Goal: Information Seeking & Learning: Learn about a topic

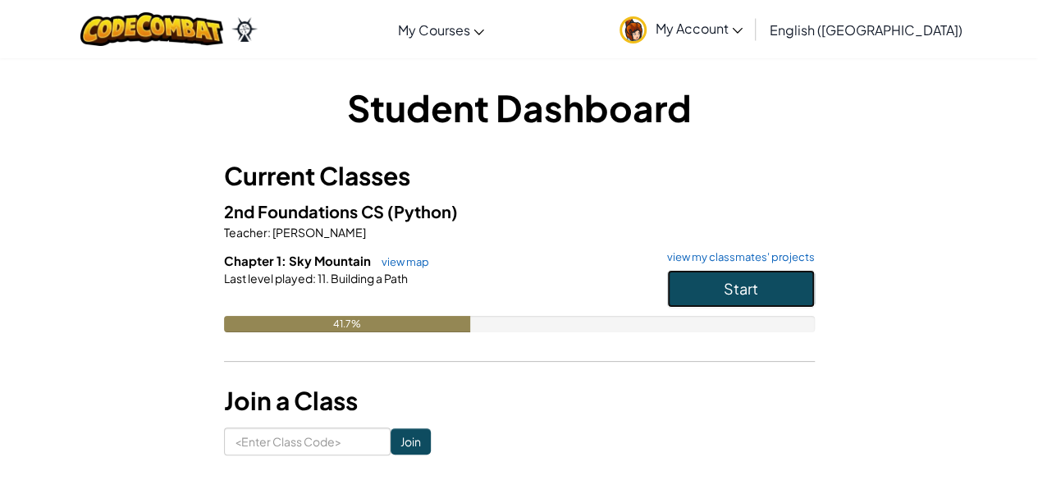
click at [751, 273] on button "Start" at bounding box center [741, 289] width 148 height 38
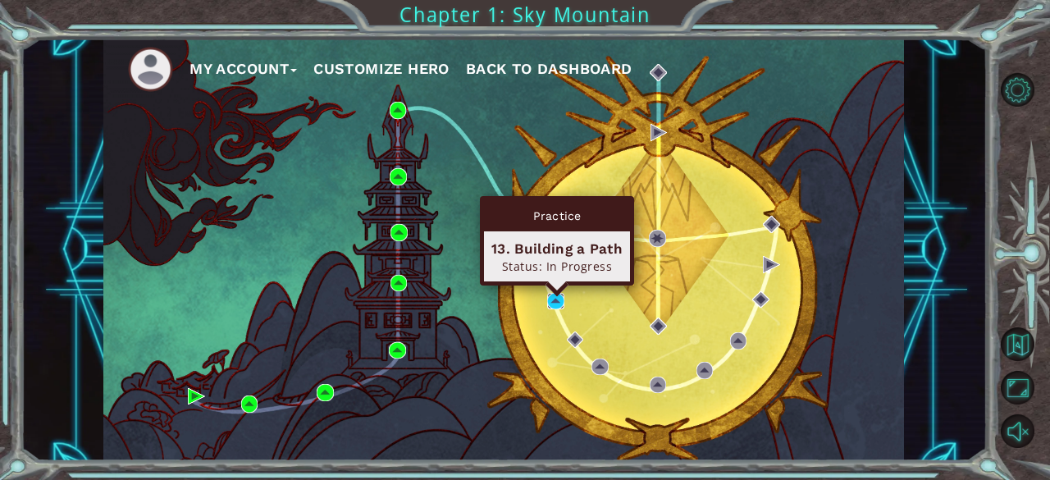
click at [559, 308] on img at bounding box center [555, 301] width 16 height 16
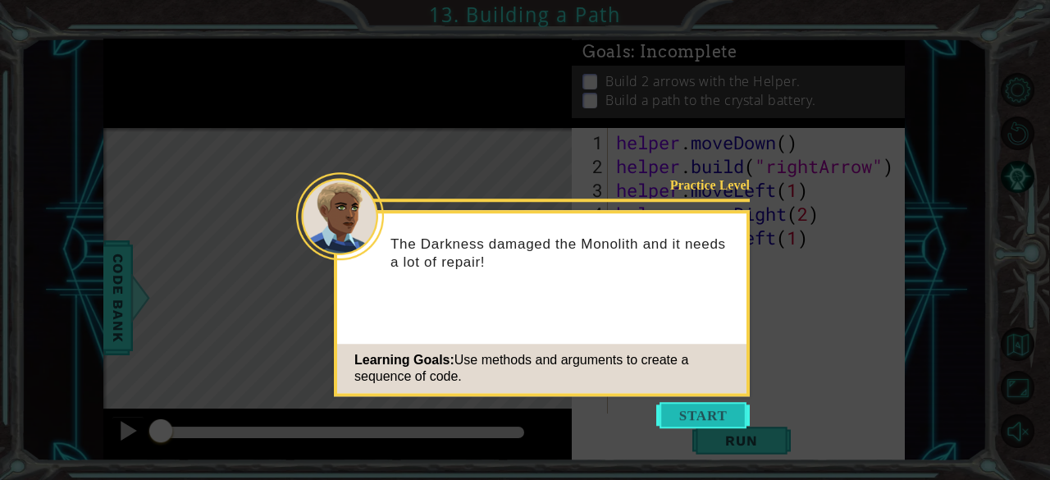
click at [714, 426] on button "Start" at bounding box center [703, 415] width 94 height 26
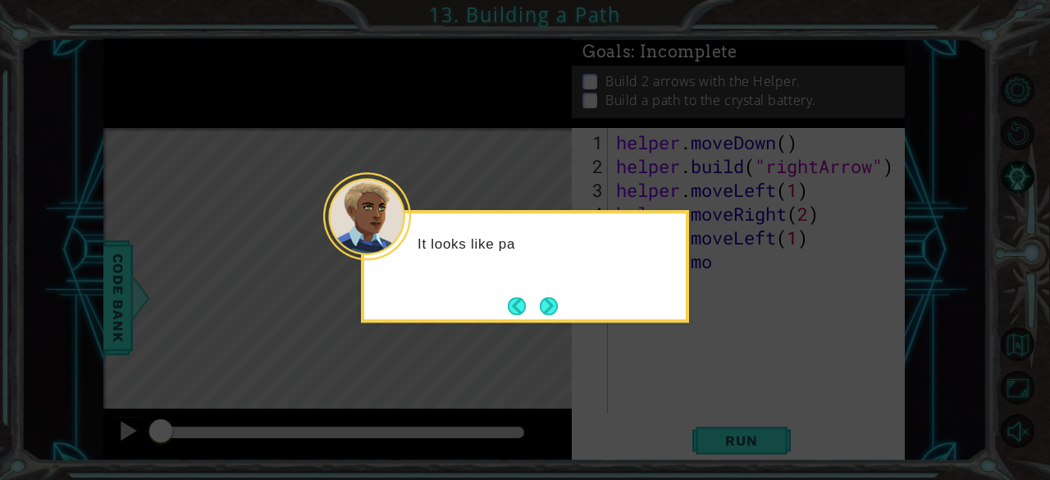
click at [714, 426] on icon at bounding box center [525, 240] width 1050 height 480
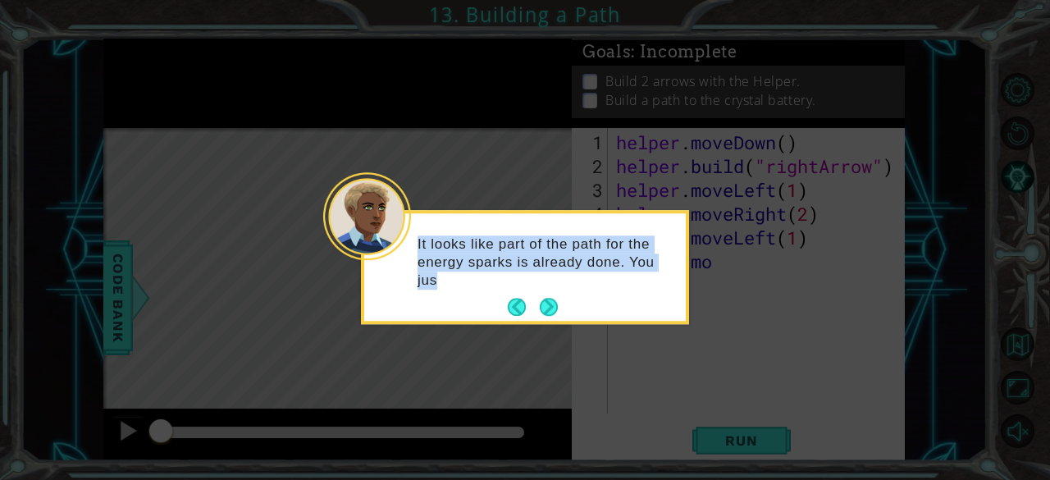
drag, startPoint x: 714, startPoint y: 426, endPoint x: 561, endPoint y: 301, distance: 197.1
click at [561, 301] on body "1 ההההההההההההההההההההההההההההההההההההההההההההההההההההההההההההההההההההההההההההה…" at bounding box center [525, 240] width 1050 height 480
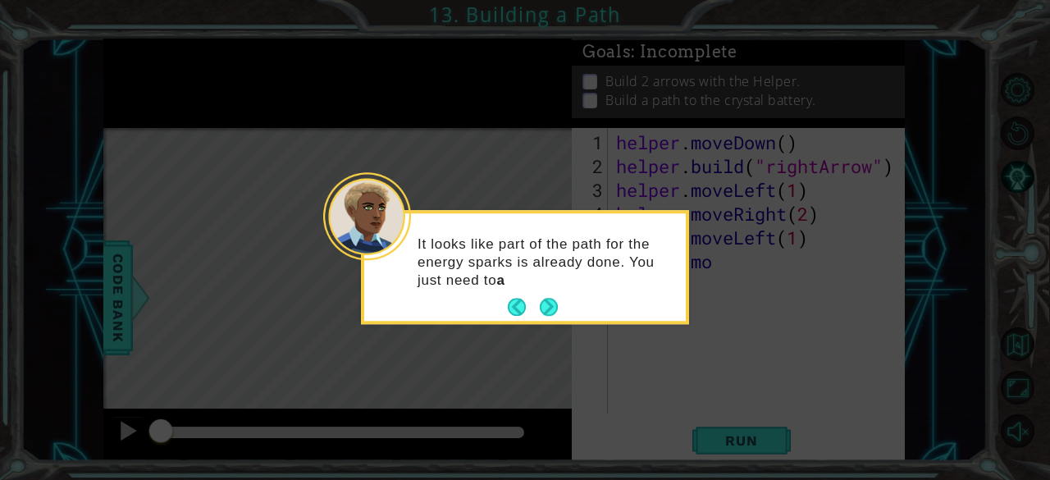
click at [558, 301] on button "Next" at bounding box center [549, 308] width 18 height 18
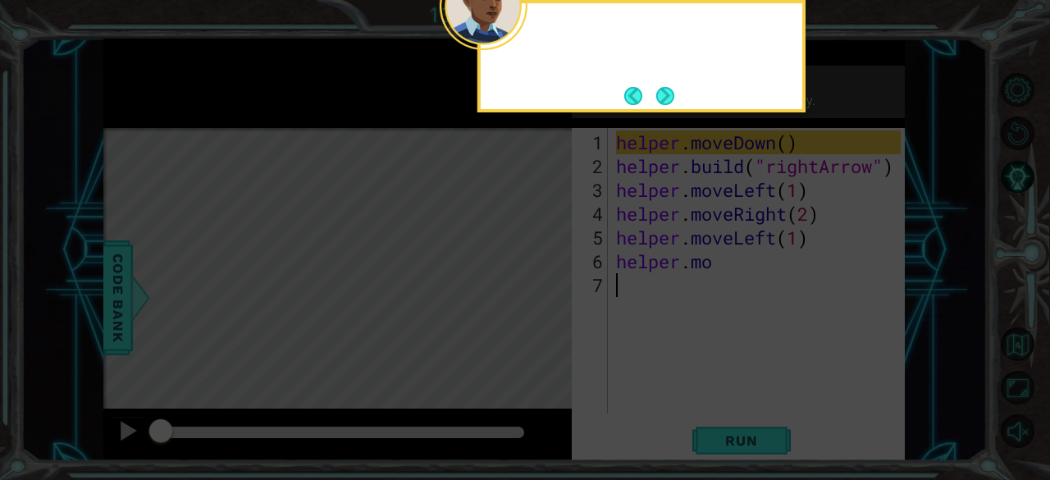
click at [561, 301] on icon at bounding box center [525, 72] width 1050 height 816
drag, startPoint x: 561, startPoint y: 301, endPoint x: 671, endPoint y: 106, distance: 224.1
click at [671, 106] on body "1 ההההההההההההההההההההההההההההההההההההההההההההההההההההההההההההההההההההההההההההה…" at bounding box center [525, 240] width 1050 height 480
click at [671, 105] on button "Next" at bounding box center [665, 96] width 18 height 18
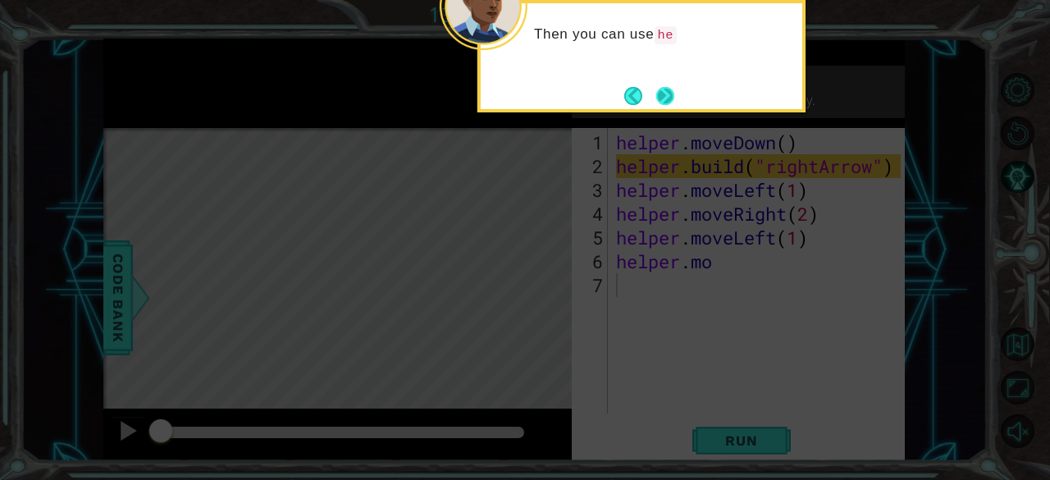
click at [673, 103] on button "Next" at bounding box center [665, 96] width 18 height 18
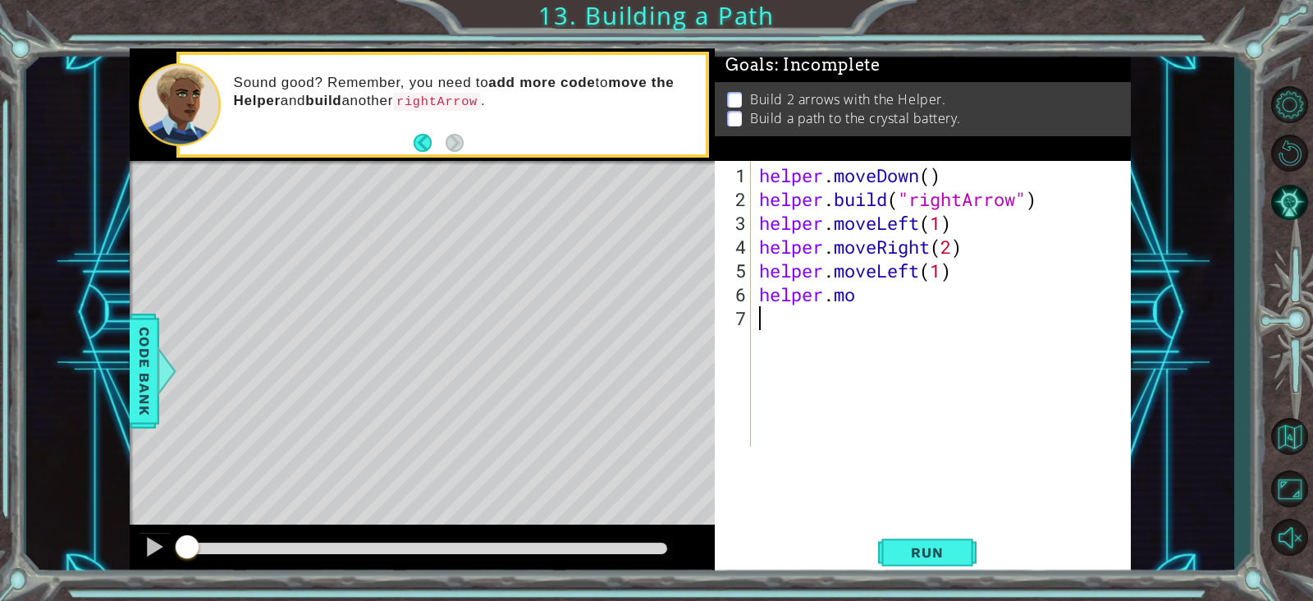
drag, startPoint x: 992, startPoint y: 0, endPoint x: 933, endPoint y: 409, distance: 412.8
click at [933, 409] on div "helper . moveDown ( ) helper . build ( "rightArrow" ) helper . moveLeft ( 1 ) h…" at bounding box center [945, 329] width 379 height 333
click at [1037, 156] on button "Restart Level" at bounding box center [1289, 152] width 48 height 43
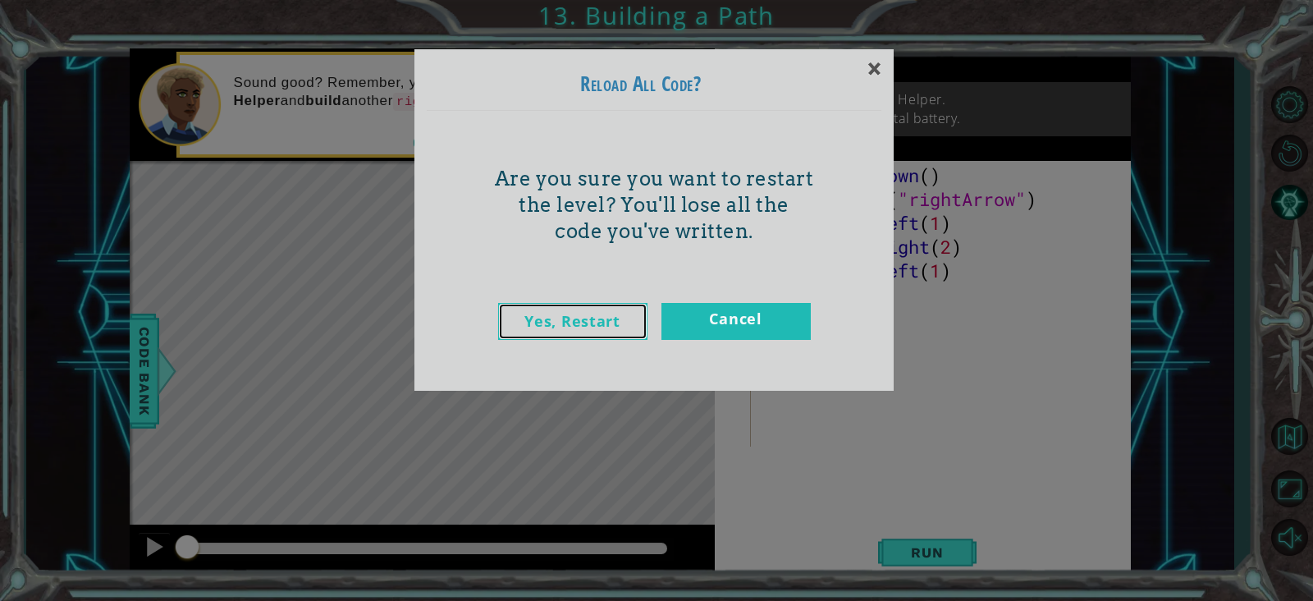
click at [614, 328] on link "Yes, Restart" at bounding box center [572, 321] width 149 height 37
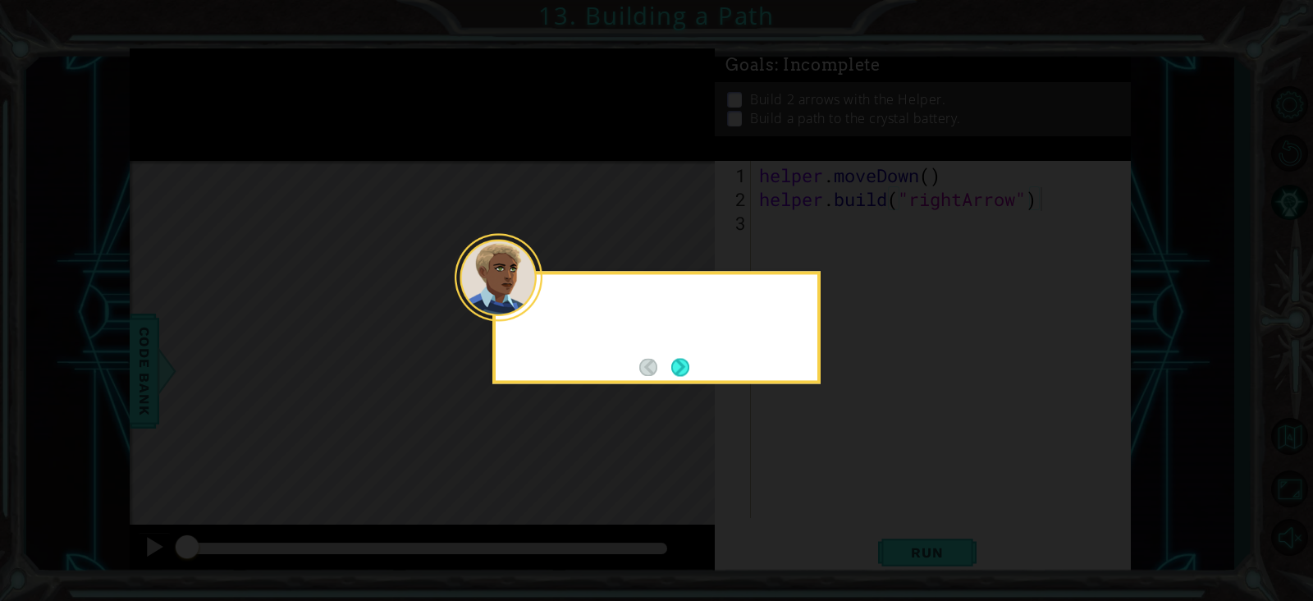
type textarea "[DOMAIN_NAME]("rightArrow")"
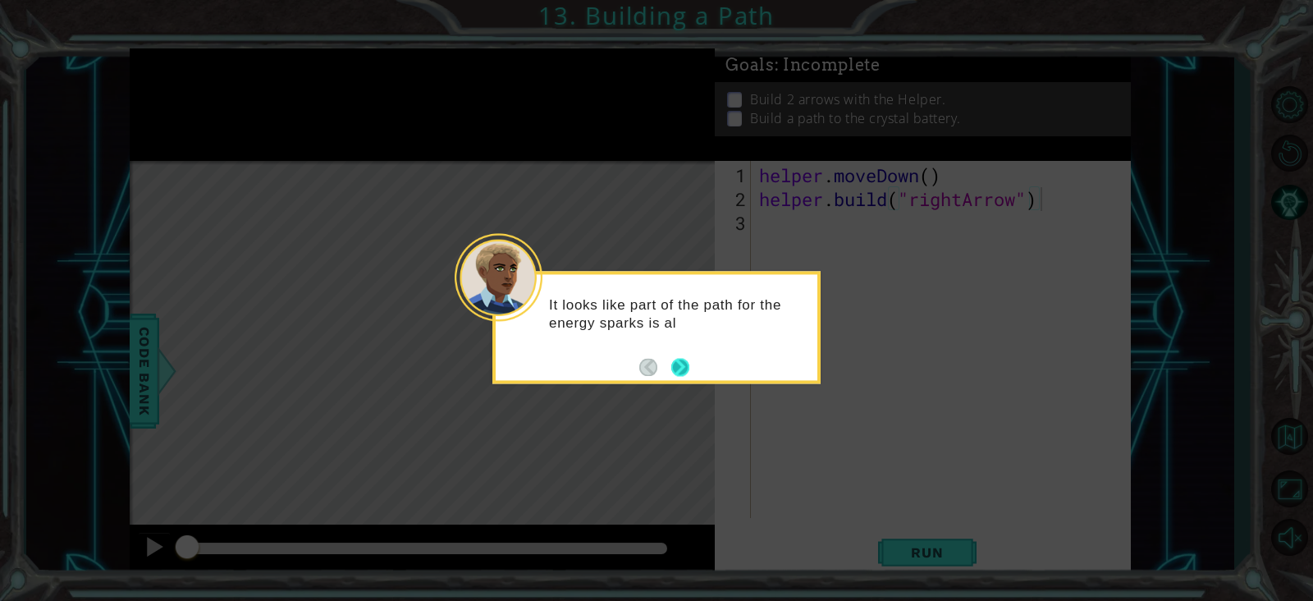
click at [677, 372] on button "Next" at bounding box center [680, 367] width 18 height 18
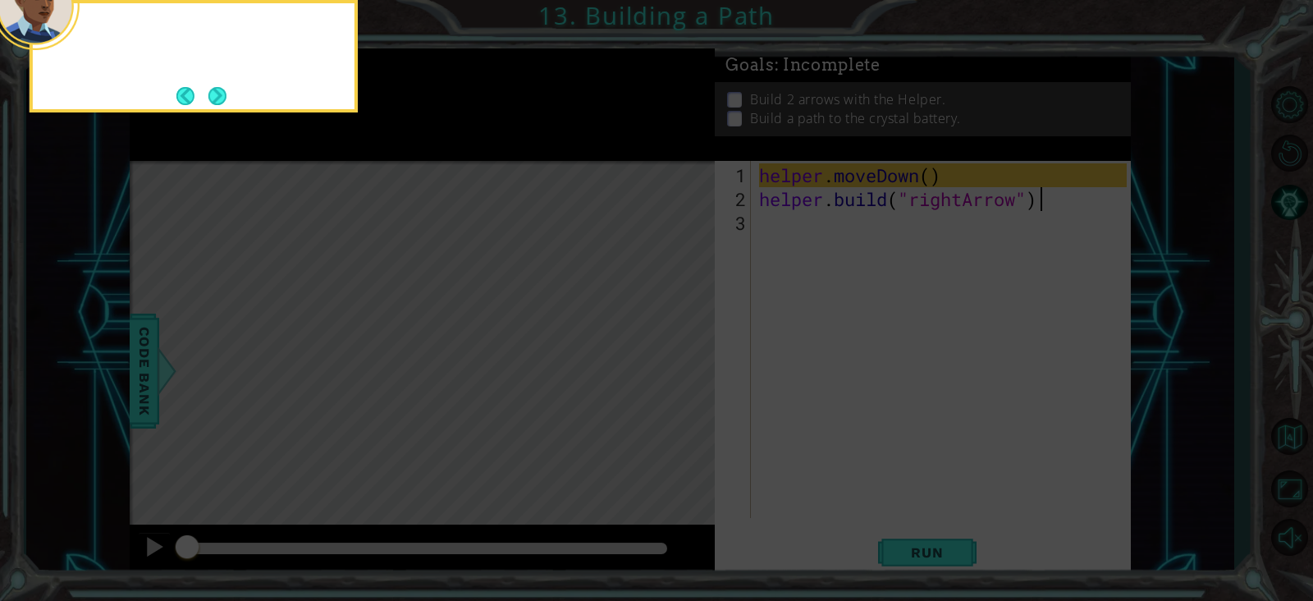
click at [677, 372] on icon at bounding box center [656, 89] width 1313 height 1021
drag, startPoint x: 677, startPoint y: 372, endPoint x: 147, endPoint y: 156, distance: 572.2
click at [147, 156] on icon at bounding box center [656, 89] width 1313 height 1021
click at [216, 104] on button "Next" at bounding box center [217, 96] width 18 height 18
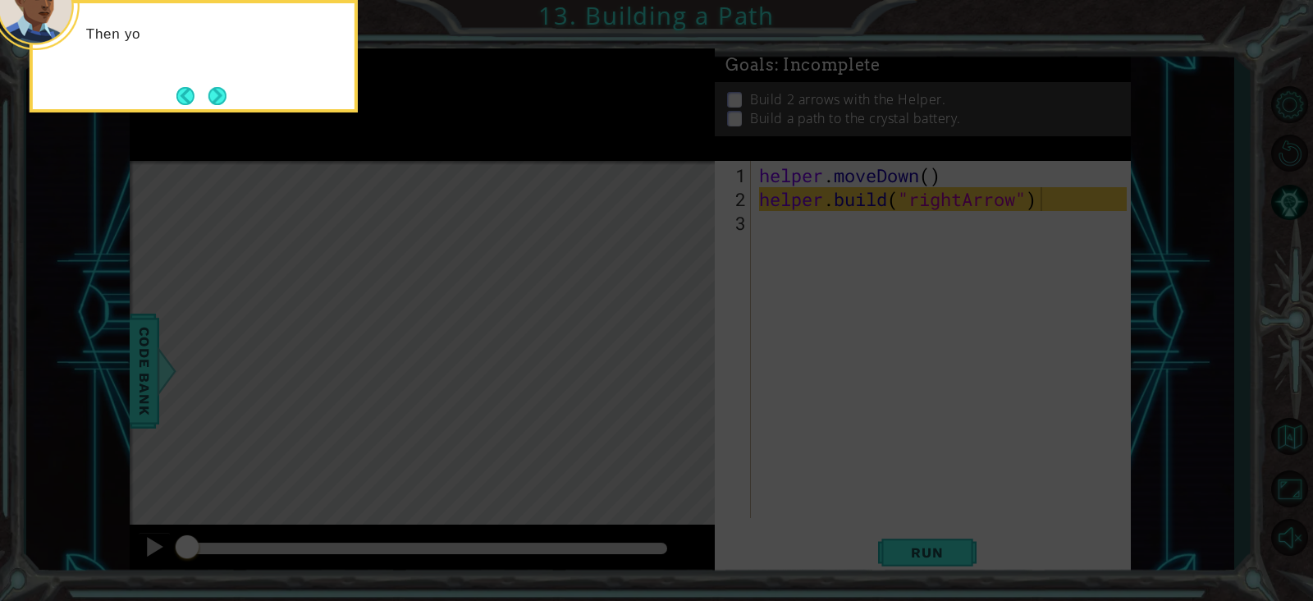
click at [216, 104] on button "Next" at bounding box center [217, 96] width 18 height 18
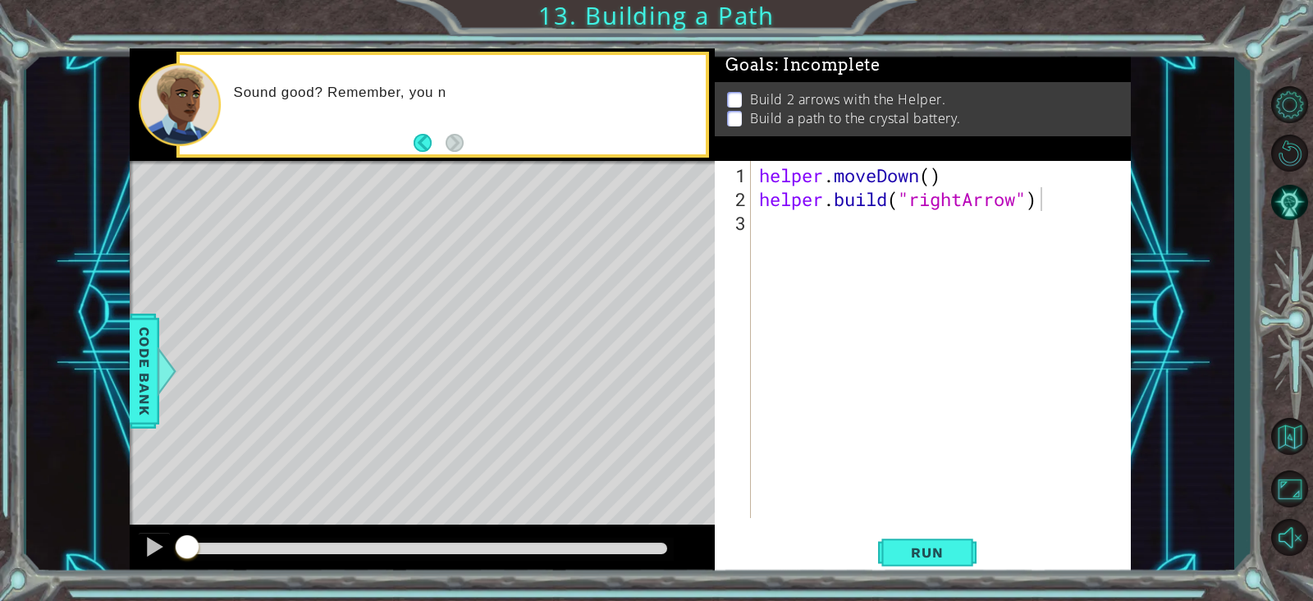
drag, startPoint x: 216, startPoint y: 104, endPoint x: 1289, endPoint y: -32, distance: 1081.7
click at [1037, 0] on html "1 ההההההההההההההההההההההההההההההההההההההההההההההההההההההההההההההההההההההההההההה…" at bounding box center [656, 300] width 1313 height 601
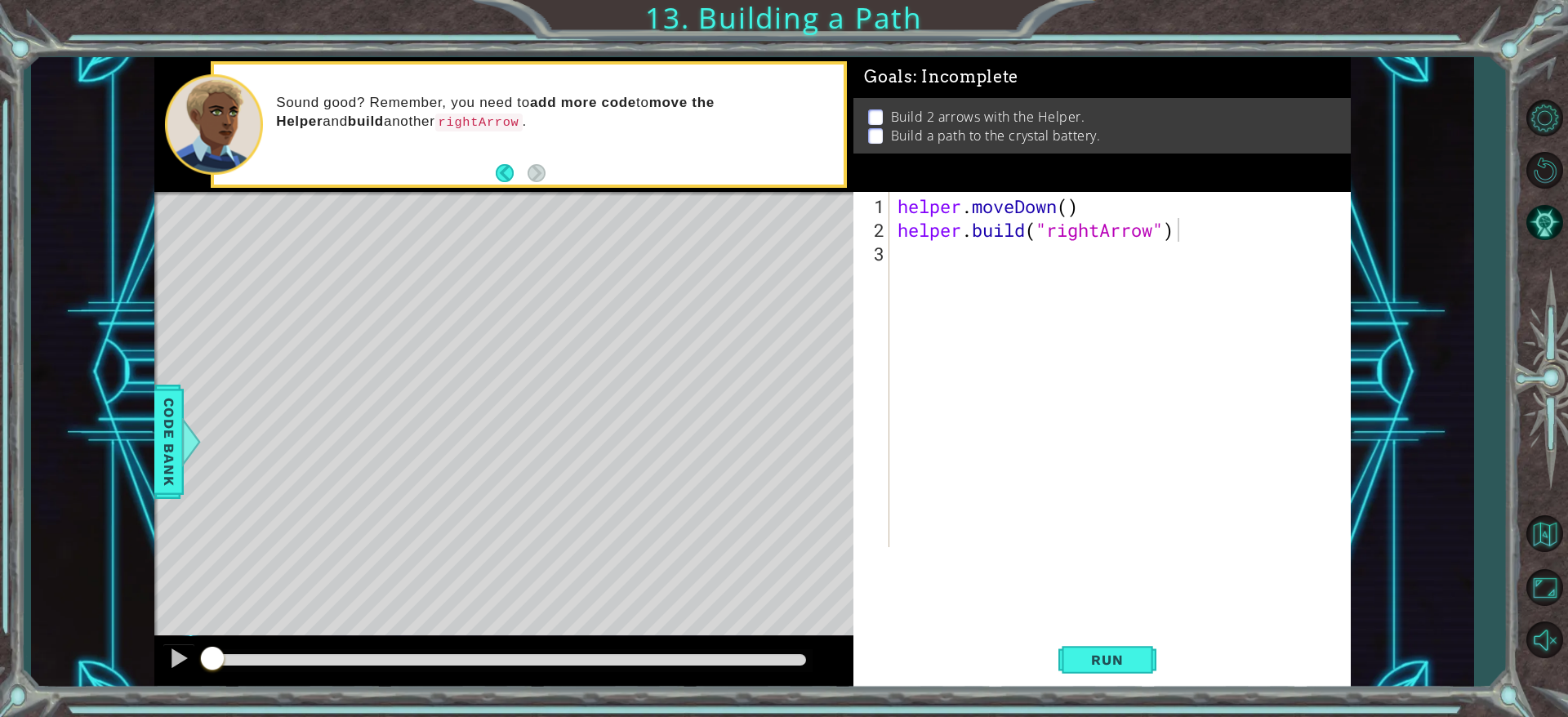
drag, startPoint x: 1281, startPoint y: 14, endPoint x: 530, endPoint y: 698, distance: 1015.8
click at [530, 477] on div "1 ההההההההההההההההההההההההההההההההההההההההההההההההההההההההההההההההההההההההההההה…" at bounding box center [784, 358] width 1568 height 717
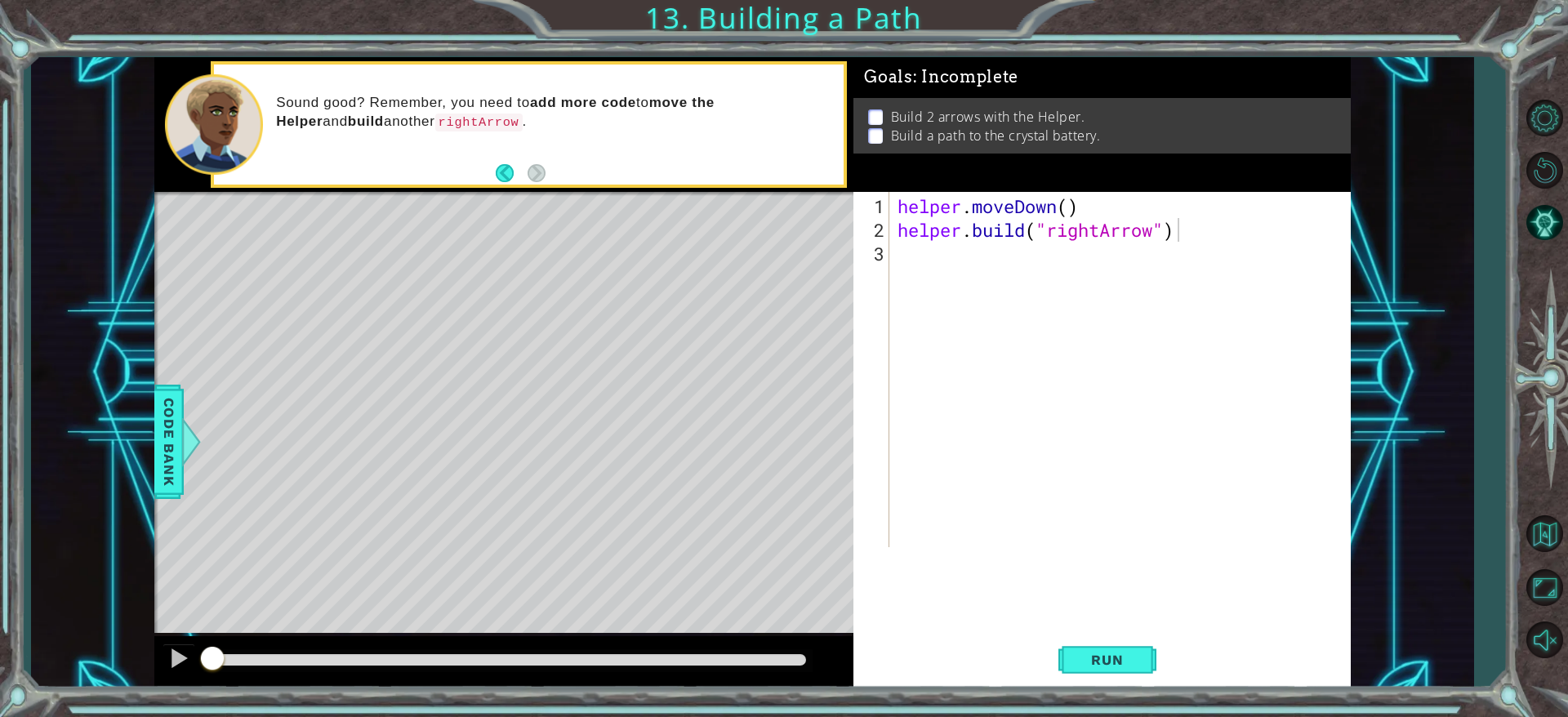
click at [1032, 280] on div "helper . moveDown ( ) helper . build ( "rightArrow" )" at bounding box center [1123, 395] width 459 height 402
type textarea "h"
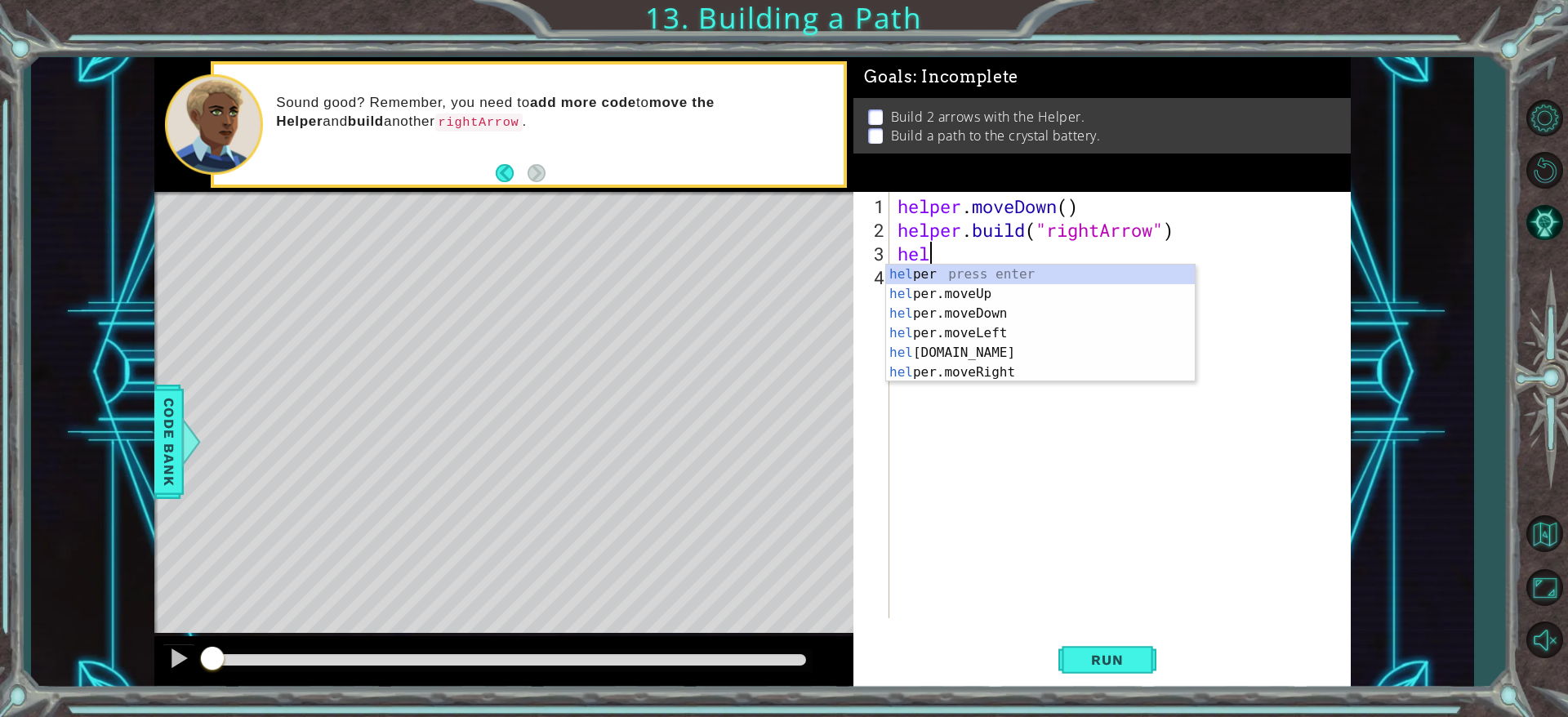
scroll to position [0, 1]
click at [1005, 375] on div "help er press enter help er.moveUp press enter help er.moveDown press enter hel…" at bounding box center [1040, 344] width 309 height 157
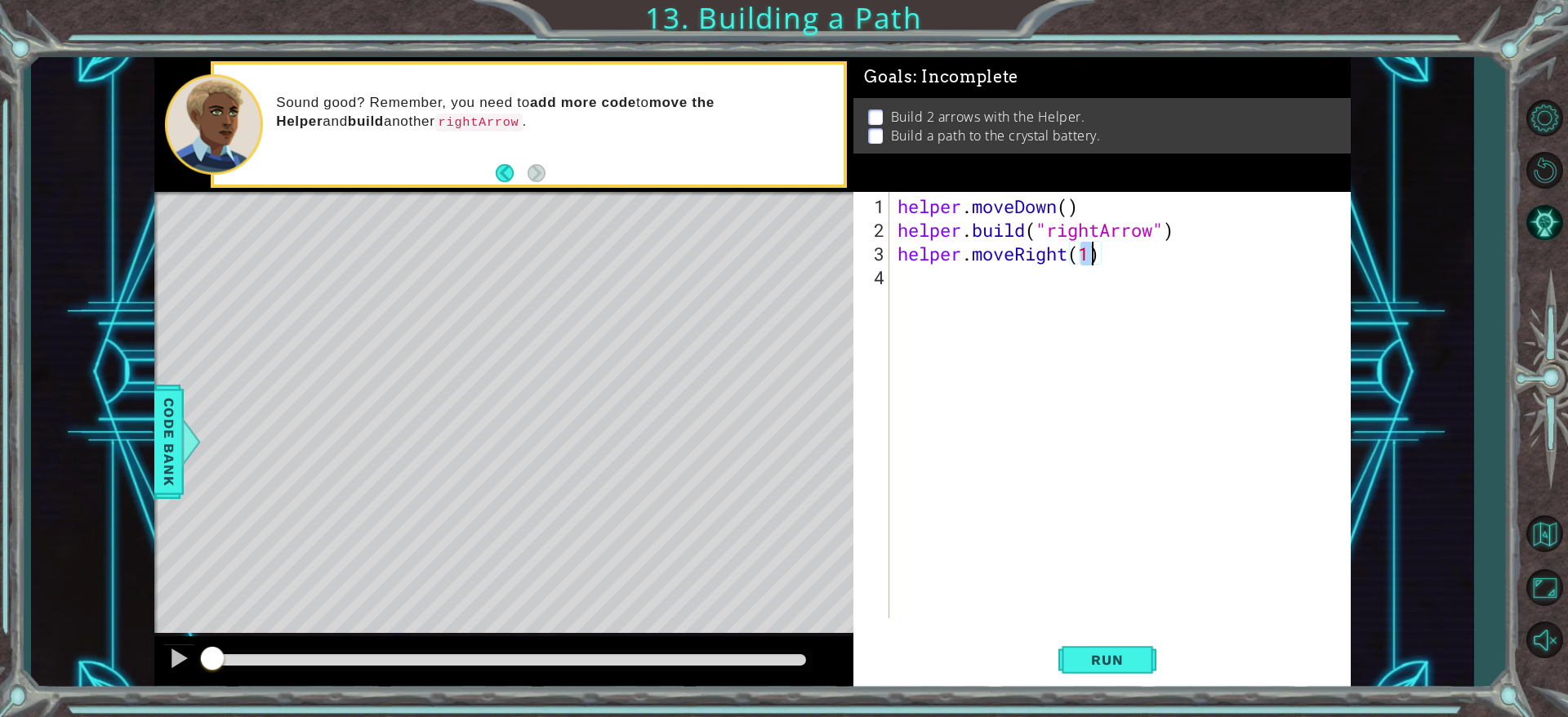
type textarea "helper.moveRight()"
click at [933, 302] on div "helper . moveDown ( ) helper . build ( "rightArrow" ) helper . moveRight ( )" at bounding box center [1123, 431] width 459 height 474
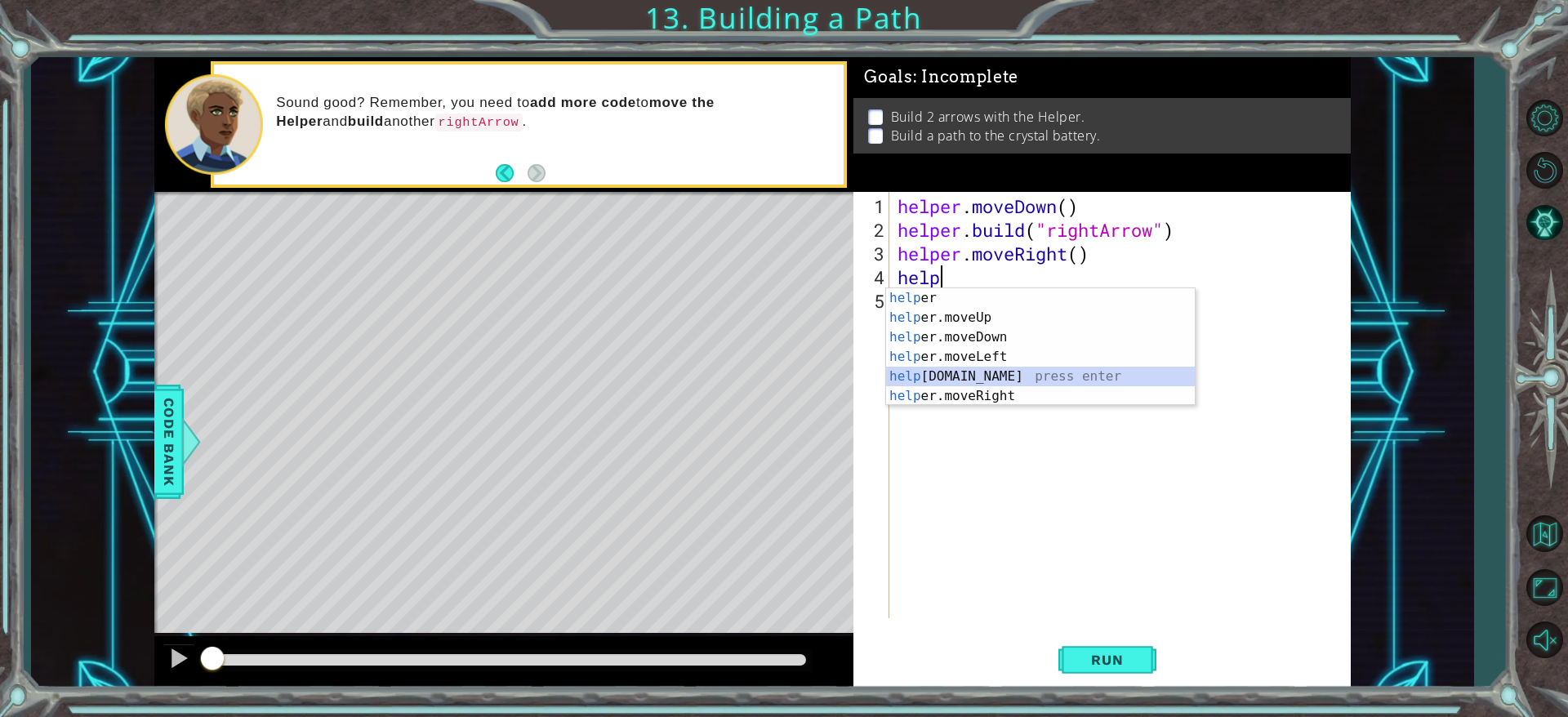
click at [974, 369] on div "help er press enter help er.moveUp press enter help er.moveDown press enter hel…" at bounding box center [1040, 367] width 309 height 157
type textarea "[DOMAIN_NAME]("rightArrow")"
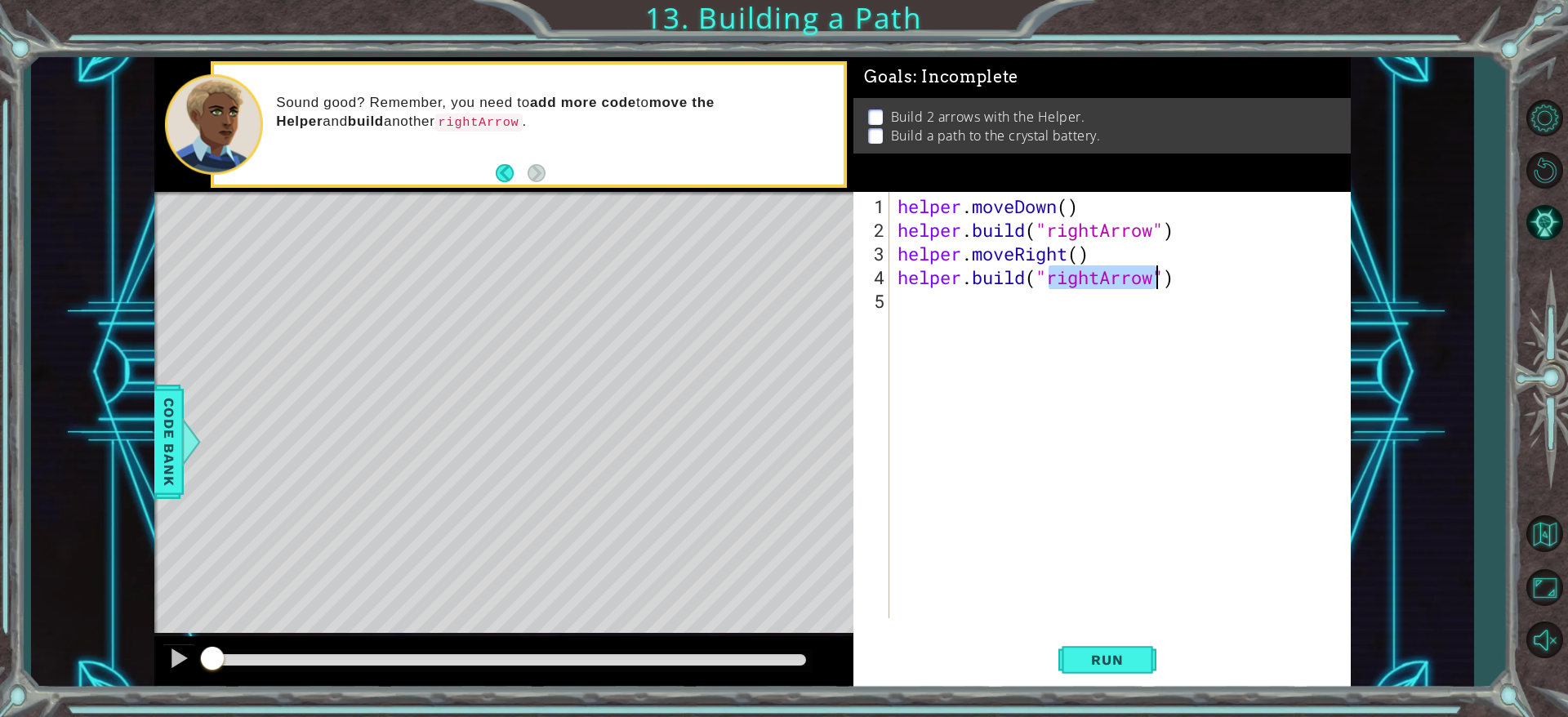
click at [1032, 294] on div "helper . moveDown ( ) helper . build ( "rightArrow" ) helper . moveRight ( ) he…" at bounding box center [1123, 431] width 459 height 474
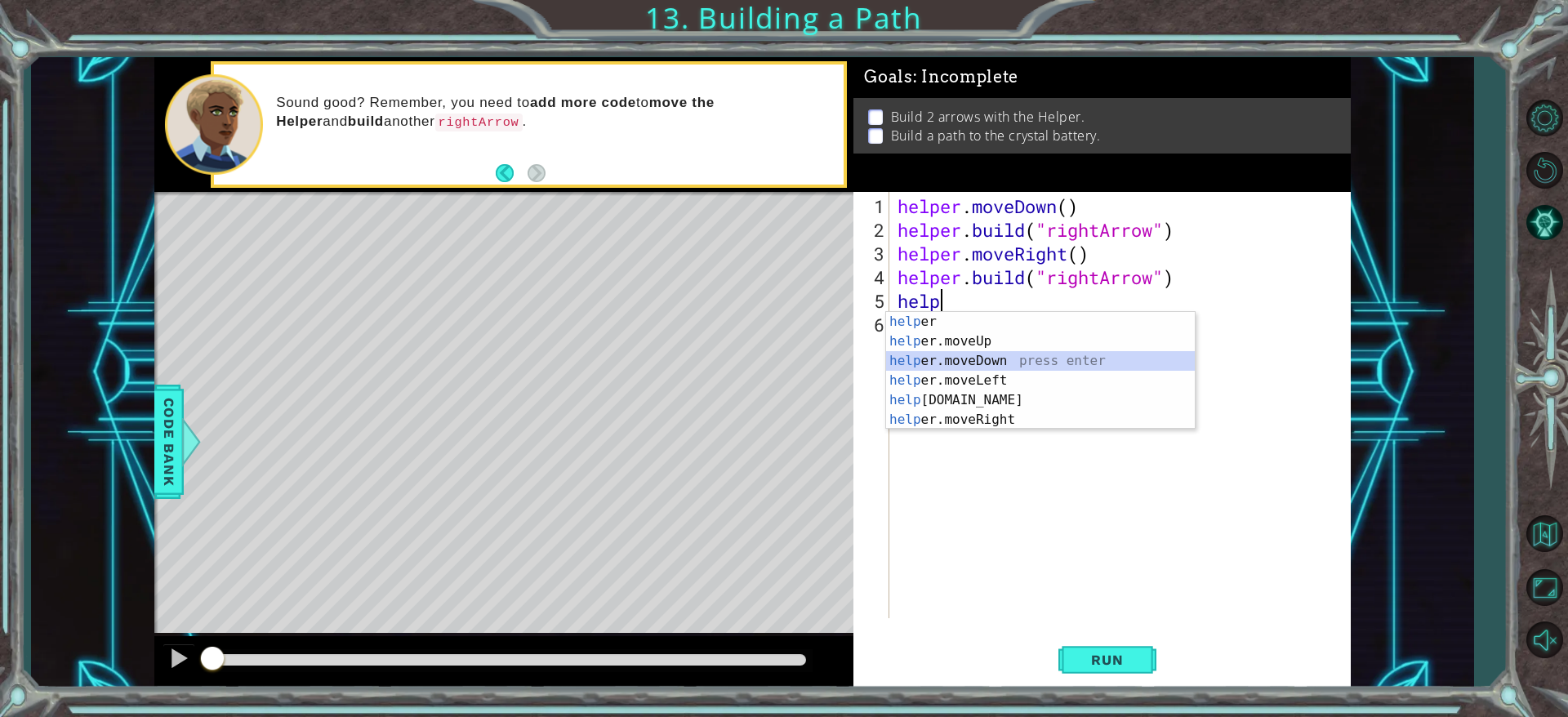
click at [1008, 364] on div "help er press enter help er.moveUp press enter help er.moveDown press enter hel…" at bounding box center [1040, 390] width 309 height 157
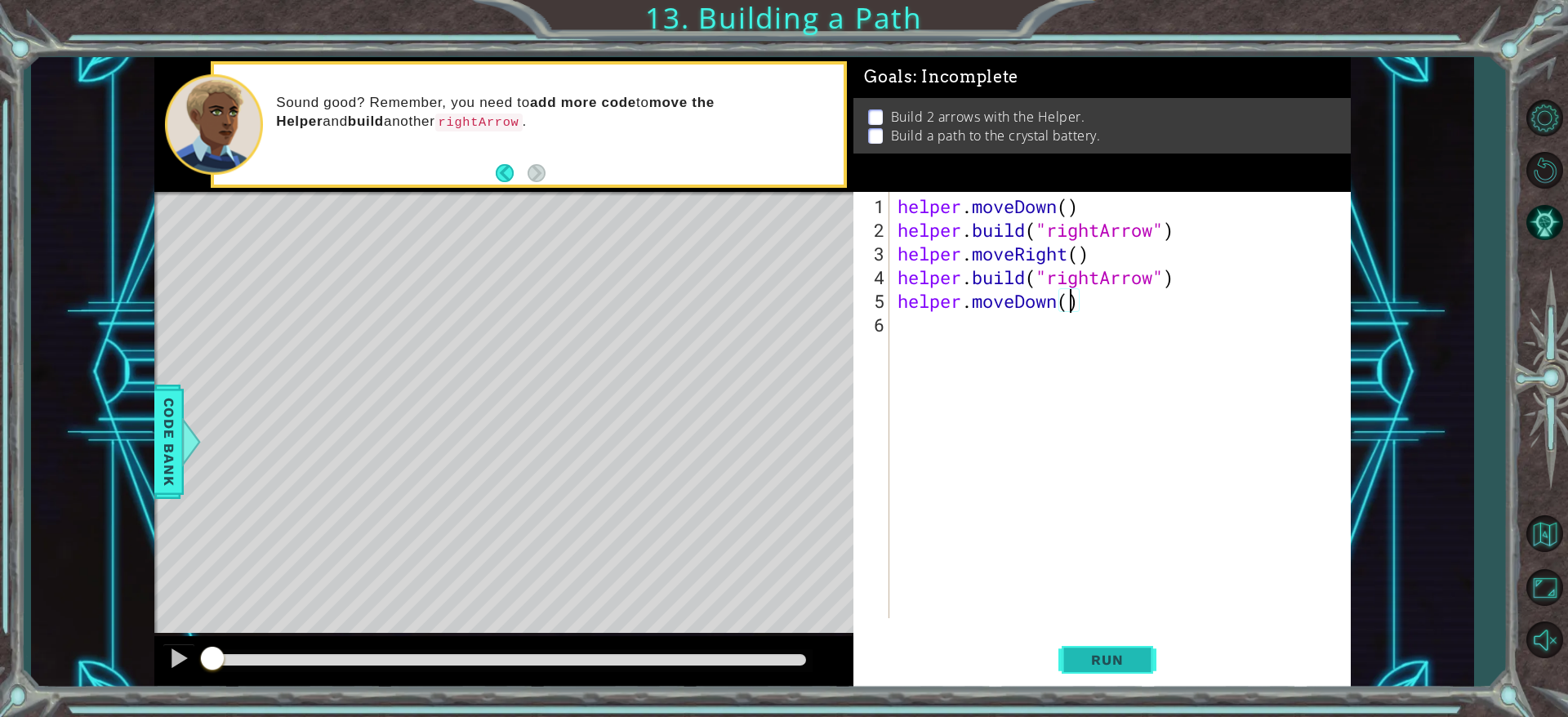
type textarea "helper.moveDown()"
click at [1032, 477] on button "Run" at bounding box center [1107, 660] width 98 height 50
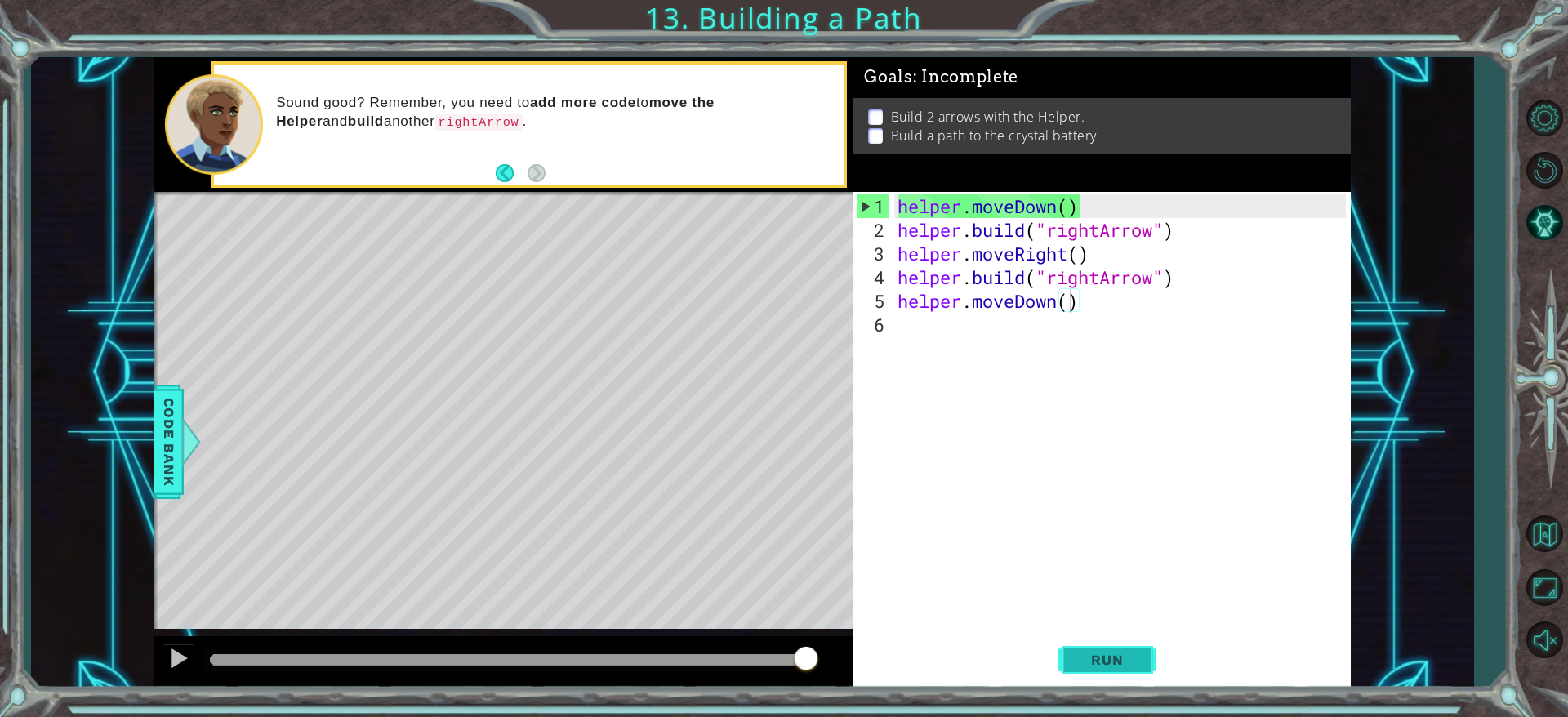
click at [1032, 477] on span "Run" at bounding box center [1107, 660] width 65 height 16
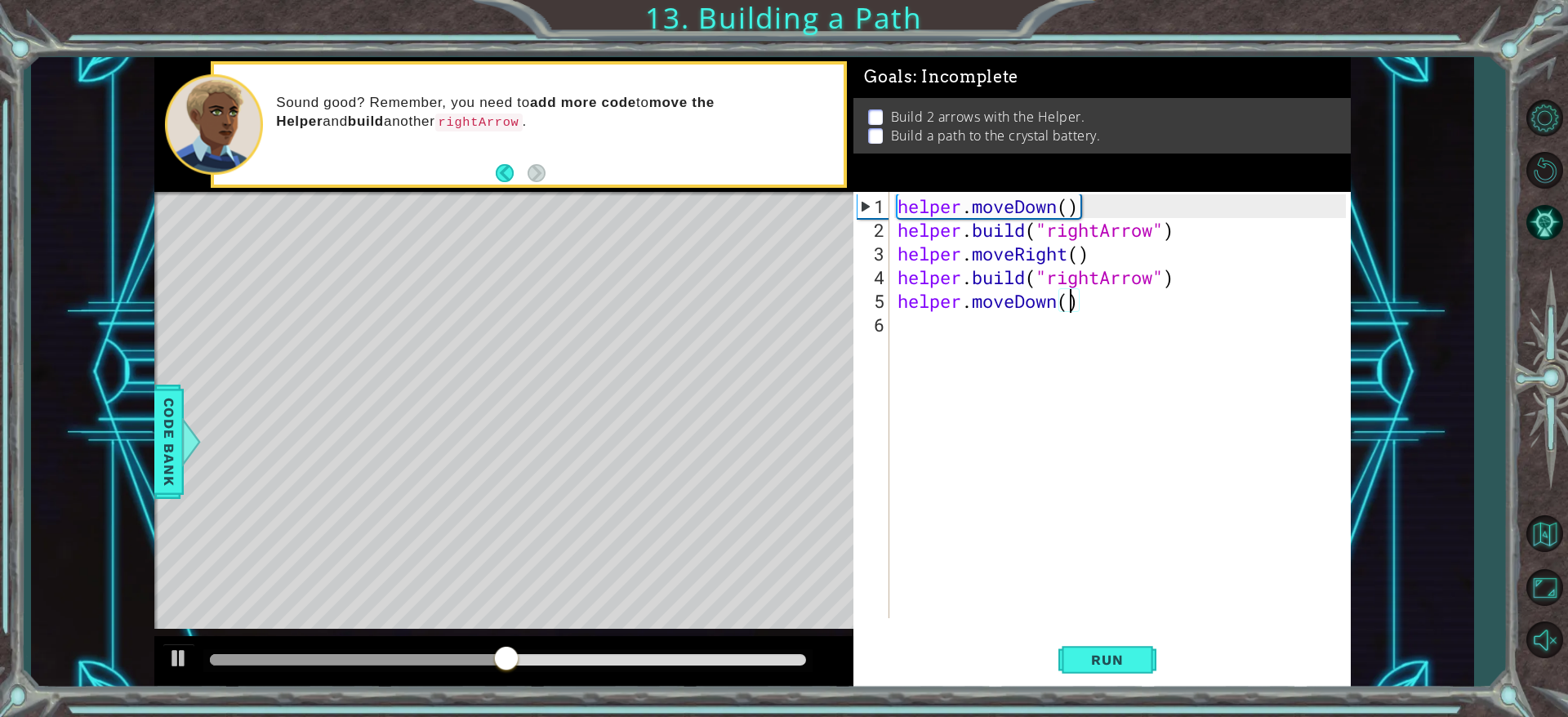
click at [1032, 423] on div "helper . moveDown ( ) helper . build ( "rightArrow" ) helper . moveRight ( ) he…" at bounding box center [1123, 431] width 459 height 474
click at [1032, 227] on button "AI Hint" at bounding box center [1545, 223] width 48 height 48
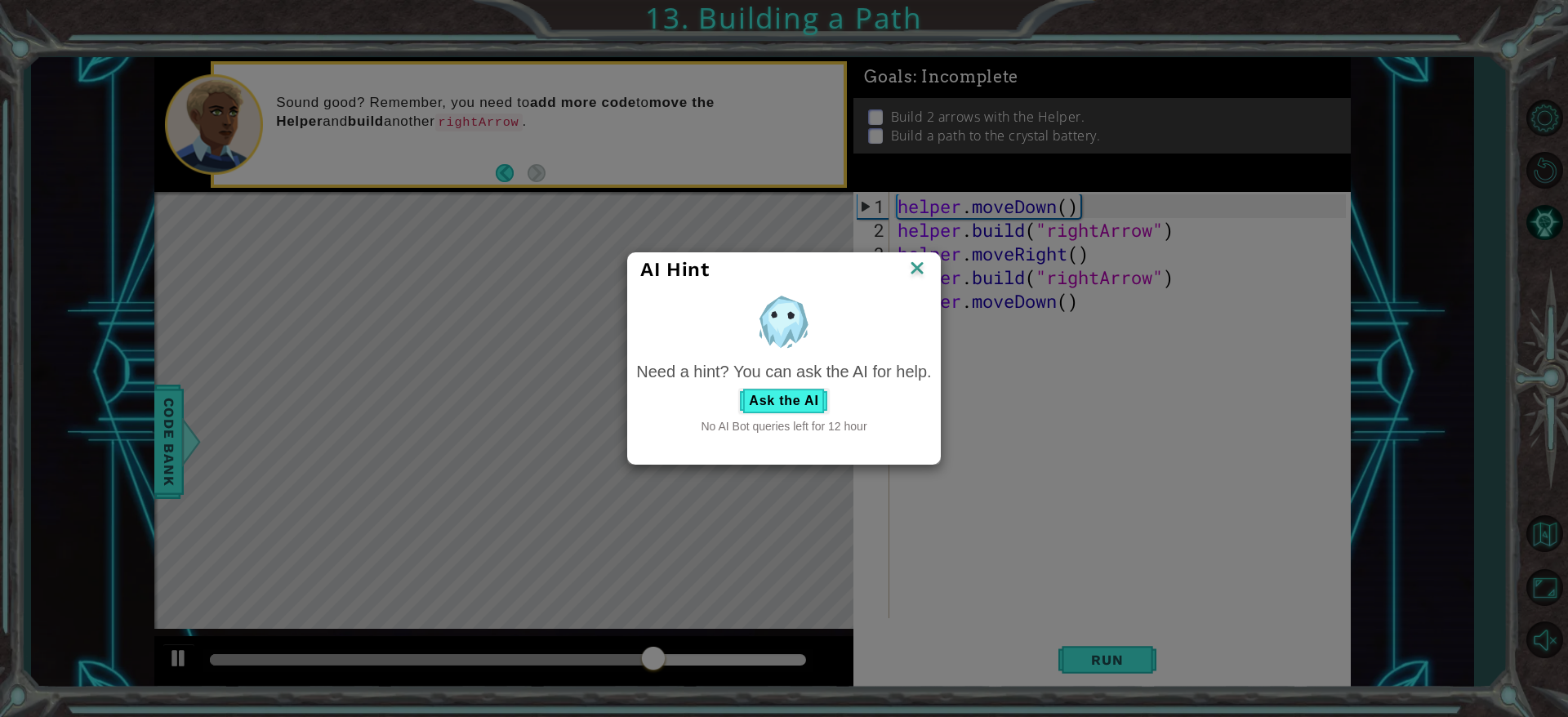
click at [913, 272] on img at bounding box center [917, 269] width 21 height 25
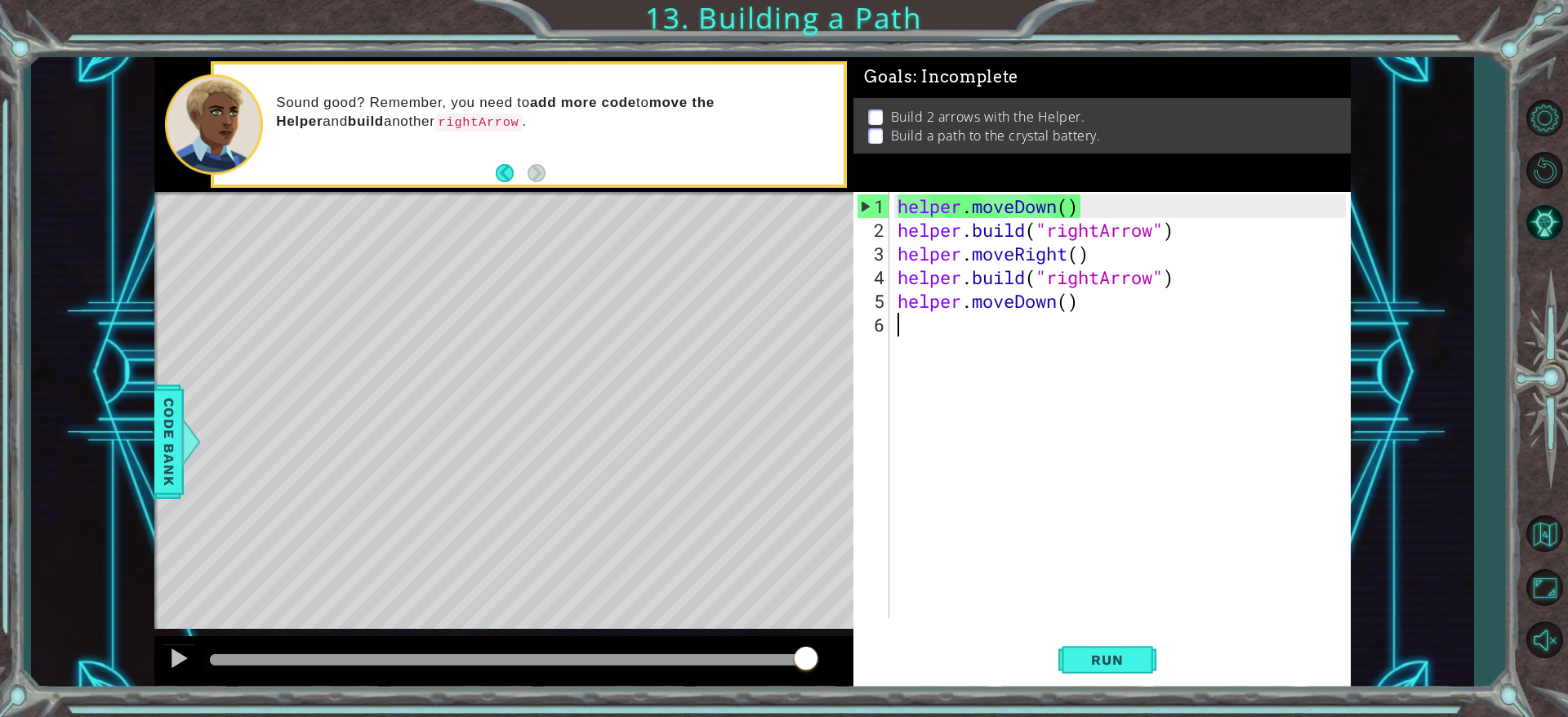
click at [924, 477] on div "helper . moveDown ( ) helper . build ( "rightArrow" ) helper . moveRight ( ) he…" at bounding box center [1123, 431] width 459 height 474
click at [1032, 477] on span "Run" at bounding box center [1107, 660] width 65 height 16
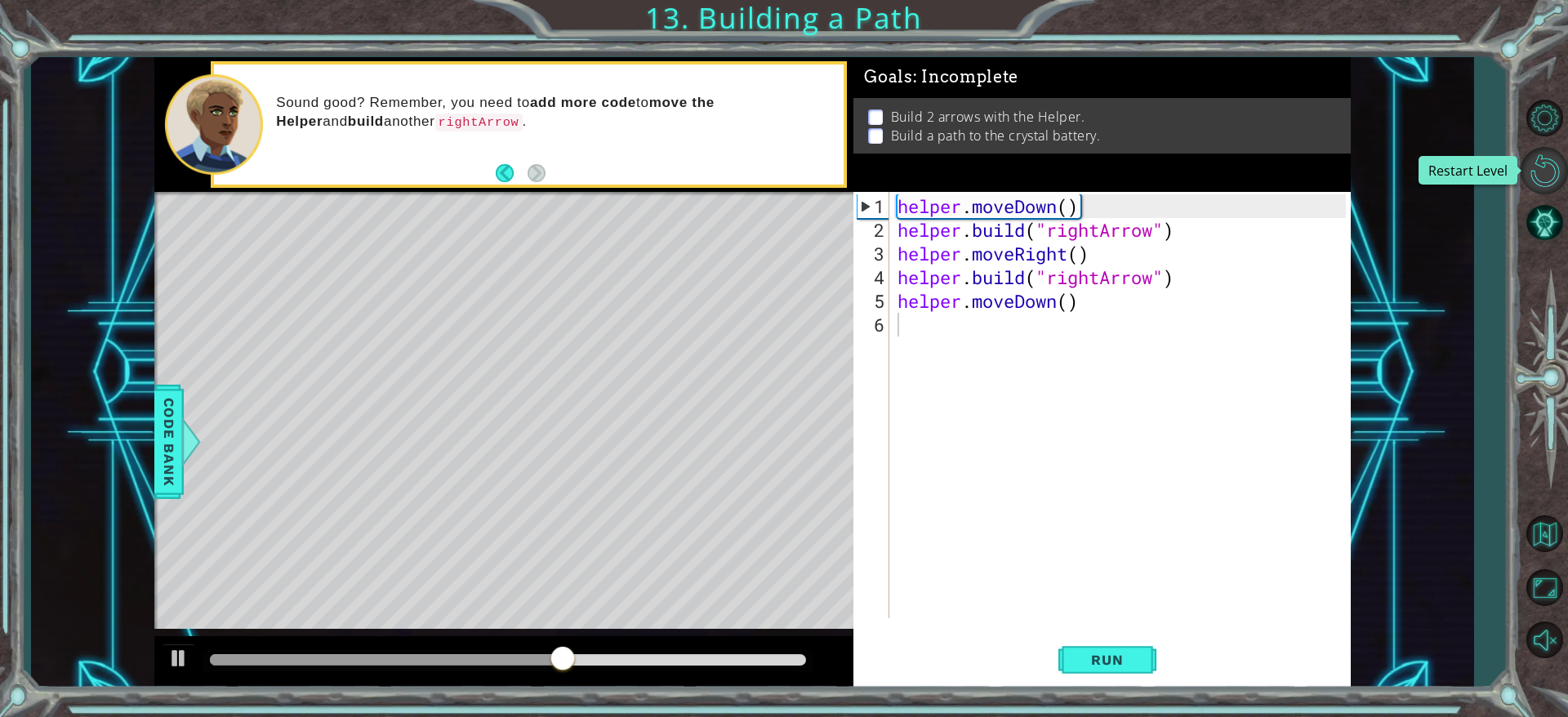
click at [1032, 189] on button "Restart Level" at bounding box center [1545, 171] width 48 height 48
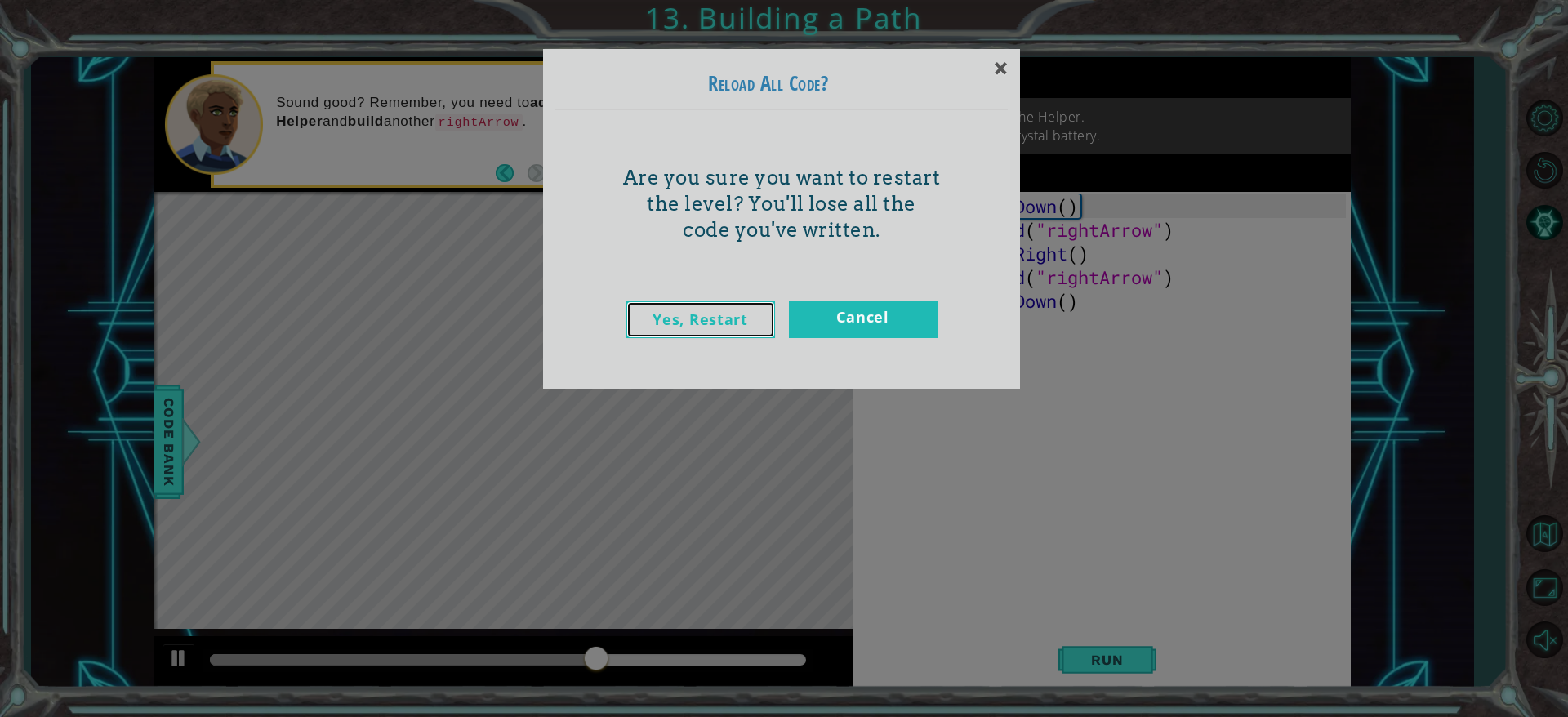
click at [735, 326] on link "Yes, Restart" at bounding box center [700, 320] width 148 height 37
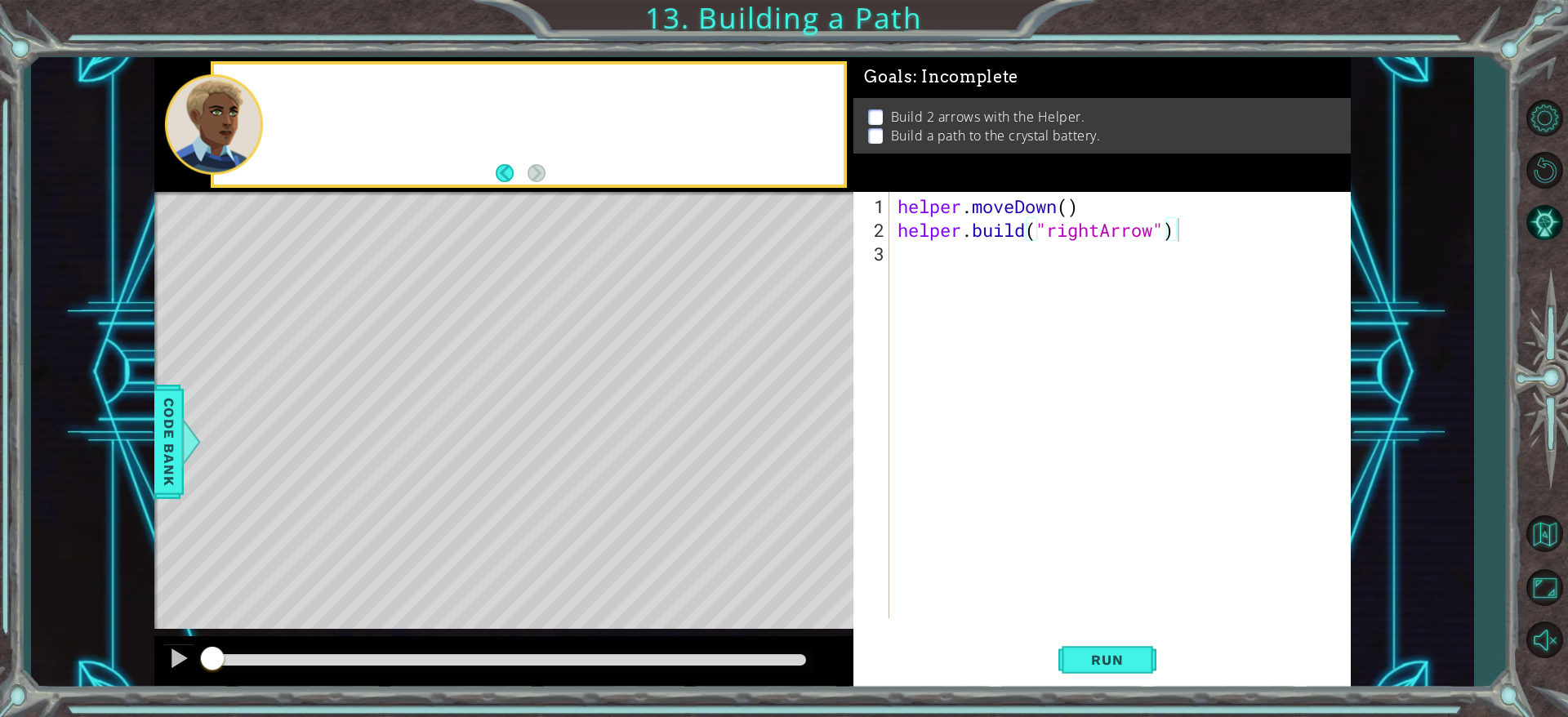
type textarea "[DOMAIN_NAME]("rightArrow")"
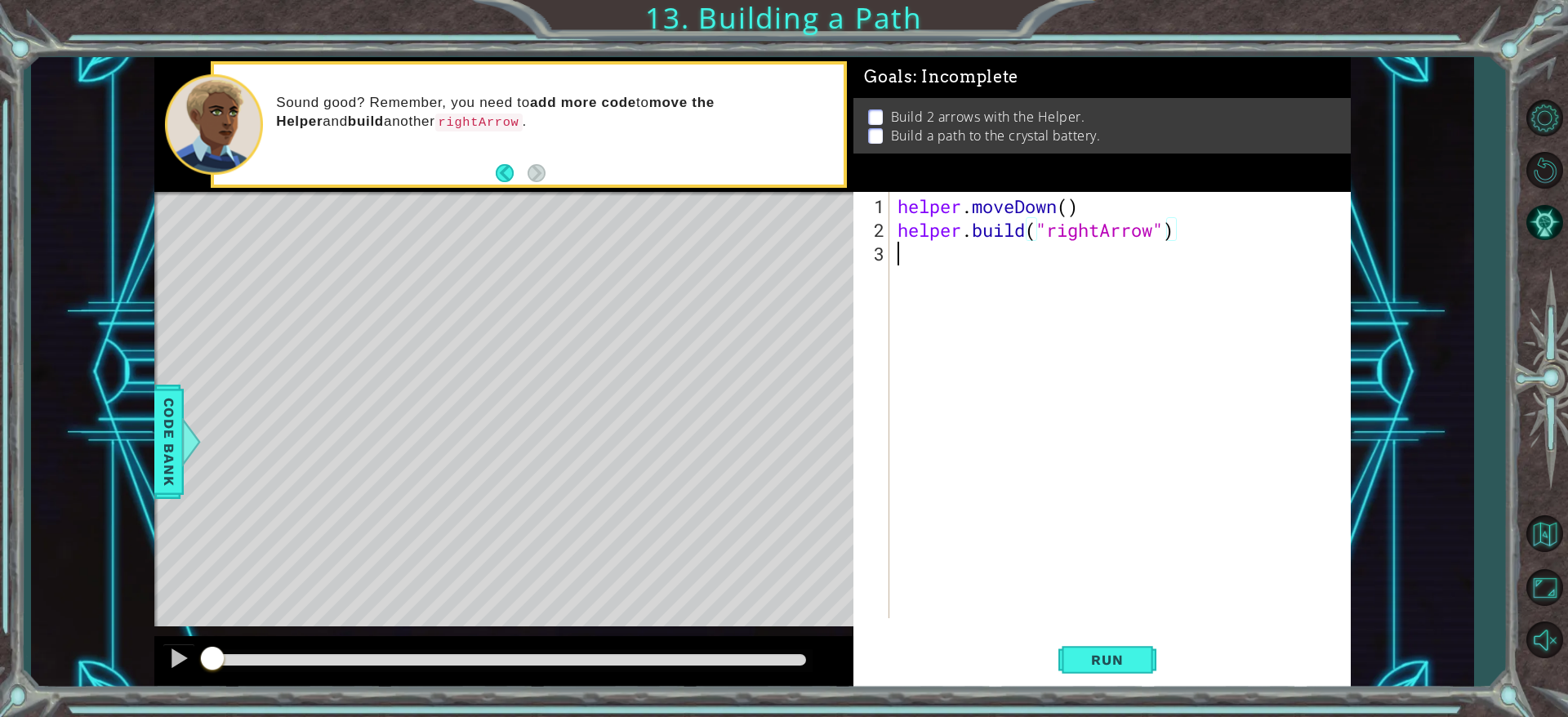
click at [975, 266] on div "helper . moveDown ( ) helper . build ( "rightArrow" )" at bounding box center [1123, 431] width 459 height 474
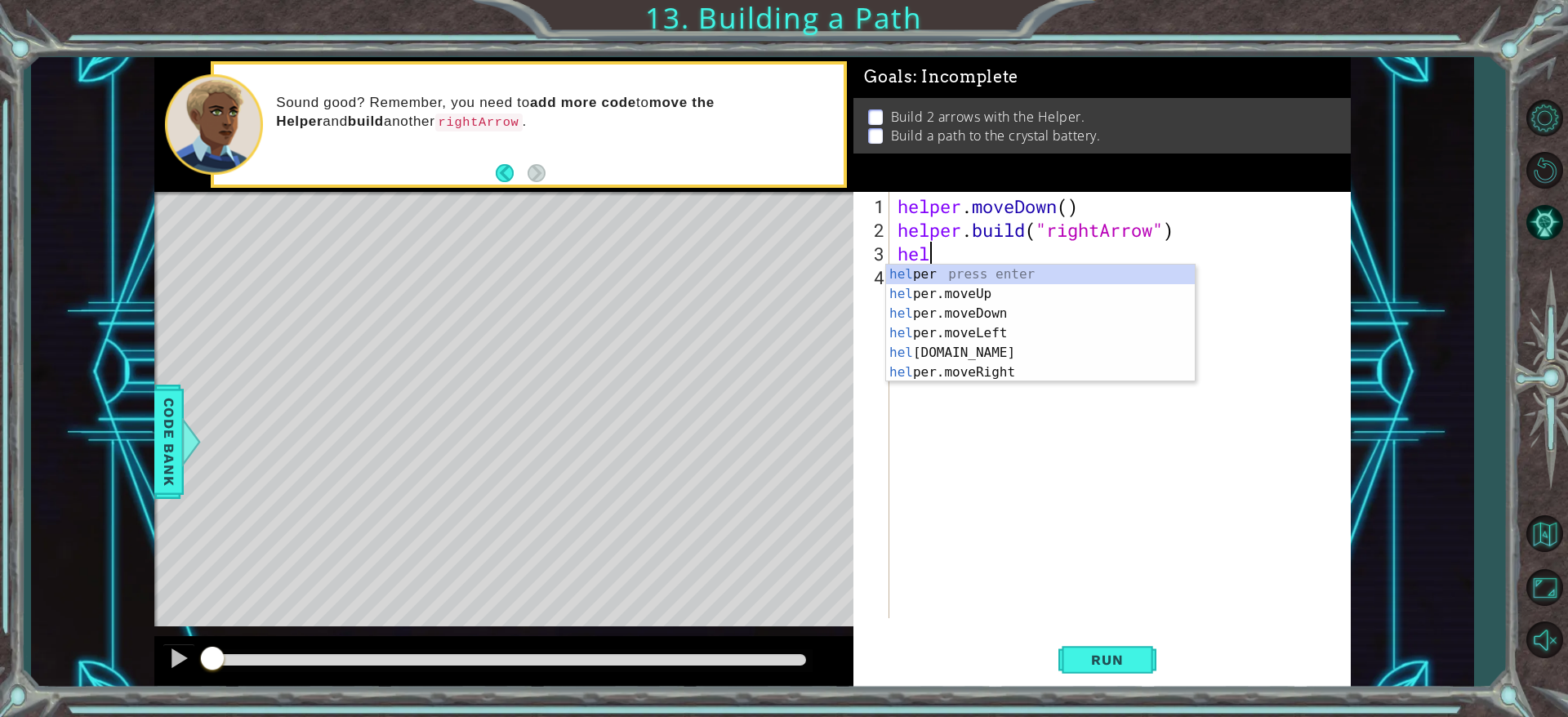
scroll to position [0, 1]
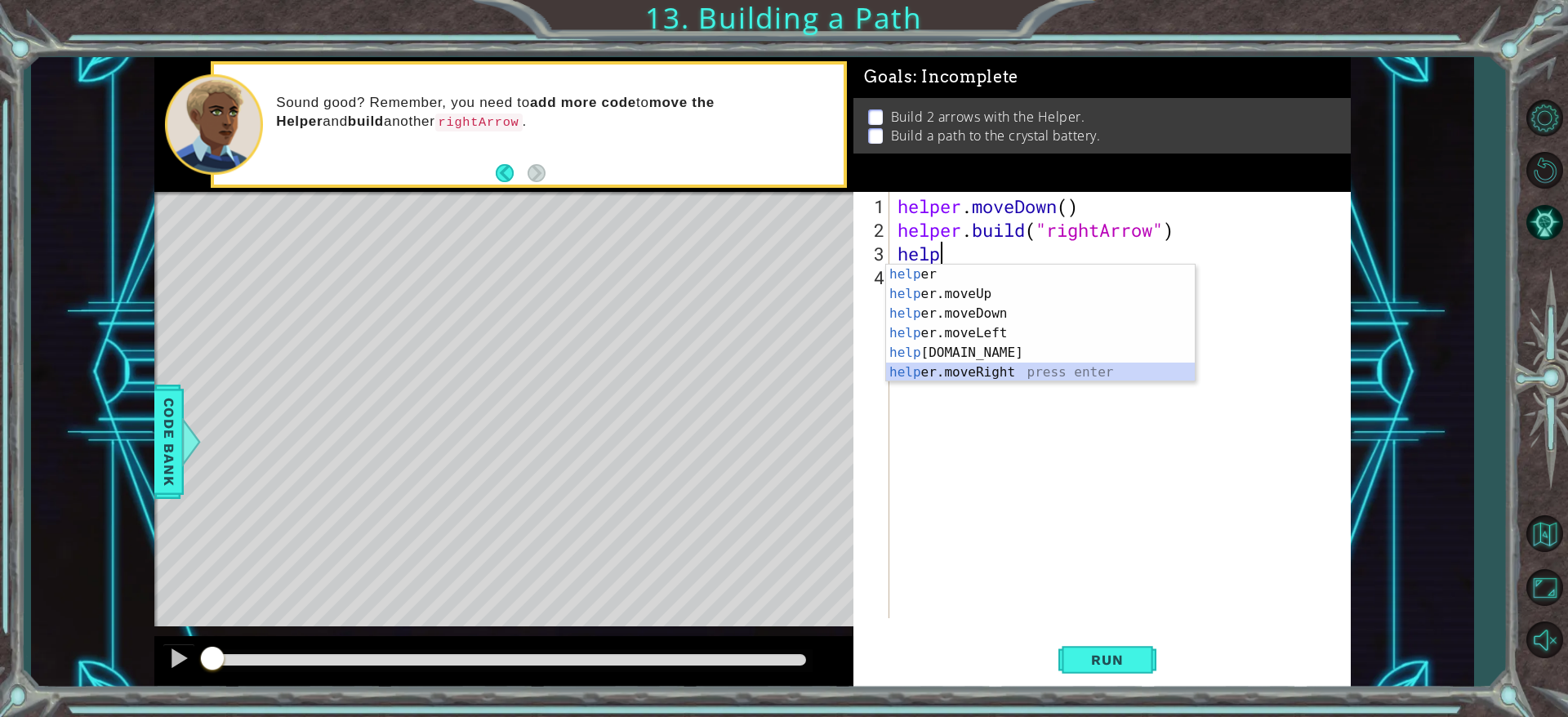
click at [987, 371] on div "help er press enter help er.moveUp press enter help er.moveDown press enter hel…" at bounding box center [1040, 344] width 309 height 157
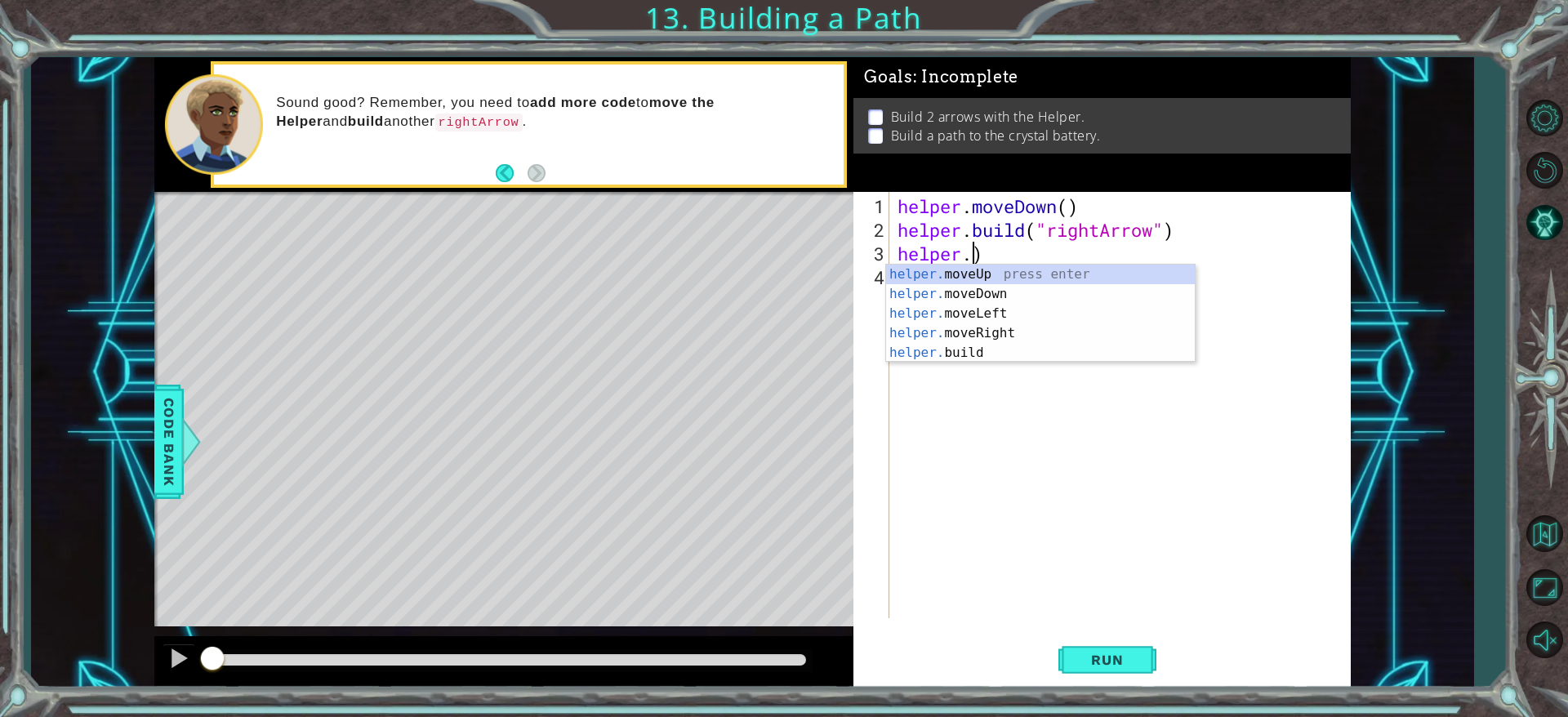
click at [1032, 257] on div "helper . moveDown ( ) helper . build ( "rightArrow" ) helper . )" at bounding box center [1123, 431] width 459 height 474
click at [1028, 273] on div "helper.bu ild press enter" at bounding box center [1040, 294] width 309 height 59
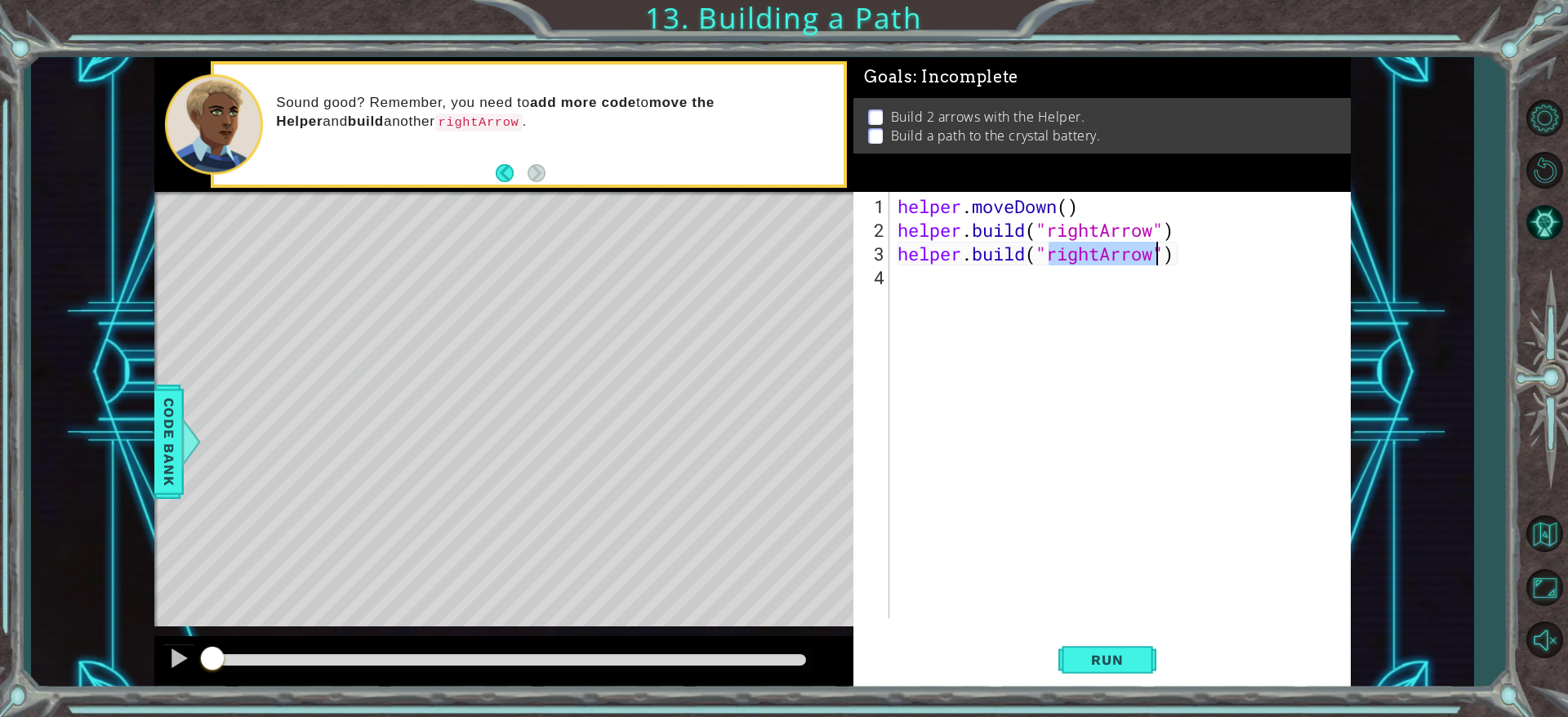
click at [983, 283] on div "helper . moveDown ( ) helper . build ( "rightArrow" ) helper . build ( "rightAr…" at bounding box center [1123, 431] width 459 height 474
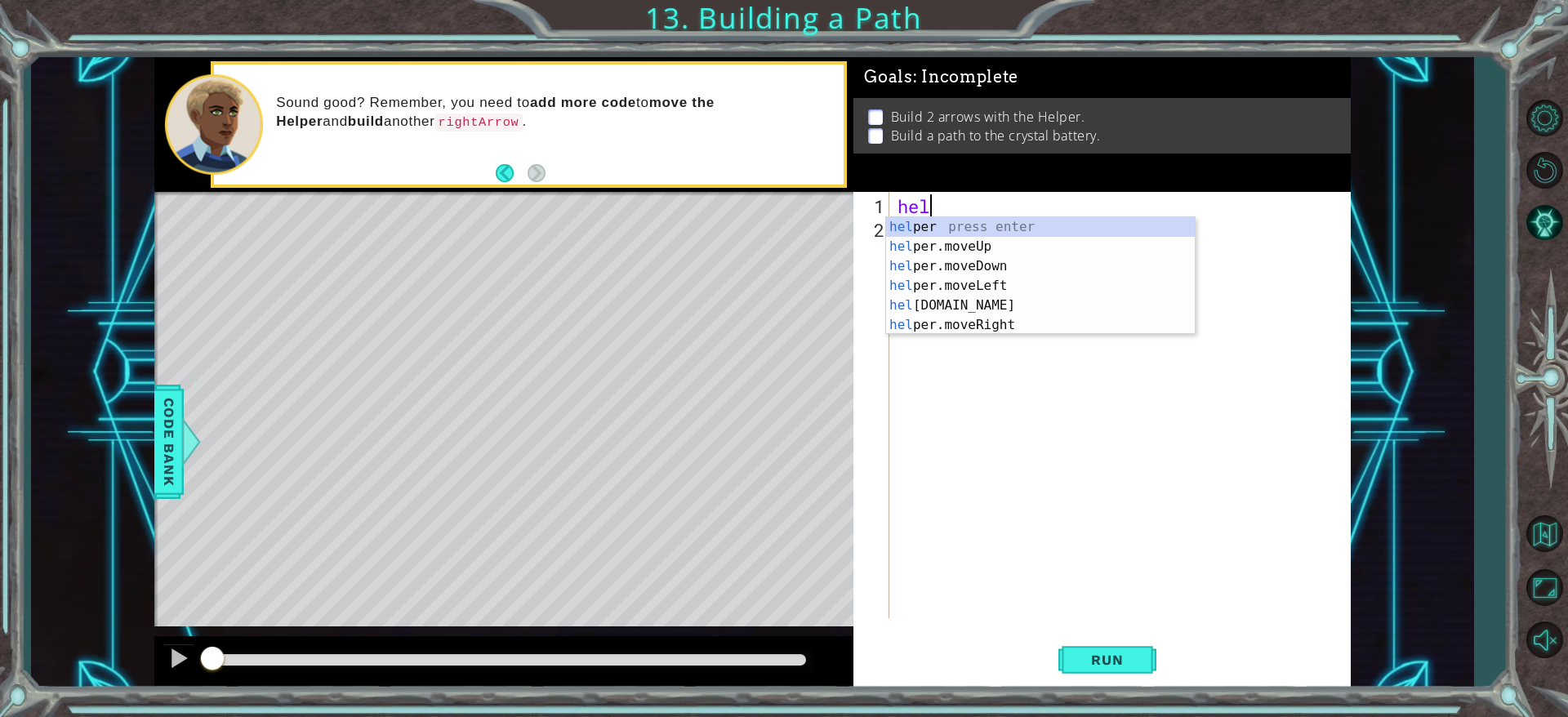
scroll to position [0, 1]
click at [981, 322] on div "help er press enter help er.moveUp press enter help er.moveDown press enter hel…" at bounding box center [1040, 296] width 309 height 157
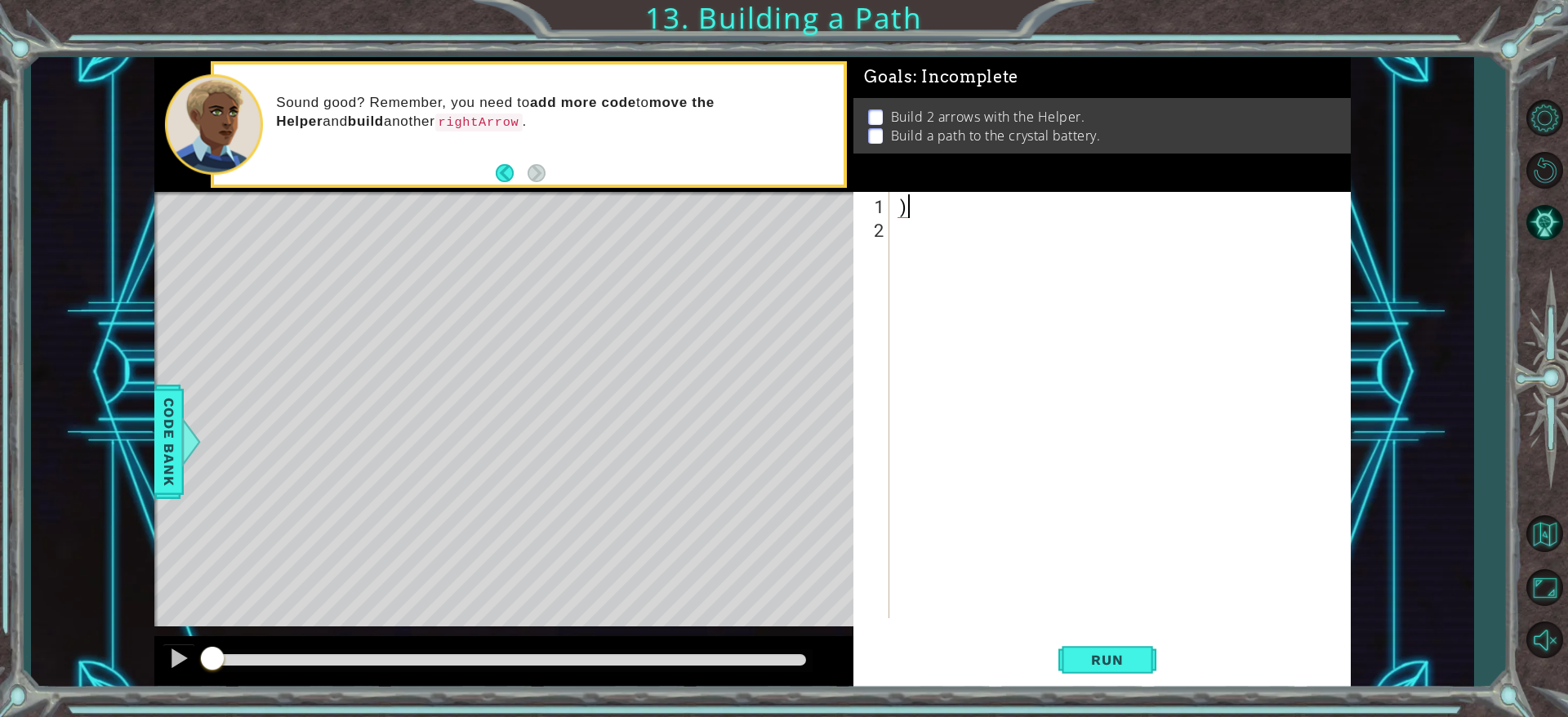
click at [954, 203] on div ")" at bounding box center [1123, 431] width 459 height 474
click at [1032, 170] on button "Restart Level" at bounding box center [1545, 171] width 48 height 48
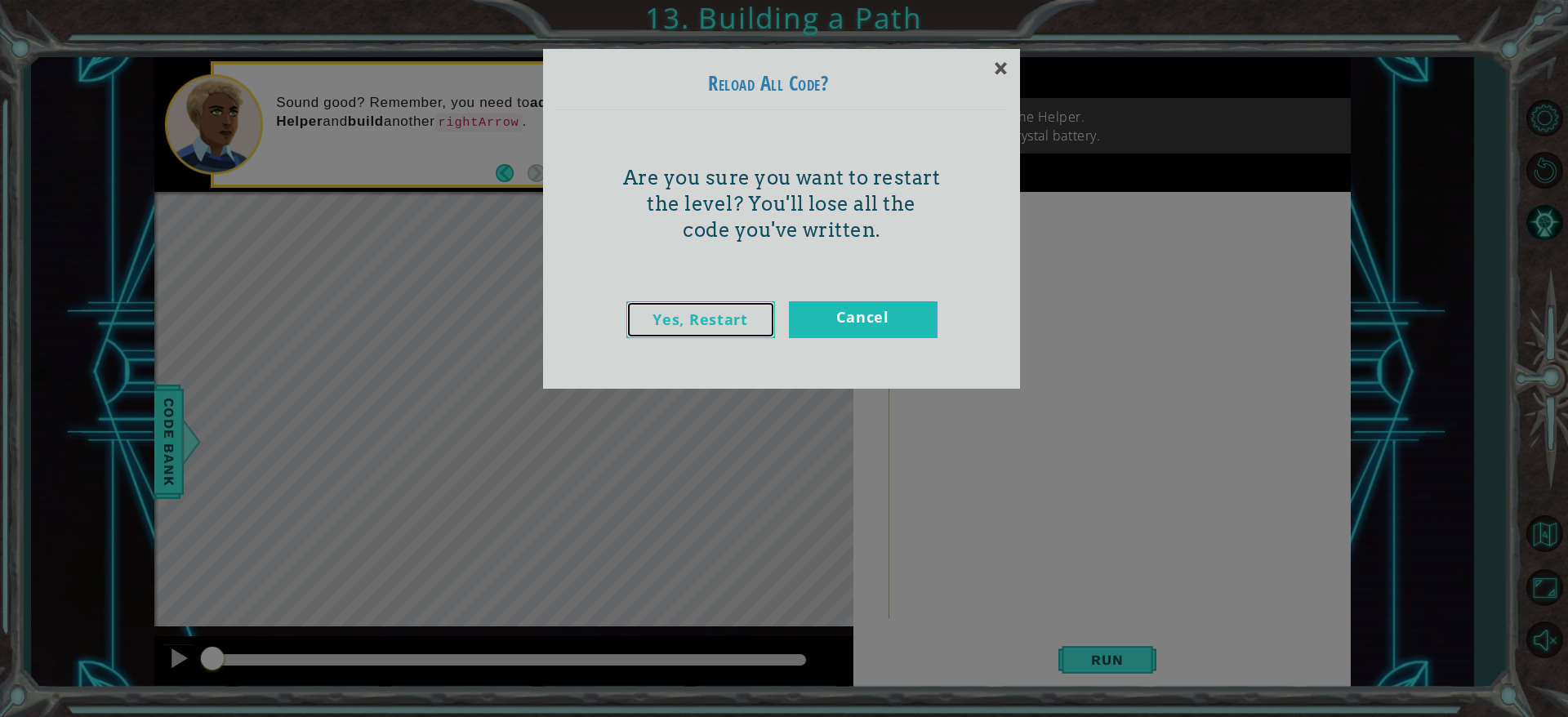
click at [762, 320] on link "Yes, Restart" at bounding box center [700, 320] width 148 height 37
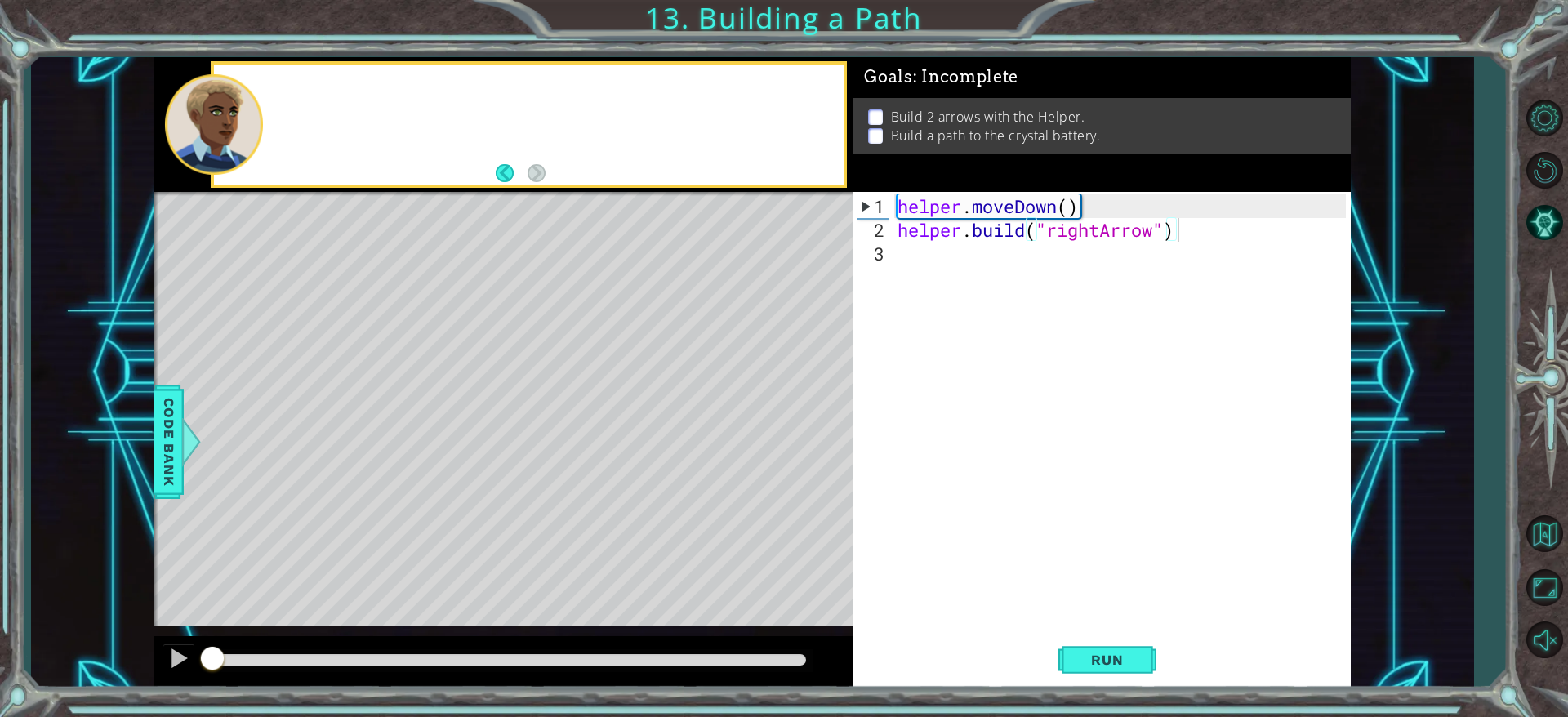
type textarea "[DOMAIN_NAME]("rightArrow")"
click at [923, 260] on div "helper . moveDown ( ) helper . build ( "rightArrow" )" at bounding box center [1123, 431] width 459 height 474
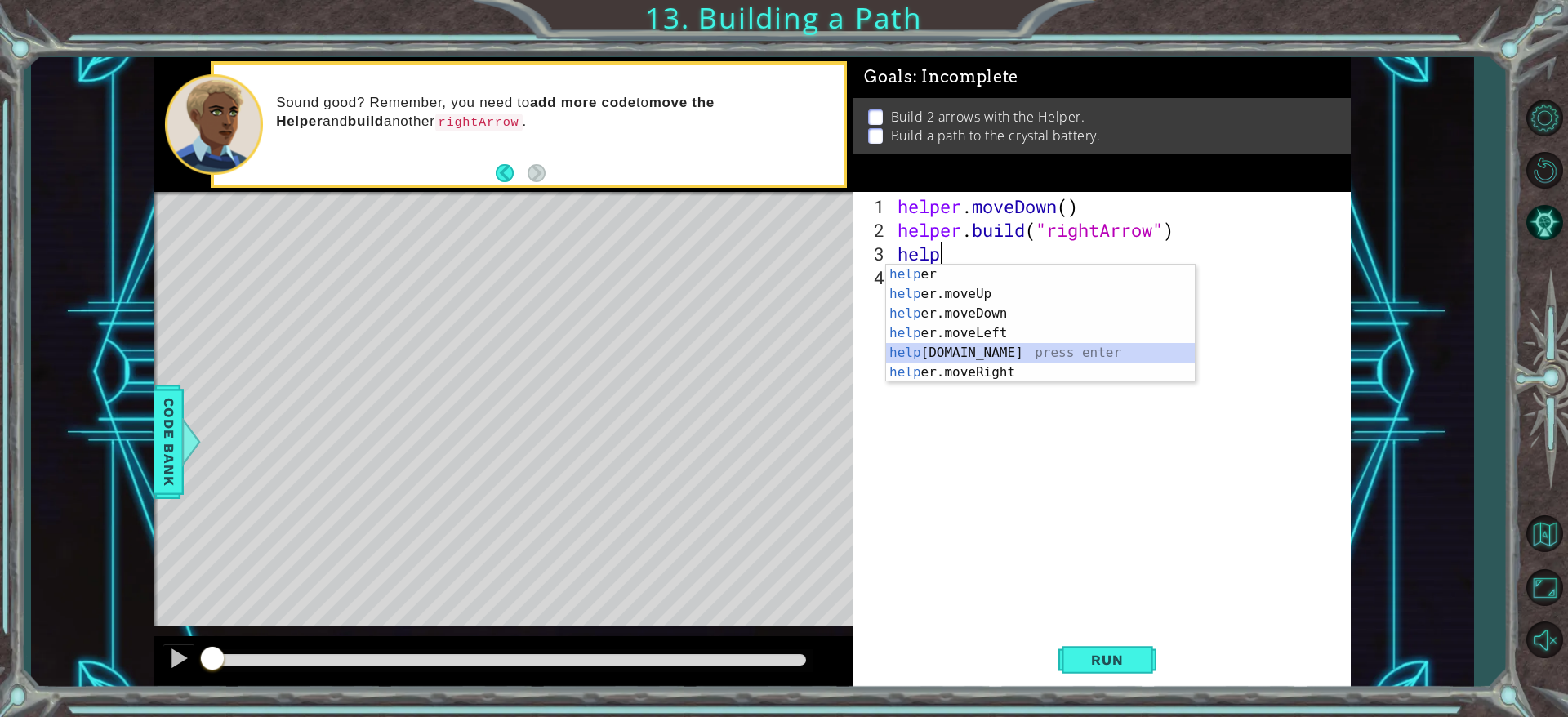
click at [971, 350] on div "help er press enter help er.moveUp press enter help er.moveDown press enter hel…" at bounding box center [1040, 344] width 309 height 157
type textarea "[DOMAIN_NAME]("rightArrow")"
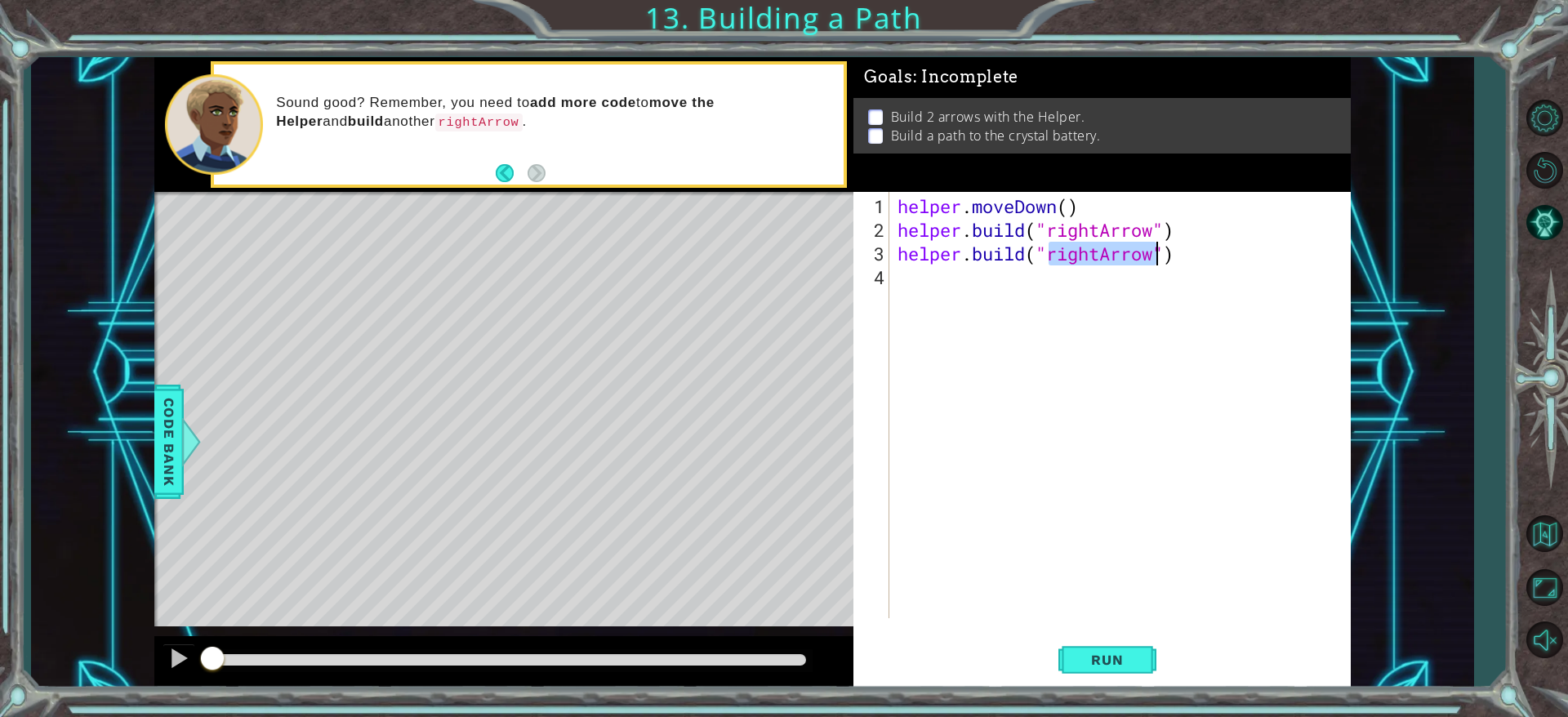
click at [971, 291] on div "helper . moveDown ( ) helper . build ( "rightArrow" ) helper . build ( "rightAr…" at bounding box center [1123, 431] width 459 height 474
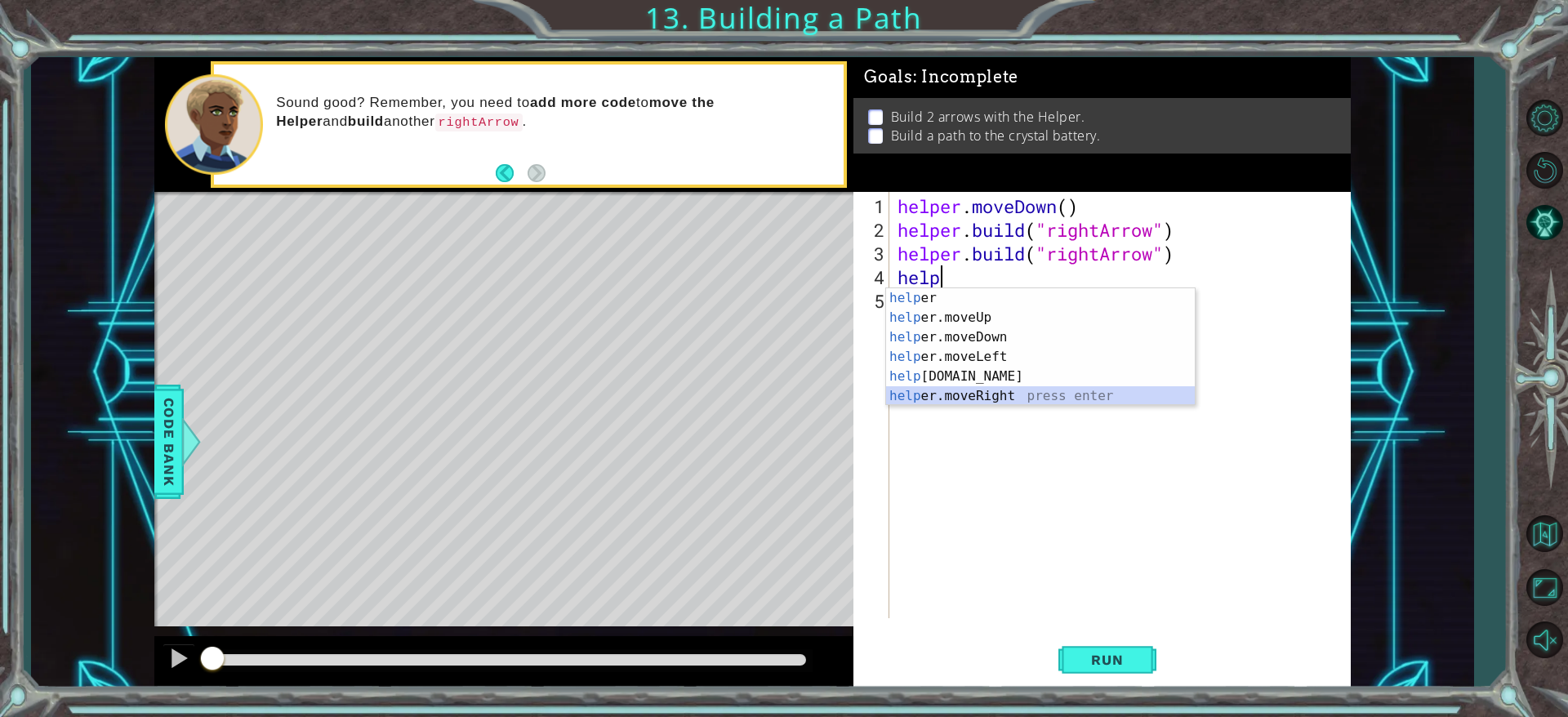
click at [950, 403] on div "help er press enter help er.moveUp press enter help er.moveDown press enter hel…" at bounding box center [1040, 367] width 309 height 157
type textarea "helper.moveRight(1)"
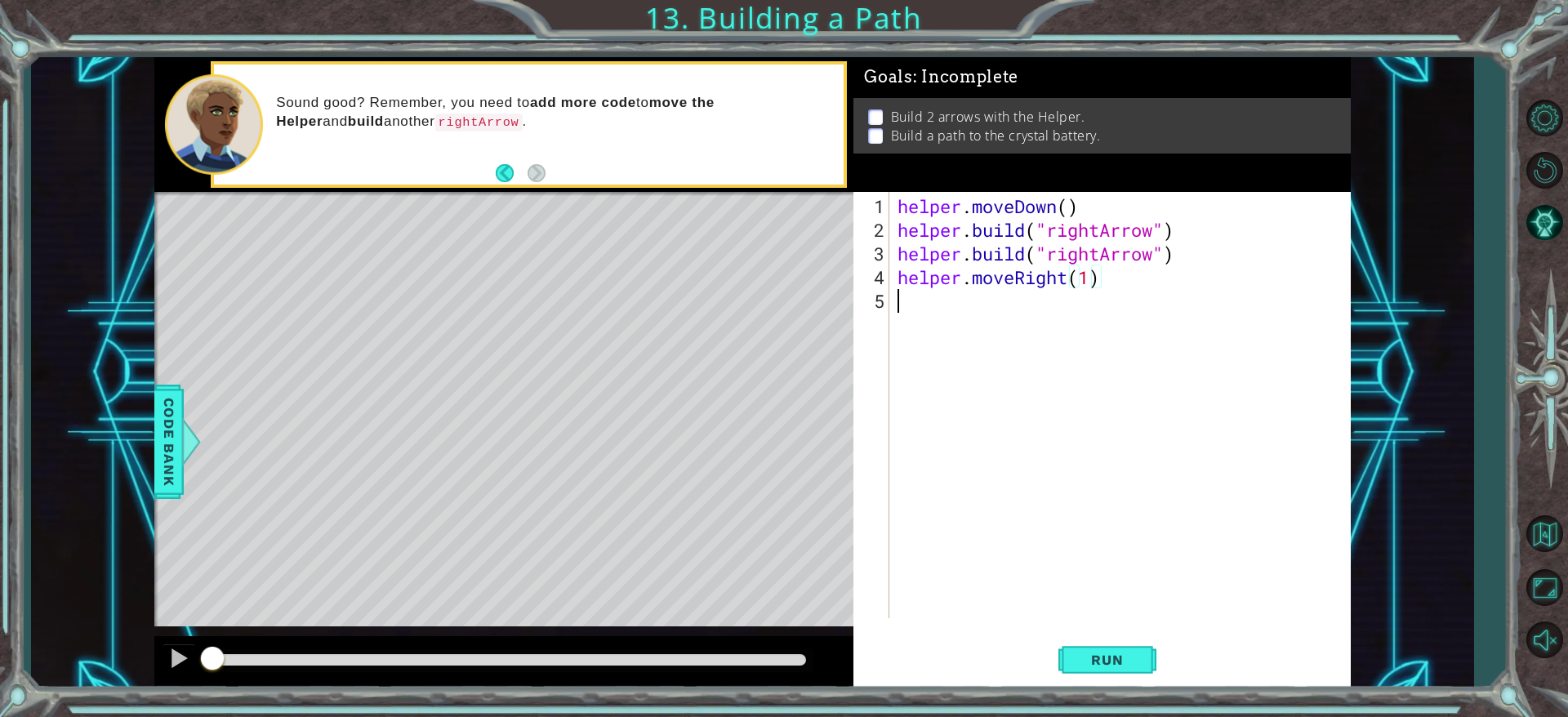
click at [947, 322] on div "helper . moveDown ( ) helper . build ( "rightArrow" ) helper . build ( "rightAr…" at bounding box center [1123, 431] width 459 height 474
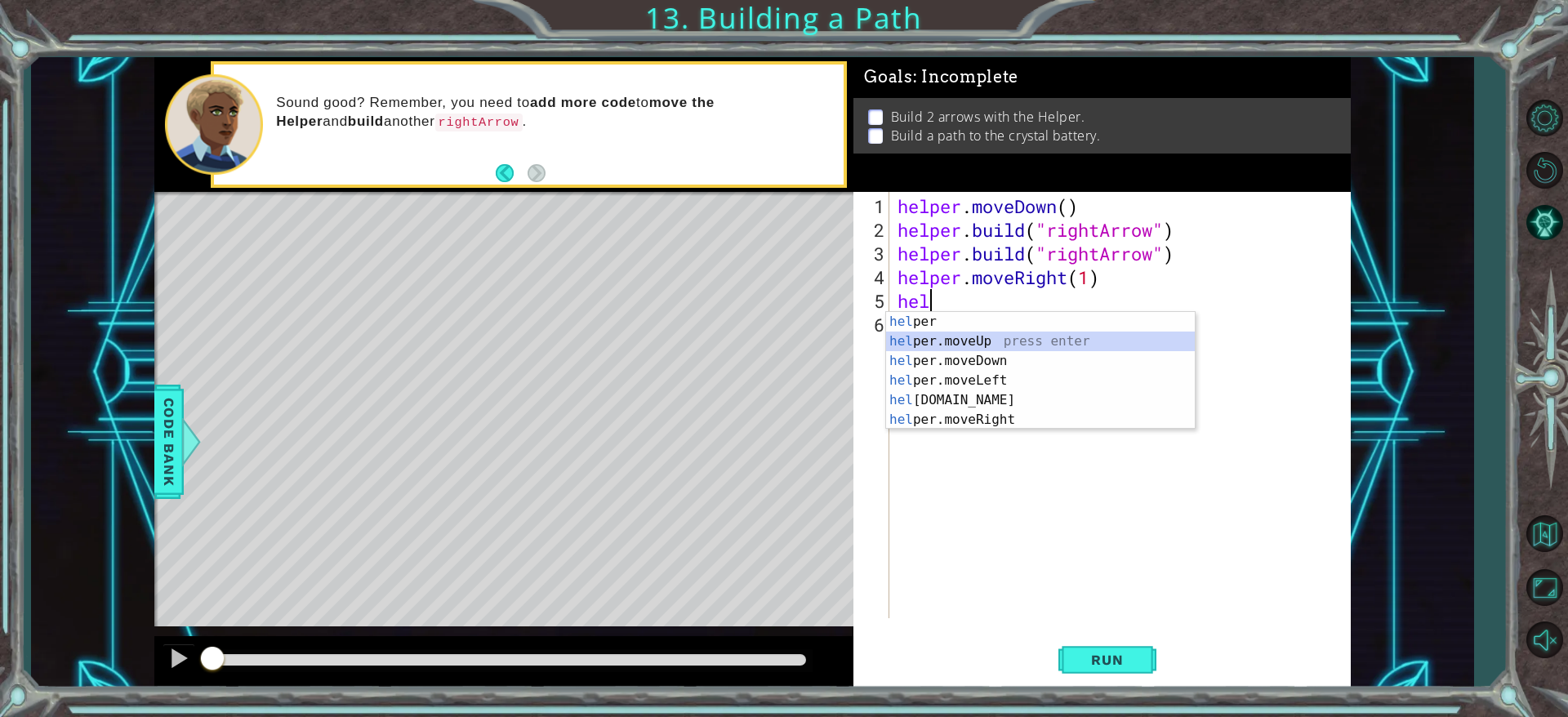
click at [965, 351] on div "hel per press enter hel per.moveUp press enter [GEOGRAPHIC_DATA] per.moveDown p…" at bounding box center [1040, 390] width 309 height 157
type textarea "helper.moveUp(1)"
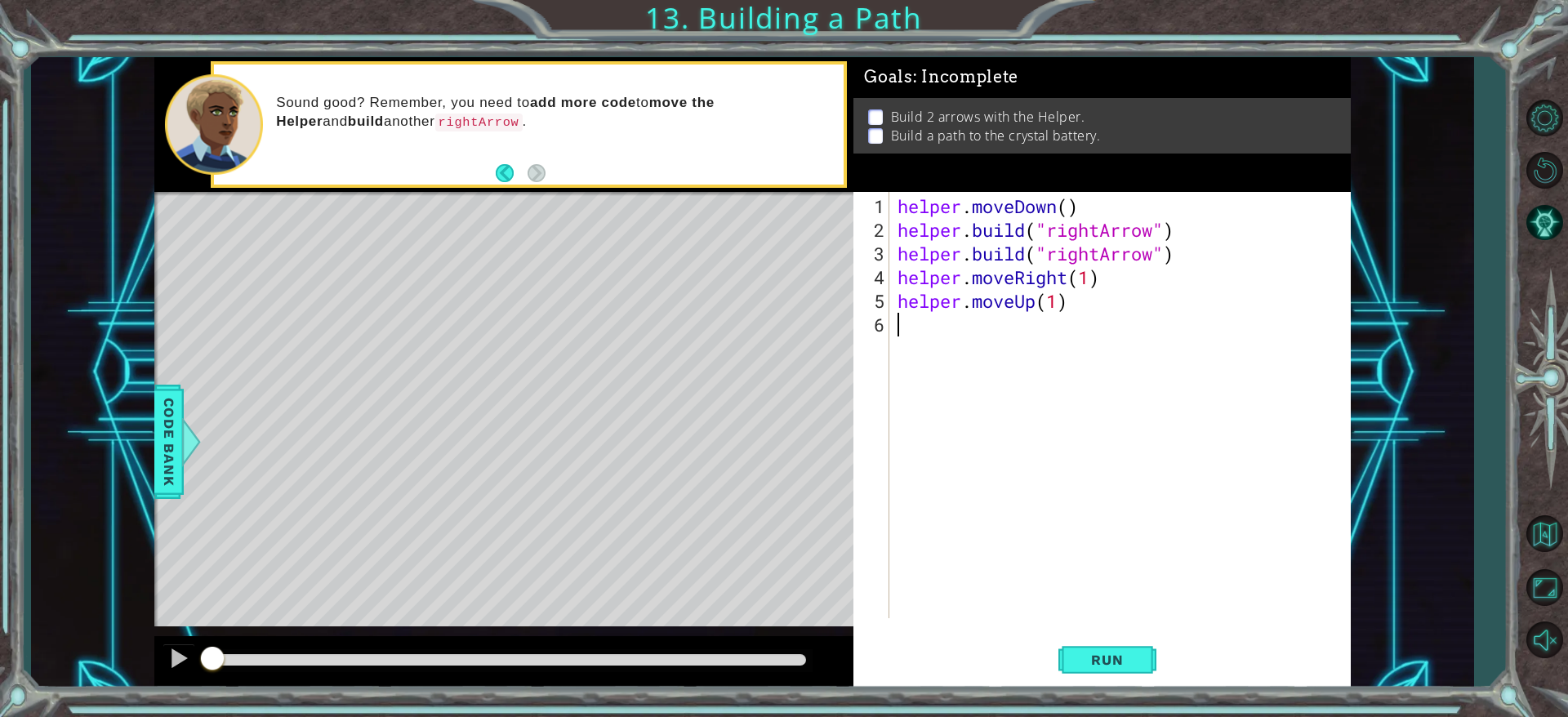
click at [1032, 312] on div "helper . moveDown ( ) helper . build ( "rightArrow" ) helper . build ( "rightAr…" at bounding box center [1123, 431] width 459 height 474
drag, startPoint x: 1083, startPoint y: 312, endPoint x: 1125, endPoint y: 285, distance: 49.9
click at [1032, 285] on div "helper . moveDown ( ) helper . build ( "rightArrow" ) helper . build ( "rightAr…" at bounding box center [1123, 431] width 459 height 474
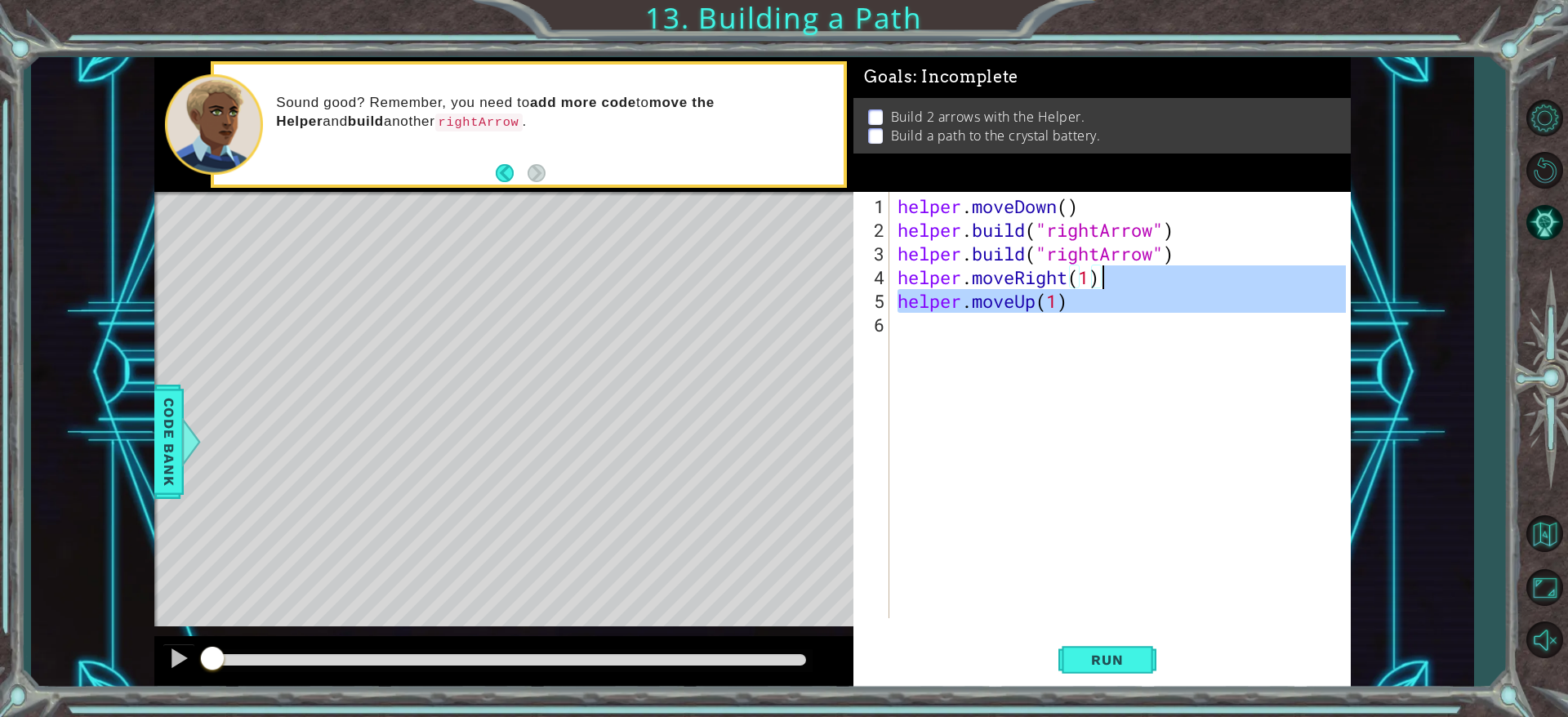
click at [1032, 285] on div "helper . moveDown ( ) helper . build ( "rightArrow" ) helper . build ( "rightAr…" at bounding box center [1119, 405] width 451 height 426
type textarea "helper.moveRight(1)"
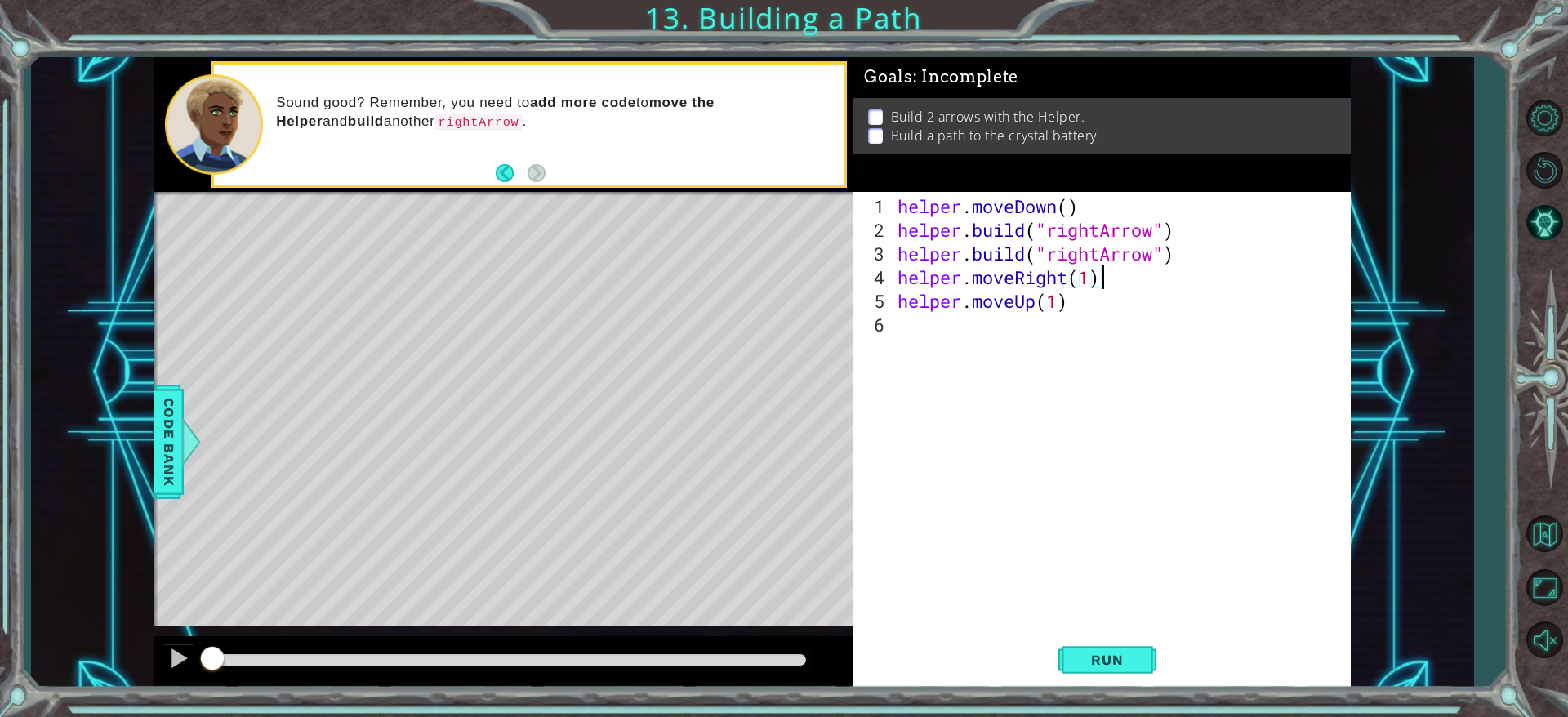
click at [1032, 313] on div "helper . moveDown ( ) helper . build ( "rightArrow" ) helper . build ( "rightAr…" at bounding box center [1123, 431] width 459 height 474
click at [1032, 298] on div "helper . moveDown ( ) helper . build ( "rightArrow" ) helper . build ( "rightAr…" at bounding box center [1123, 431] width 459 height 474
click at [1032, 275] on div "helper . moveDown ( ) helper . build ( "rightArrow" ) helper . build ( "rightAr…" at bounding box center [1123, 431] width 459 height 474
click at [1032, 300] on div "helper . moveDown ( ) helper . build ( "rightArrow" ) helper . build ( "rightAr…" at bounding box center [1123, 431] width 459 height 474
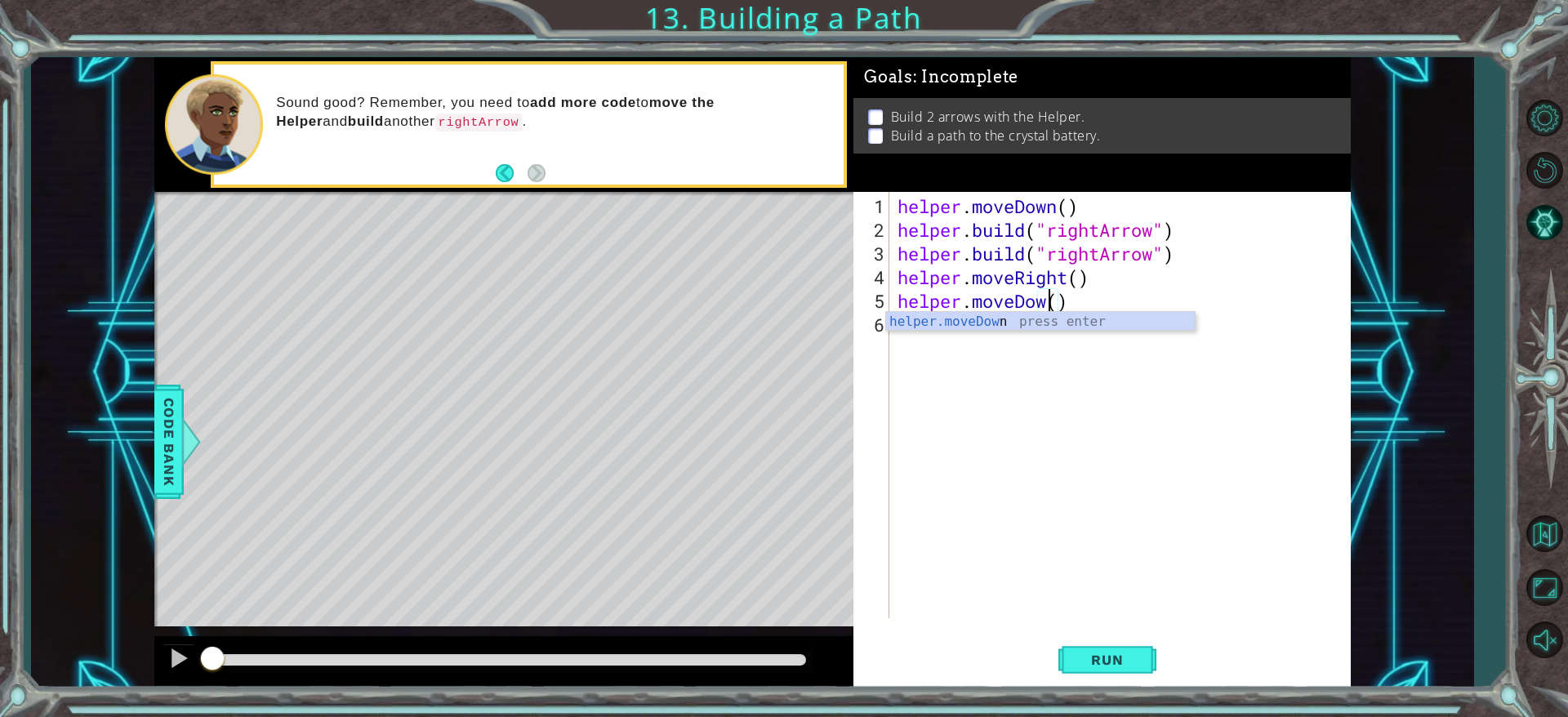
scroll to position [0, 7]
type textarea "helper.moveDown()"
click at [1032, 477] on button "Run" at bounding box center [1107, 660] width 98 height 50
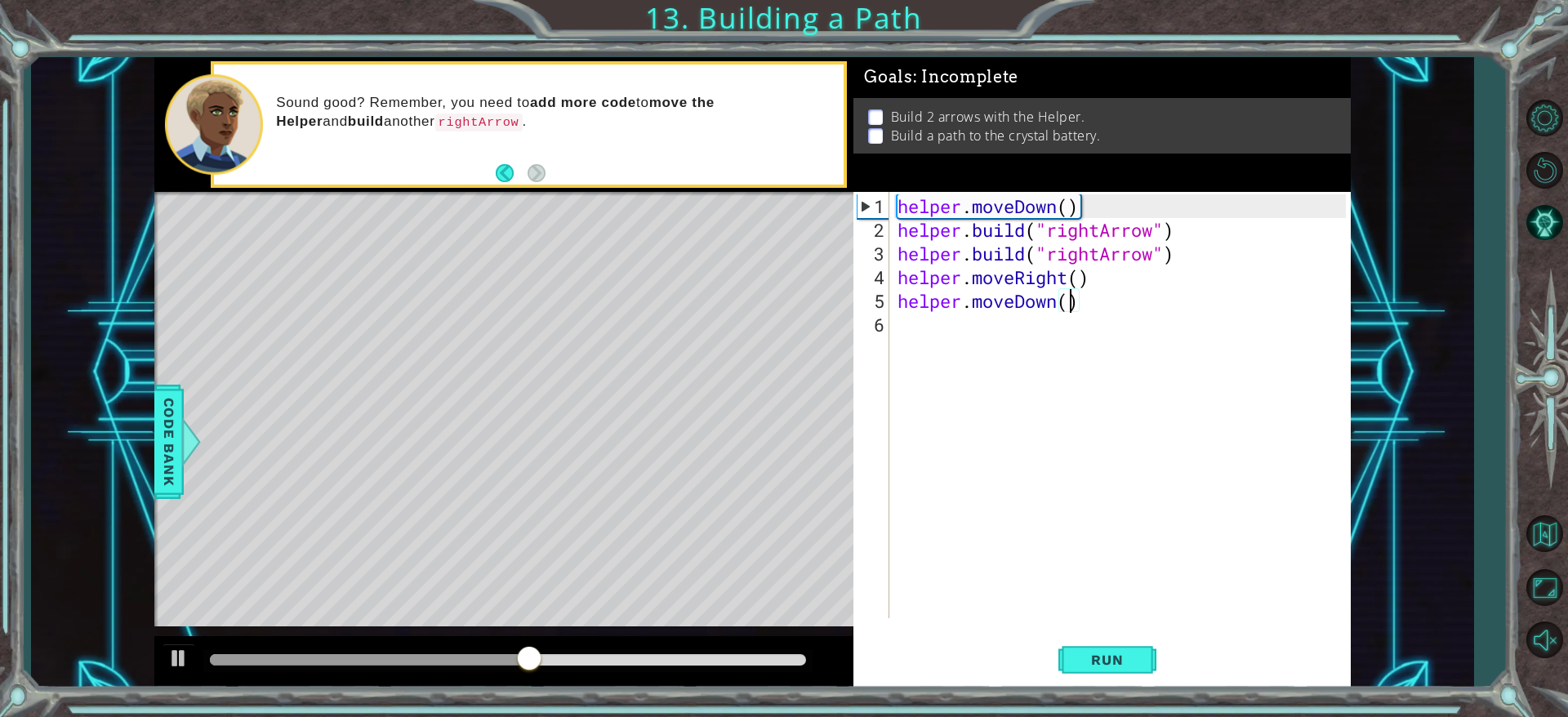
scroll to position [0, 2]
drag, startPoint x: 1071, startPoint y: 299, endPoint x: 951, endPoint y: 488, distance: 223.9
click at [951, 477] on div "helper . moveDown ( ) helper . build ( "rightArrow" ) helper . build ( "rightAr…" at bounding box center [1123, 431] width 459 height 474
type textarea "3"
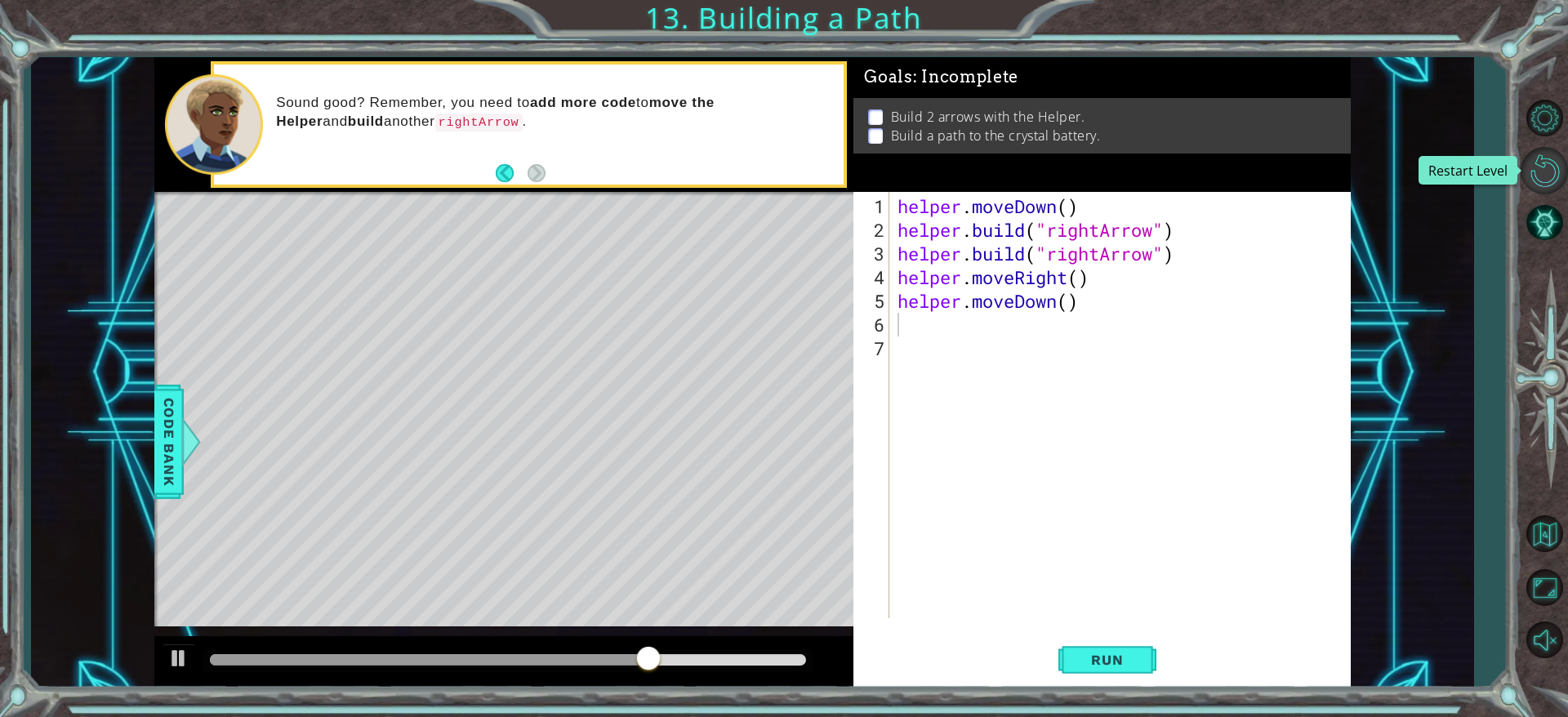
click at [1032, 158] on button "Restart Level" at bounding box center [1545, 171] width 48 height 48
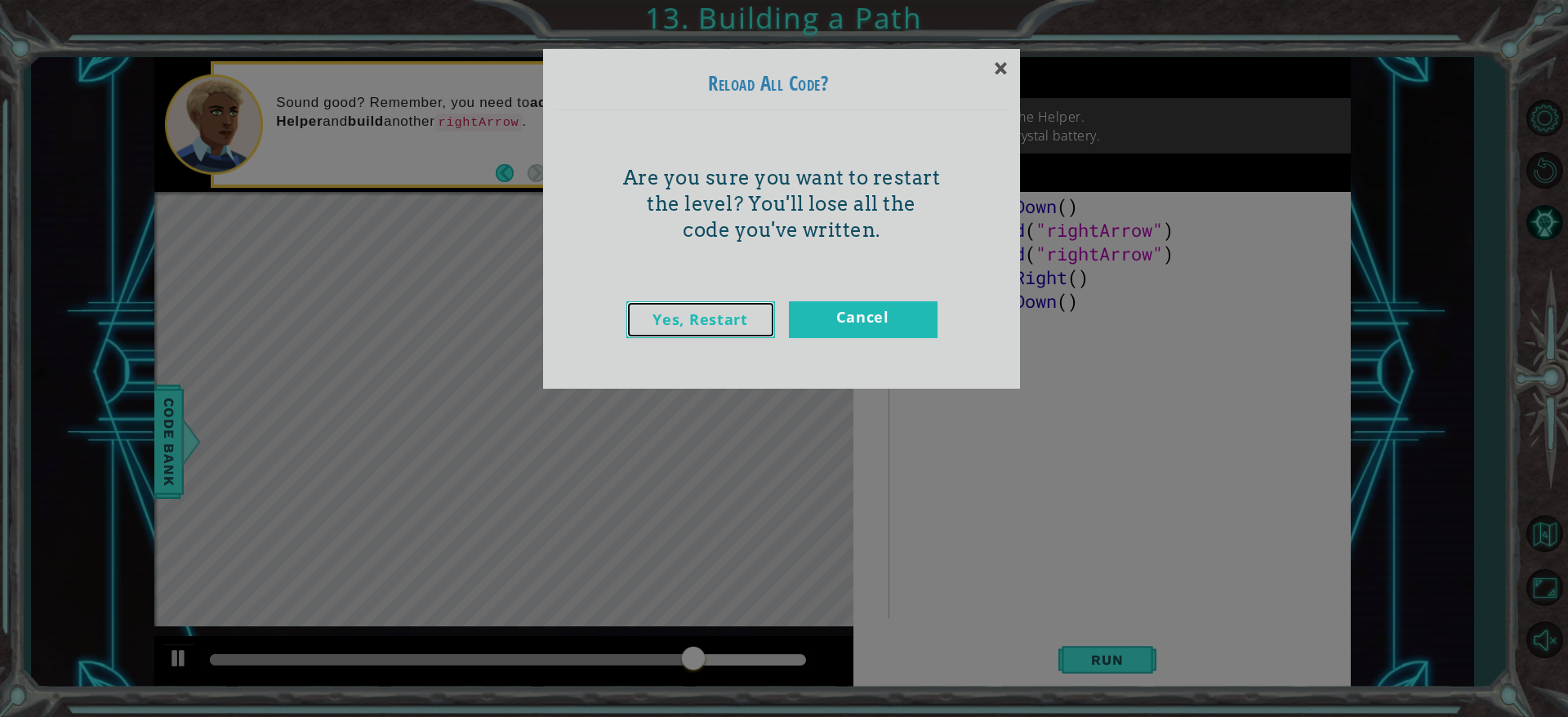
click at [757, 302] on link "Yes, Restart" at bounding box center [700, 320] width 148 height 37
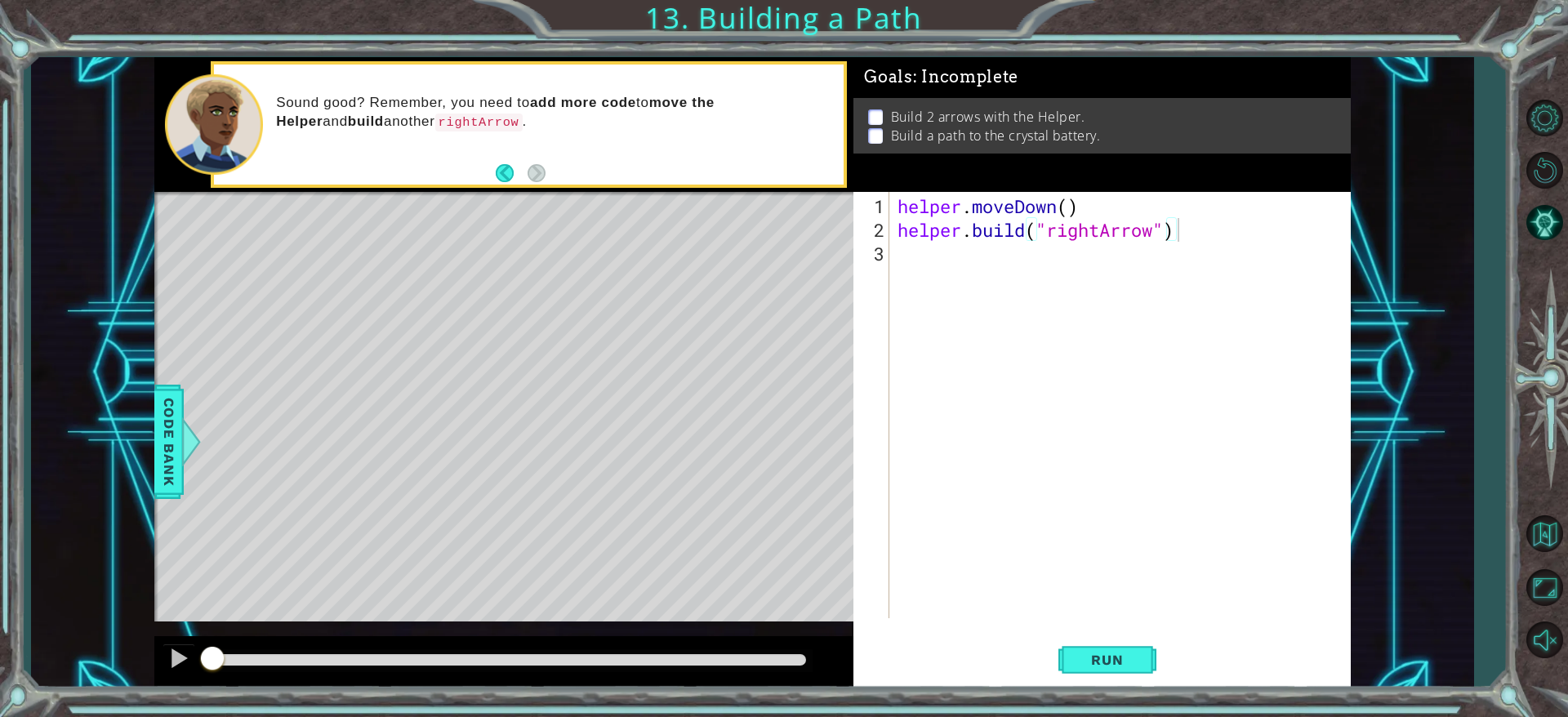
click at [1032, 214] on div "helper . moveDown ( ) helper . build ( "rightArrow" )" at bounding box center [1123, 431] width 459 height 474
click at [1032, 234] on div "helper . moveDown ( ) helper . build ( "rightArrow" )" at bounding box center [1123, 431] width 459 height 474
click at [1032, 248] on div ""rightA rrow" press enter" at bounding box center [1181, 270] width 309 height 59
type textarea "[DOMAIN_NAME]("rightArrow")"
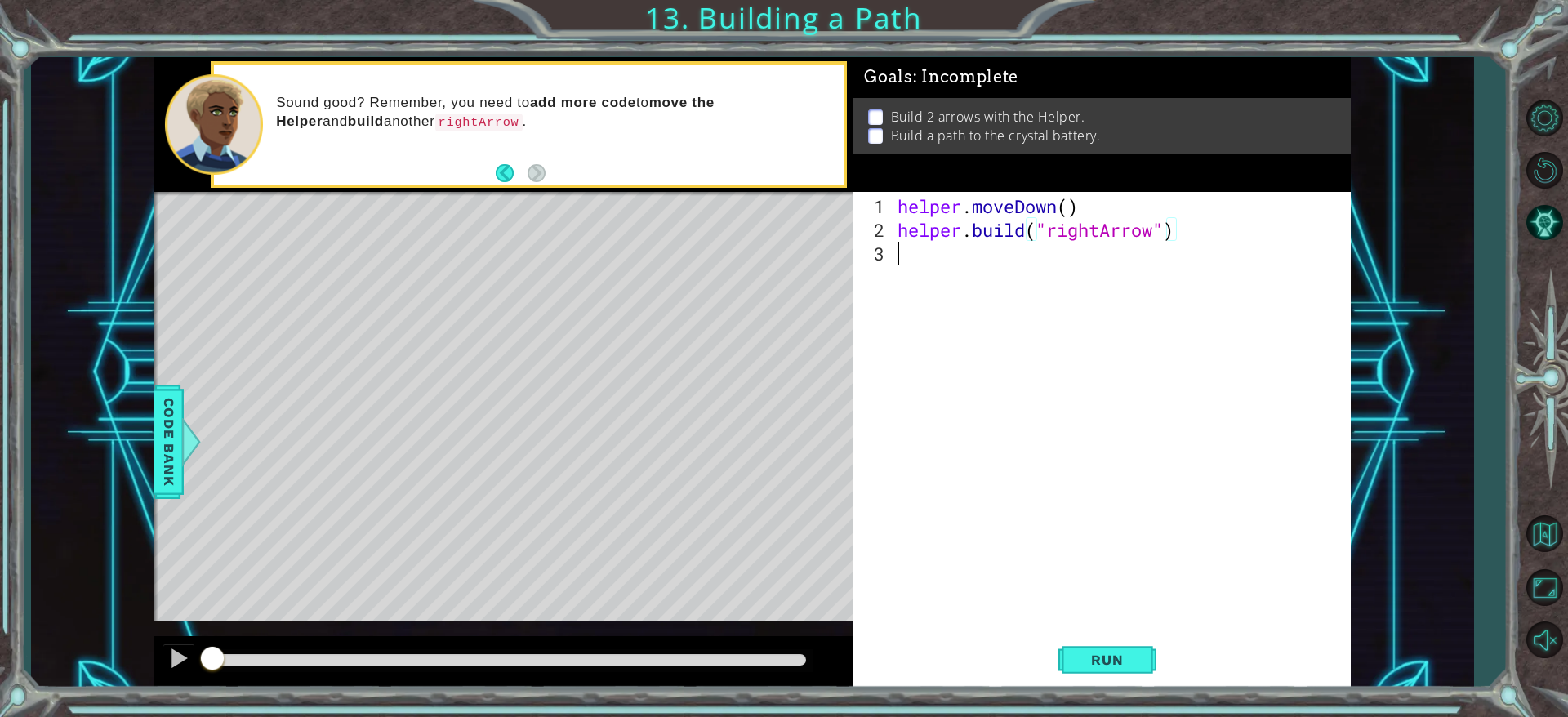
click at [1032, 258] on div "helper . moveDown ( ) helper . build ( "rightArrow" )" at bounding box center [1123, 431] width 459 height 474
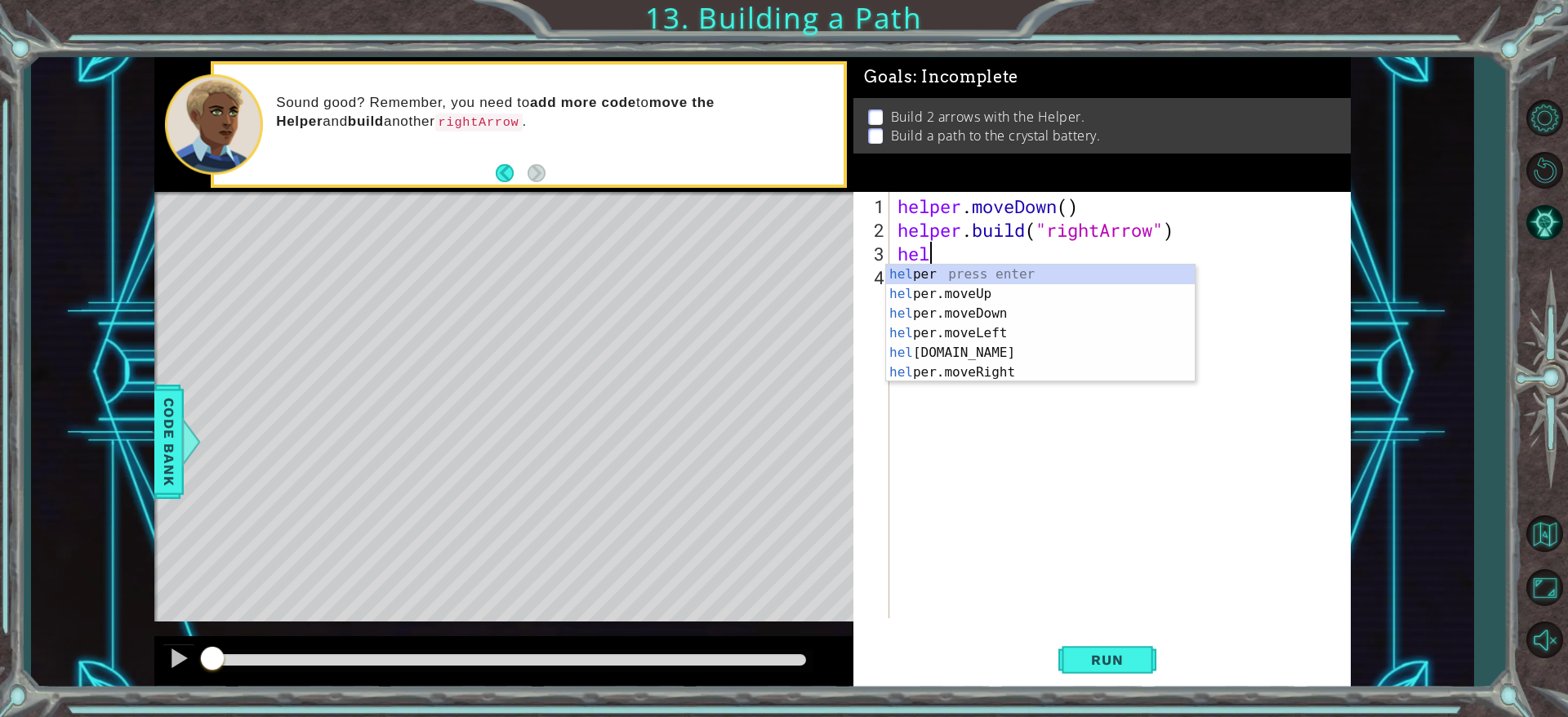
scroll to position [0, 1]
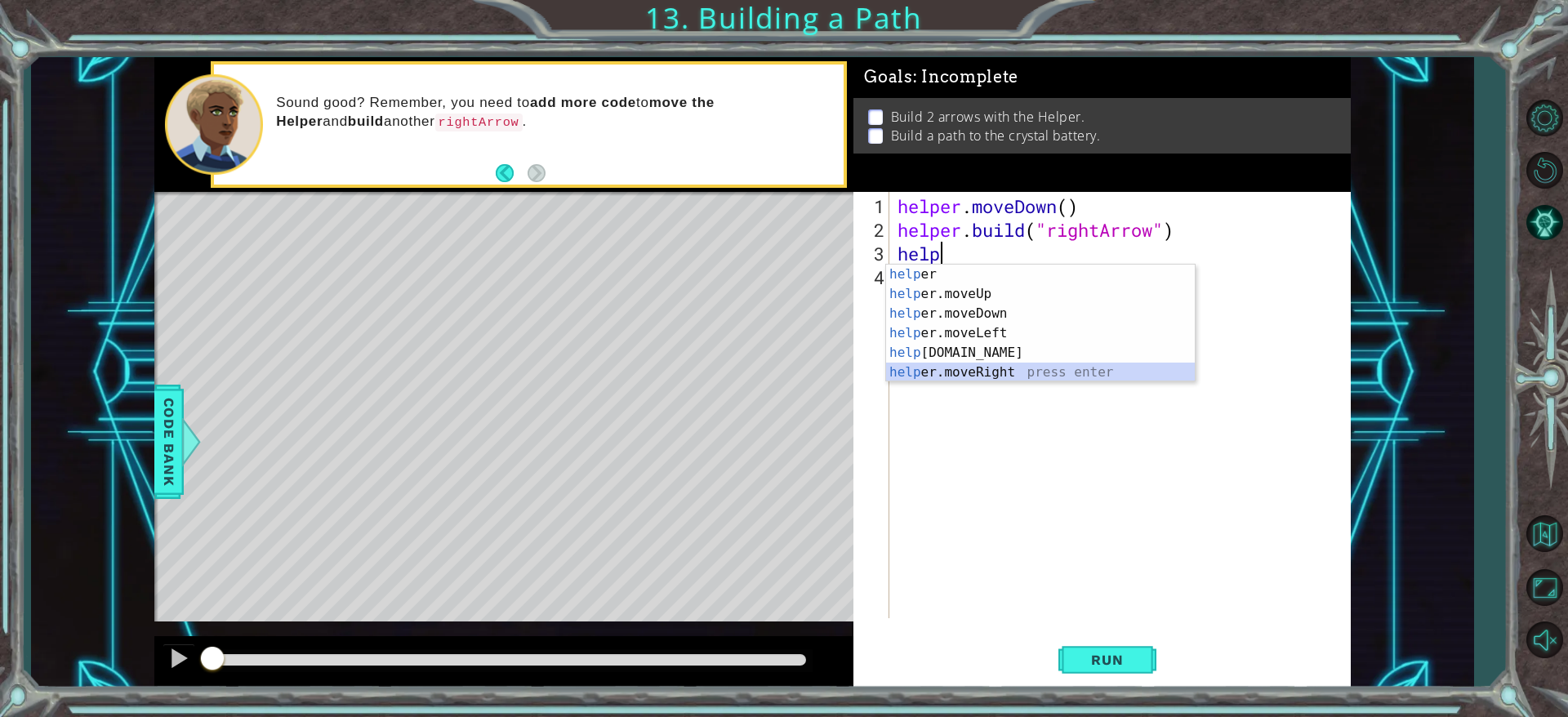
click at [972, 362] on div "help er press enter help er.moveUp press enter help er.moveDown press enter hel…" at bounding box center [1040, 344] width 309 height 157
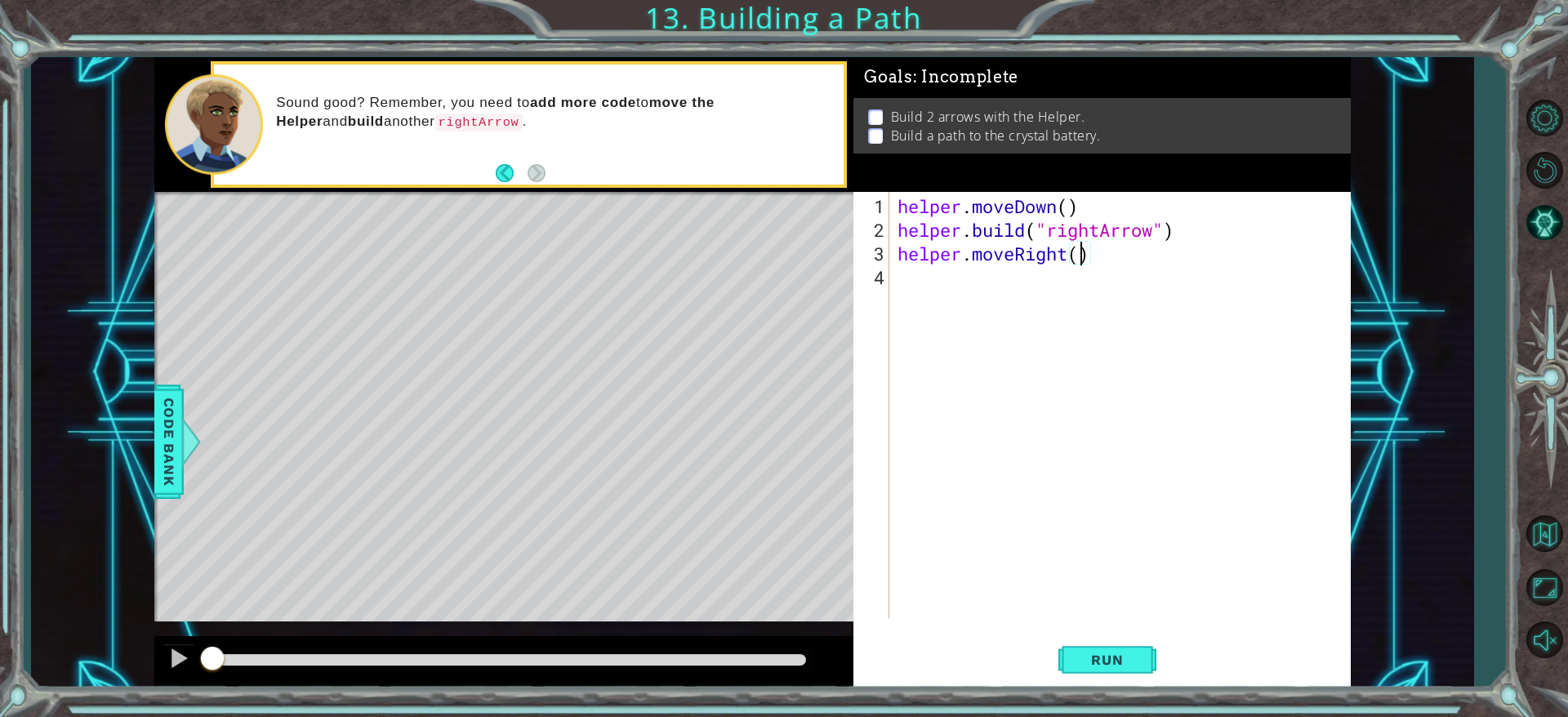
type textarea "helper.moveRight(3)"
click at [1032, 285] on div "helper . moveDown ( ) helper . build ( "rightArrow" ) helper . moveRight ( 3 )" at bounding box center [1123, 431] width 459 height 474
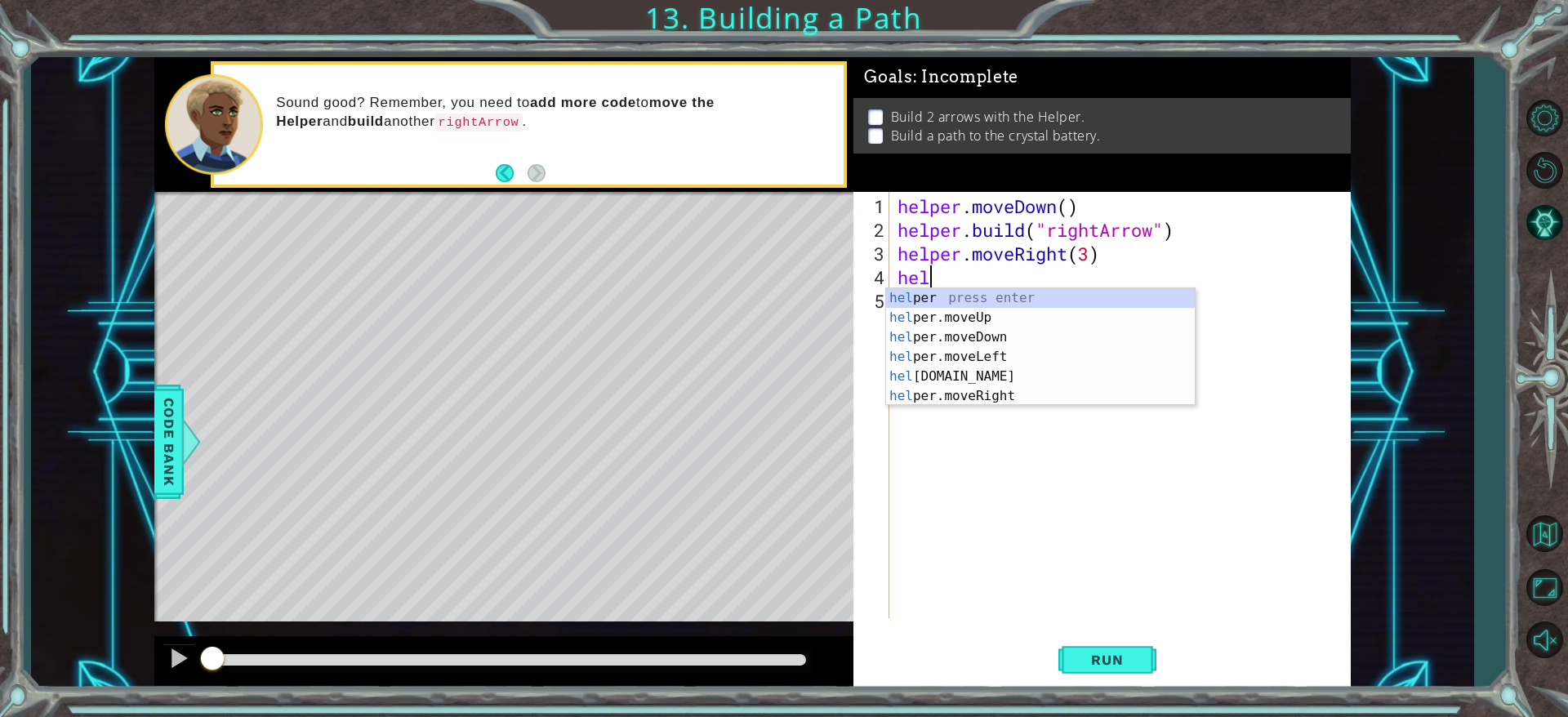
scroll to position [0, 1]
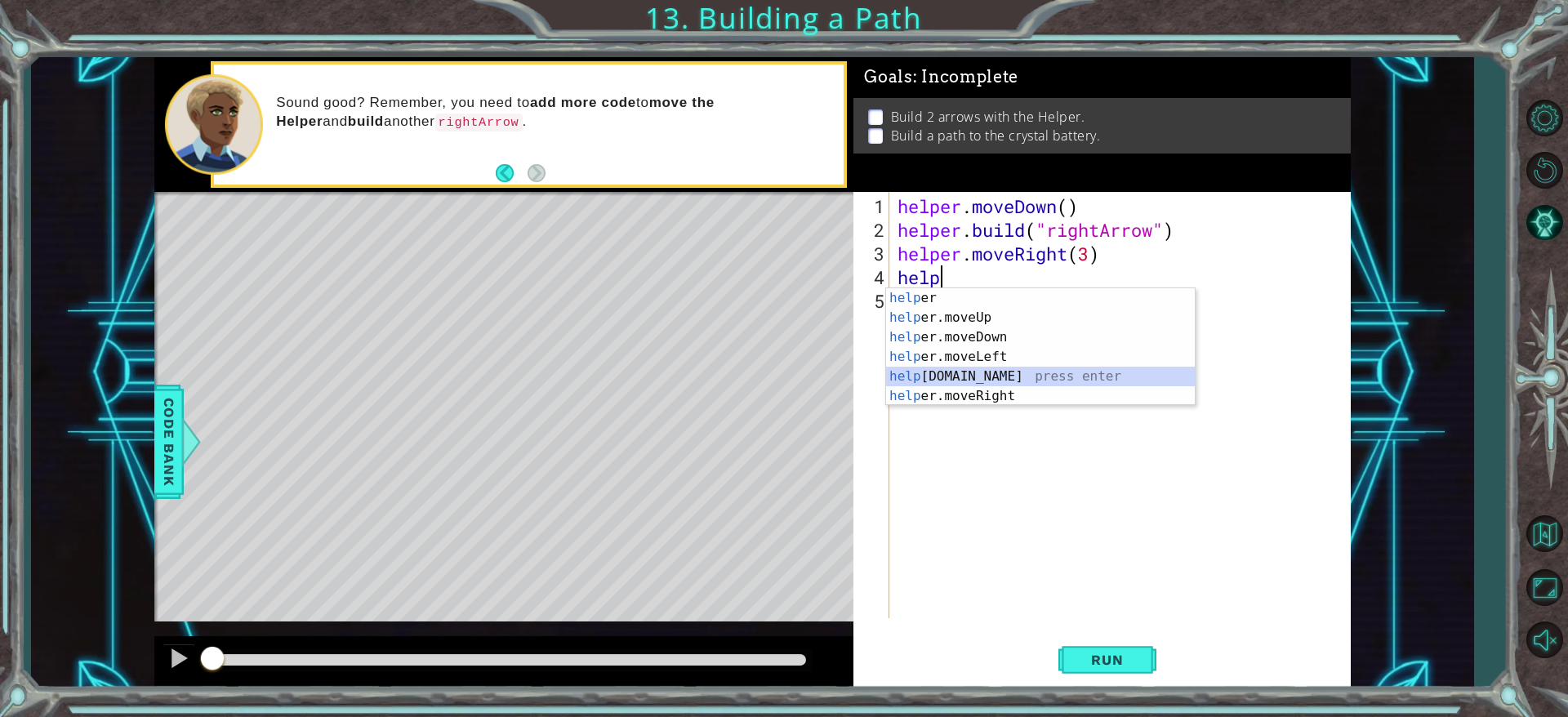
click at [1003, 369] on div "help er press enter help er.moveUp press enter help er.moveDown press enter hel…" at bounding box center [1040, 367] width 309 height 157
type textarea "[DOMAIN_NAME]("rightArrow")"
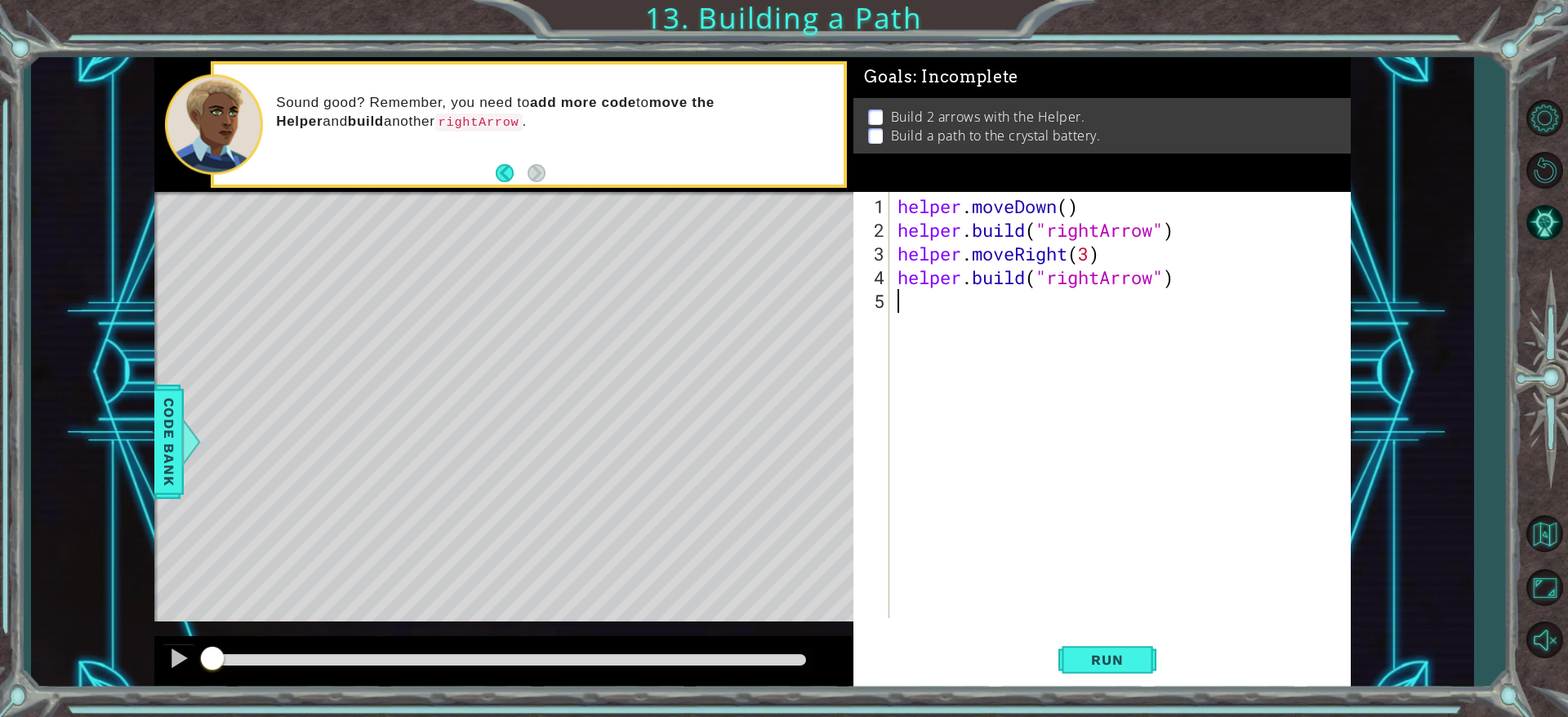
click at [990, 334] on div "helper . moveDown ( ) helper . build ( "rightArrow" ) helper . moveRight ( 3 ) …" at bounding box center [1123, 431] width 459 height 474
click at [1032, 477] on span "Run" at bounding box center [1107, 660] width 65 height 16
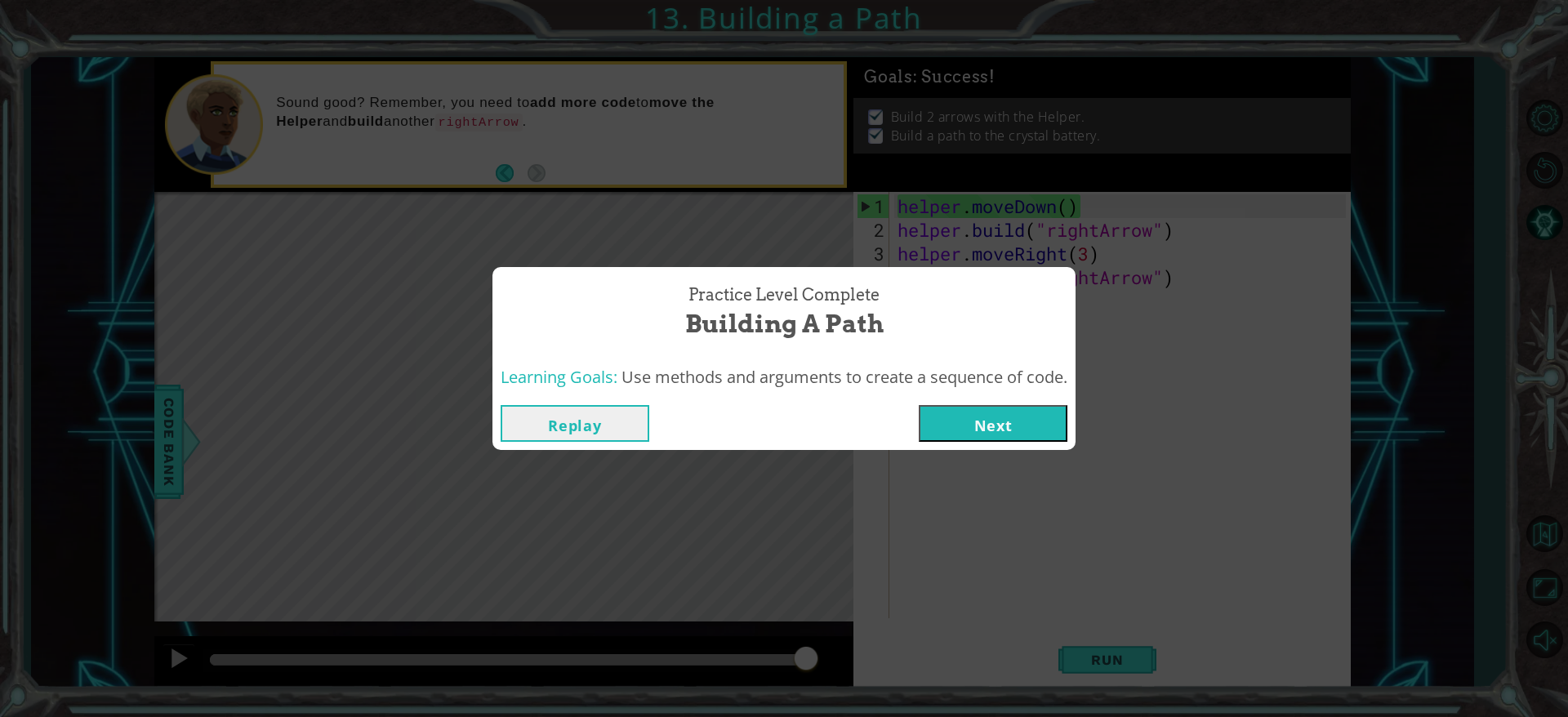
click at [992, 410] on button "Next" at bounding box center [993, 423] width 148 height 37
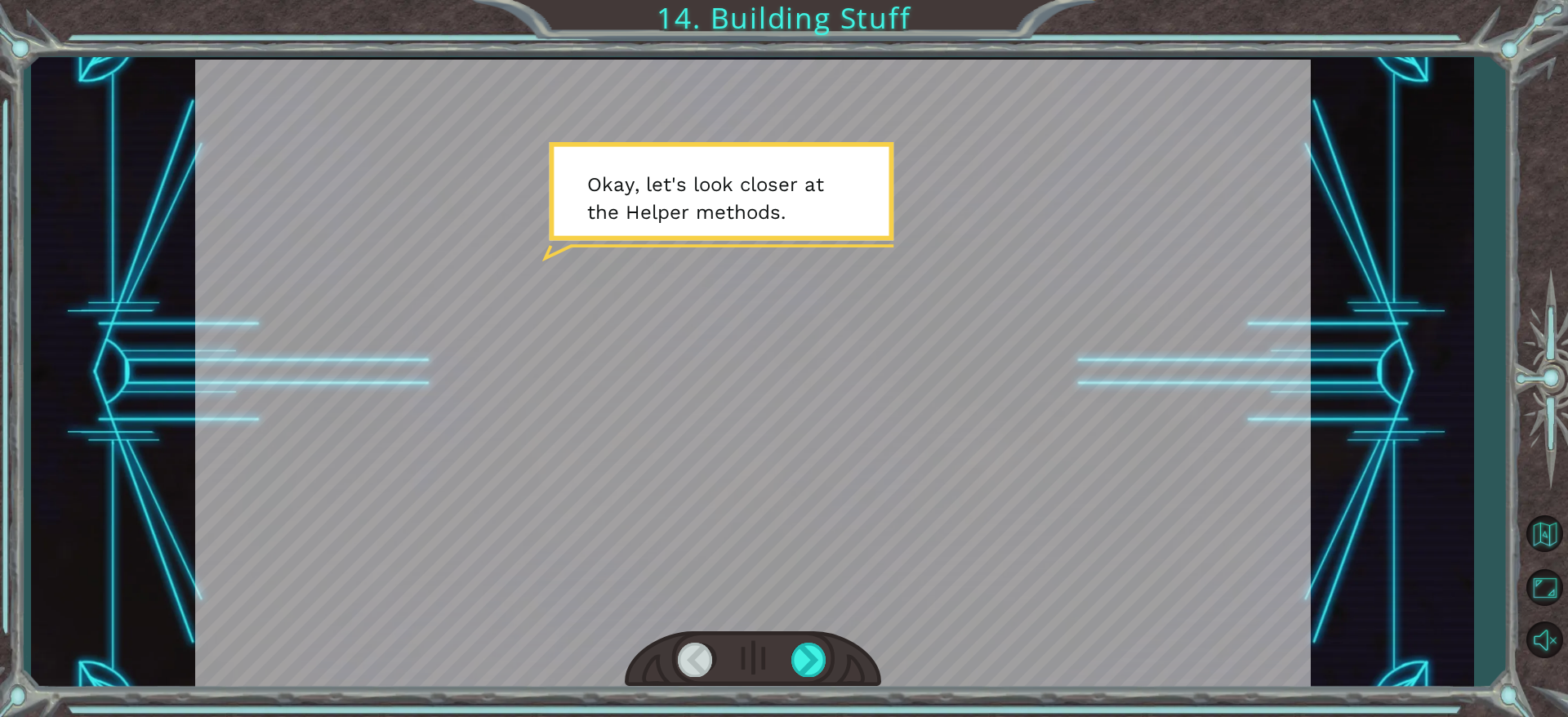
click at [788, 477] on div at bounding box center [754, 659] width 257 height 57
drag, startPoint x: 788, startPoint y: 664, endPoint x: 825, endPoint y: 664, distance: 37.0
click at [825, 477] on div at bounding box center [754, 659] width 257 height 57
click at [825, 477] on div at bounding box center [809, 660] width 37 height 34
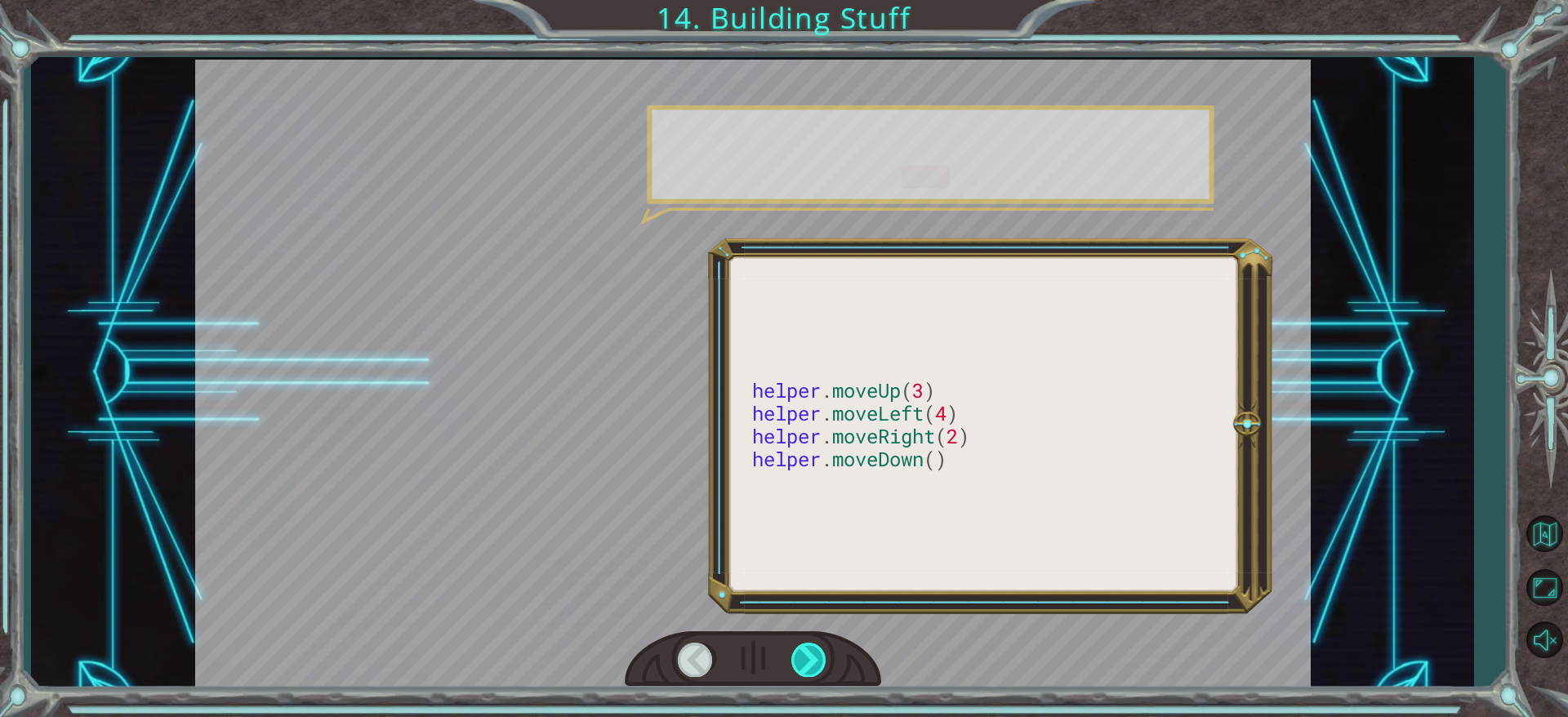
click at [825, 477] on div at bounding box center [809, 660] width 37 height 34
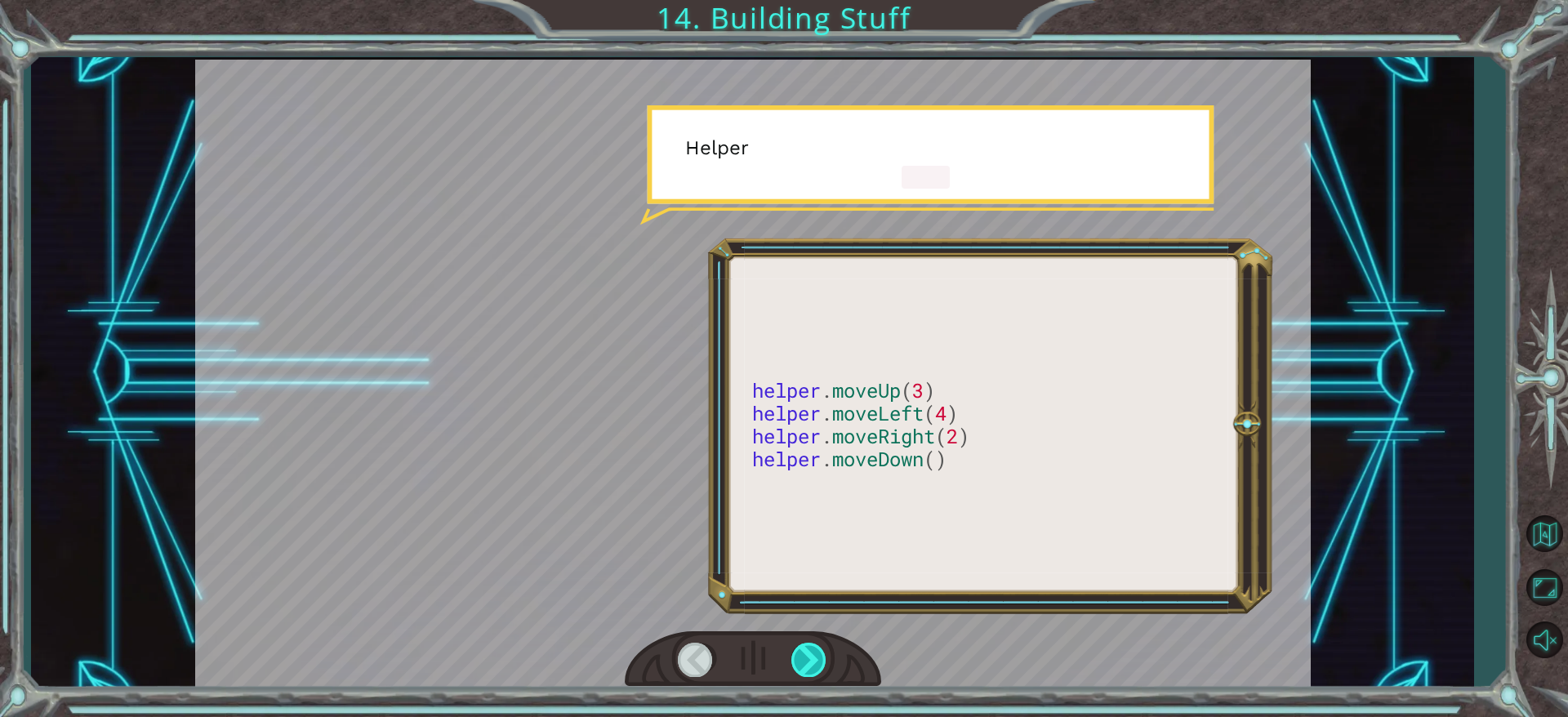
click at [825, 477] on div at bounding box center [809, 660] width 37 height 34
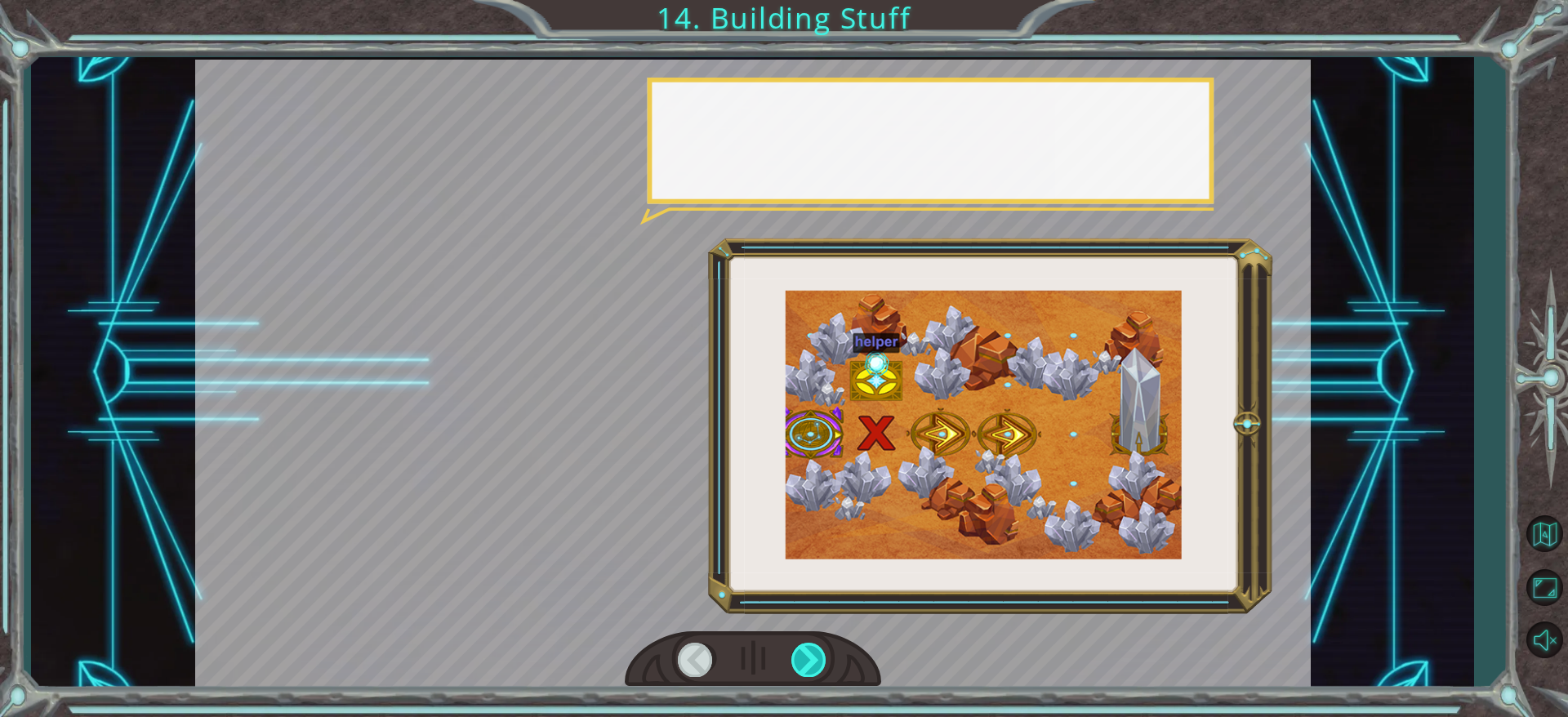
click at [825, 477] on div at bounding box center [809, 660] width 37 height 34
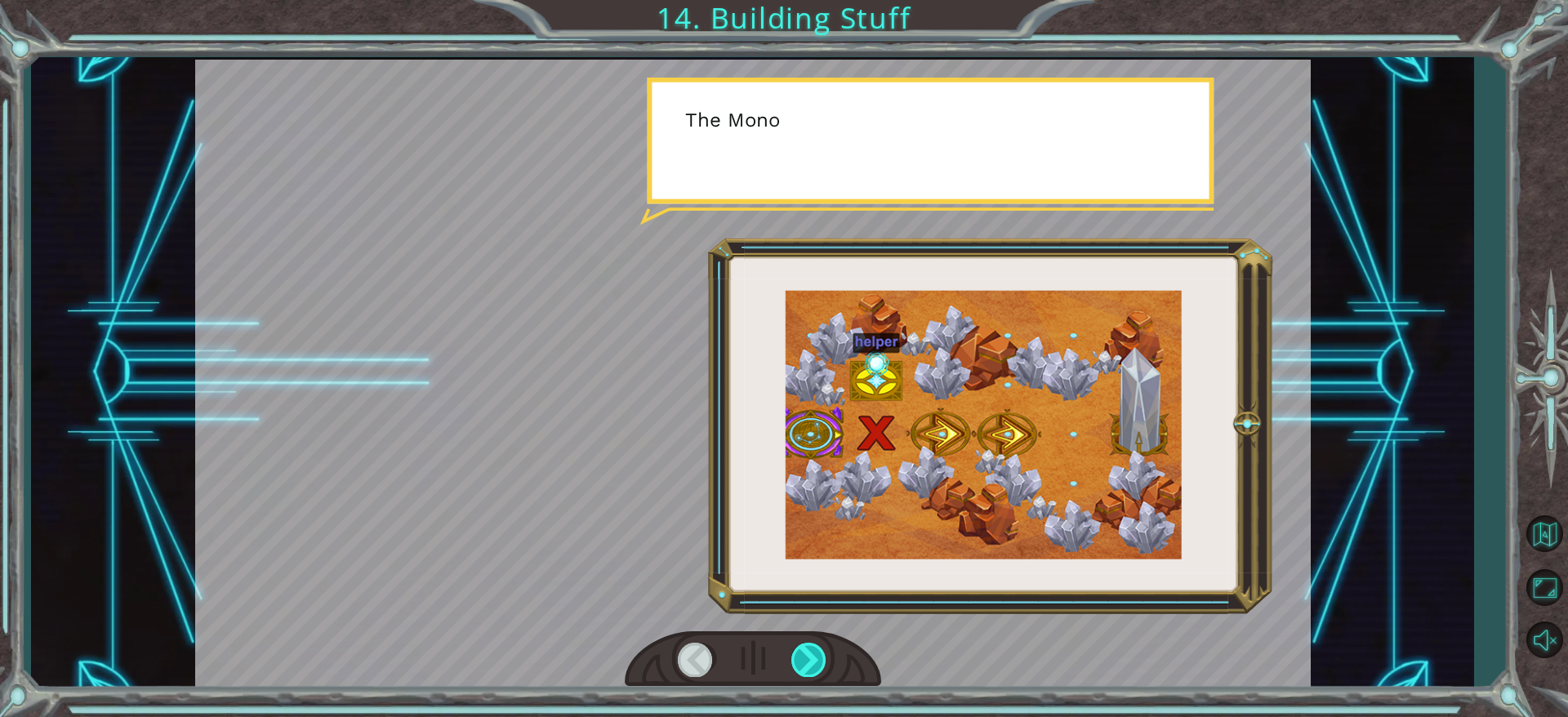
click at [825, 477] on div at bounding box center [809, 660] width 37 height 34
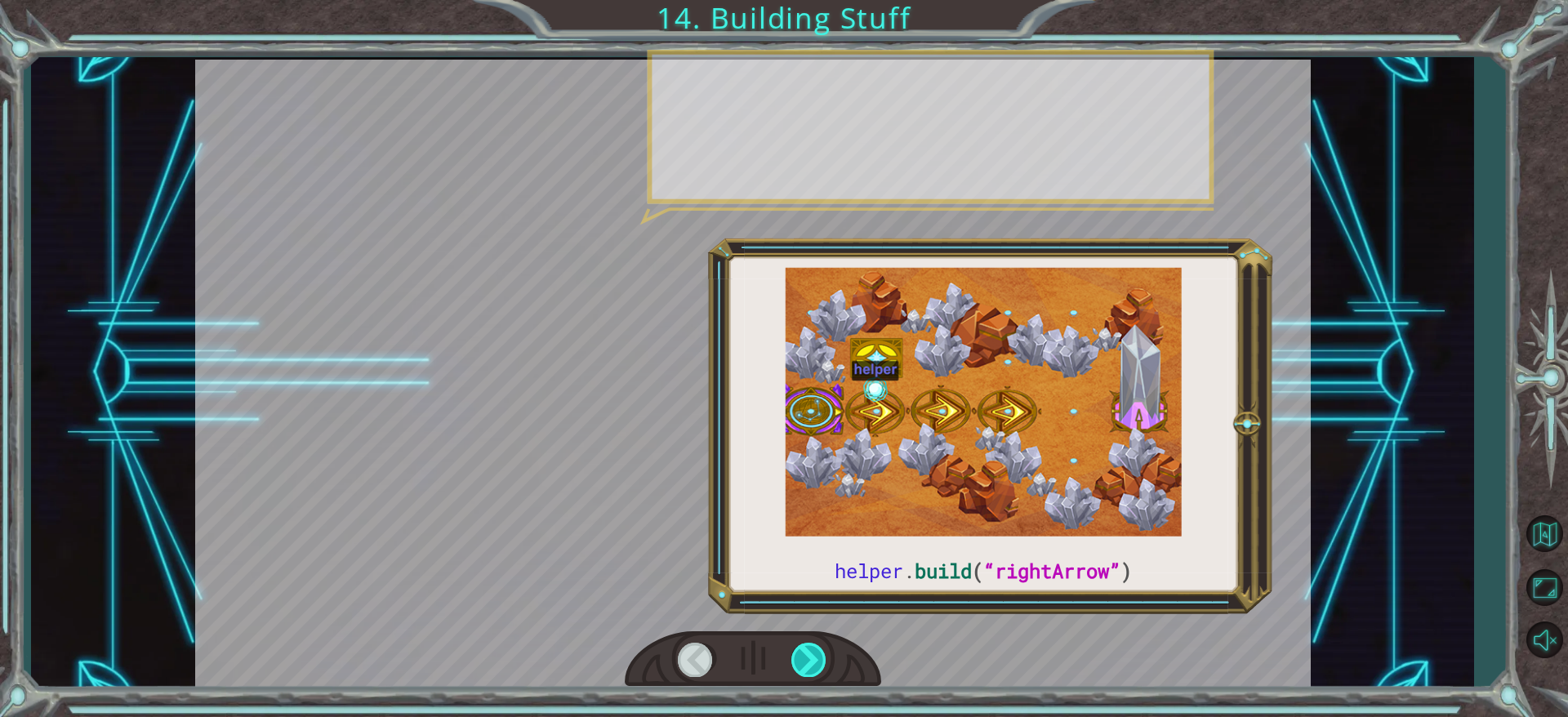
click at [825, 477] on div at bounding box center [809, 660] width 37 height 34
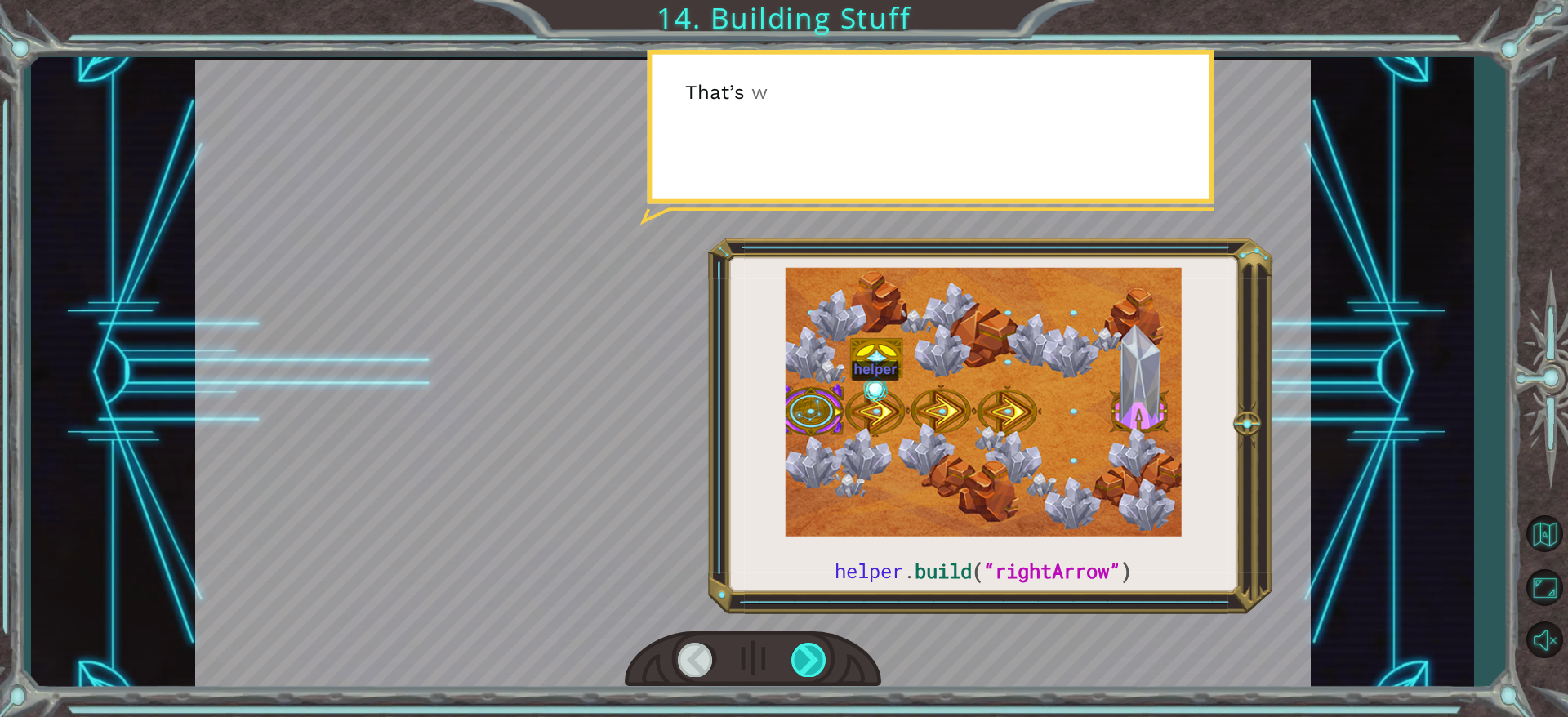
click at [825, 477] on div at bounding box center [809, 660] width 37 height 34
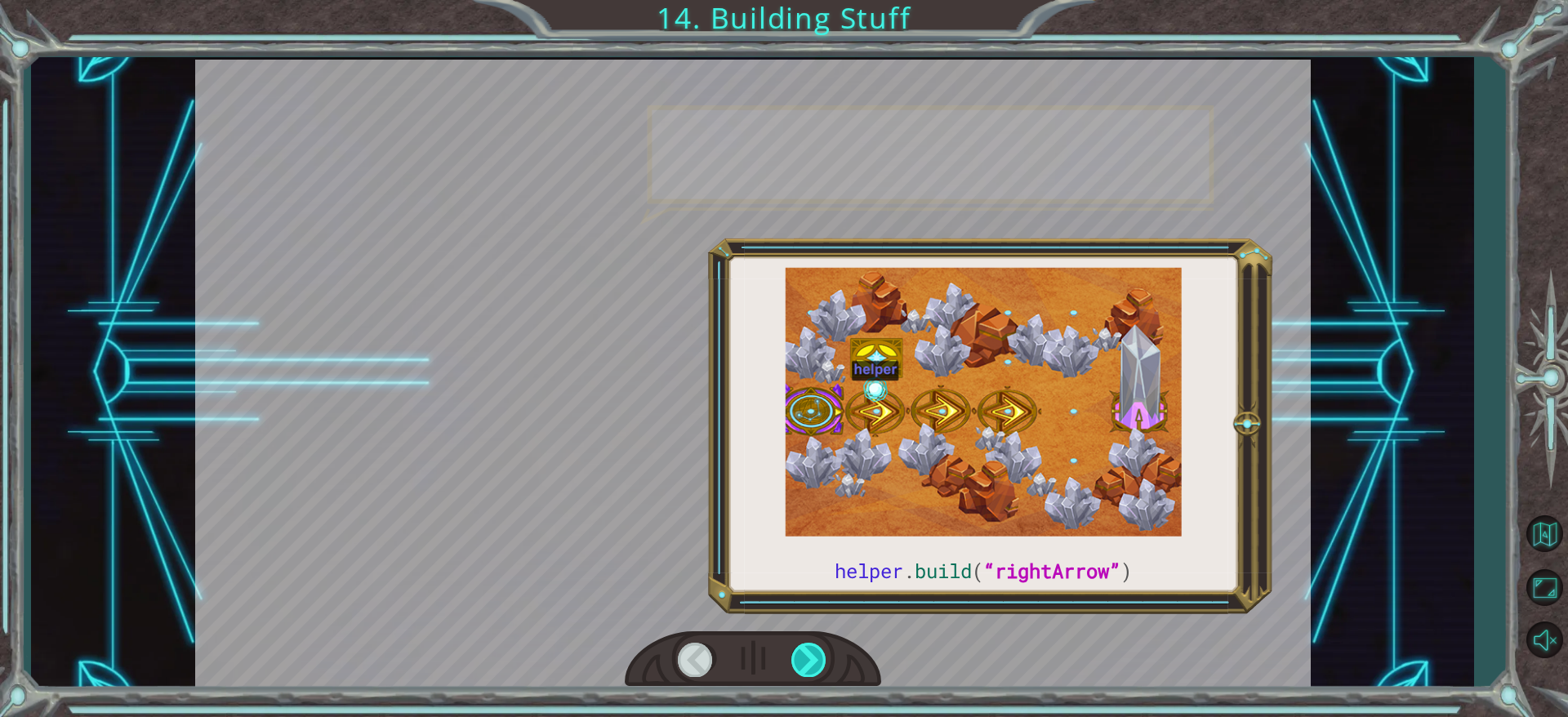
click at [825, 477] on div at bounding box center [809, 660] width 37 height 34
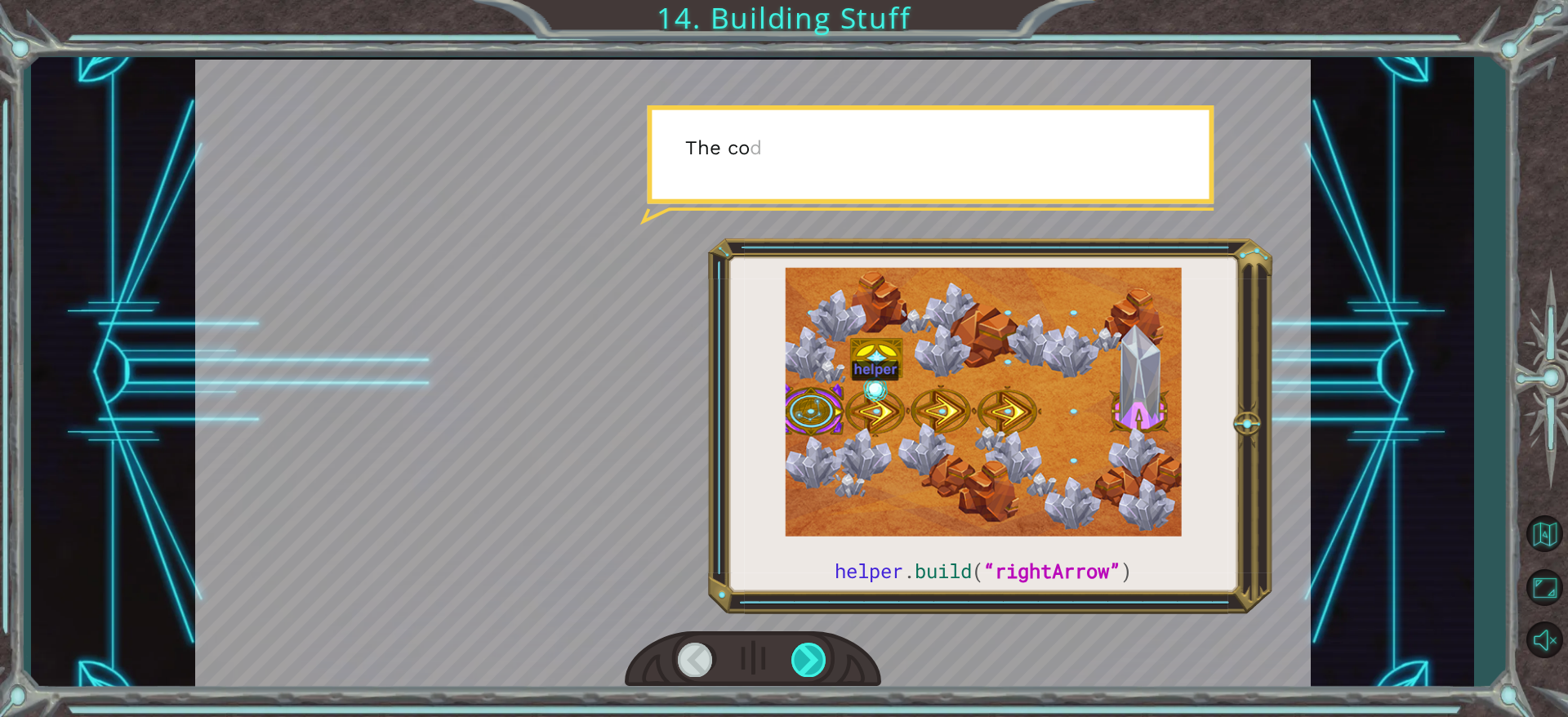
click at [825, 477] on div at bounding box center [809, 660] width 37 height 34
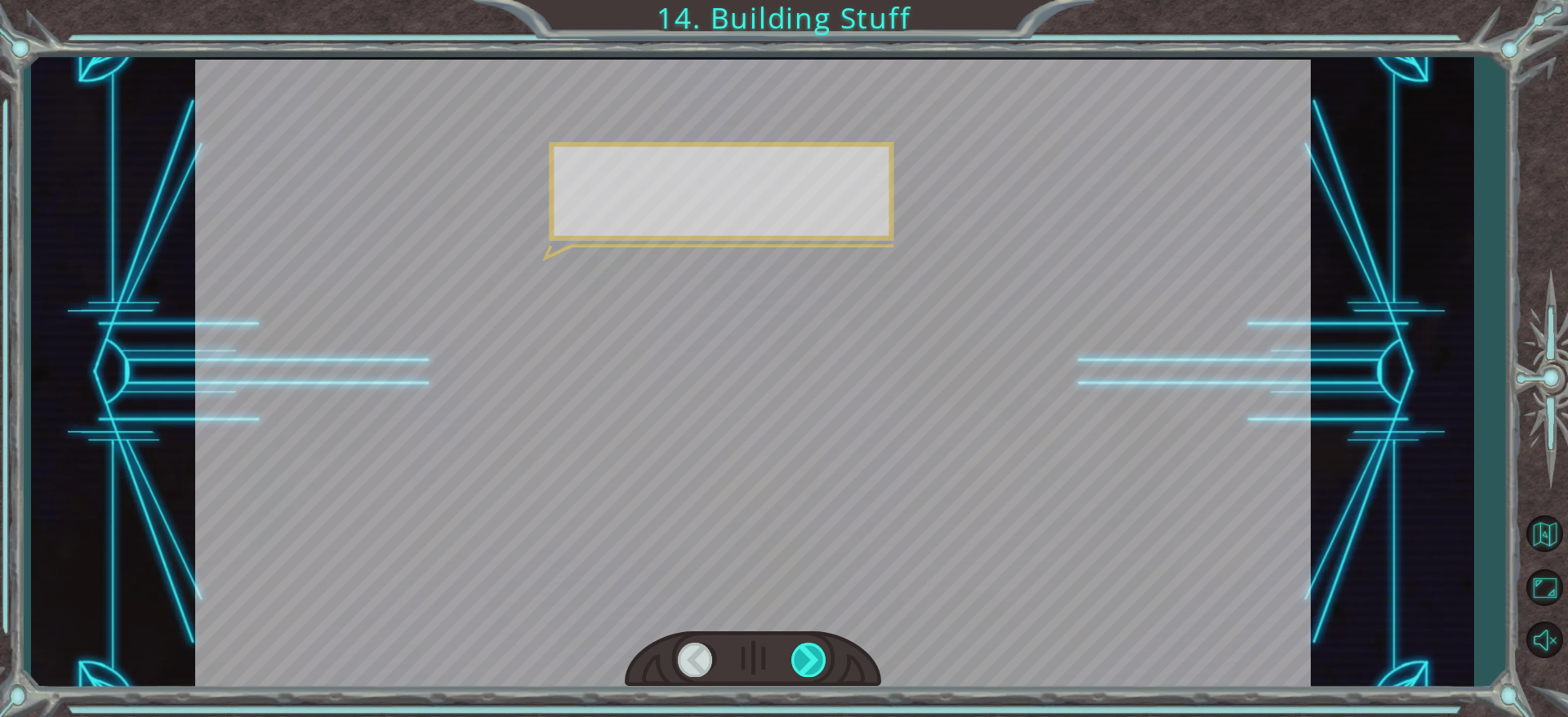
click at [825, 477] on div at bounding box center [809, 660] width 37 height 34
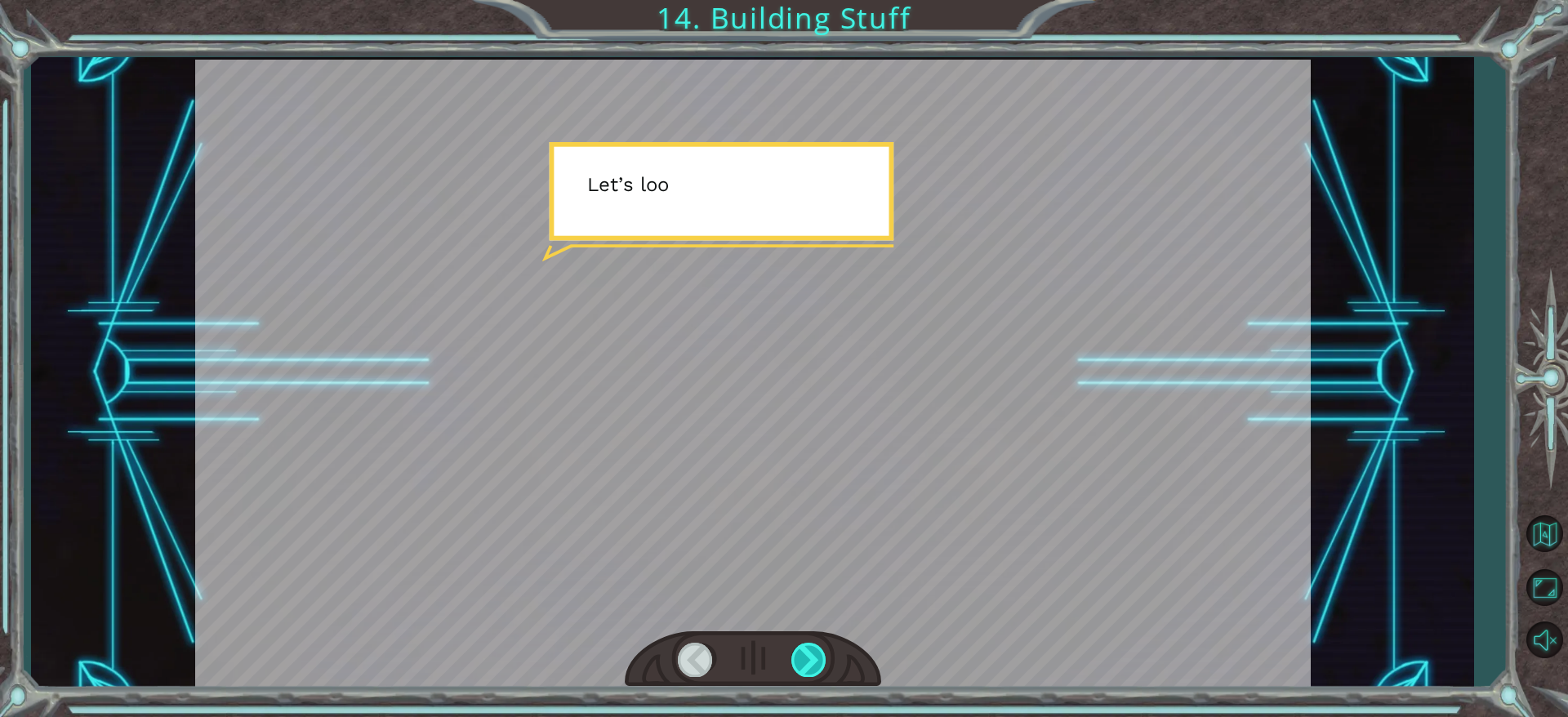
click at [825, 477] on div at bounding box center [809, 660] width 37 height 34
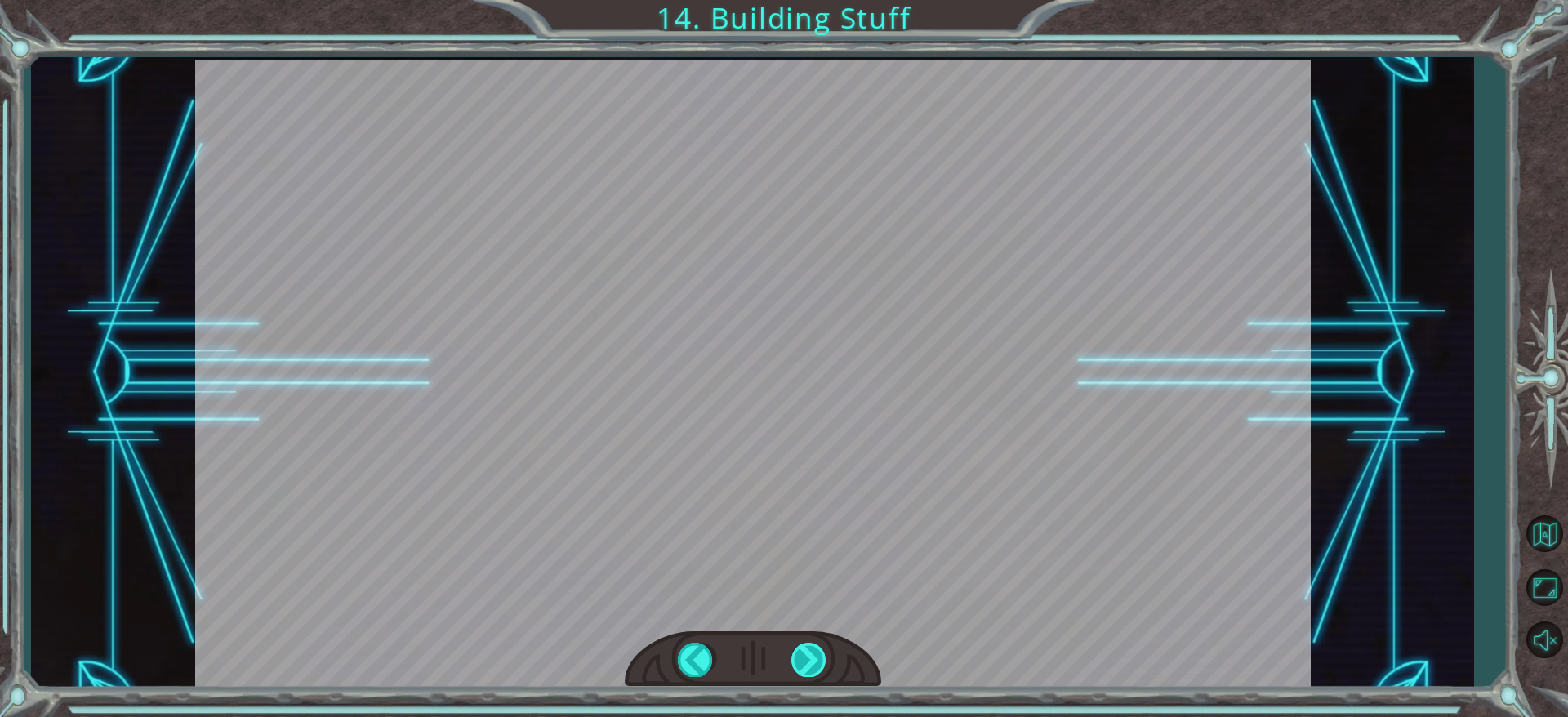
click at [825, 0] on div "helper . build ( “rightArrow” ) O k a y , l e t ' s l o o k c l o s e r a t t h…" at bounding box center [784, 0] width 1568 height 0
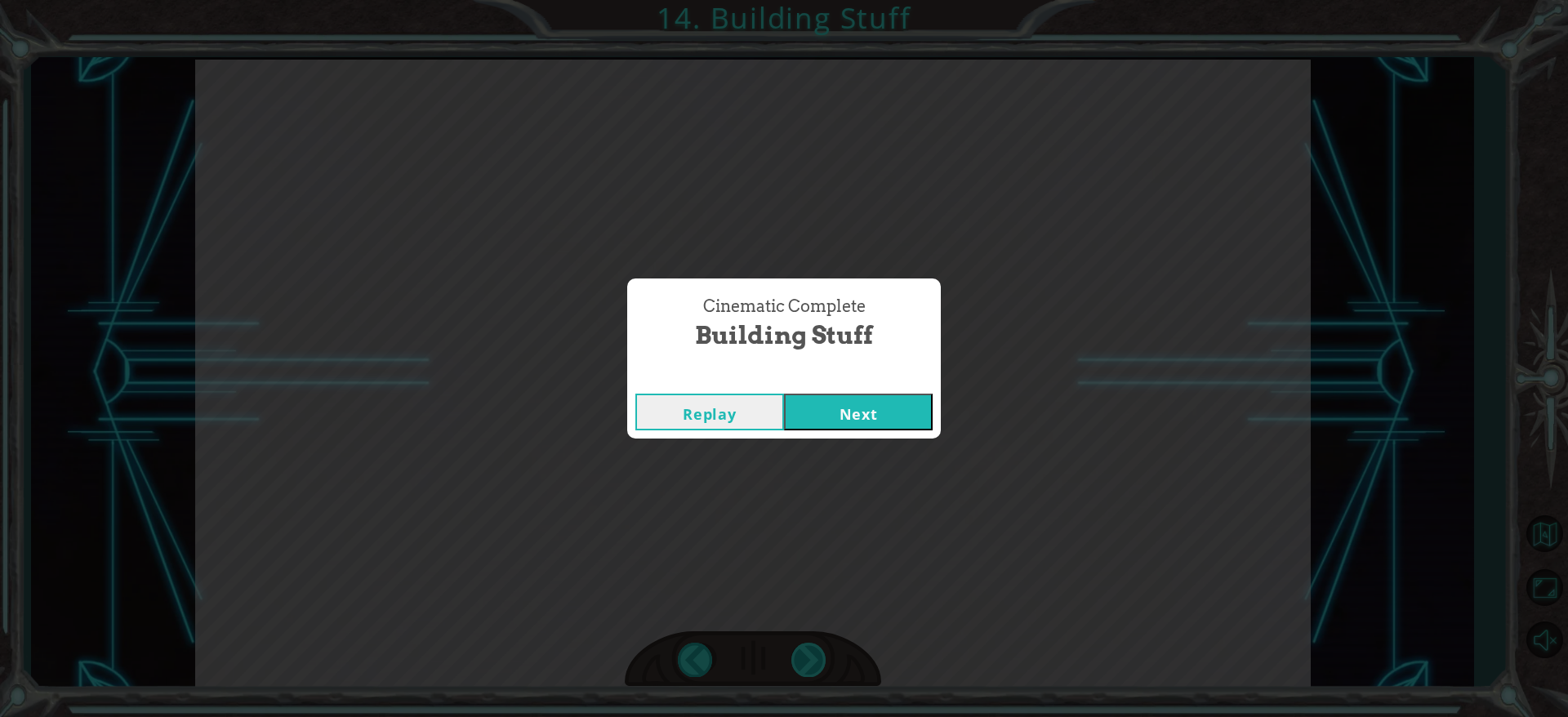
click at [825, 477] on div "Cinematic Complete Building Stuff Replay Next" at bounding box center [784, 358] width 1568 height 717
drag, startPoint x: 825, startPoint y: 664, endPoint x: 887, endPoint y: 430, distance: 242.1
click at [887, 430] on div "Cinematic Complete Building Stuff Replay Next" at bounding box center [784, 358] width 1568 height 717
click at [881, 405] on button "Next" at bounding box center [858, 411] width 148 height 37
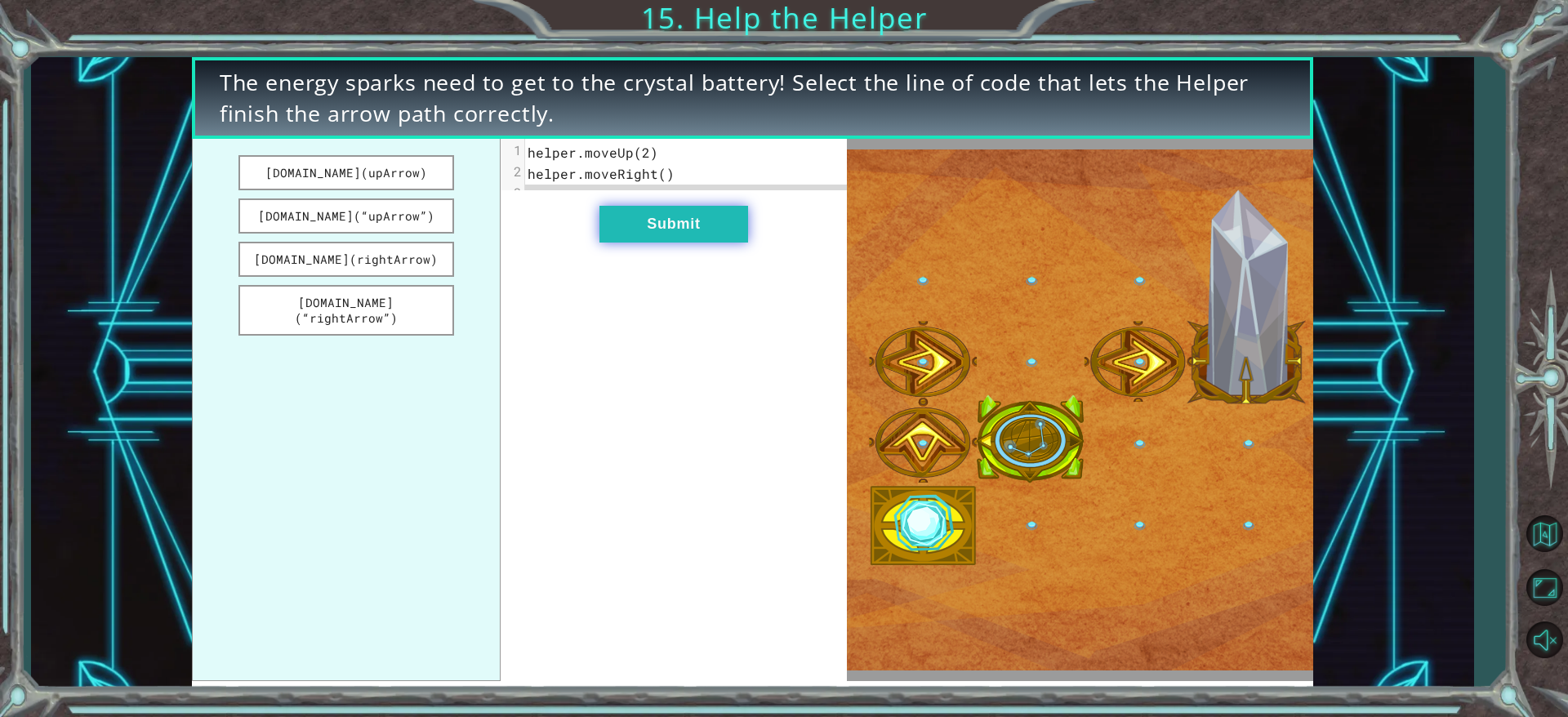
click at [700, 243] on button "Submit" at bounding box center [673, 224] width 148 height 37
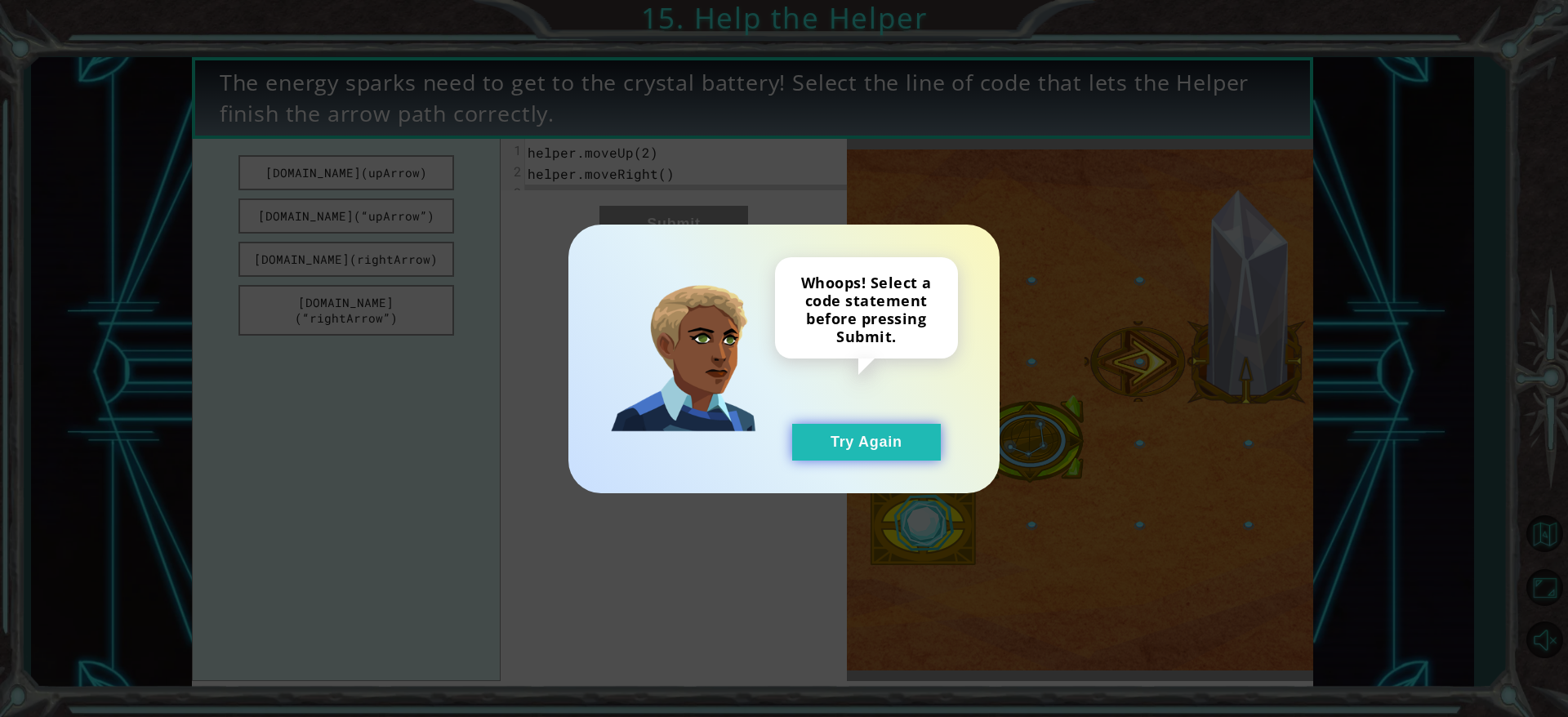
click at [877, 447] on button "Try Again" at bounding box center [866, 442] width 148 height 37
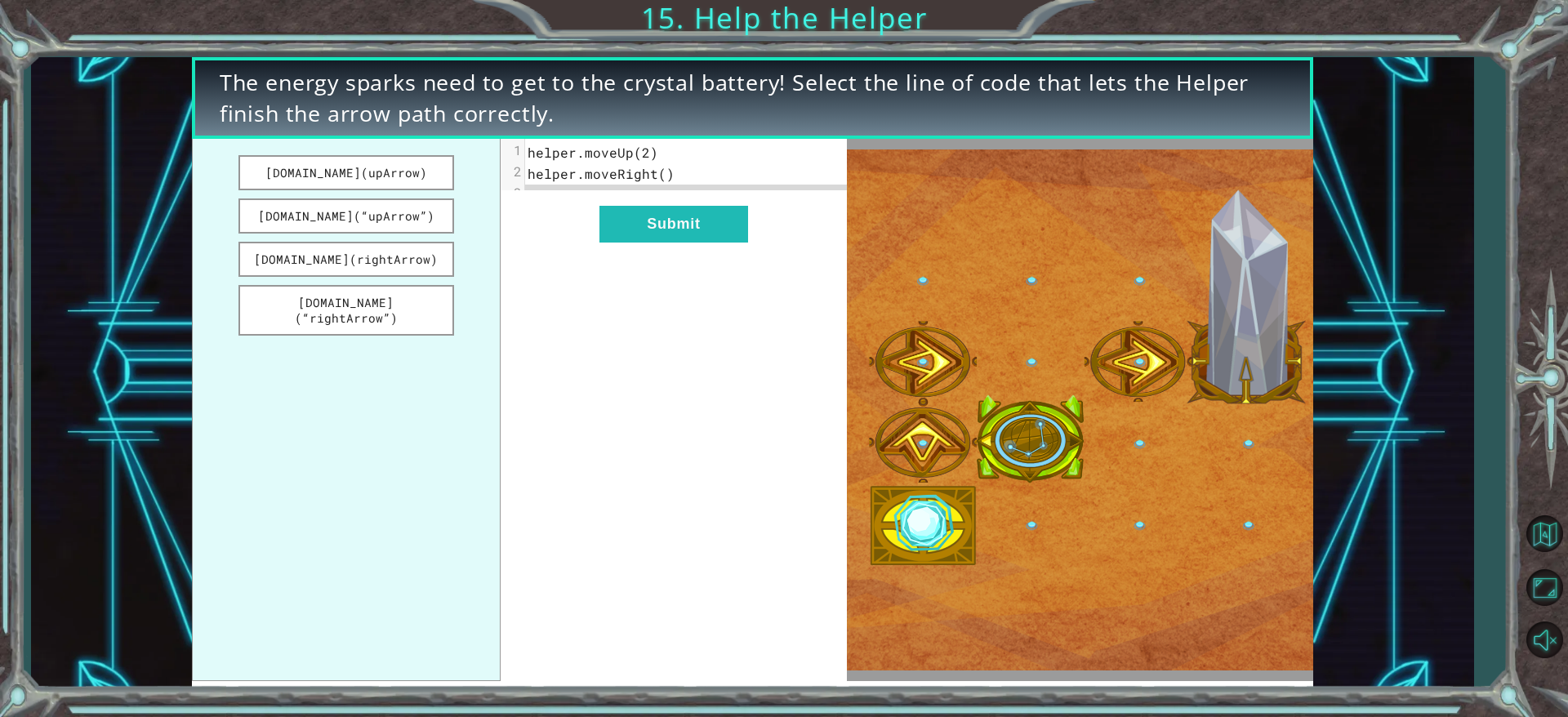
click at [709, 198] on span "# What code should I put here?" at bounding box center [650, 194] width 245 height 17
drag, startPoint x: 394, startPoint y: 206, endPoint x: 392, endPoint y: 195, distance: 11.2
click at [392, 195] on ul "[DOMAIN_NAME](upArrow) [DOMAIN_NAME](“upArrow”) [DOMAIN_NAME](rightArrow) [DOMA…" at bounding box center [346, 409] width 309 height 543
drag, startPoint x: 392, startPoint y: 195, endPoint x: 393, endPoint y: 214, distance: 19.0
click at [393, 214] on ul "[DOMAIN_NAME](upArrow) [DOMAIN_NAME](“upArrow”) [DOMAIN_NAME](rightArrow) [DOMA…" at bounding box center [346, 409] width 309 height 543
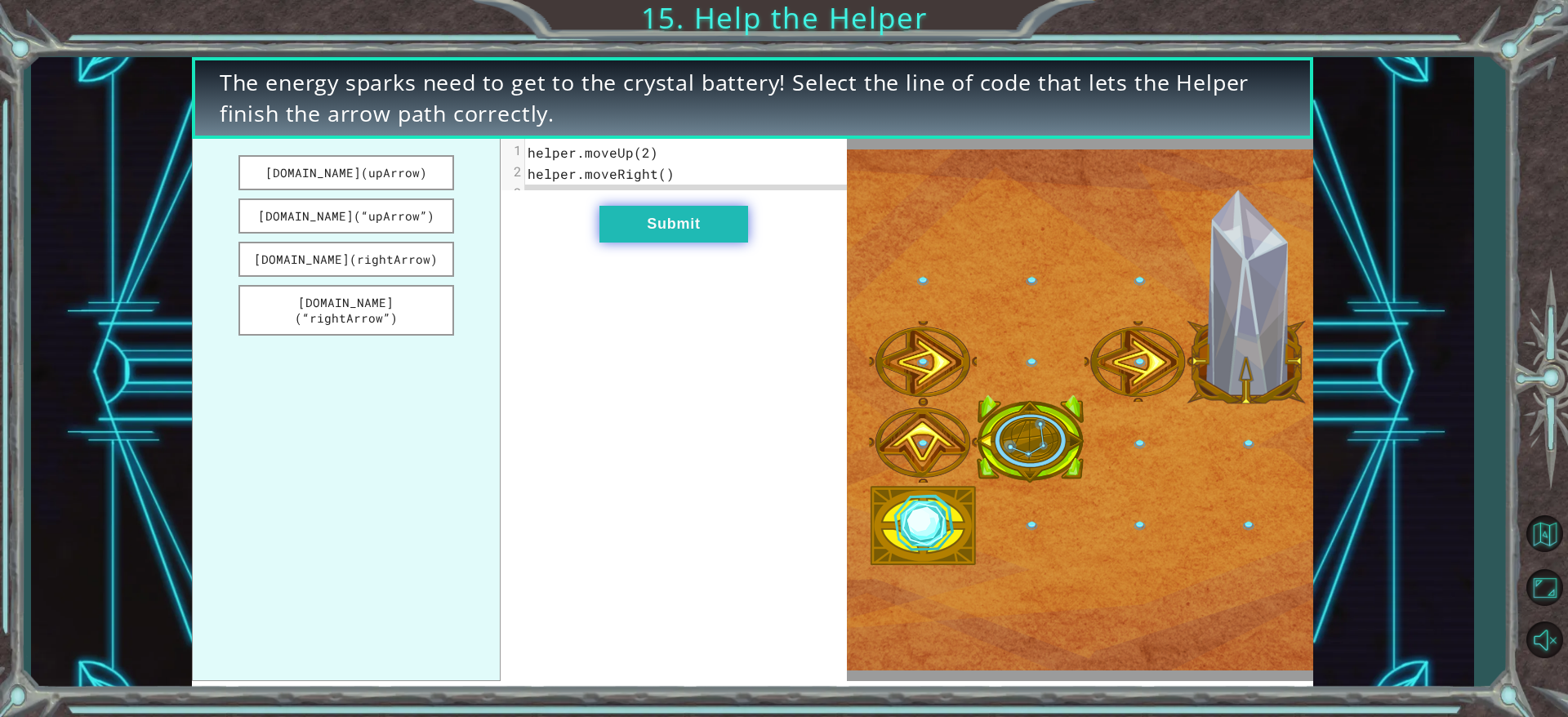
click at [696, 241] on button "Submit" at bounding box center [673, 224] width 148 height 37
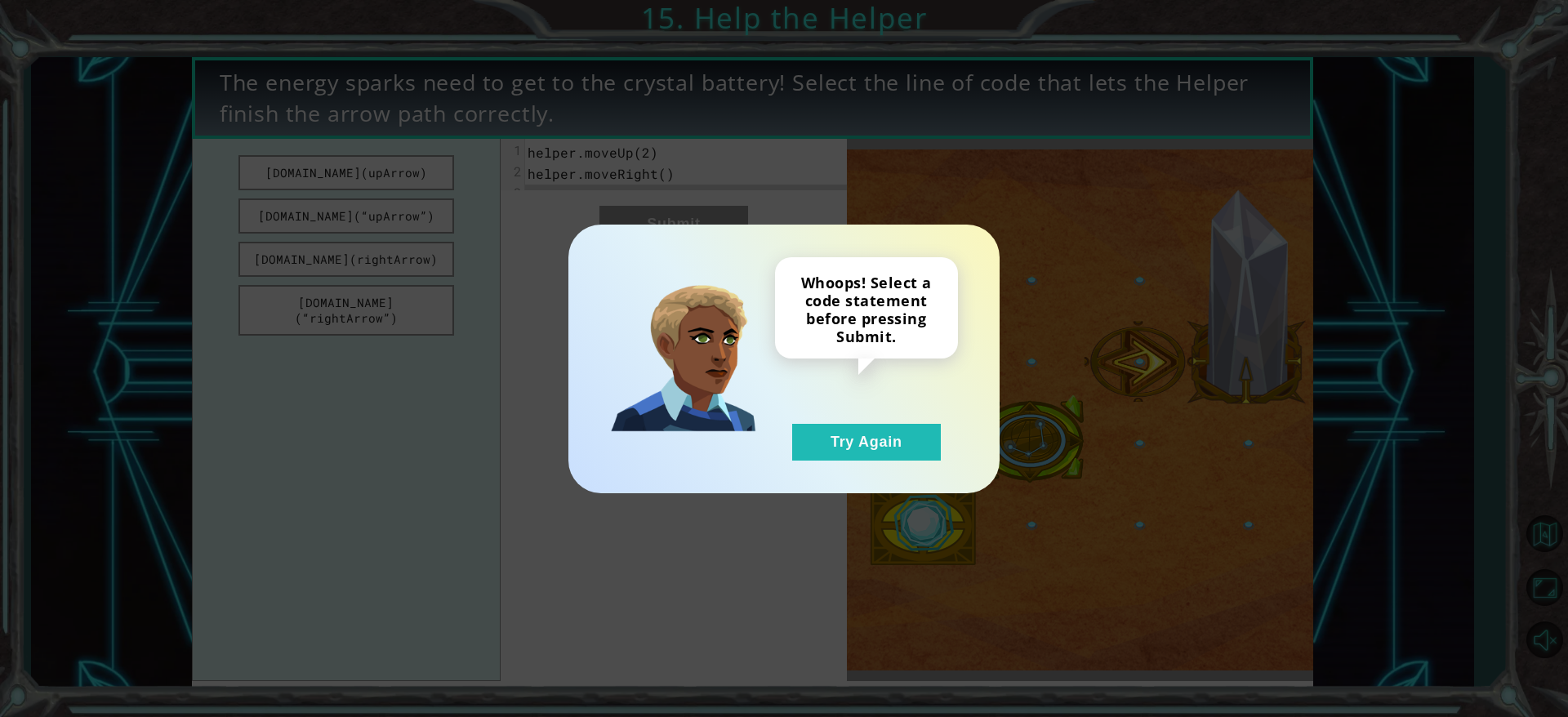
drag, startPoint x: 789, startPoint y: 213, endPoint x: 816, endPoint y: 282, distance: 74.1
click at [796, 240] on div "Whoops! Select a code statement before pressing Submit. Try Again" at bounding box center [784, 358] width 1568 height 717
click at [883, 463] on div "Whoops! Select a code statement before pressing Submit. Try Again" at bounding box center [784, 359] width 431 height 269
click at [849, 444] on button "Try Again" at bounding box center [866, 442] width 148 height 37
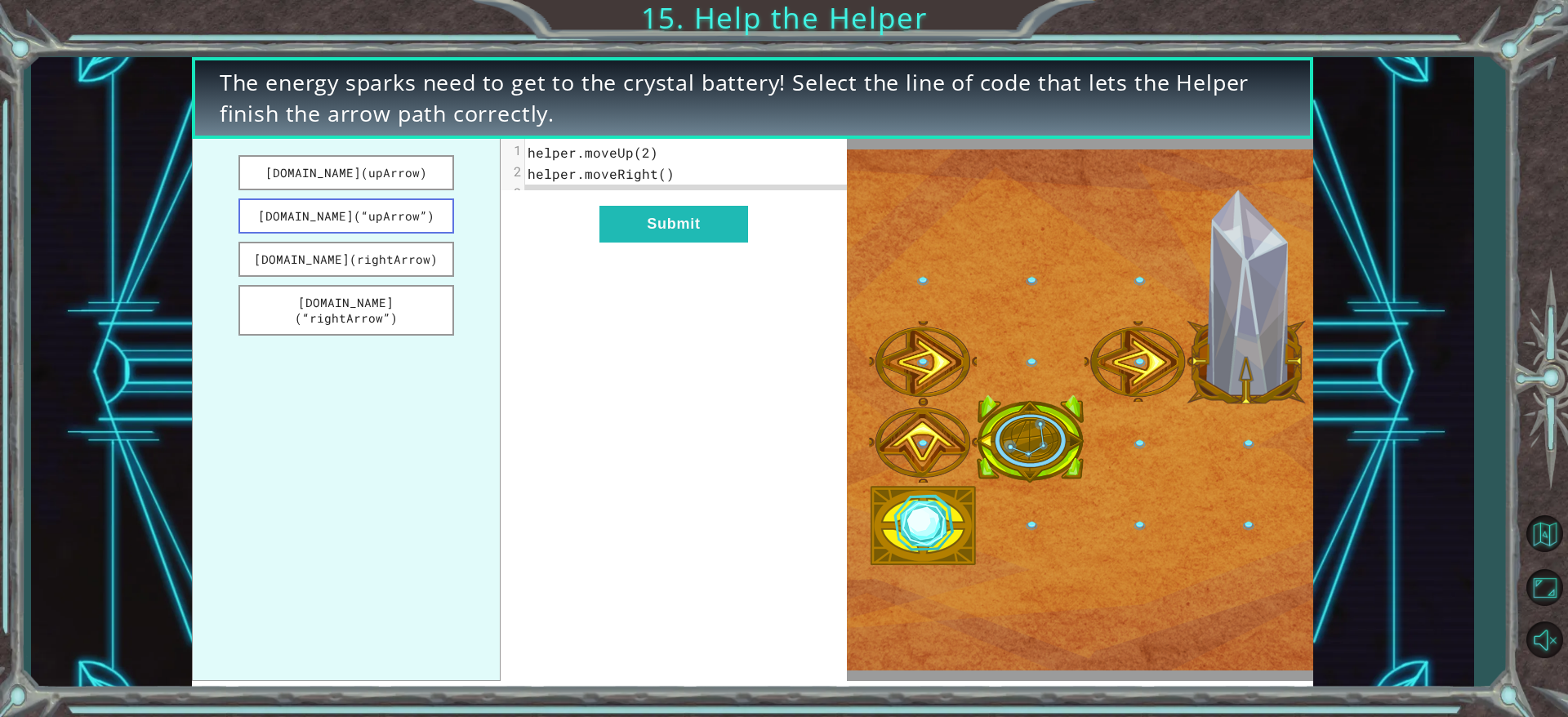
click at [270, 209] on button "[DOMAIN_NAME](“upArrow”)" at bounding box center [346, 215] width 215 height 35
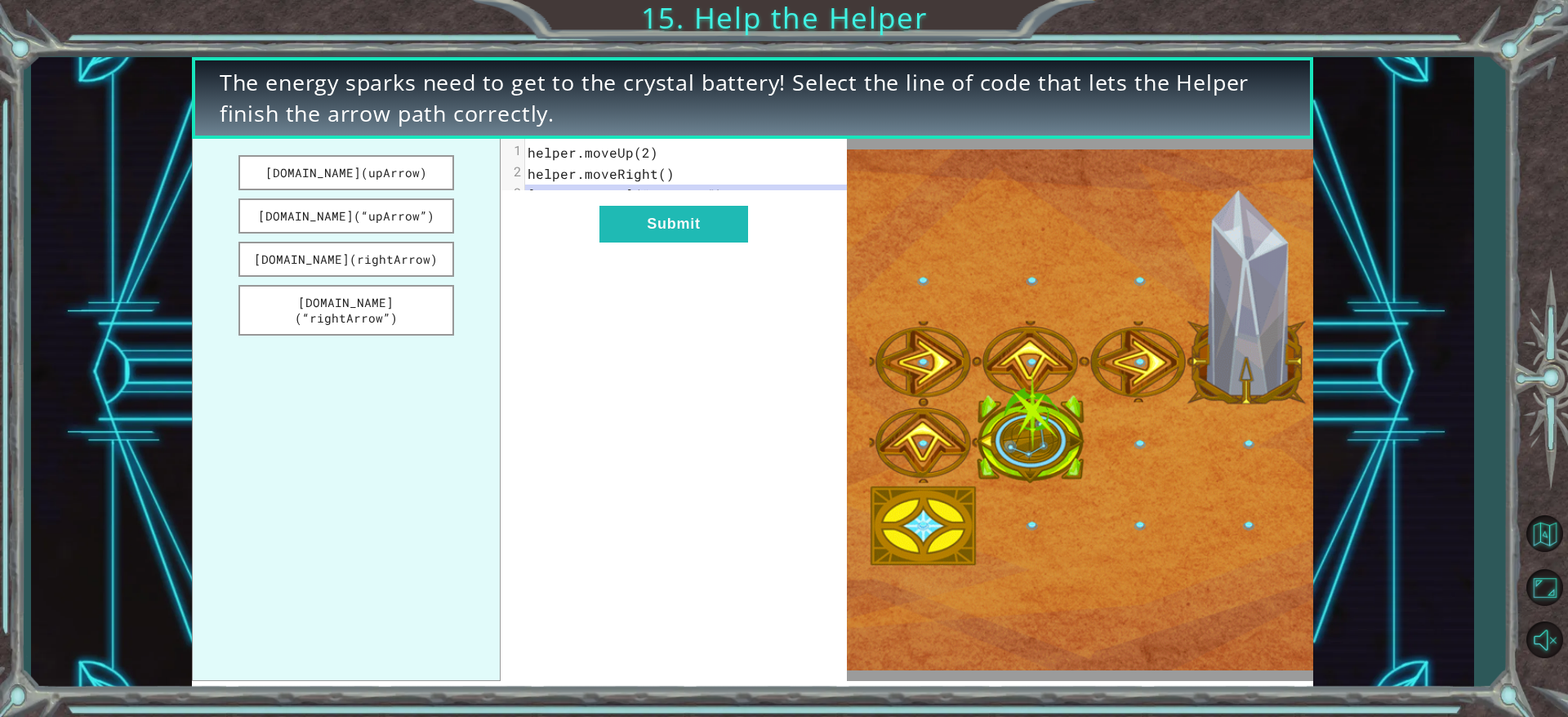
click at [702, 221] on div "xxxxxxxxxx 3 1 helper.moveUp(2) 2 helper.moveRight() 3 [DOMAIN_NAME](“upArrow”)…" at bounding box center [674, 409] width 346 height 543
click at [622, 306] on div "xxxxxxxxxx 3 1 helper.moveUp(2) 2 helper.moveRight() 3 [DOMAIN_NAME](“upArrow”)…" at bounding box center [674, 409] width 346 height 543
click at [280, 300] on button "[DOMAIN_NAME](“rightArrow”)" at bounding box center [346, 310] width 215 height 51
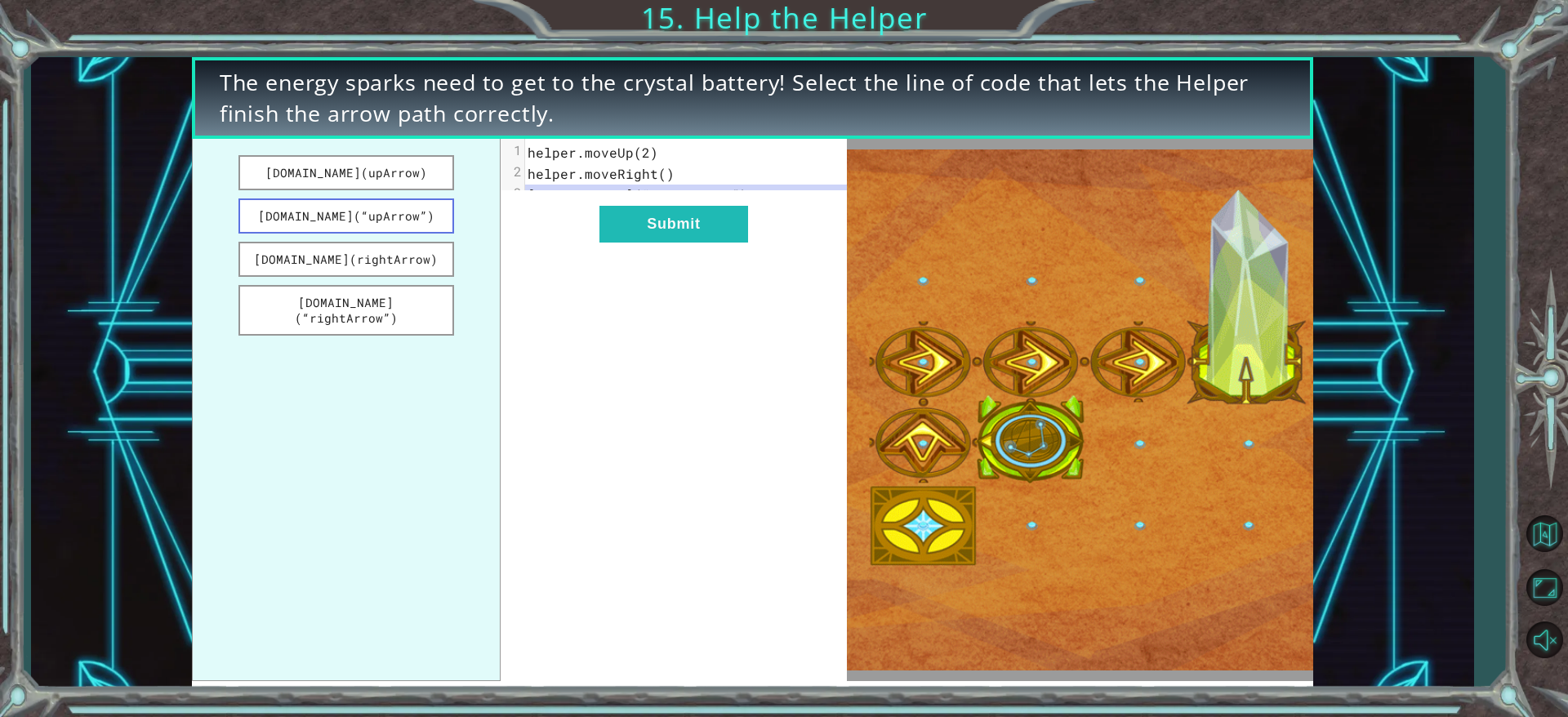
click at [311, 219] on button "[DOMAIN_NAME](“upArrow”)" at bounding box center [346, 215] width 215 height 35
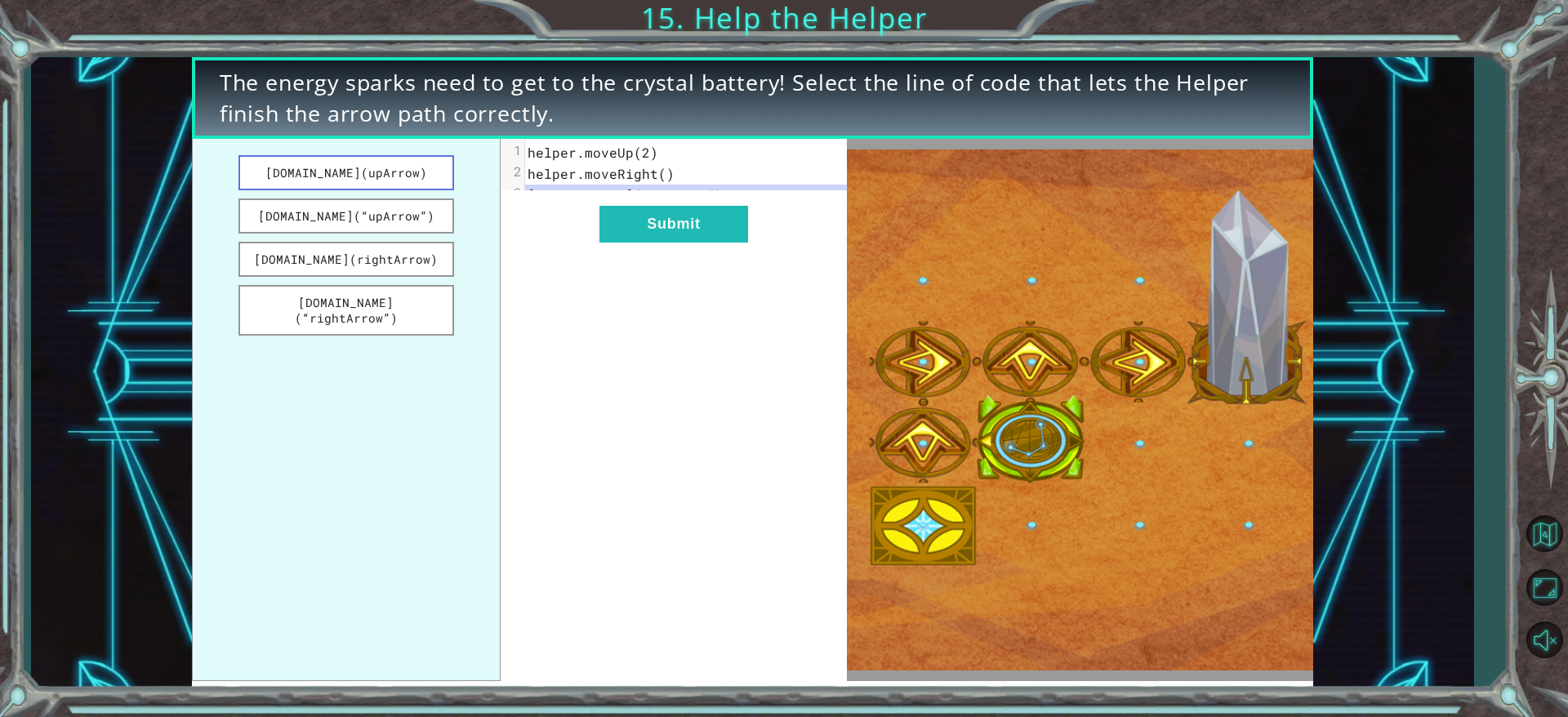
click at [310, 171] on button "[DOMAIN_NAME](upArrow)" at bounding box center [346, 172] width 215 height 35
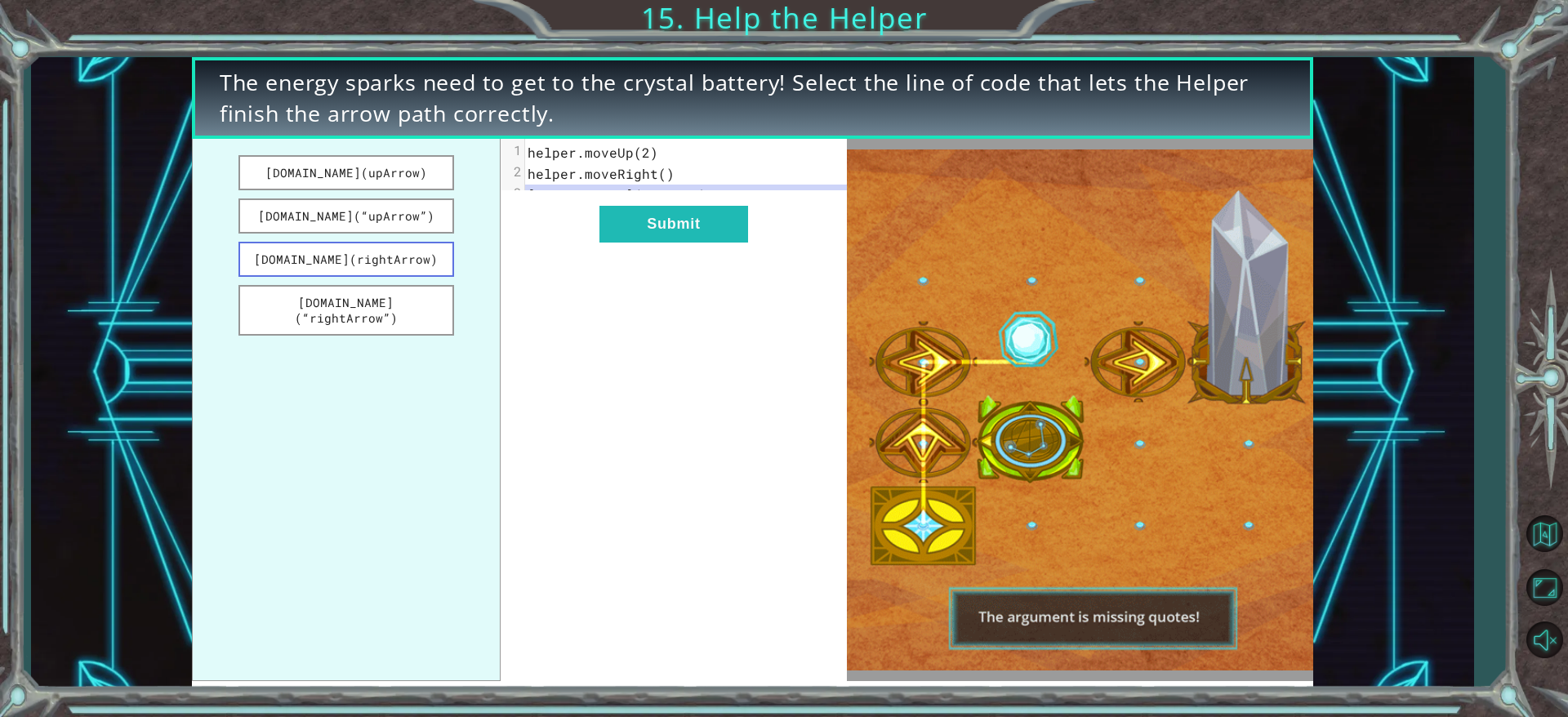
click at [326, 257] on button "[DOMAIN_NAME](rightArrow)" at bounding box center [346, 259] width 215 height 35
click at [332, 311] on button "[DOMAIN_NAME](“rightArrow”)" at bounding box center [346, 310] width 215 height 51
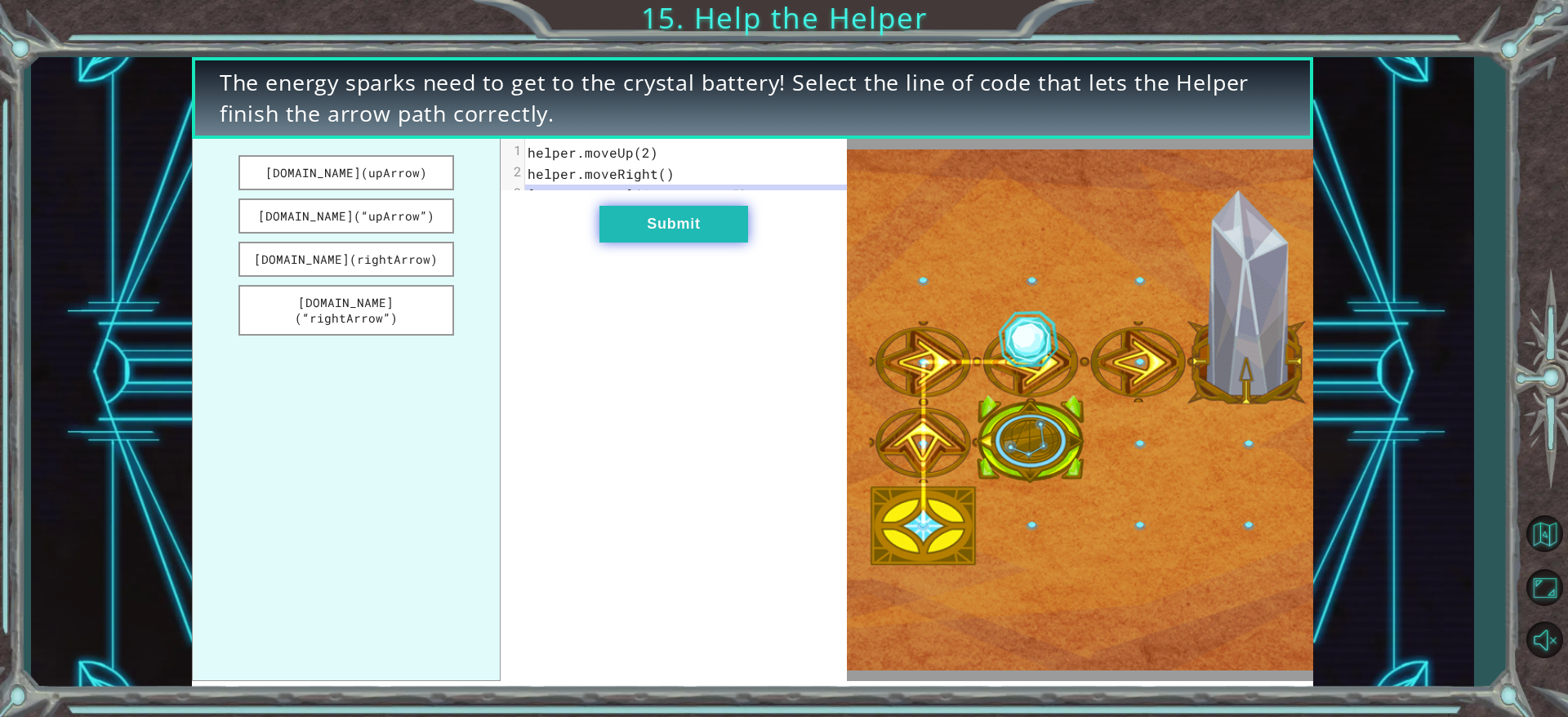
click at [667, 239] on button "Submit" at bounding box center [673, 224] width 148 height 37
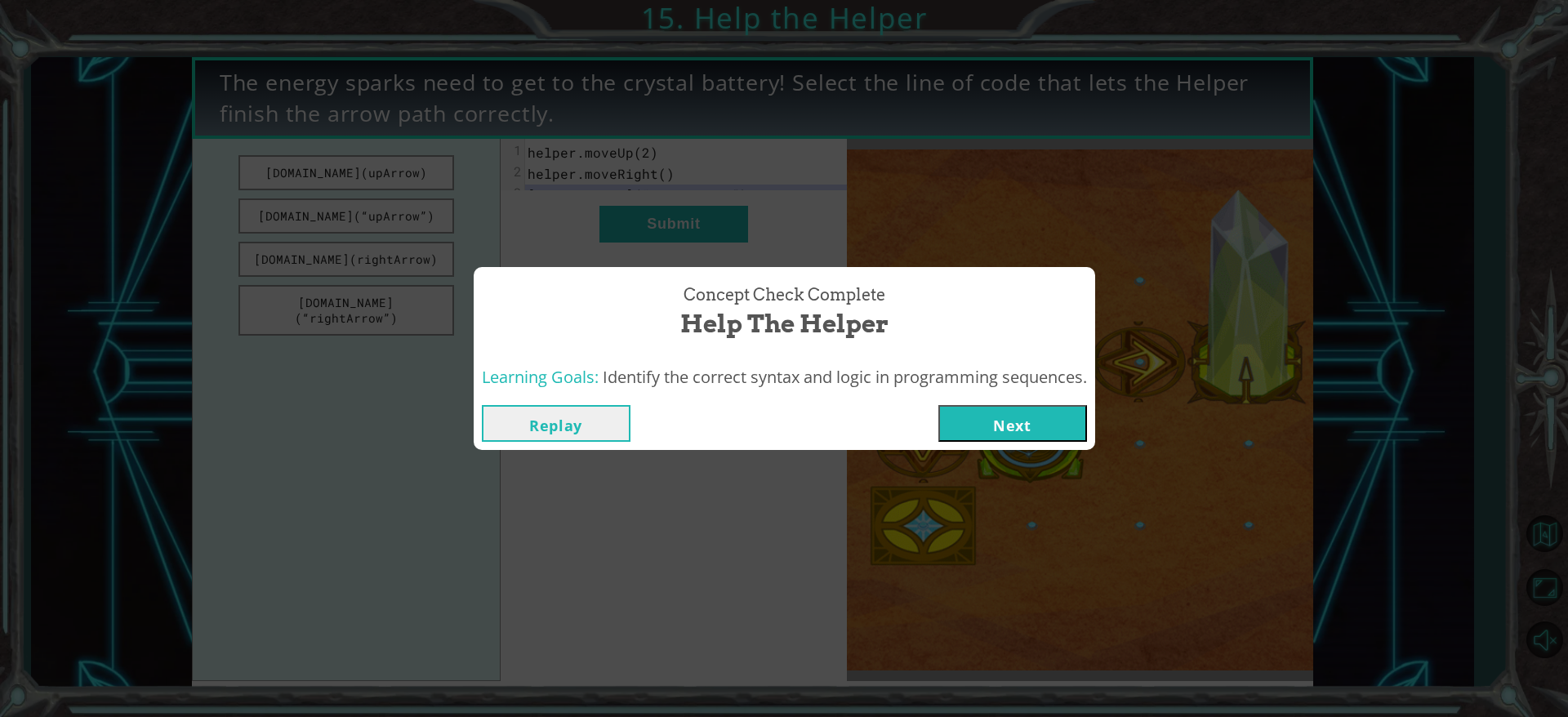
click at [990, 415] on button "Next" at bounding box center [1012, 423] width 148 height 37
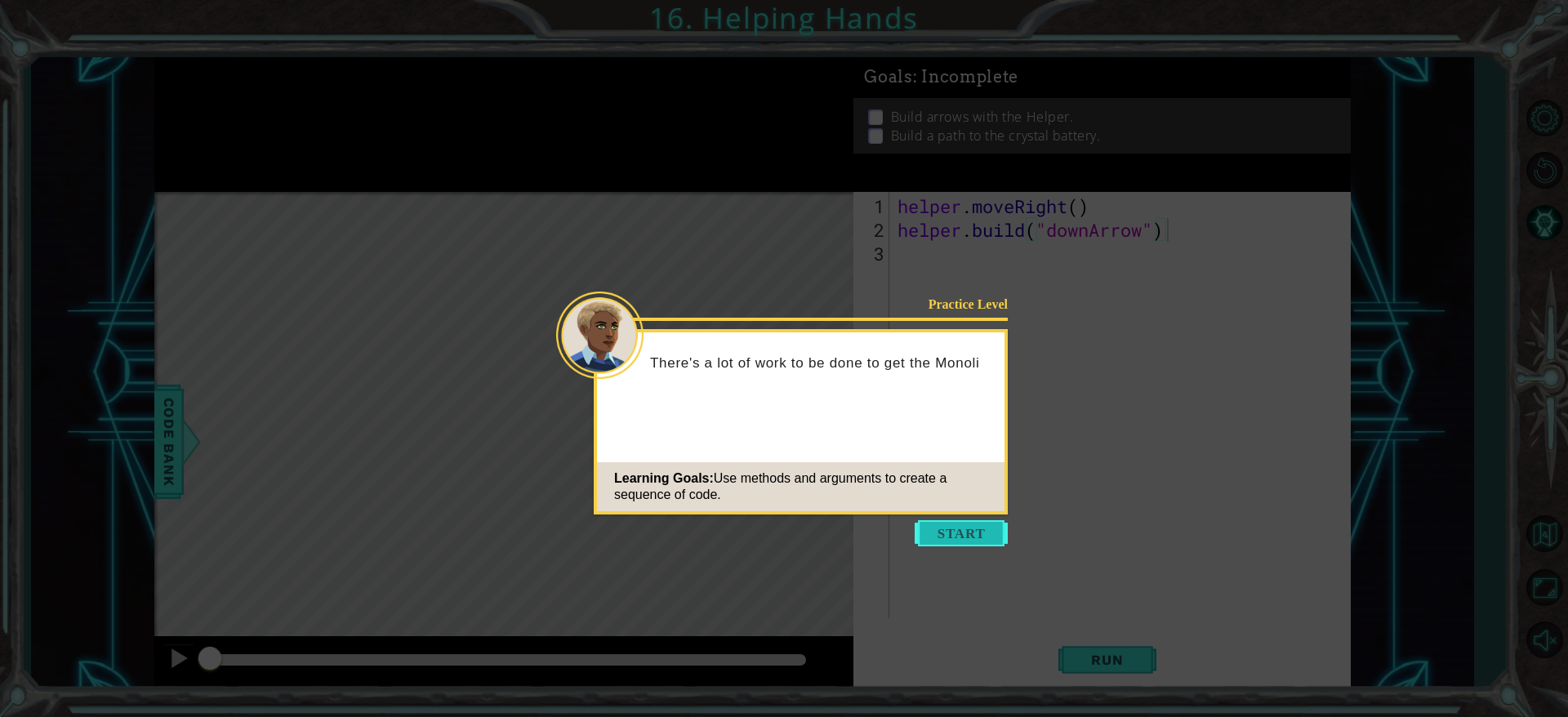
click at [974, 477] on button "Start" at bounding box center [962, 534] width 94 height 26
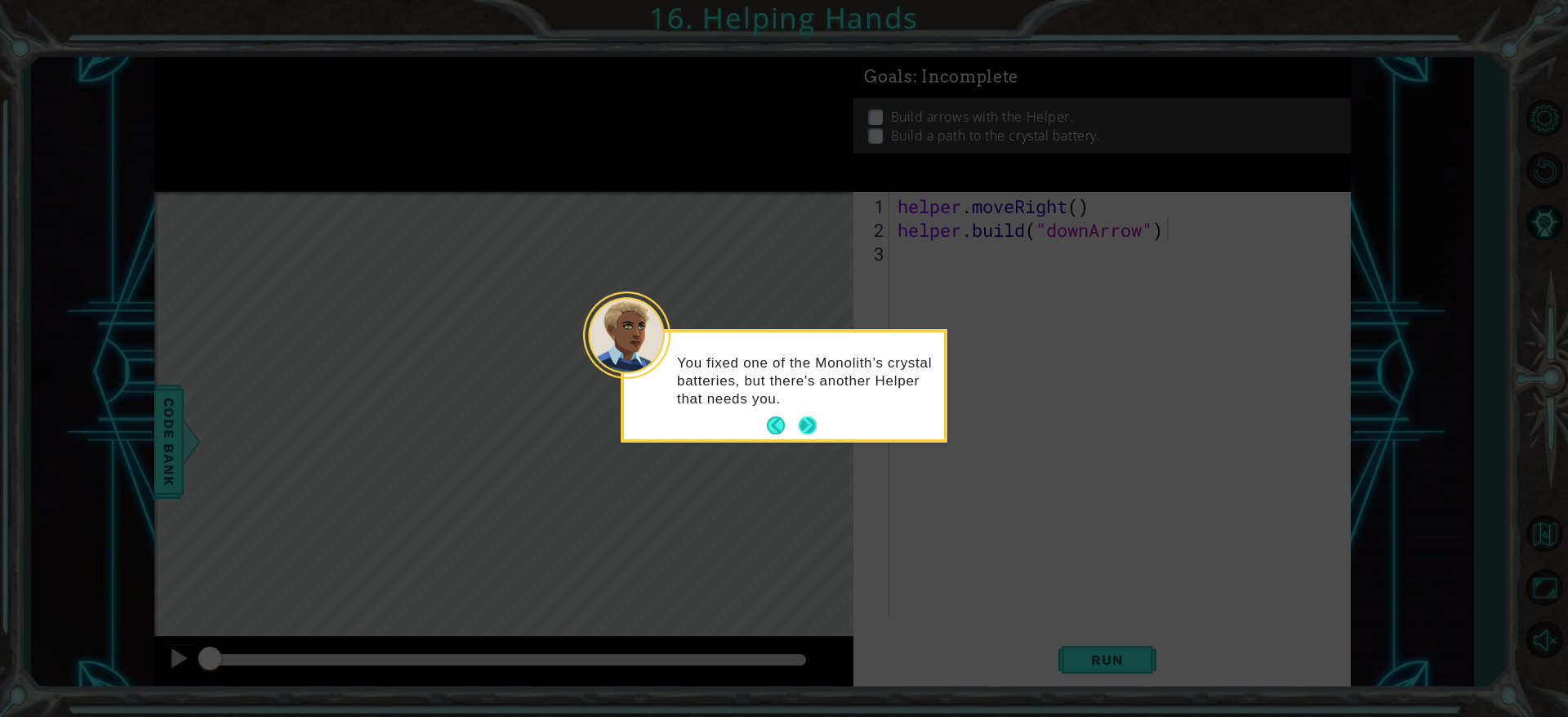
click at [807, 424] on button "Next" at bounding box center [807, 425] width 18 height 18
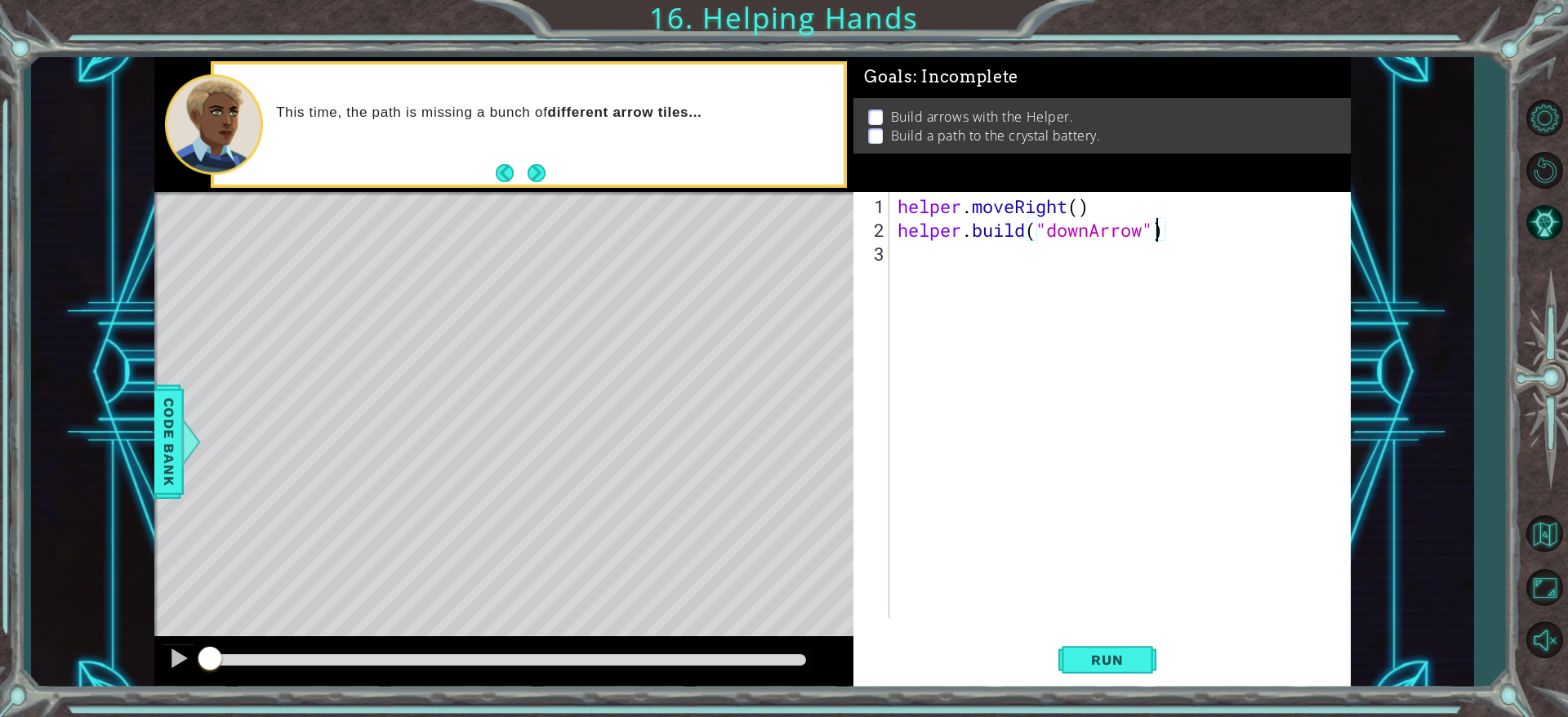
click at [1032, 234] on div "helper . moveRight ( ) helper . build ( "downArrow" )" at bounding box center [1123, 431] width 459 height 474
type textarea ")"
click at [1032, 204] on div ")" at bounding box center [1123, 431] width 459 height 474
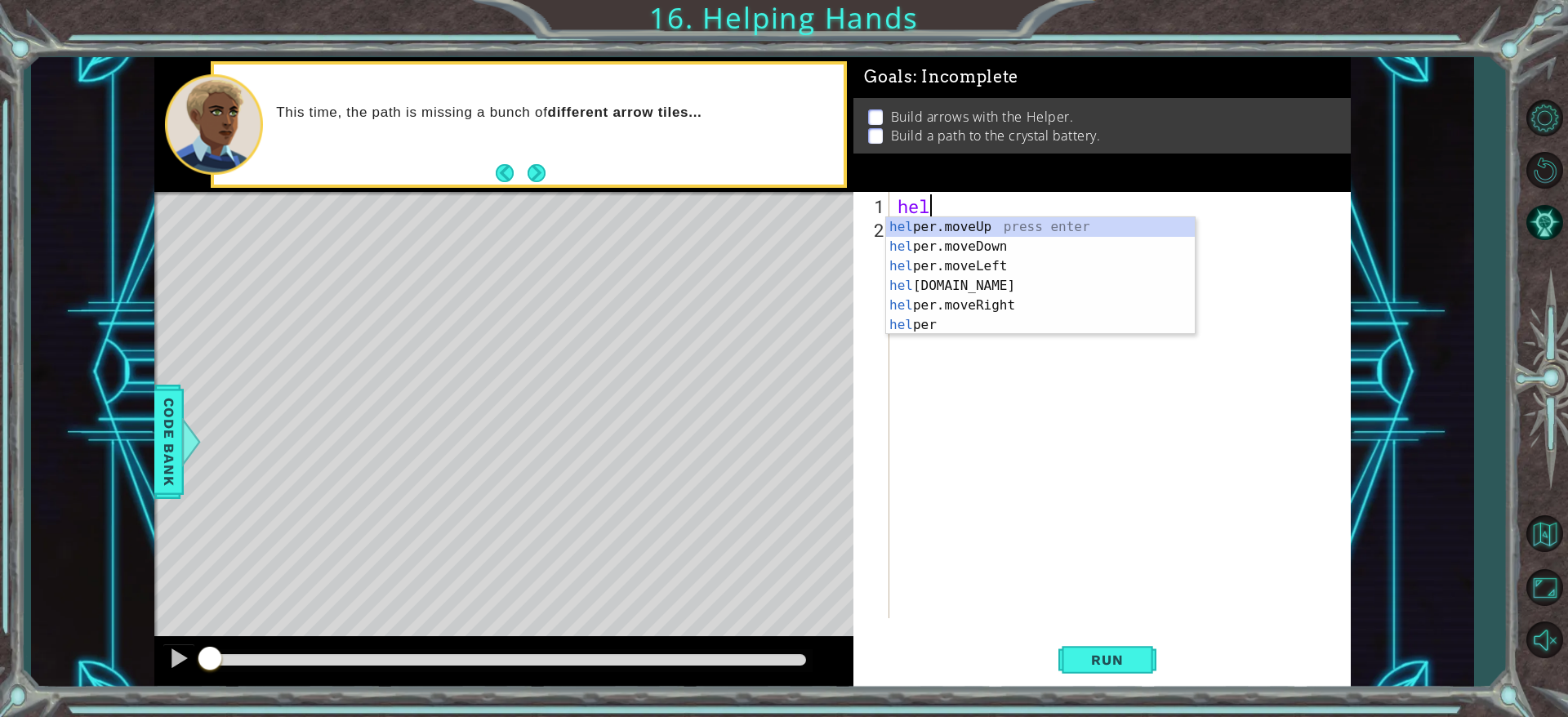
scroll to position [0, 1]
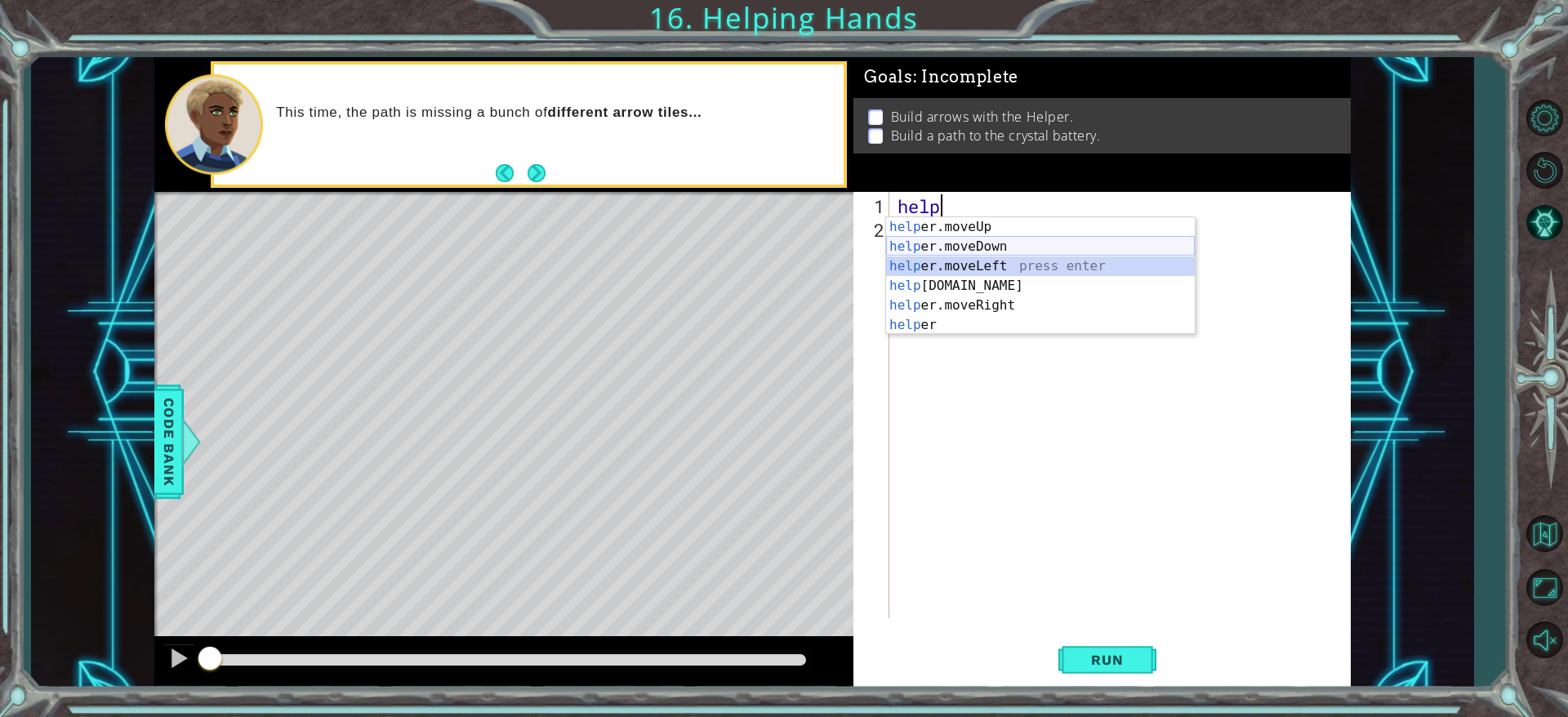
drag, startPoint x: 948, startPoint y: 261, endPoint x: 948, endPoint y: 239, distance: 22.0
click at [948, 239] on div "help er.moveUp press enter help er.moveDown press enter help er.moveLeft press …" at bounding box center [1040, 296] width 309 height 157
type textarea "helper.moveLeft(1)"
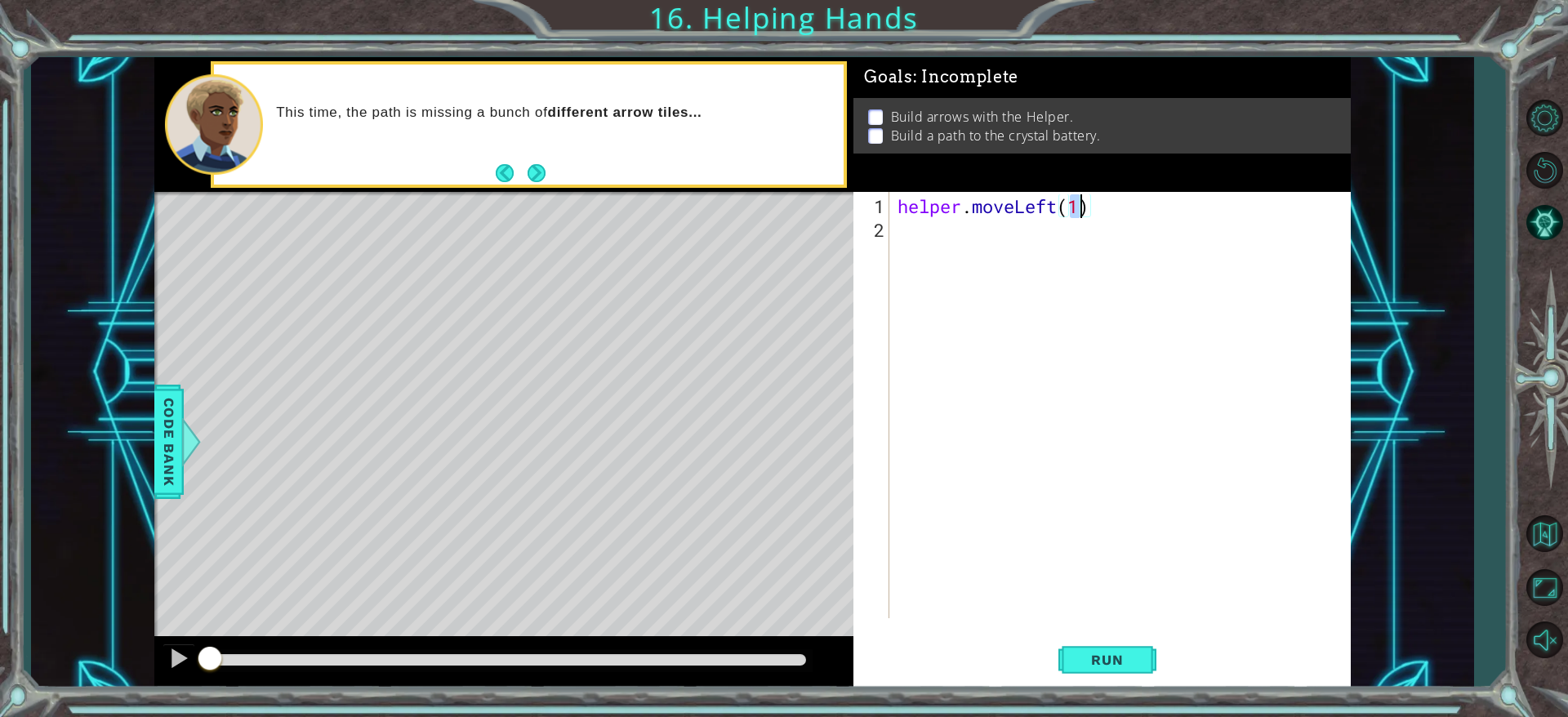
click at [945, 229] on div "helper . moveLeft ( 1 )" at bounding box center [1123, 431] width 459 height 474
click at [1032, 196] on div "helper . moveLeft ( 1 )" at bounding box center [1123, 431] width 459 height 474
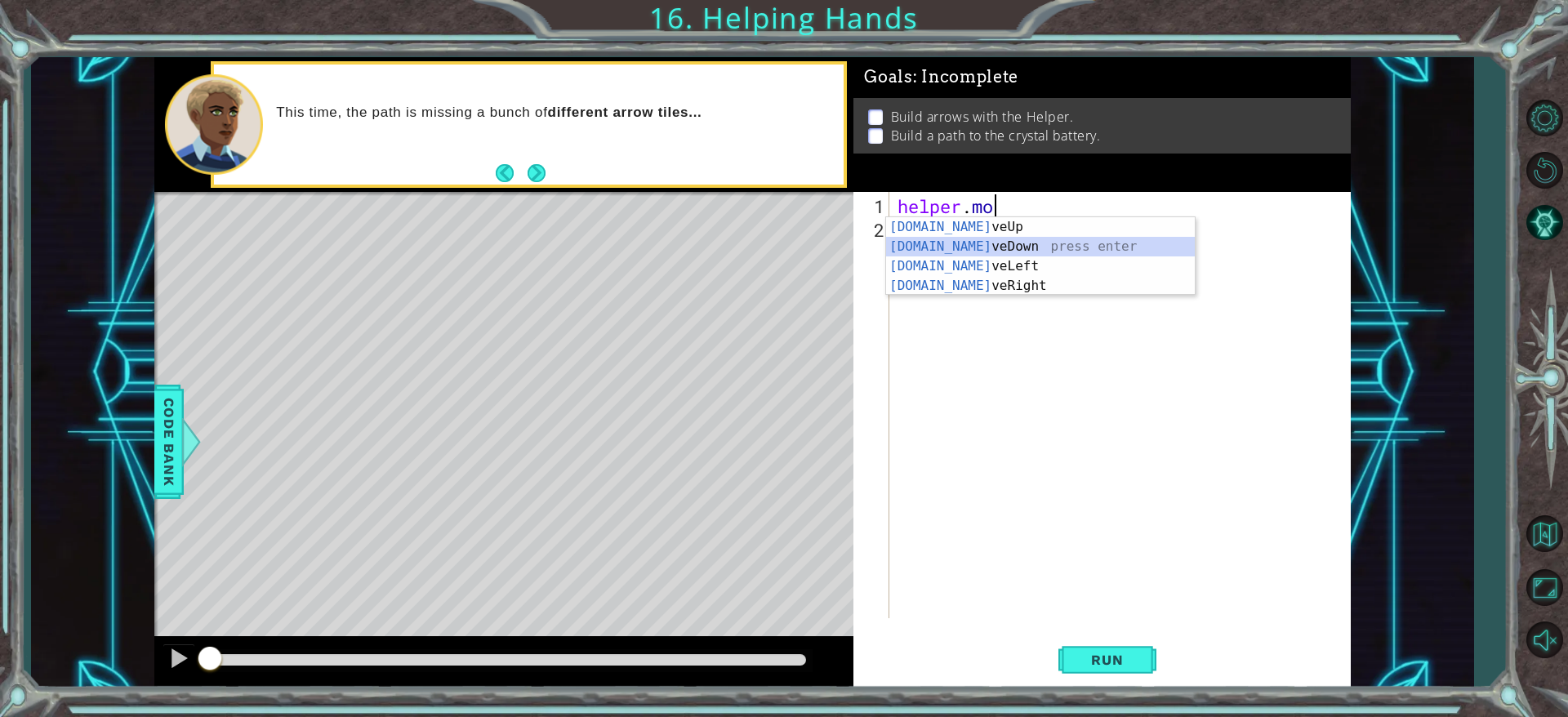
click at [1032, 247] on div "[DOMAIN_NAME] veUp press enter [DOMAIN_NAME] veDown press enter [DOMAIN_NAME] v…" at bounding box center [1040, 276] width 309 height 118
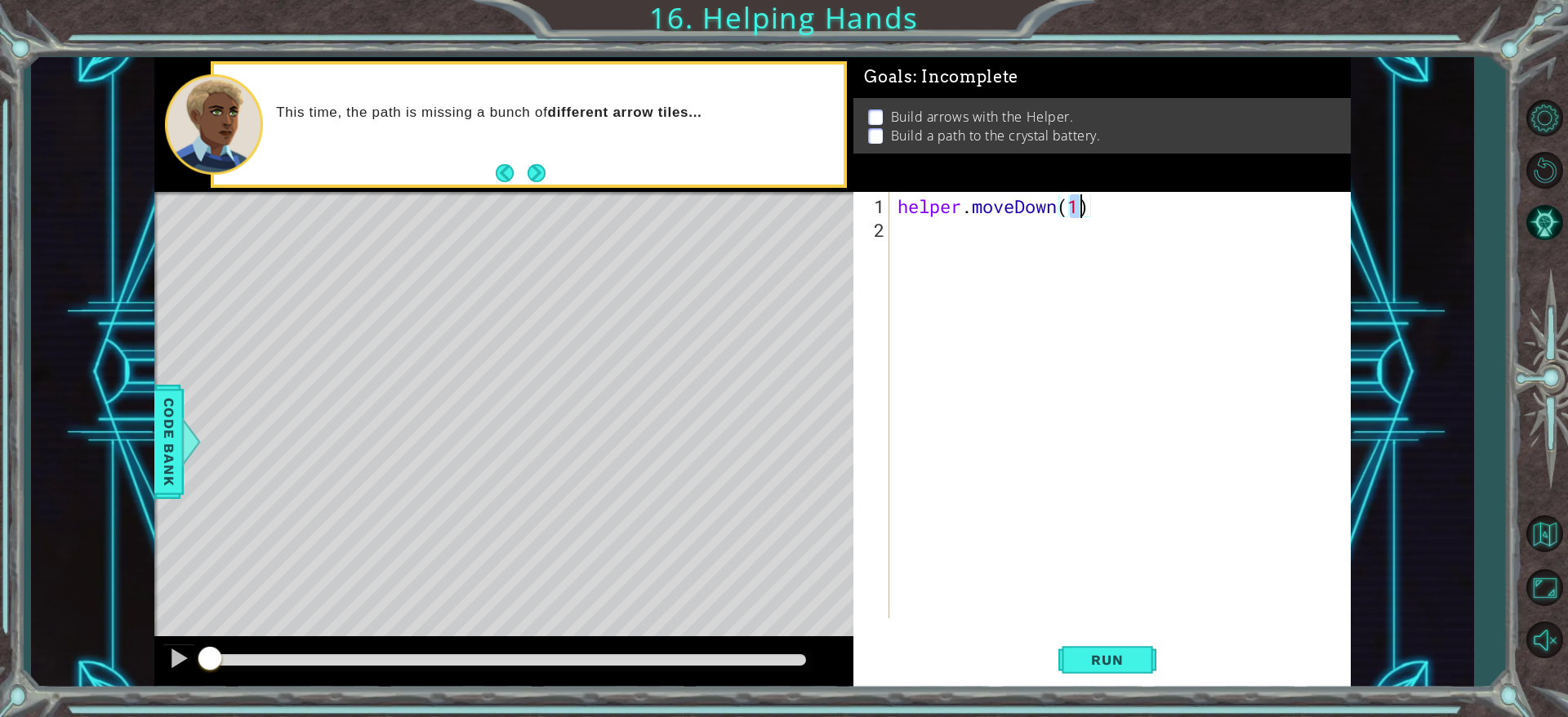
type textarea "helper.moveDown(1)"
click at [926, 241] on div "helper . moveDown ( 1 )" at bounding box center [1123, 431] width 459 height 474
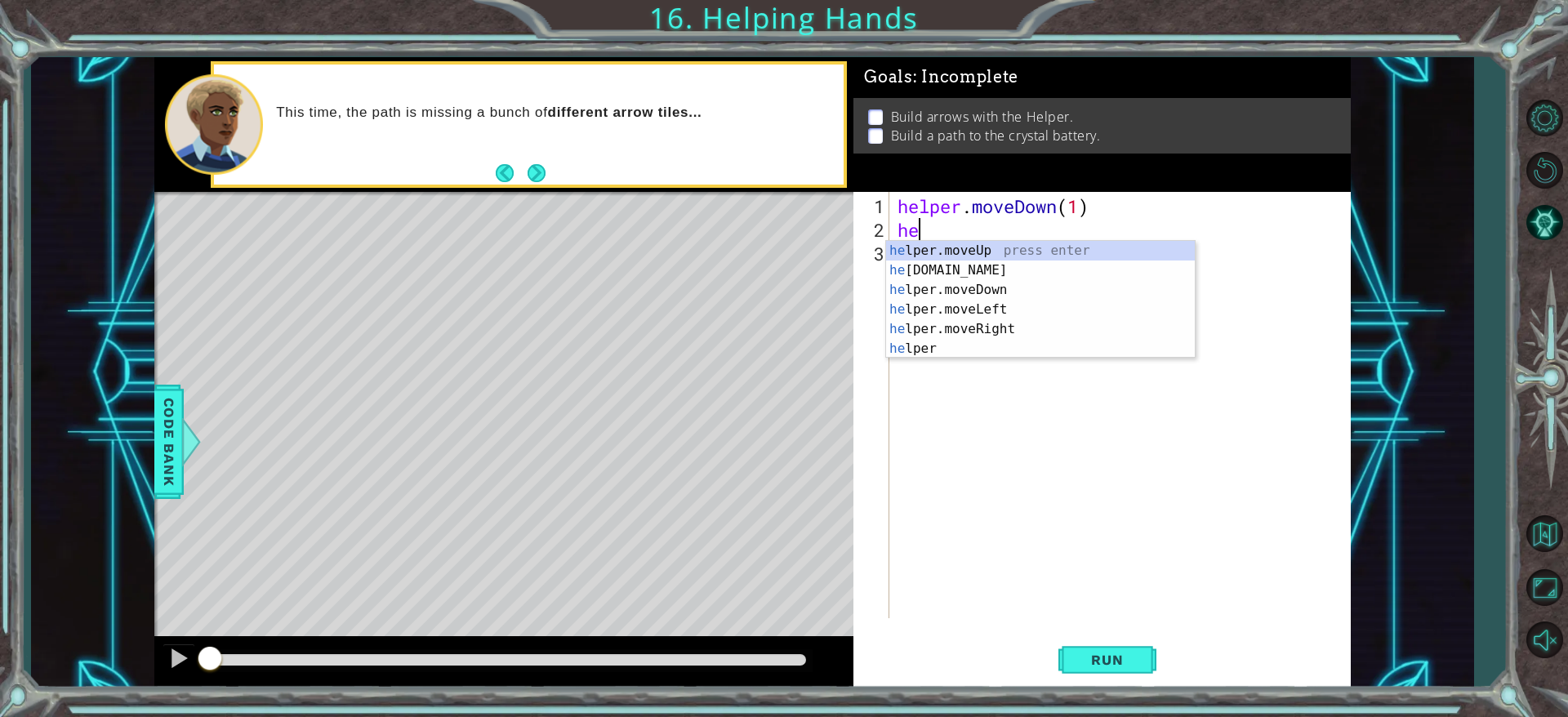
scroll to position [0, 1]
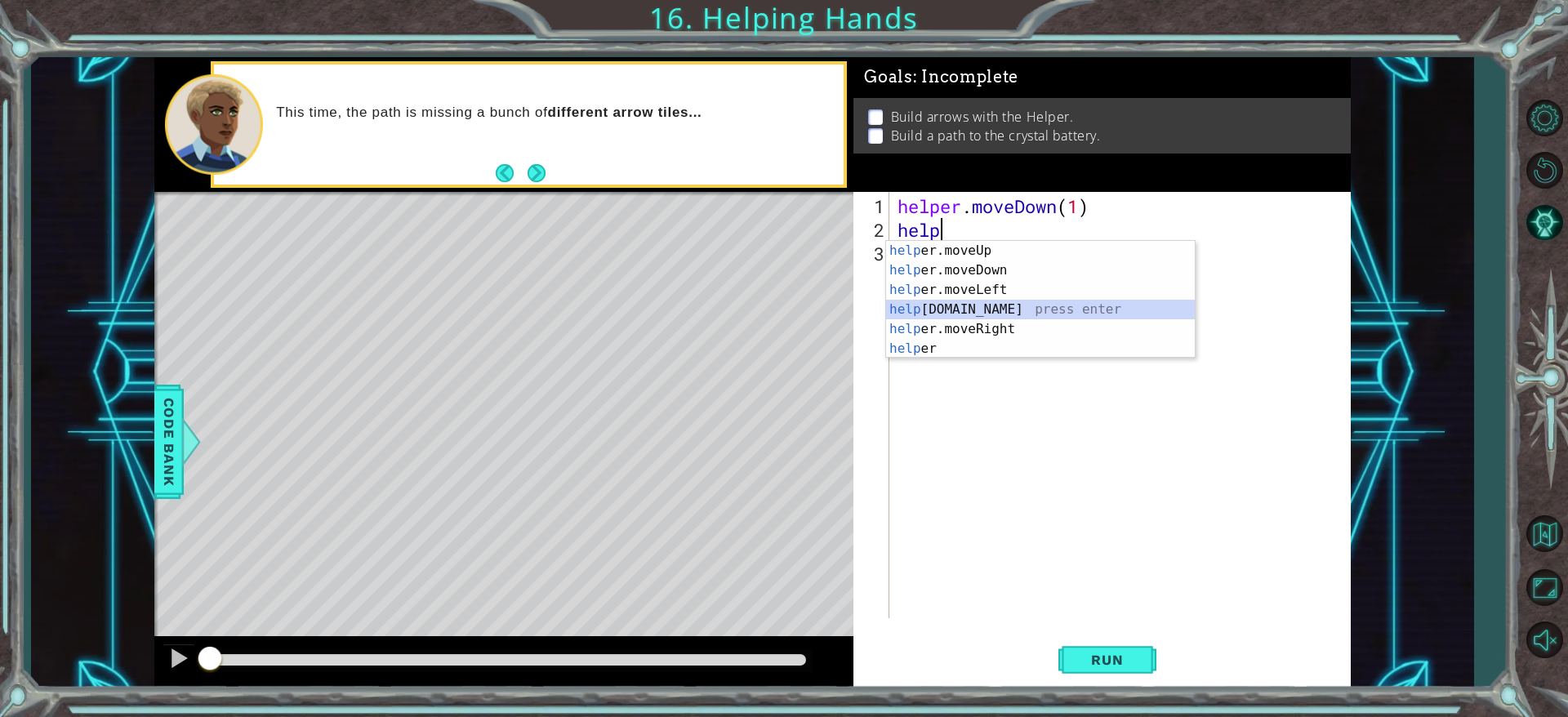
click at [983, 309] on div "help er.moveUp press enter help er.moveDown press enter help er.moveLeft press …" at bounding box center [1040, 320] width 309 height 157
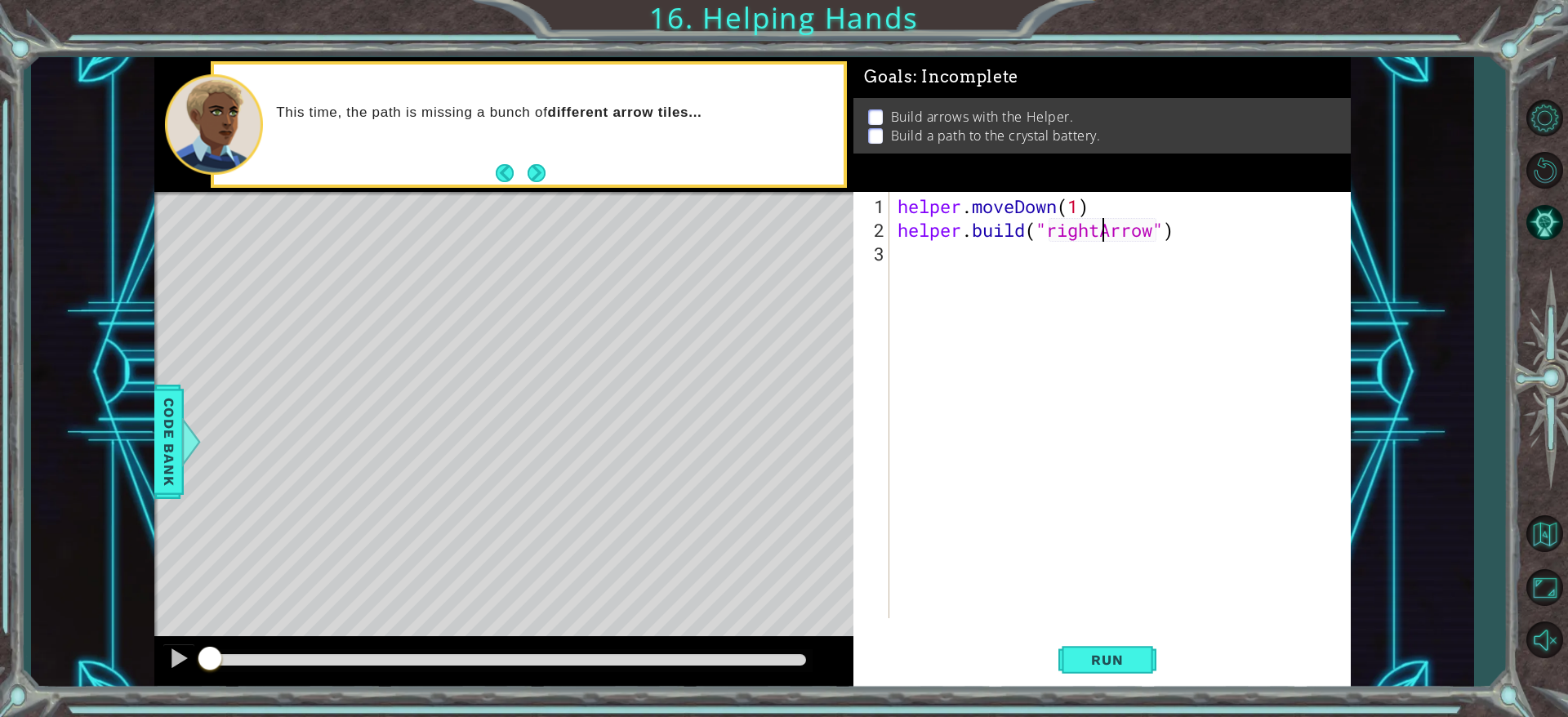
click at [1032, 217] on div "helper . moveDown ( 1 ) helper . build ( "rightArrow" )" at bounding box center [1123, 431] width 459 height 474
type textarea "[DOMAIN_NAME]("downArrow")"
click at [1032, 253] on div ""down Arrow" press enter" at bounding box center [1181, 270] width 309 height 59
click at [954, 257] on div "helper . moveDown ( 1 ) helper . build ( "downArrow" )" at bounding box center [1123, 431] width 459 height 474
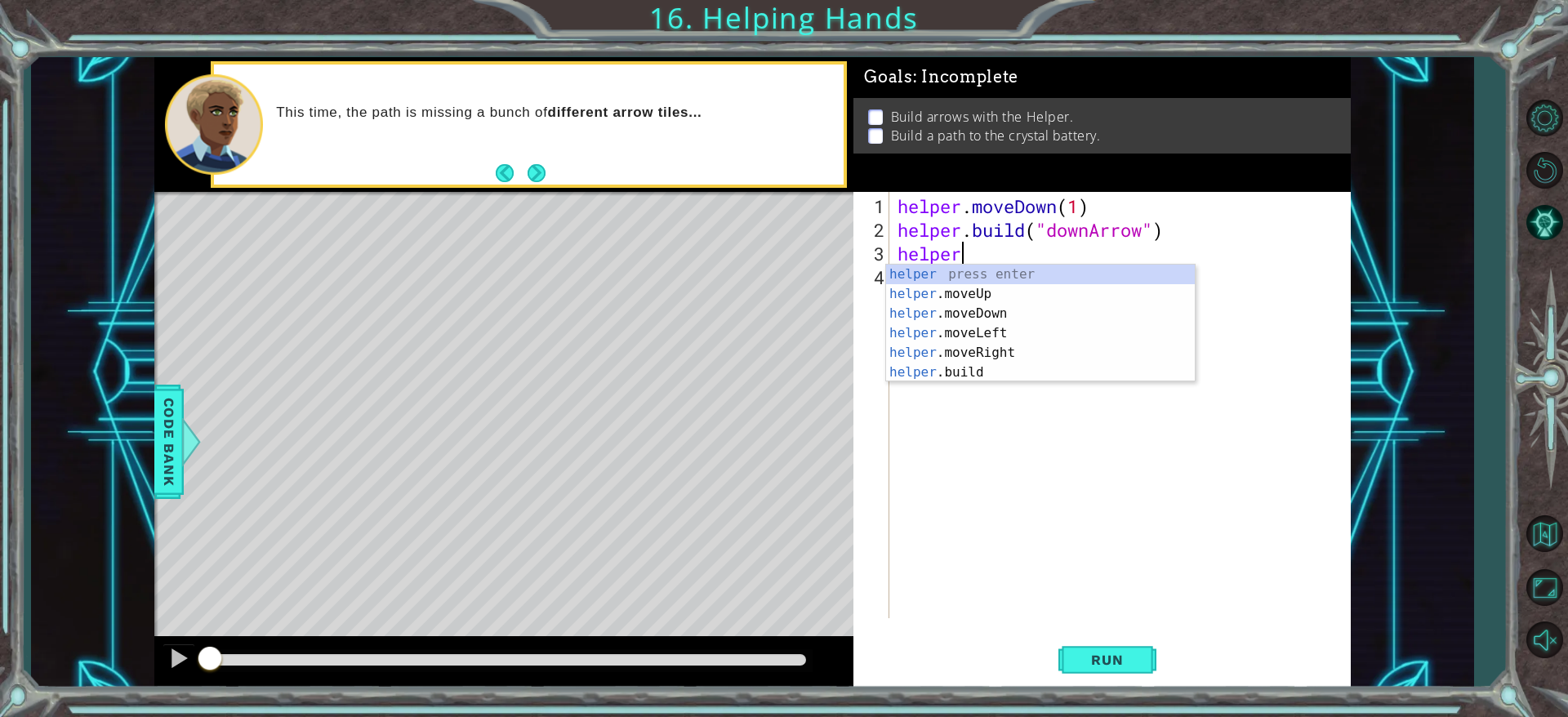
scroll to position [0, 2]
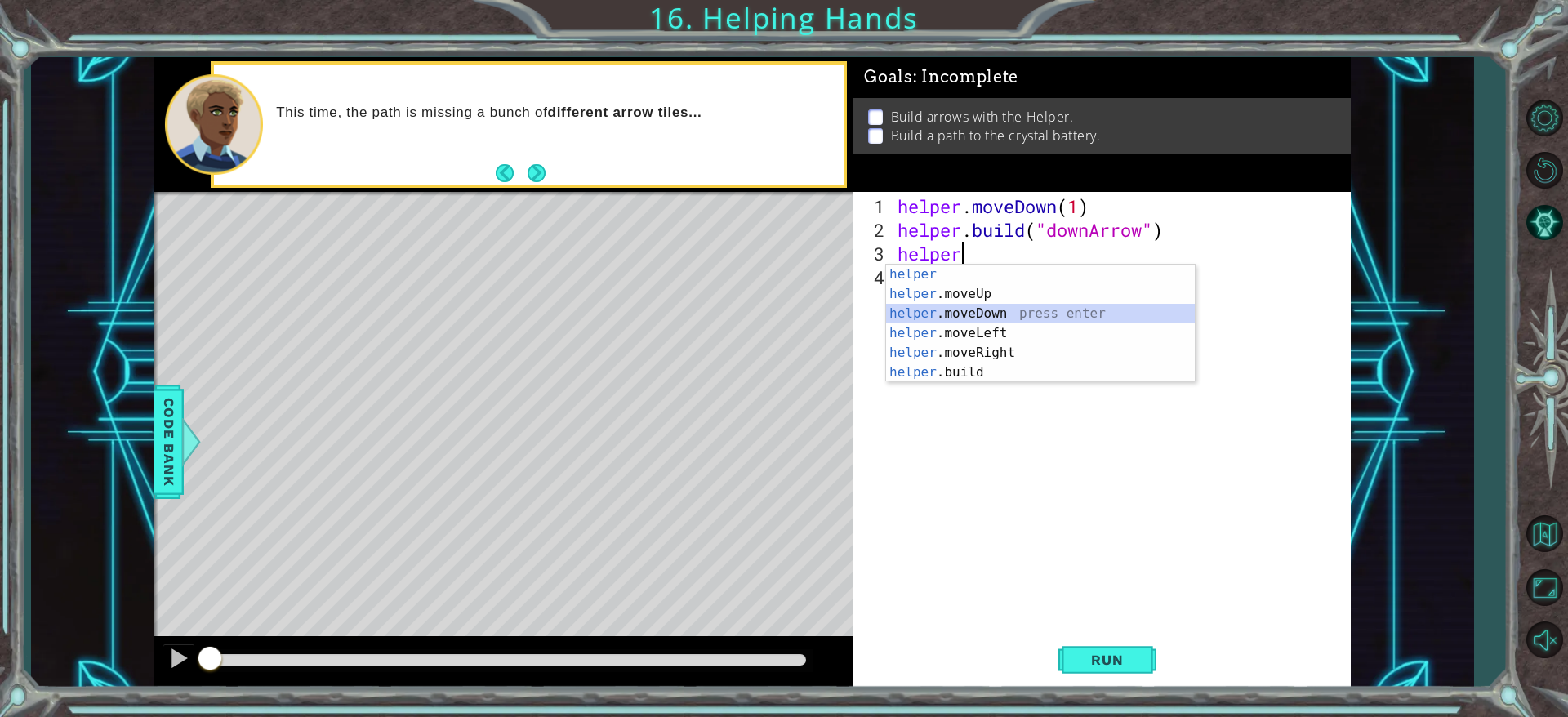
click at [984, 306] on div "helper press enter helper .moveUp press enter helper .moveDown press enter help…" at bounding box center [1040, 344] width 309 height 157
type textarea "helper.moveDown(1)"
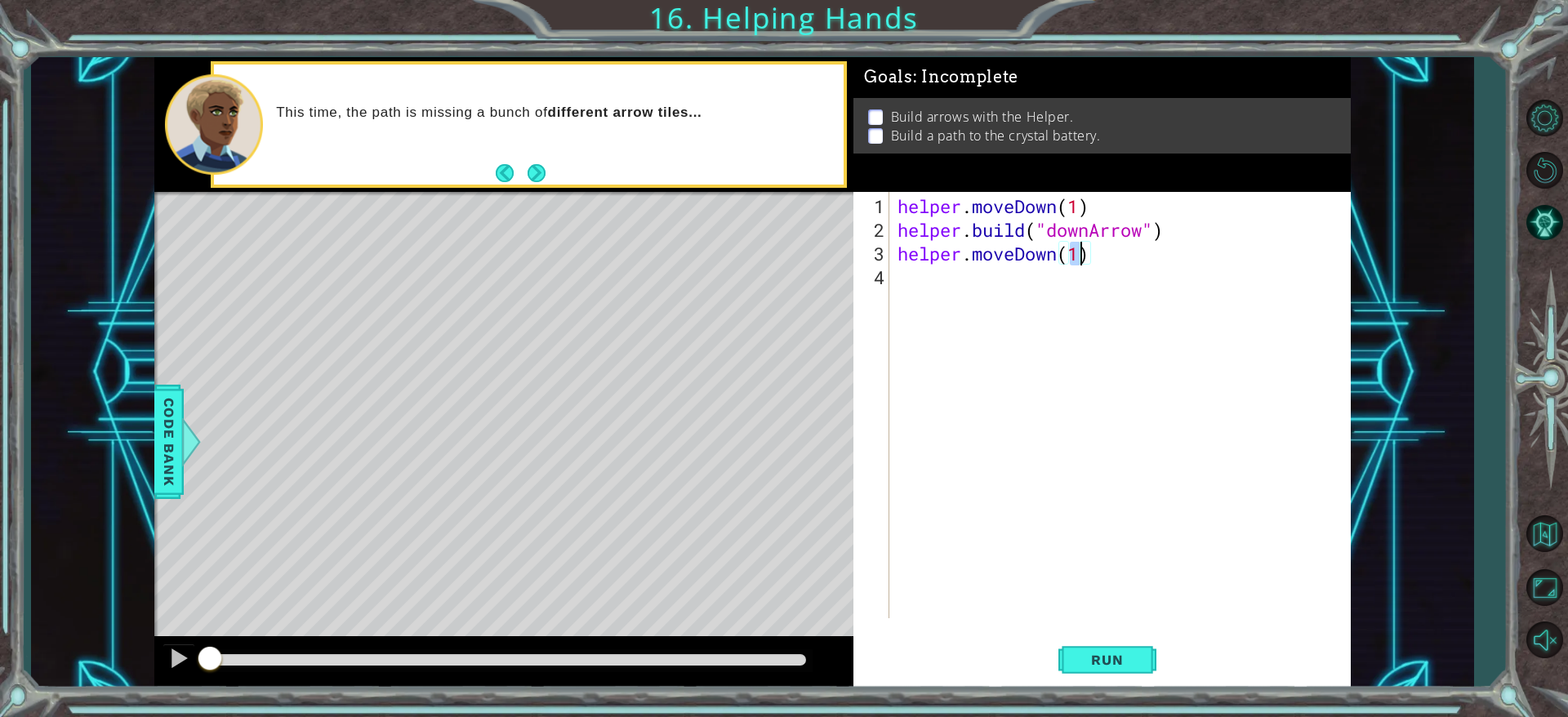
click at [948, 286] on div "helper . moveDown ( 1 ) helper . build ( "downArrow" ) helper . moveDown ( 1 )" at bounding box center [1123, 431] width 459 height 474
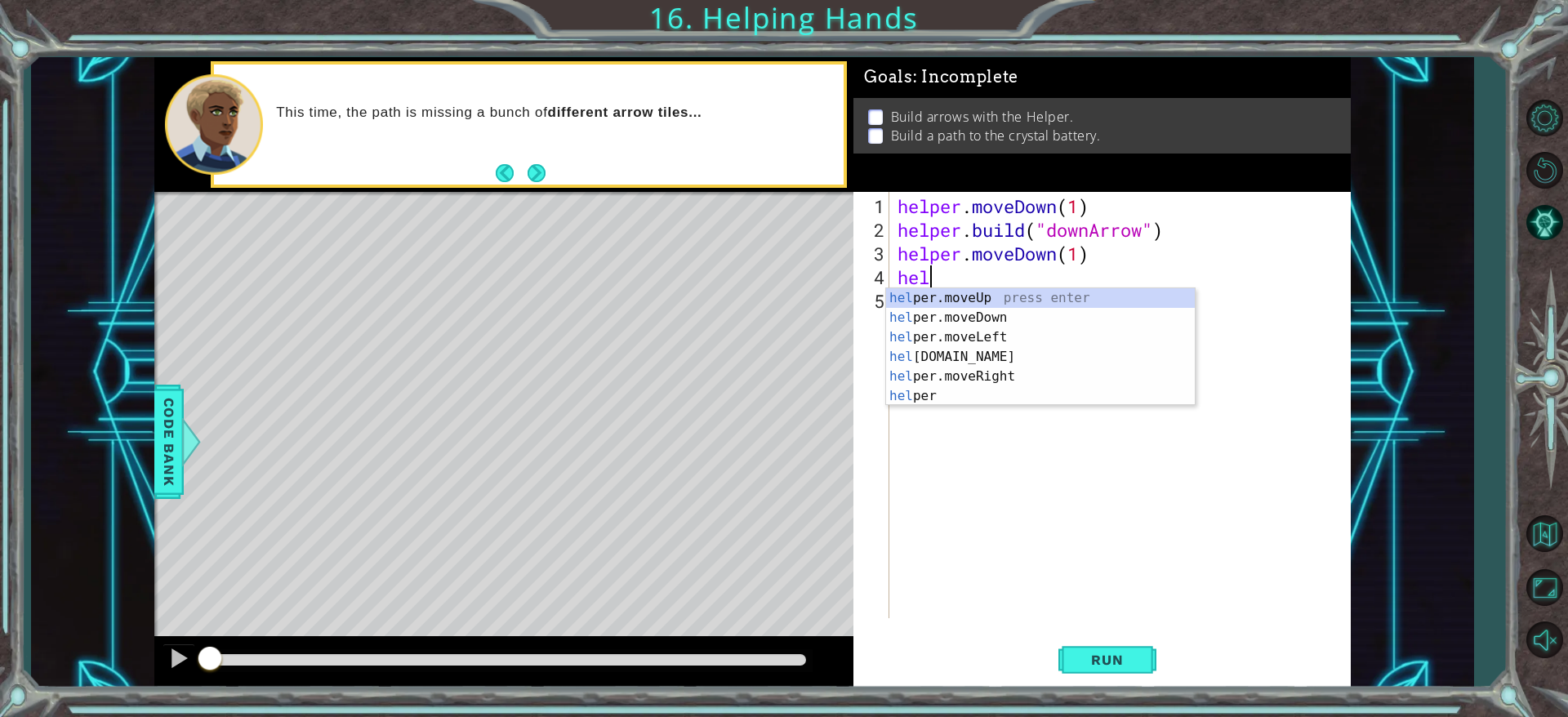
scroll to position [0, 1]
click at [914, 344] on div "hel per.moveUp press enter hel per.moveDown press enter hel per.moveLeft press …" at bounding box center [1040, 367] width 309 height 157
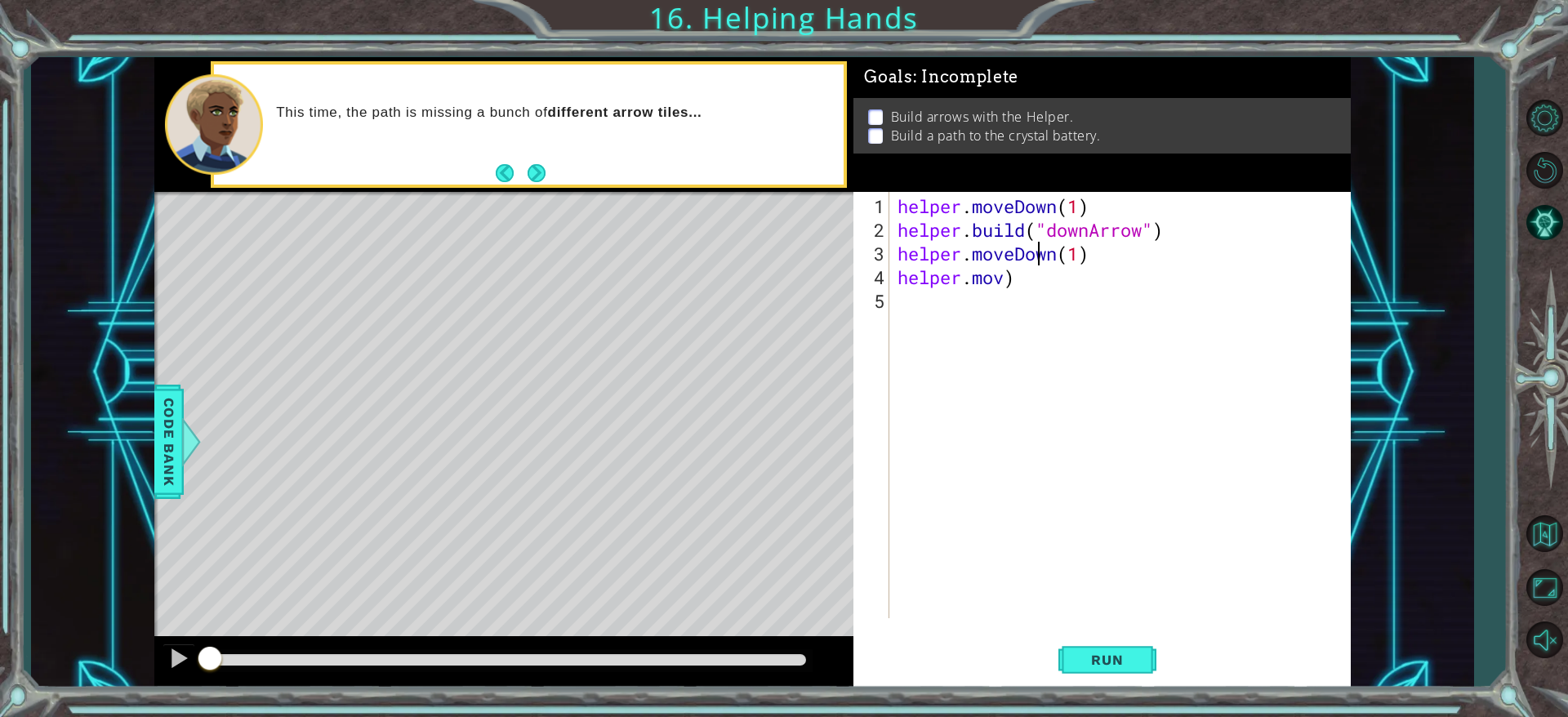
click at [1032, 249] on div "helper . moveDown ( 1 ) helper . build ( "downArrow" ) helper . moveDown ( 1 ) …" at bounding box center [1123, 431] width 459 height 474
type textarea "helper.moveDown(1)"
click at [1032, 287] on div "helper . moveDown ( 1 ) helper . build ( "downArrow" ) helper . moveDown ( 1 ) …" at bounding box center [1123, 431] width 459 height 474
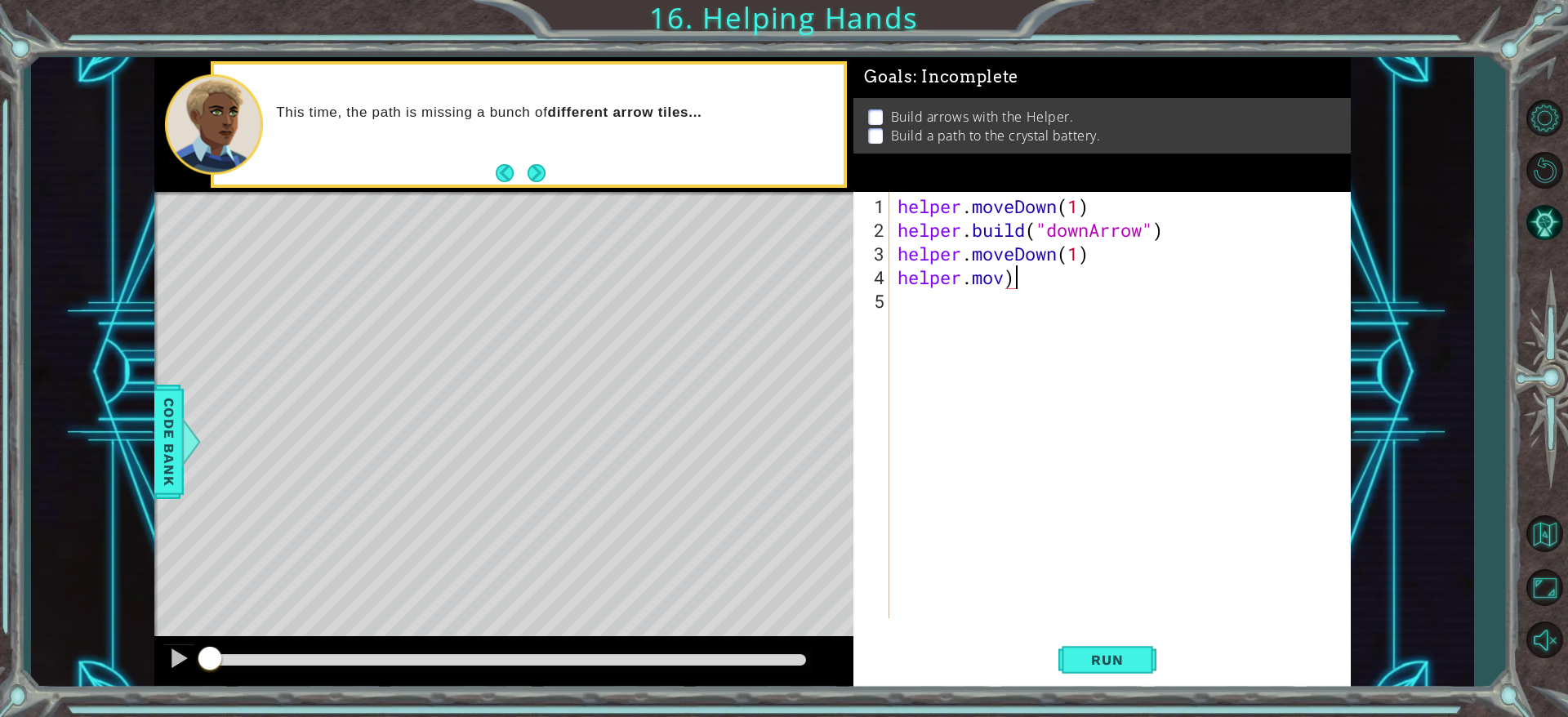
click at [1032, 285] on div "helper . moveDown ( 1 ) helper . build ( "downArrow" ) helper . moveDown ( 1 ) …" at bounding box center [1123, 431] width 459 height 474
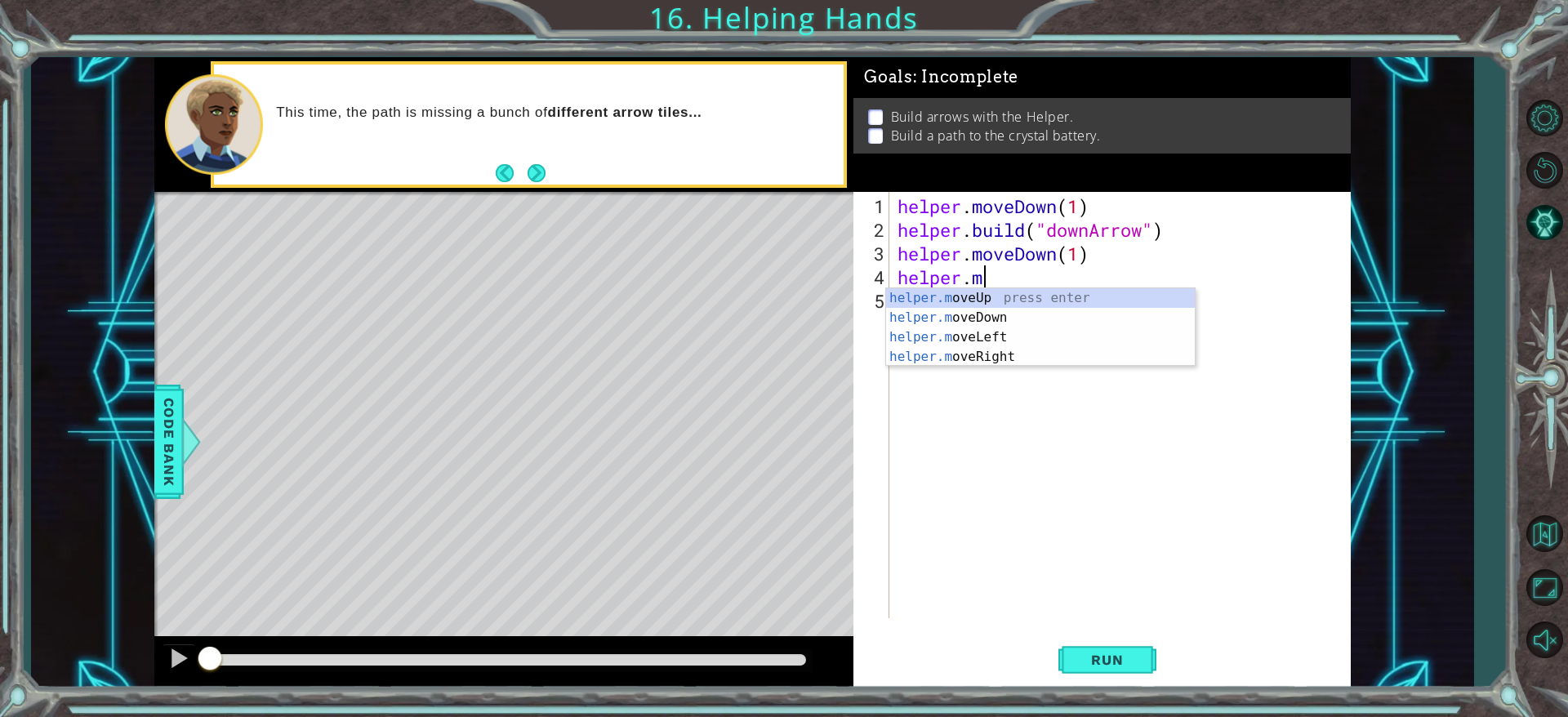
scroll to position [0, 2]
click at [977, 374] on div "helper. moveUp press enter helper. moveDown press enter helper. moveLeft press …" at bounding box center [1040, 358] width 309 height 137
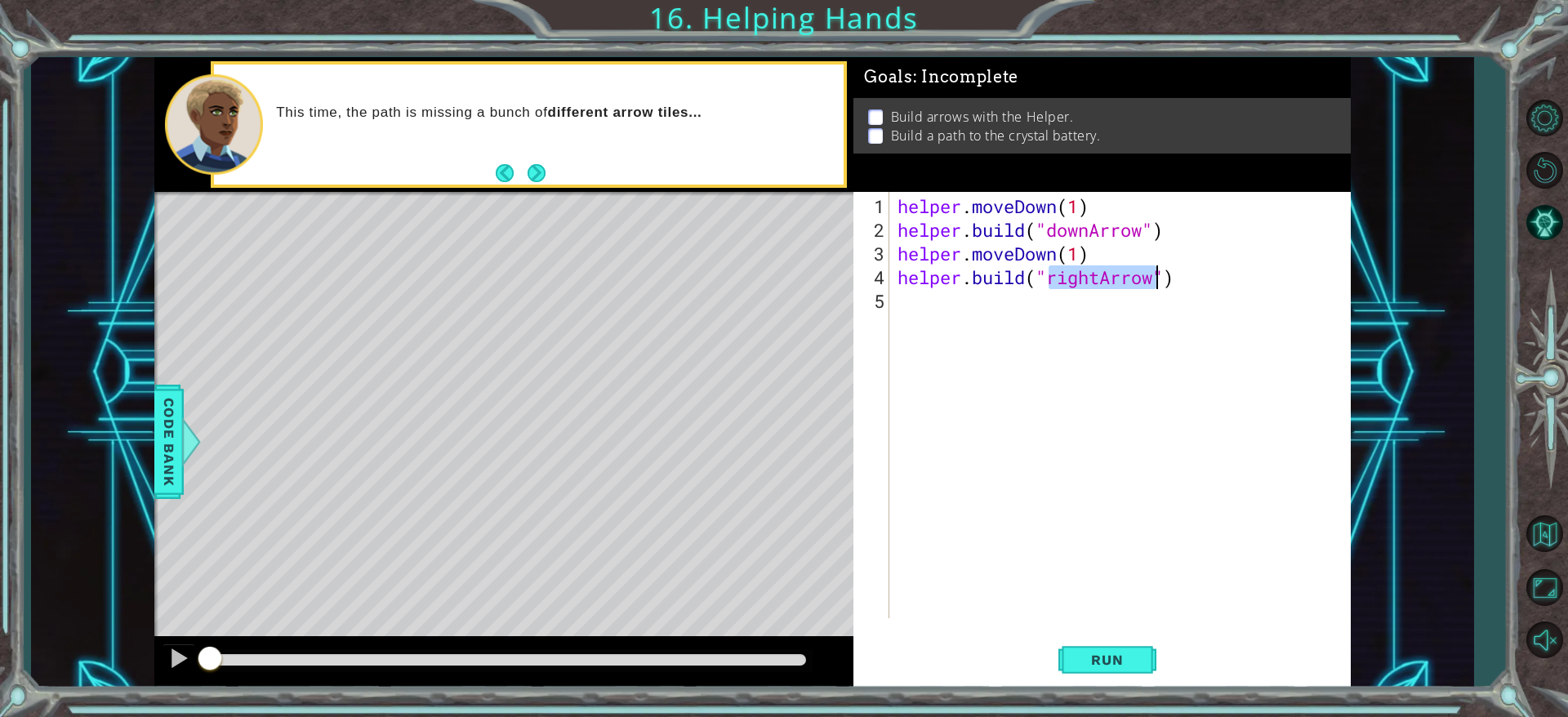
click at [1032, 274] on div "helper . moveDown ( 1 ) helper . build ( "downArrow" ) helper . moveDown ( 1 ) …" at bounding box center [1119, 405] width 451 height 426
type textarea "[DOMAIN_NAME]("downArrow")"
click at [944, 330] on div "helper . moveDown ( 1 ) helper . build ( "downArrow" ) helper . moveDown ( 1 ) …" at bounding box center [1123, 431] width 459 height 474
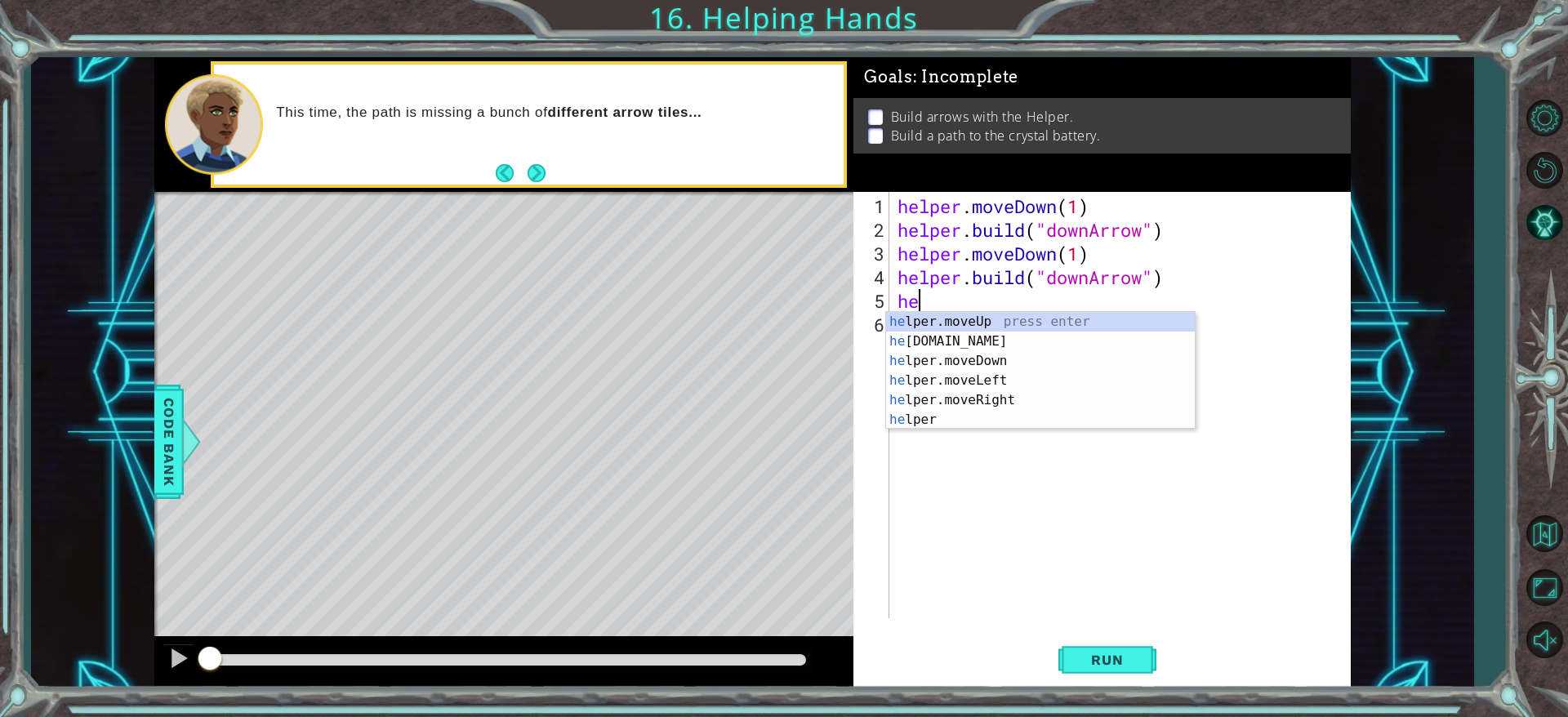
scroll to position [0, 1]
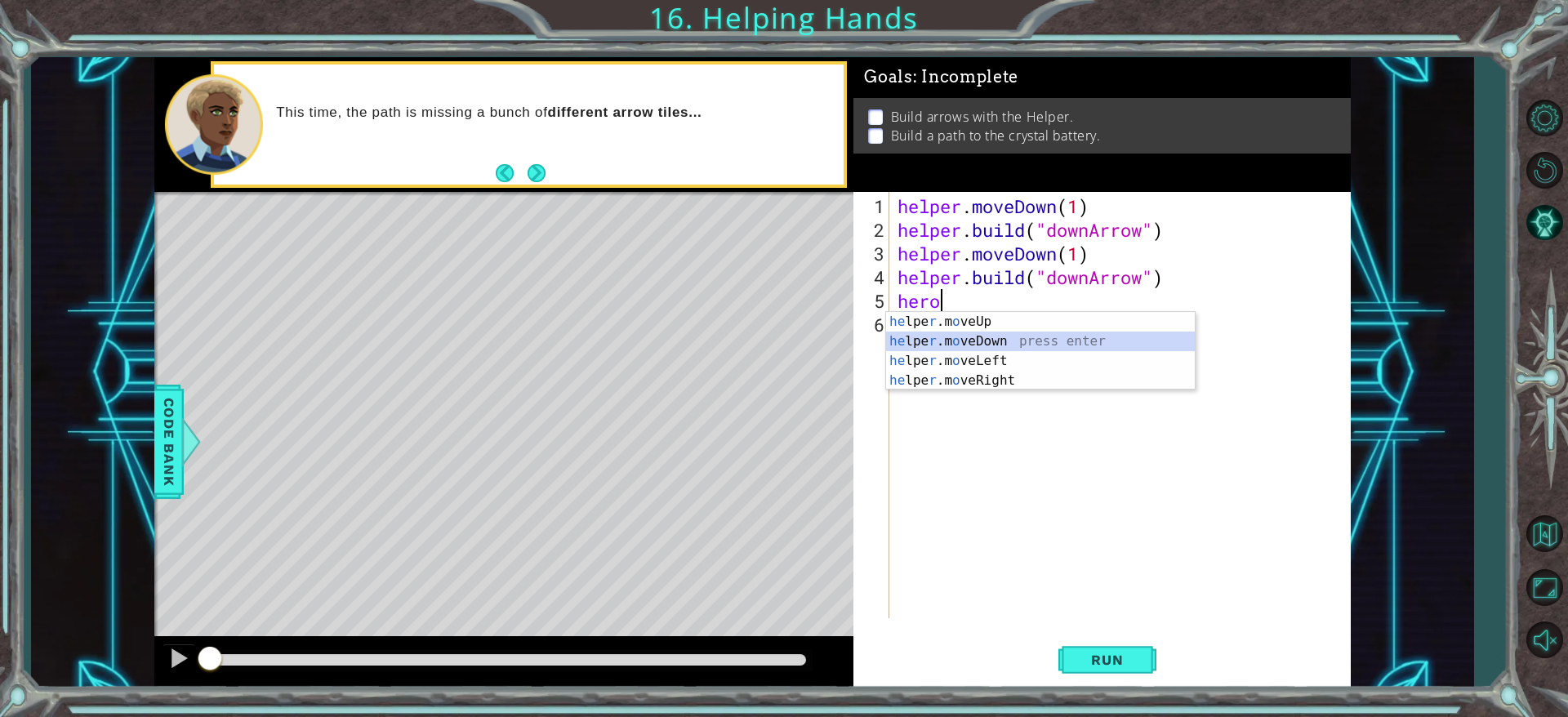
click at [944, 338] on div "he lpe r .m o veUp press enter he lpe r .m o veDown press enter he lpe r .m o v…" at bounding box center [1040, 370] width 309 height 118
type textarea "helper.moveDown(1)"
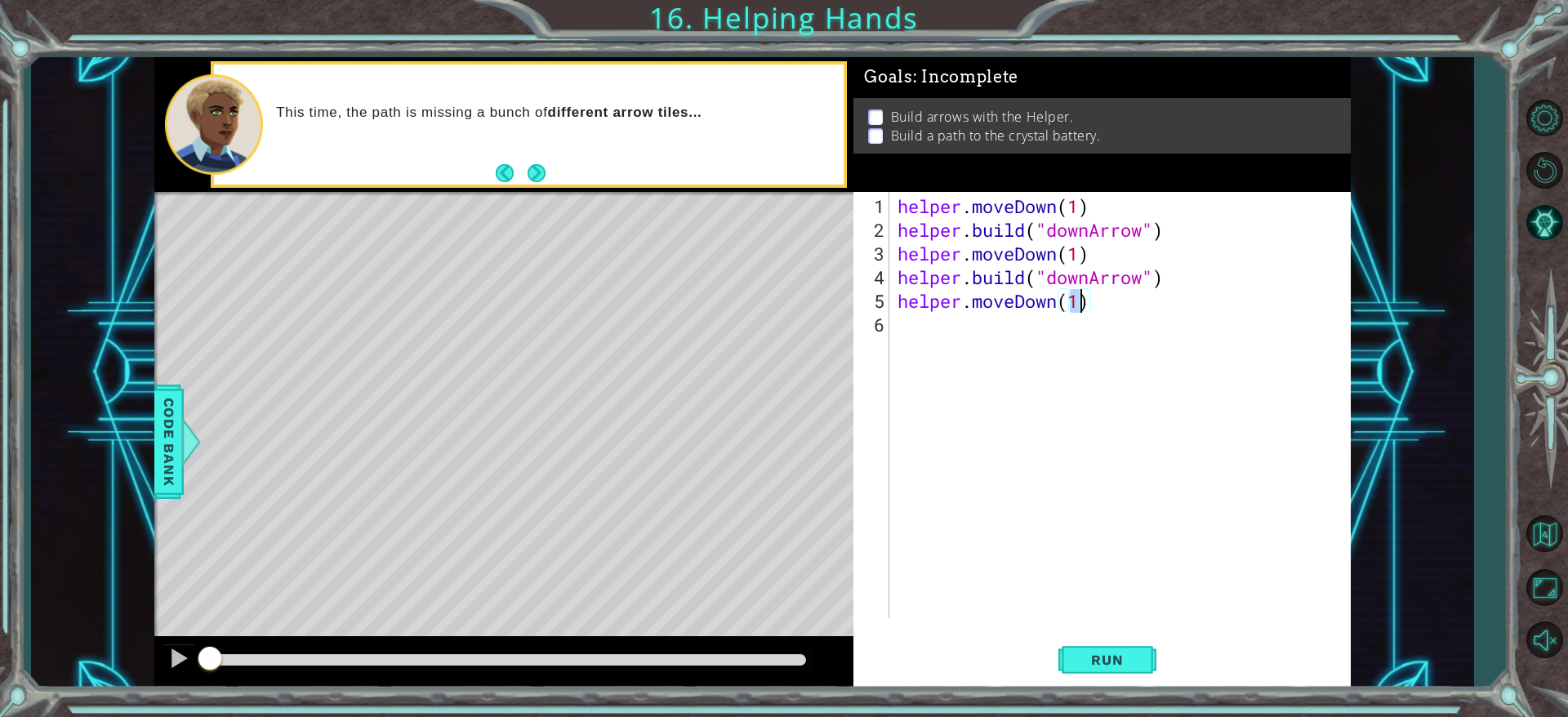
click at [952, 298] on div "helper . moveDown ( 1 ) helper . build ( "downArrow" ) helper . moveDown ( 1 ) …" at bounding box center [1123, 431] width 459 height 474
click at [898, 326] on div "helper . moveDown ( 1 ) helper . build ( "downArrow" ) helper . moveDown ( 1 ) …" at bounding box center [1123, 431] width 459 height 474
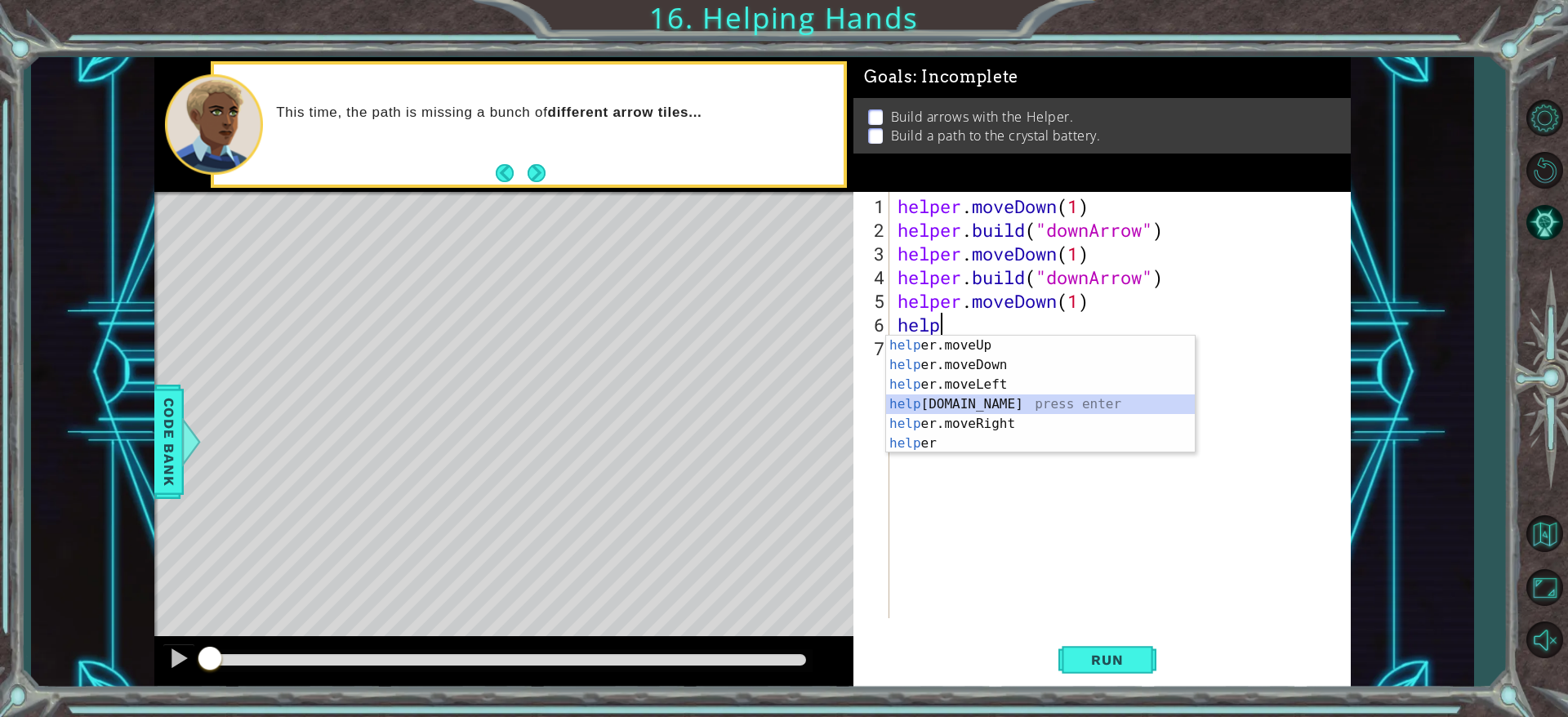
click at [985, 401] on div "help er.moveUp press enter help er.moveDown press enter help er.moveLeft press …" at bounding box center [1040, 414] width 309 height 157
type textarea "[DOMAIN_NAME]("rightArrow")"
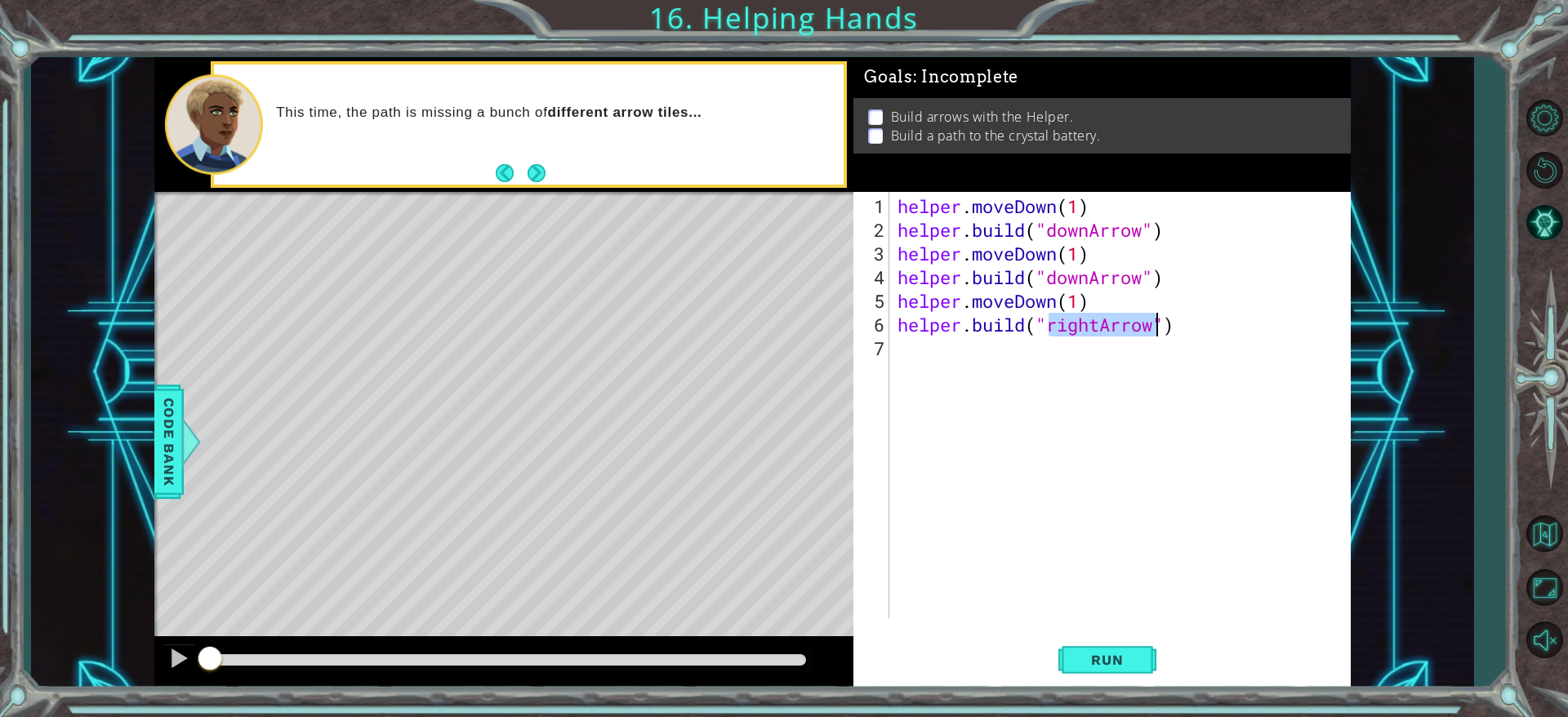
click at [1032, 448] on div "helper . moveDown ( 1 ) helper . build ( "downArrow" ) helper . moveDown ( 1 ) …" at bounding box center [1123, 431] width 459 height 474
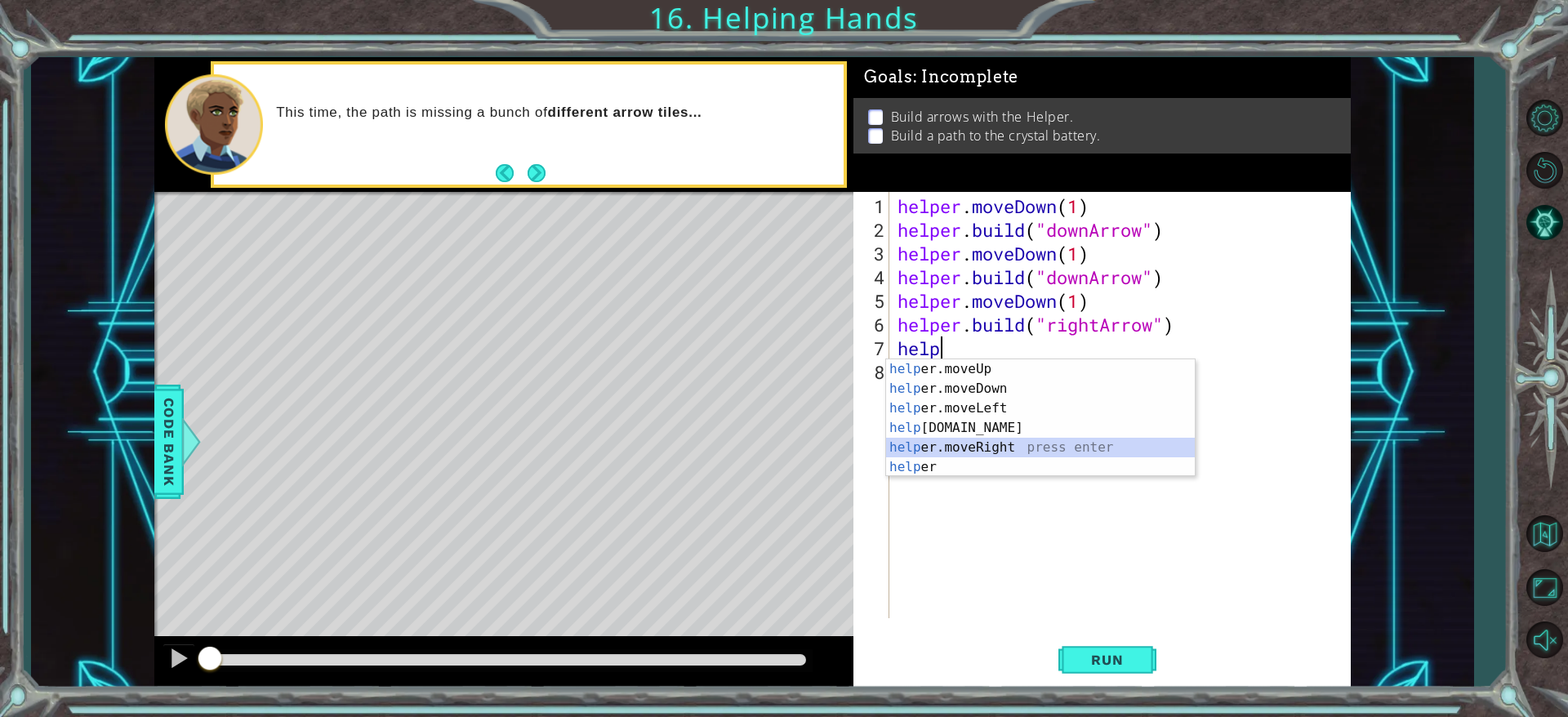
click at [937, 444] on div "help er.moveUp press enter help er.moveDown press enter help er.moveLeft press …" at bounding box center [1040, 438] width 309 height 157
type textarea "helper.moveRight(1)"
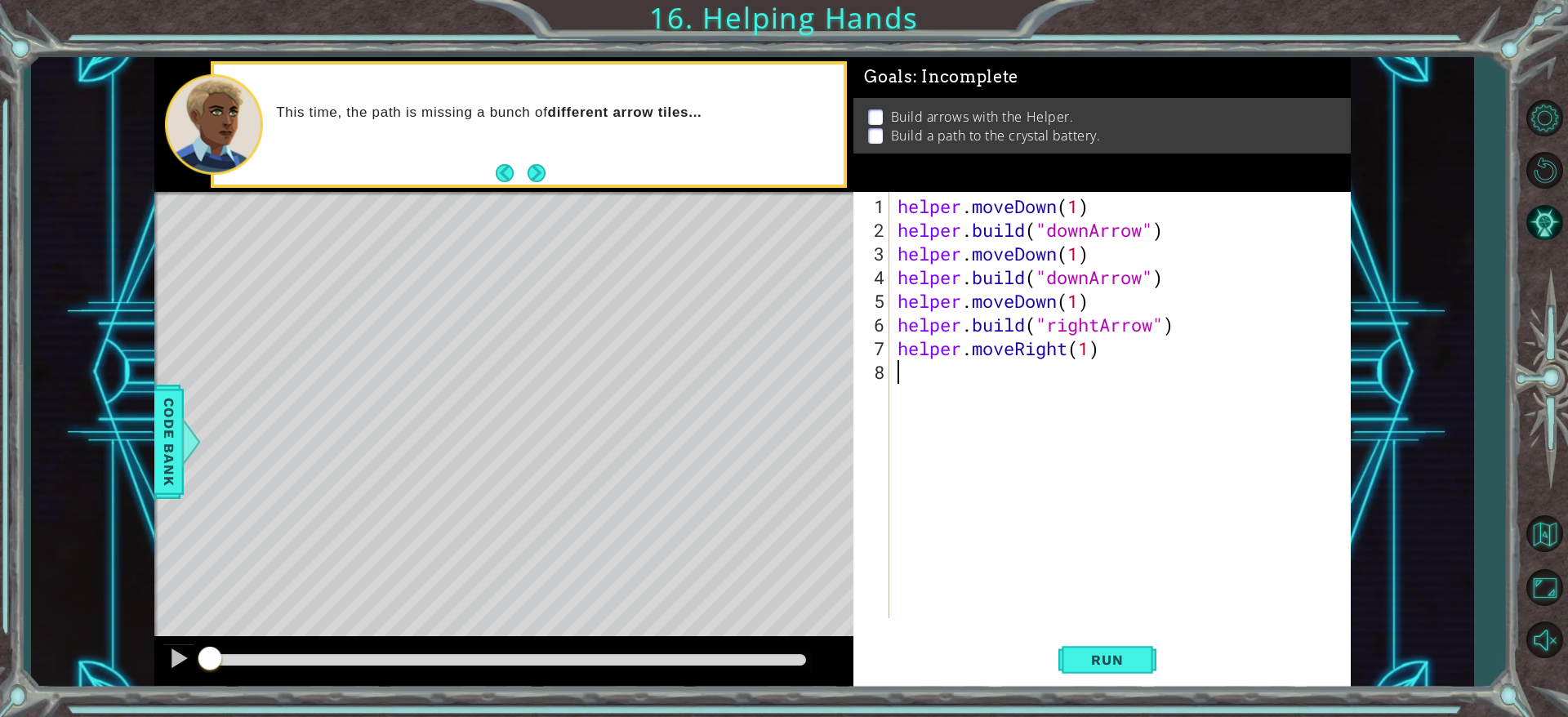
click at [935, 435] on div "helper . moveDown ( 1 ) helper . build ( "downArrow" ) helper . moveDown ( 1 ) …" at bounding box center [1123, 431] width 459 height 474
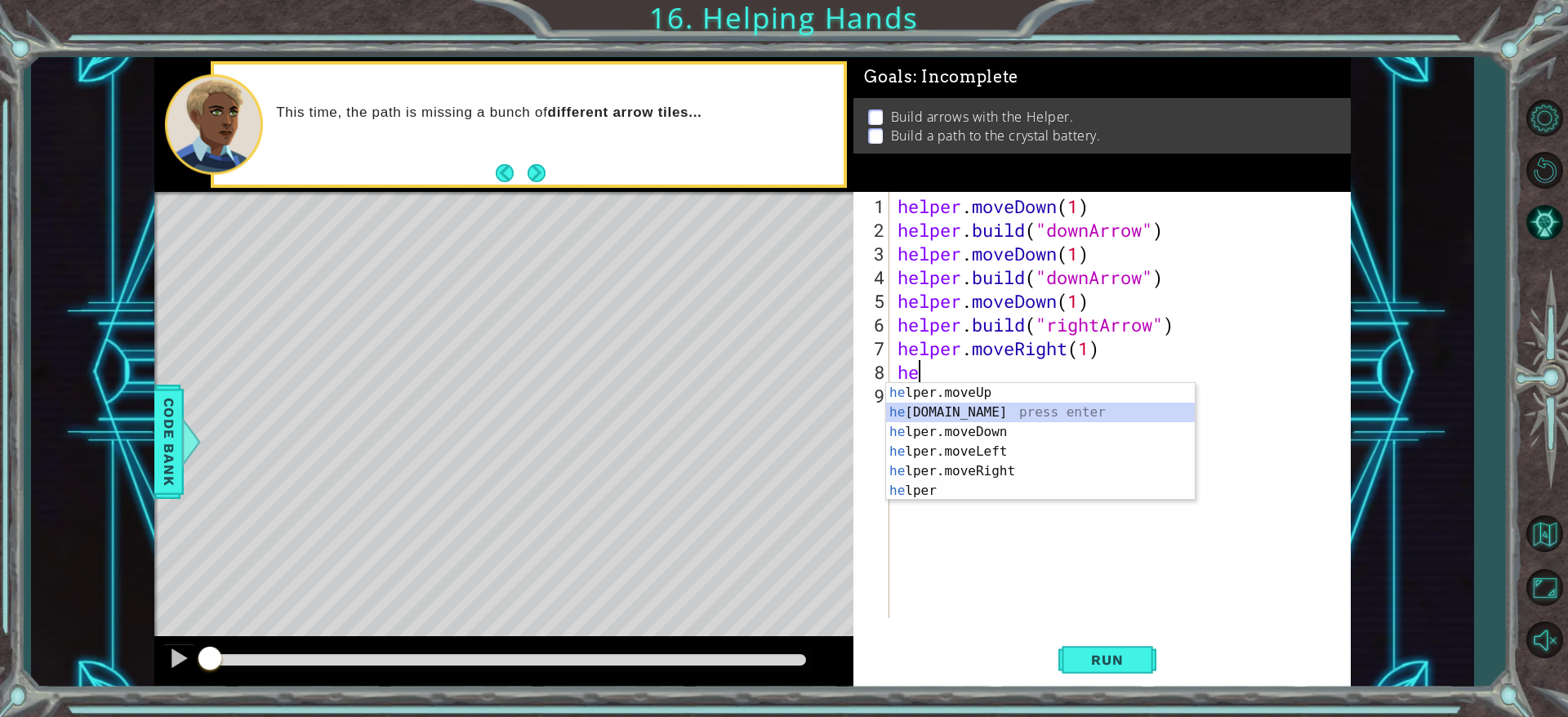
click at [1008, 409] on div "he lper.moveUp press enter he [DOMAIN_NAME] press enter he lper.moveDown press …" at bounding box center [1040, 462] width 309 height 157
type textarea "[DOMAIN_NAME]("rightArrow")"
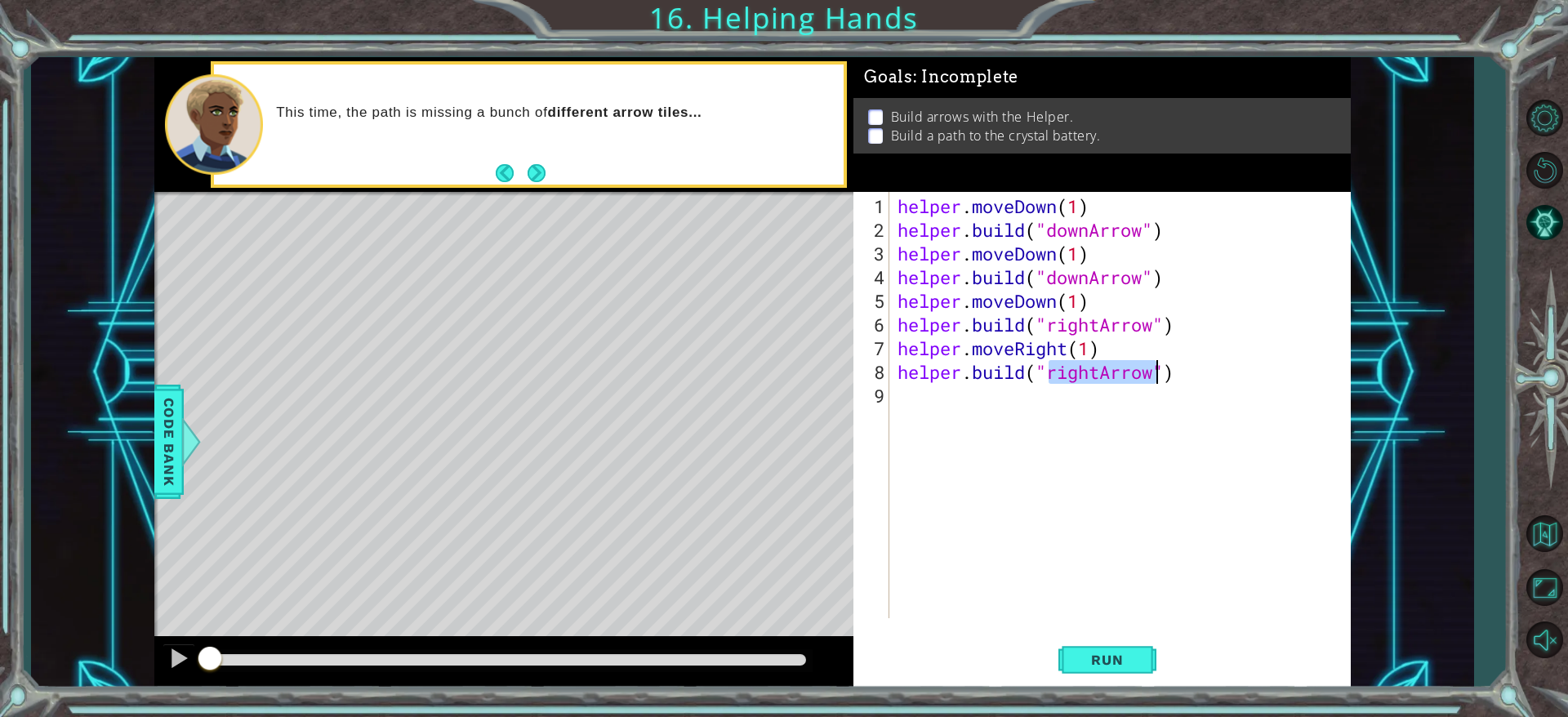
click at [1008, 409] on div "helper . moveDown ( 1 ) helper . build ( "downArrow" ) helper . moveDown ( 1 ) …" at bounding box center [1123, 431] width 459 height 474
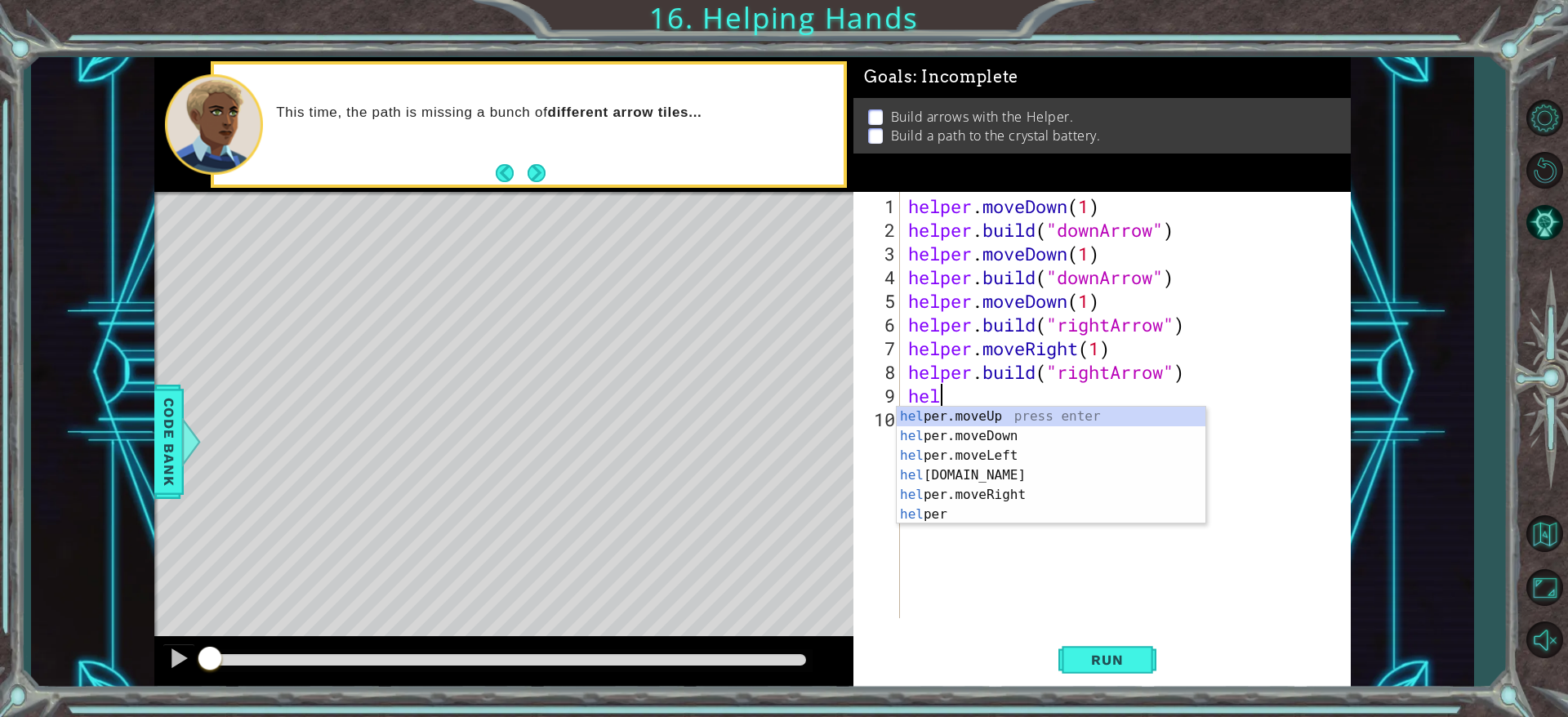
scroll to position [0, 1]
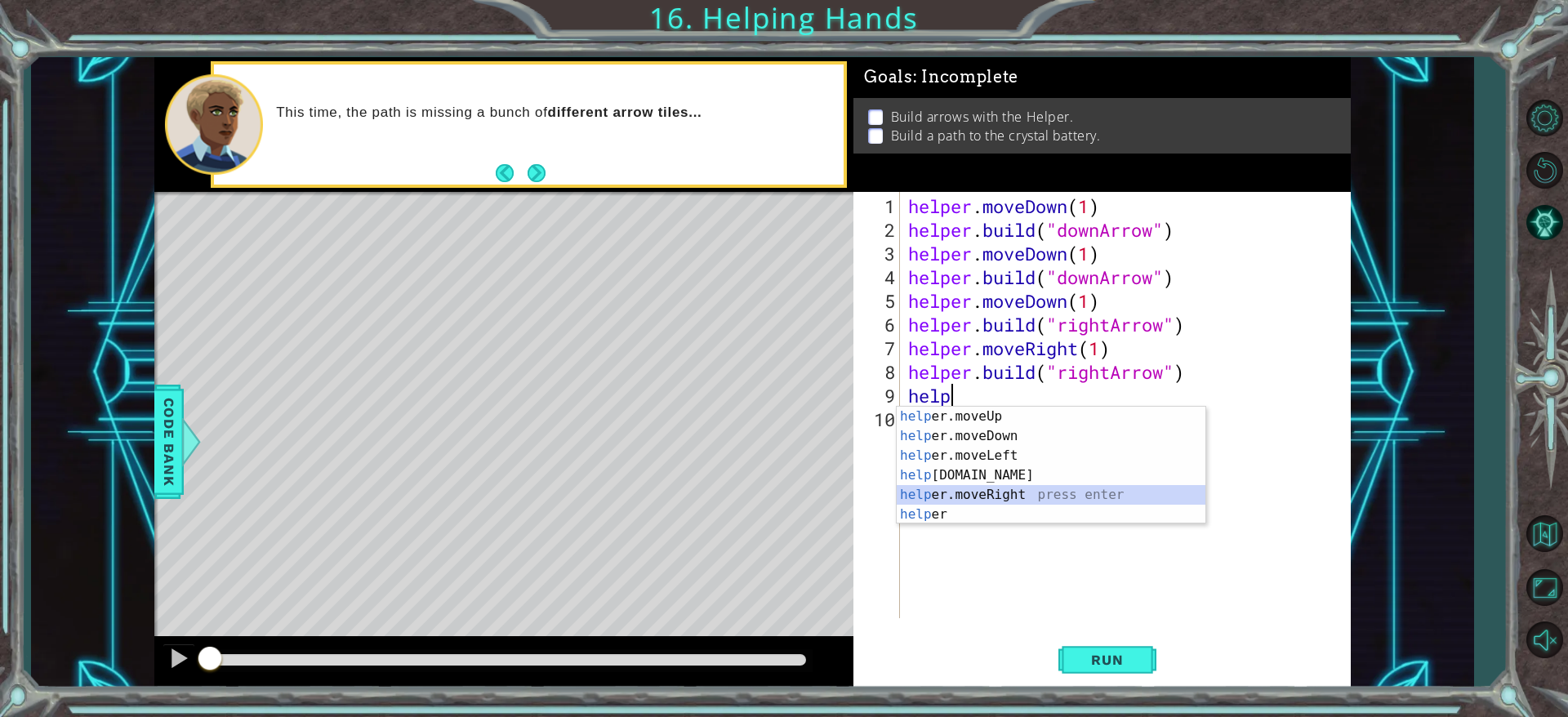
click at [1011, 477] on div "help er.moveUp press enter help er.moveDown press enter help er.moveLeft press …" at bounding box center [1051, 486] width 309 height 157
type textarea "helper.moveRight(1)"
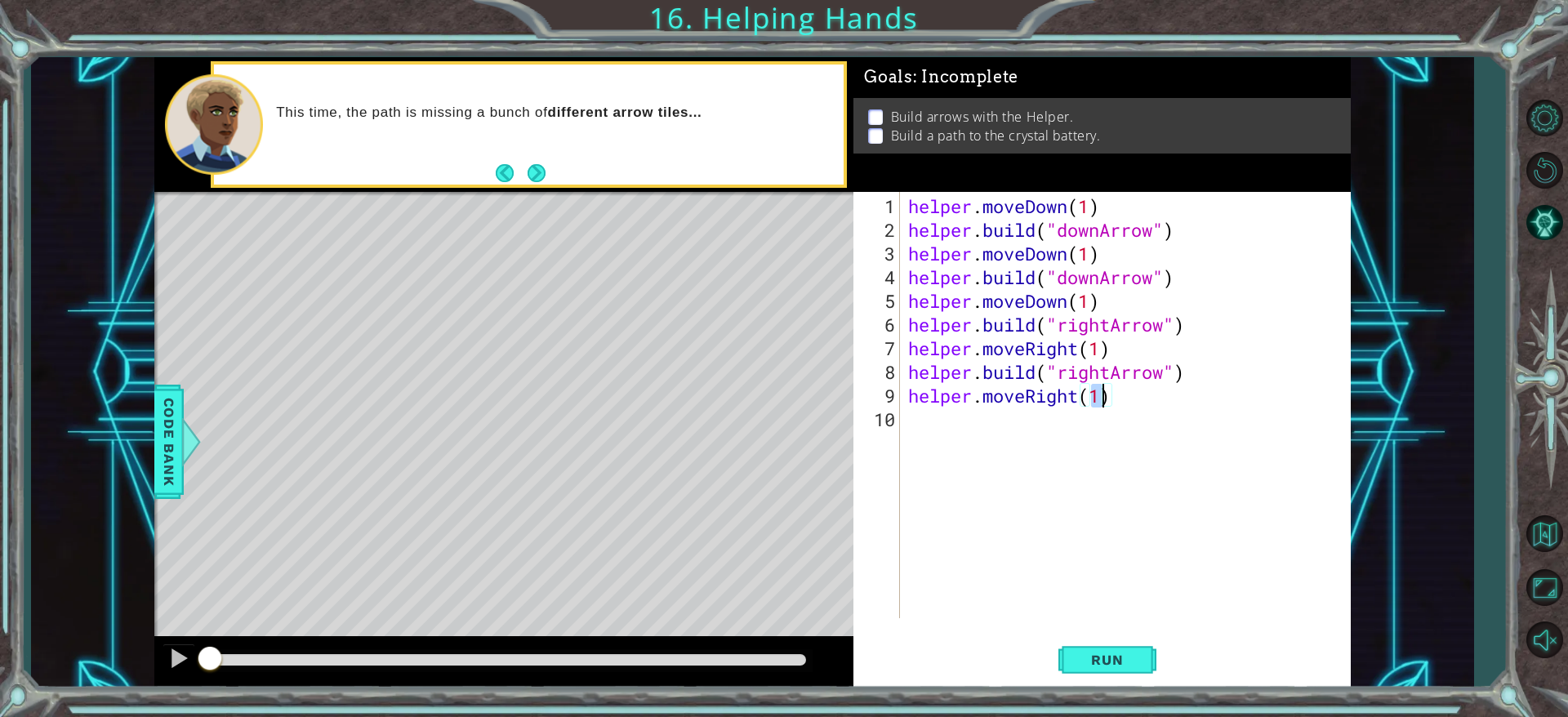
click at [1006, 452] on div "helper . moveDown ( 1 ) helper . build ( "downArrow" ) helper . moveDown ( 1 ) …" at bounding box center [1129, 431] width 449 height 474
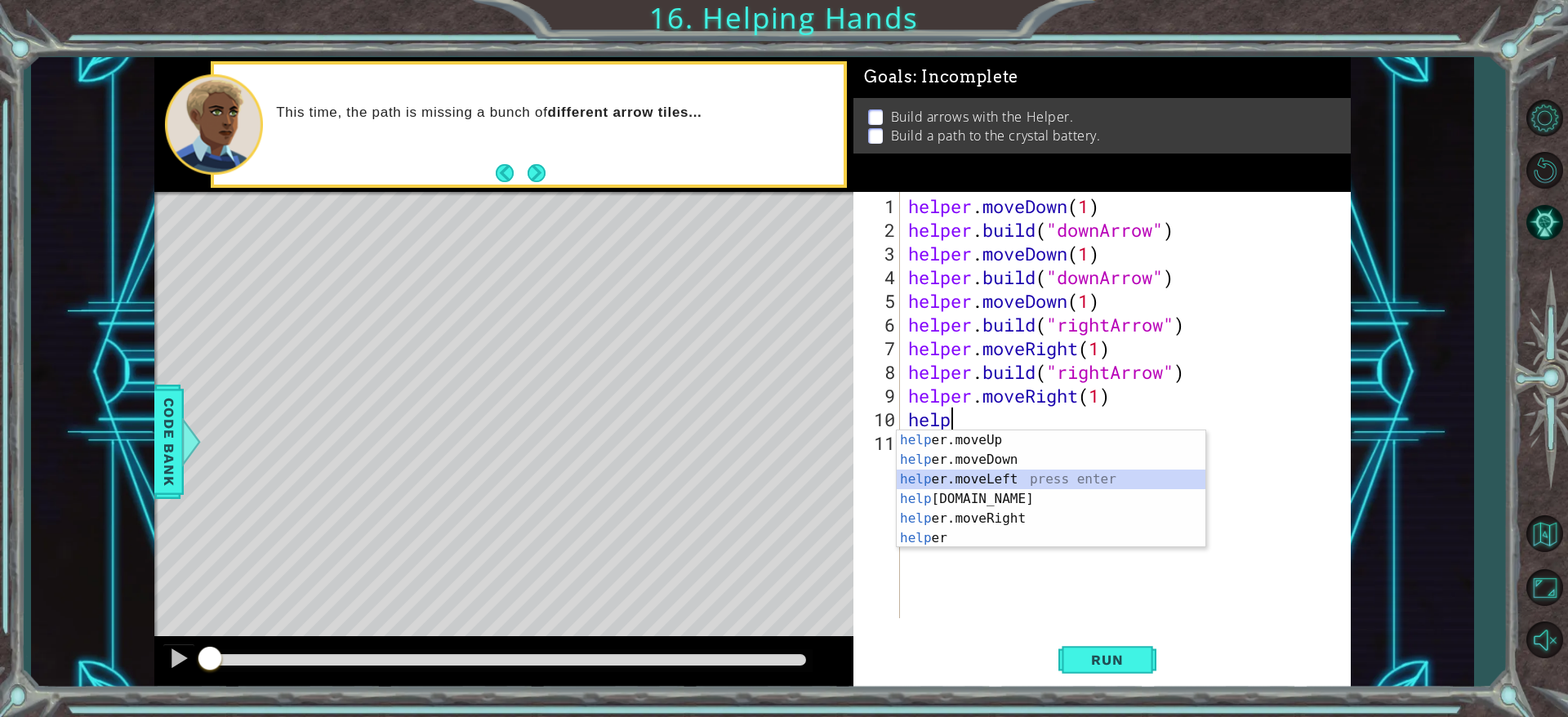
click at [990, 477] on div "help er.moveUp press enter help er.moveDown press enter help er.moveLeft press …" at bounding box center [1051, 509] width 309 height 157
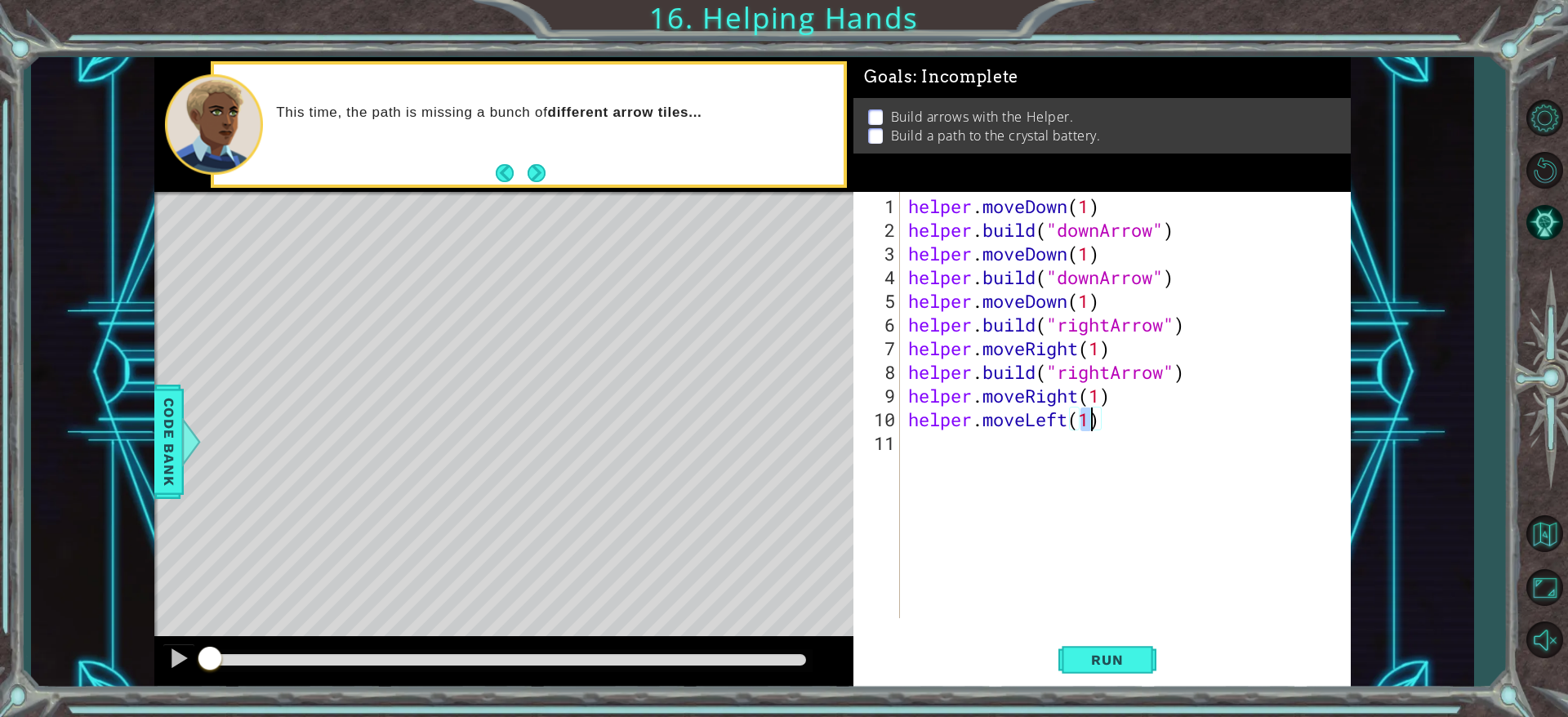
click at [1032, 422] on div "helper . moveDown ( 1 ) helper . build ( "downArrow" ) helper . moveDown ( 1 ) …" at bounding box center [1129, 431] width 449 height 474
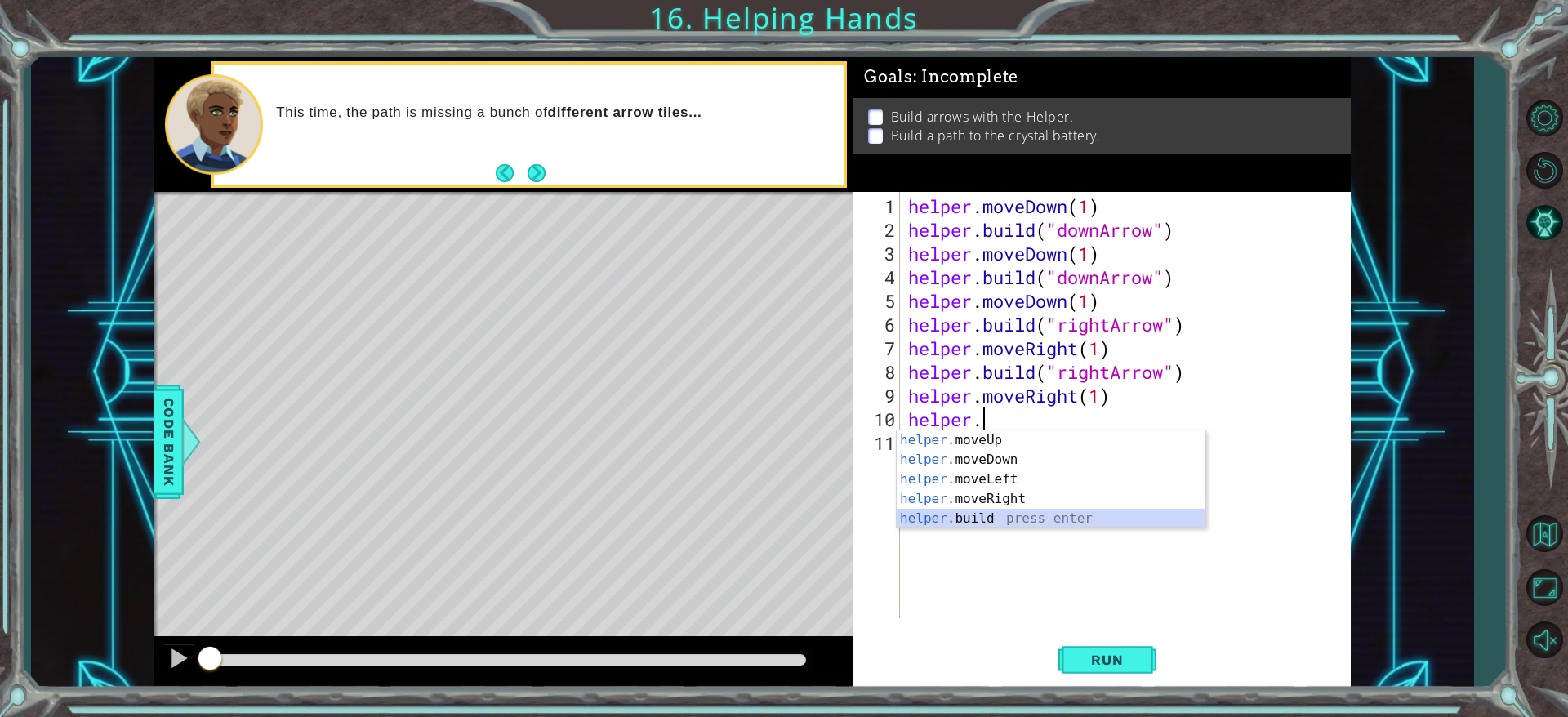
click at [1032, 477] on div "helper. moveUp press enter helper. moveDown press enter helper. moveLeft press …" at bounding box center [1051, 499] width 309 height 137
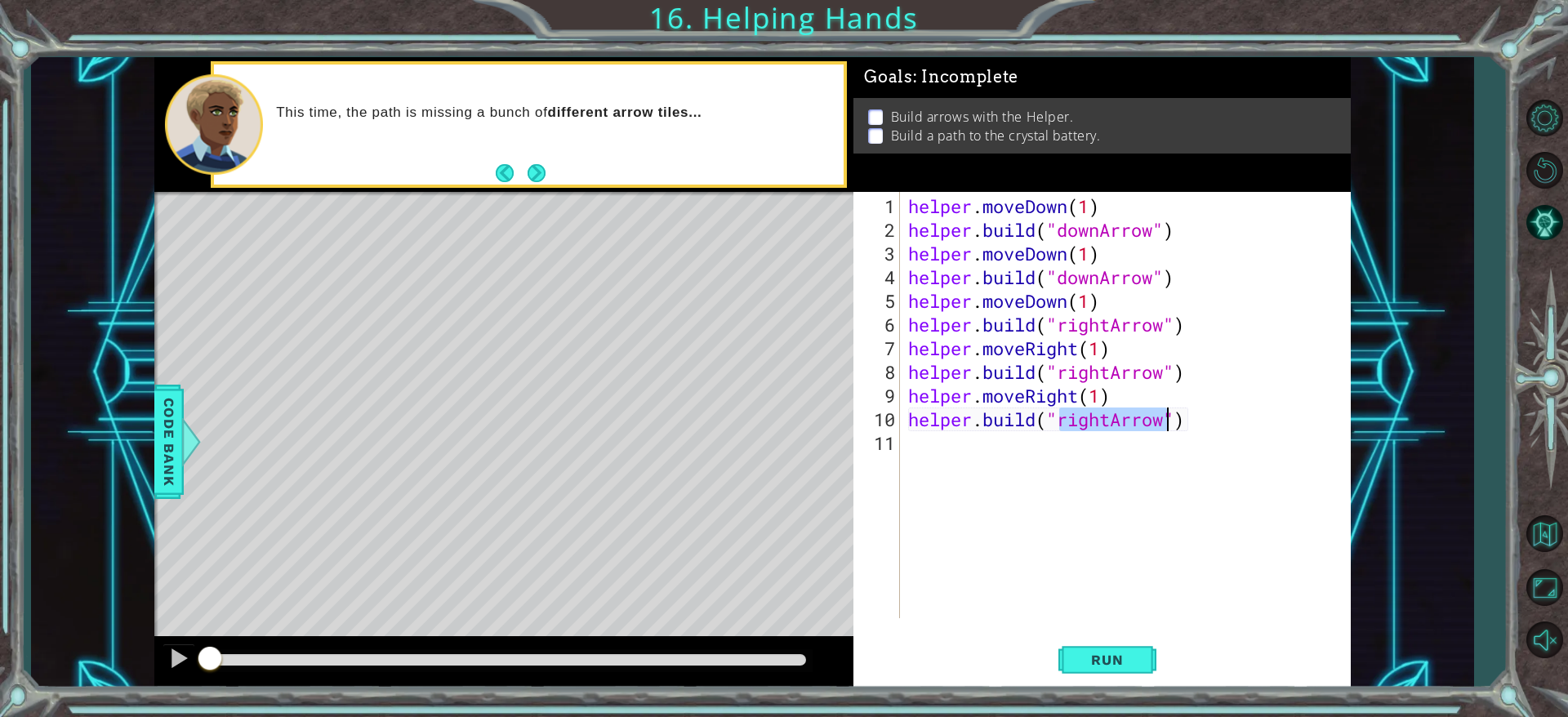
click at [1032, 418] on div "helper . moveDown ( 1 ) helper . build ( "downArrow" ) helper . moveDown ( 1 ) …" at bounding box center [1125, 405] width 441 height 426
click at [1032, 418] on div "helper . moveDown ( 1 ) helper . build ( "downArrow" ) helper . moveDown ( 1 ) …" at bounding box center [1129, 431] width 449 height 474
type textarea "[DOMAIN_NAME]("upArrow")"
click at [1032, 477] on button "Run" at bounding box center [1107, 660] width 98 height 50
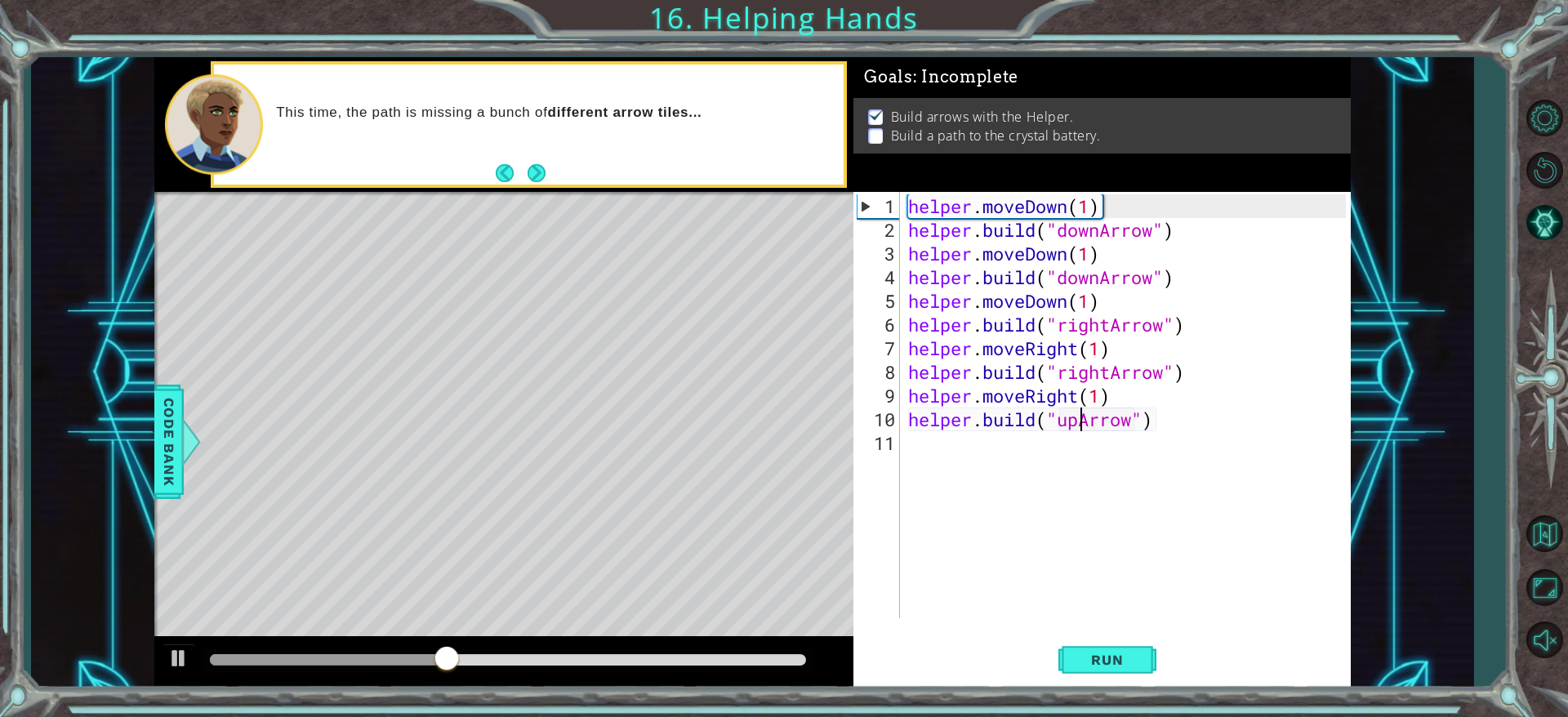
click at [1032, 477] on div "helper . moveDown ( 1 ) helper . build ( "downArrow" ) helper . moveDown ( 1 ) …" at bounding box center [1129, 431] width 449 height 474
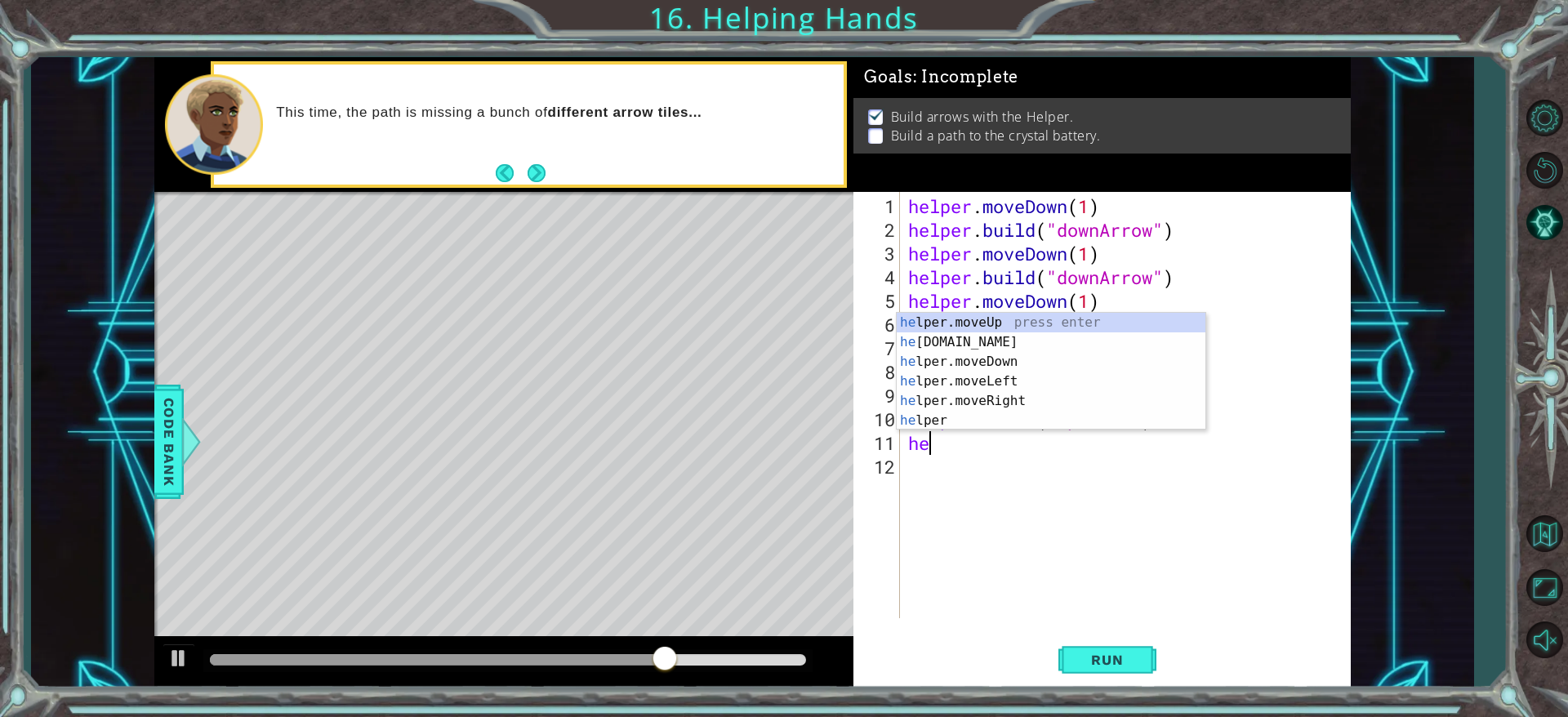
scroll to position [0, 1]
click at [1008, 335] on div "help er.moveUp press enter help er.moveDown press enter help er.moveLeft press …" at bounding box center [1051, 391] width 309 height 157
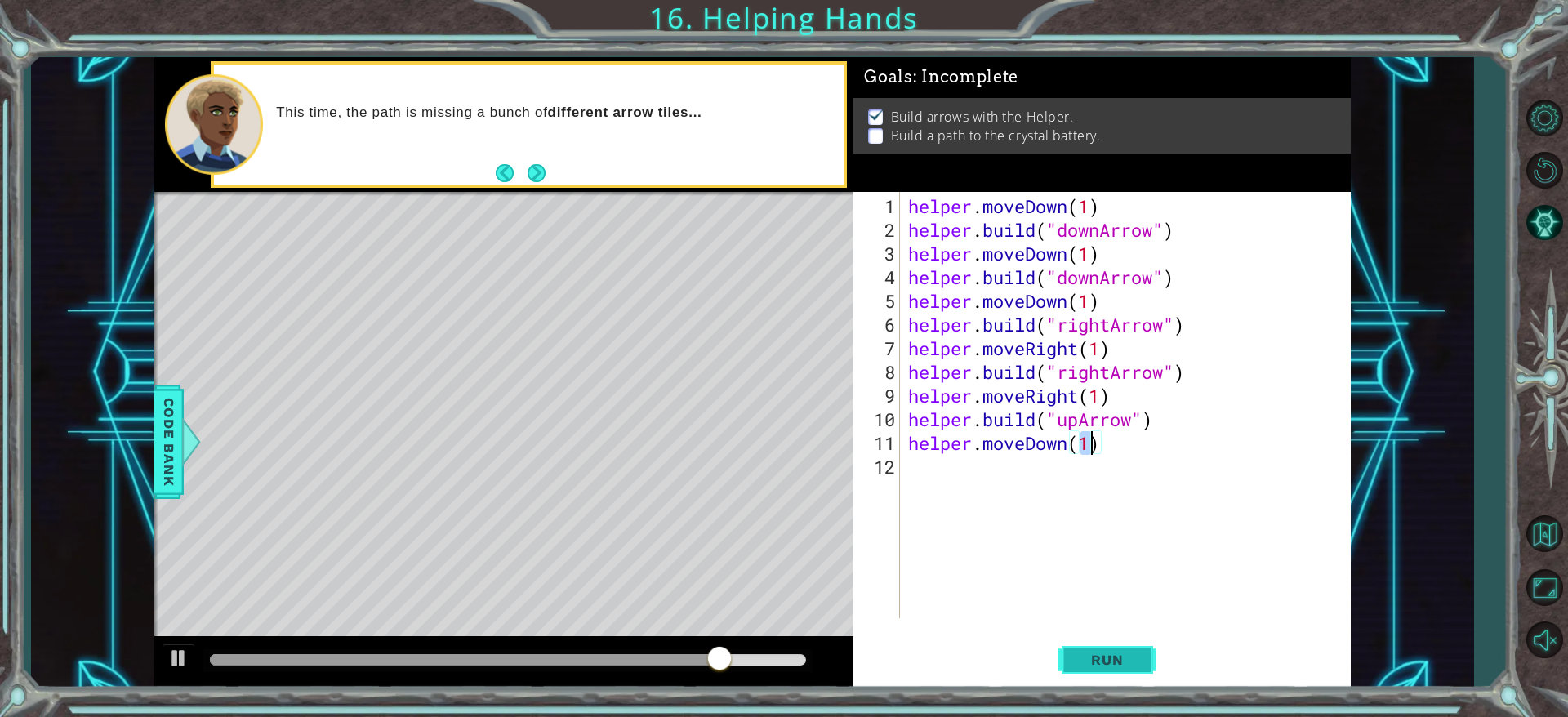
click at [1032, 477] on button "Run" at bounding box center [1107, 660] width 98 height 50
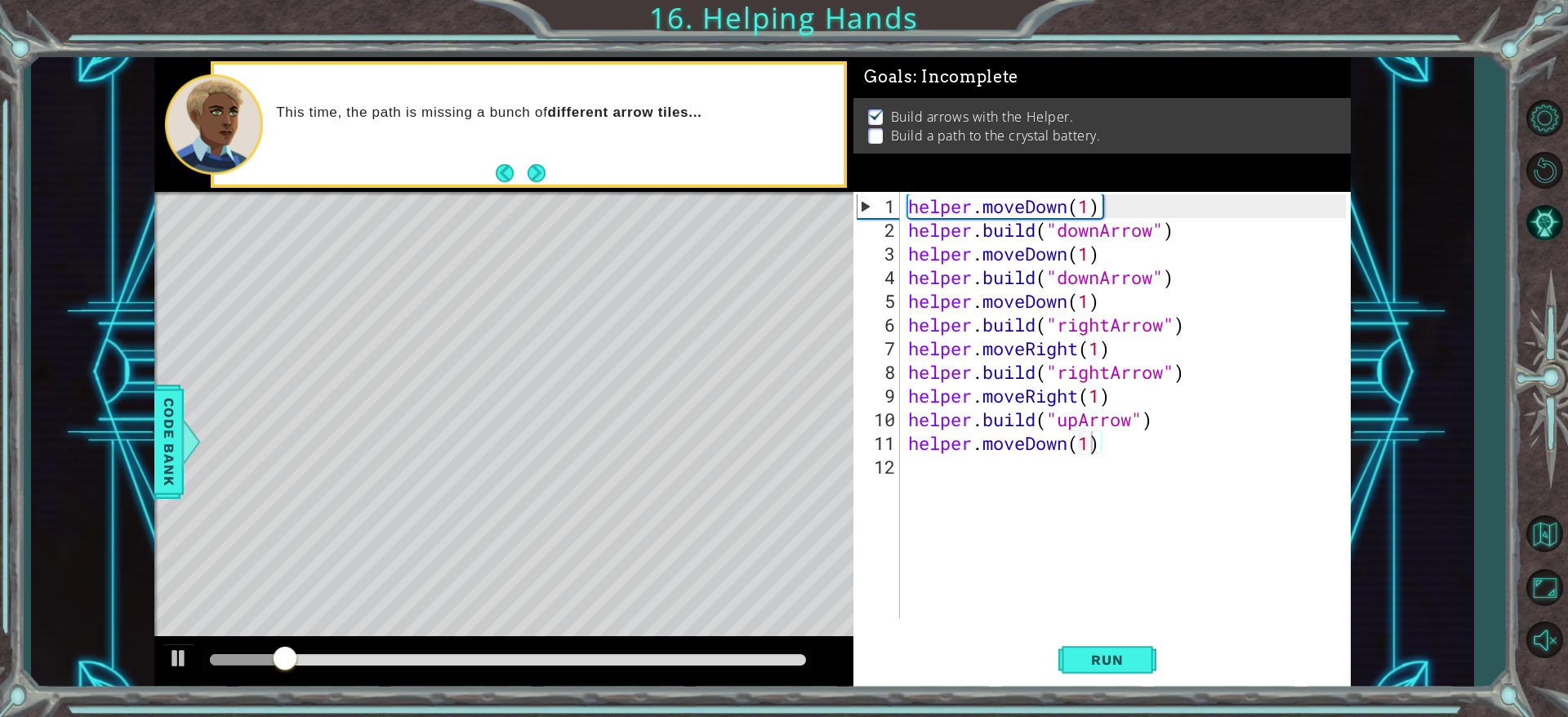
click at [550, 173] on div "This time, the path is missing a bunch of different arrow tiles..." at bounding box center [529, 124] width 630 height 120
click at [548, 173] on button "Next" at bounding box center [537, 172] width 22 height 22
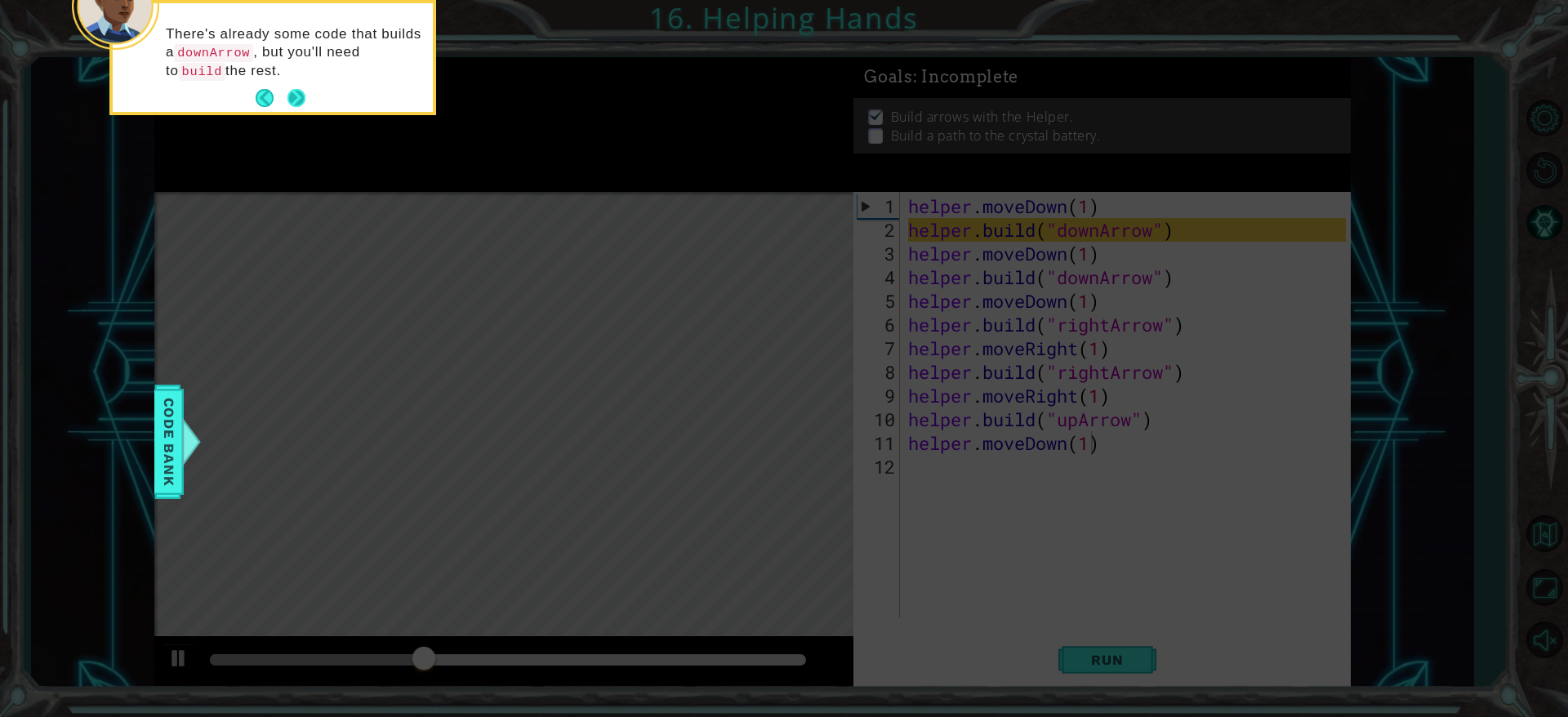
click at [299, 92] on button "Next" at bounding box center [297, 98] width 18 height 18
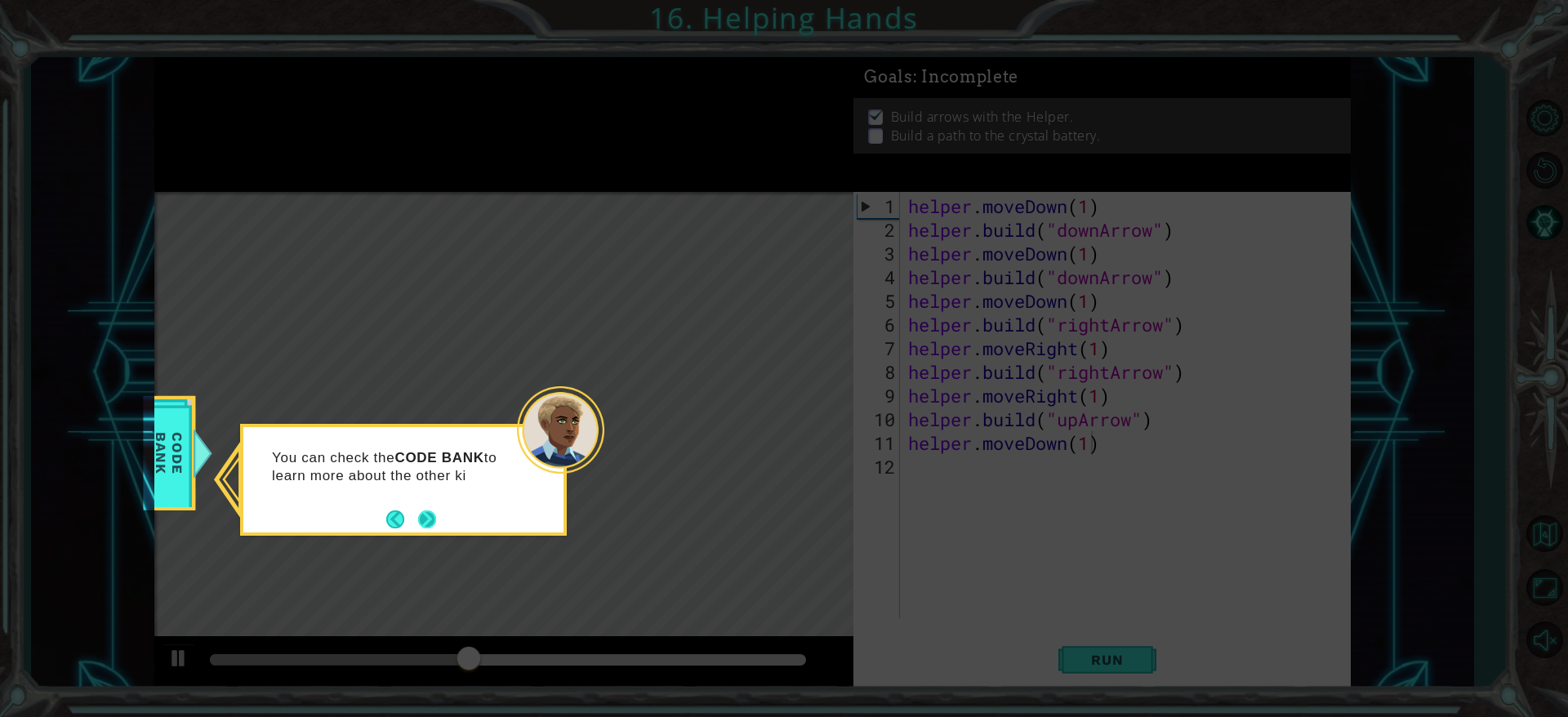
click at [418, 477] on button "Next" at bounding box center [427, 520] width 18 height 18
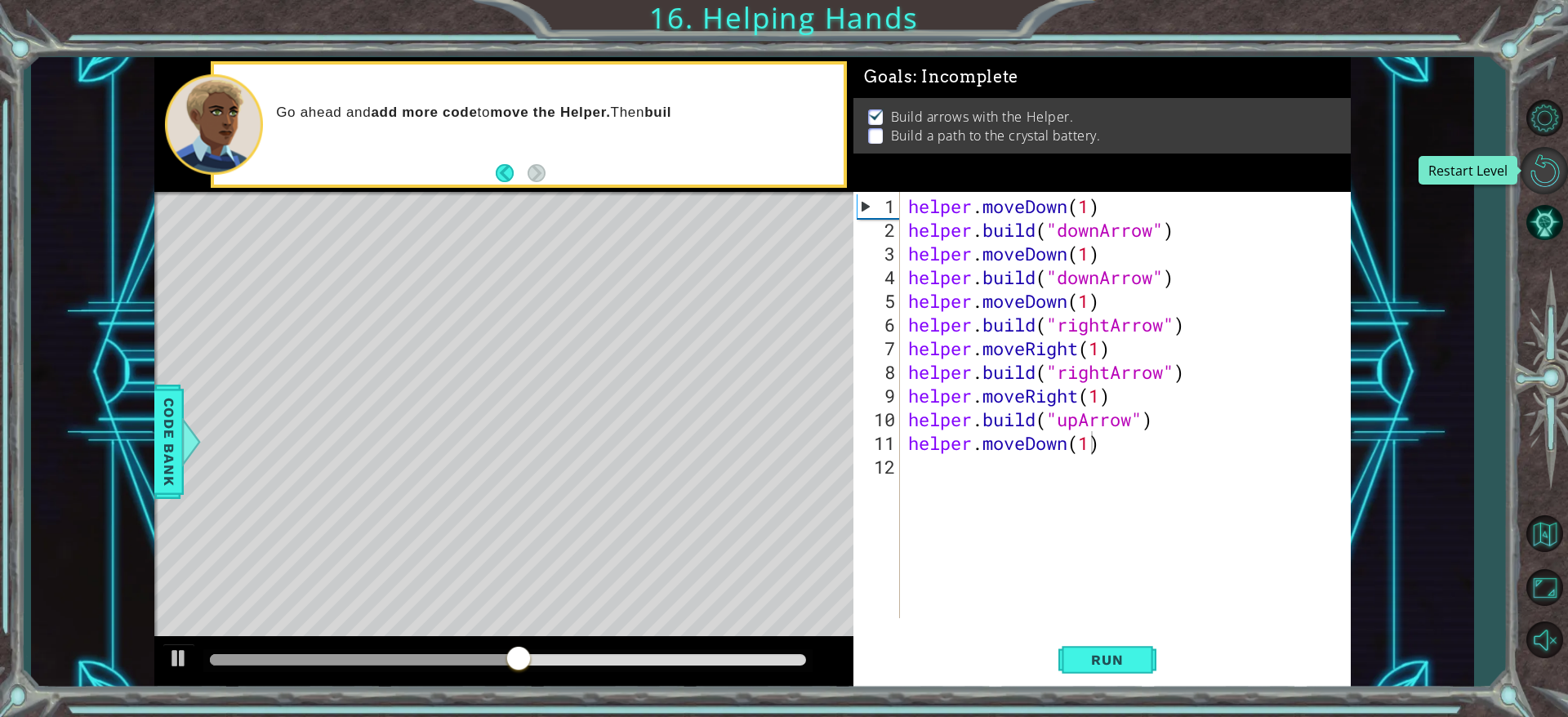
click at [1032, 165] on button "Restart Level" at bounding box center [1545, 171] width 48 height 48
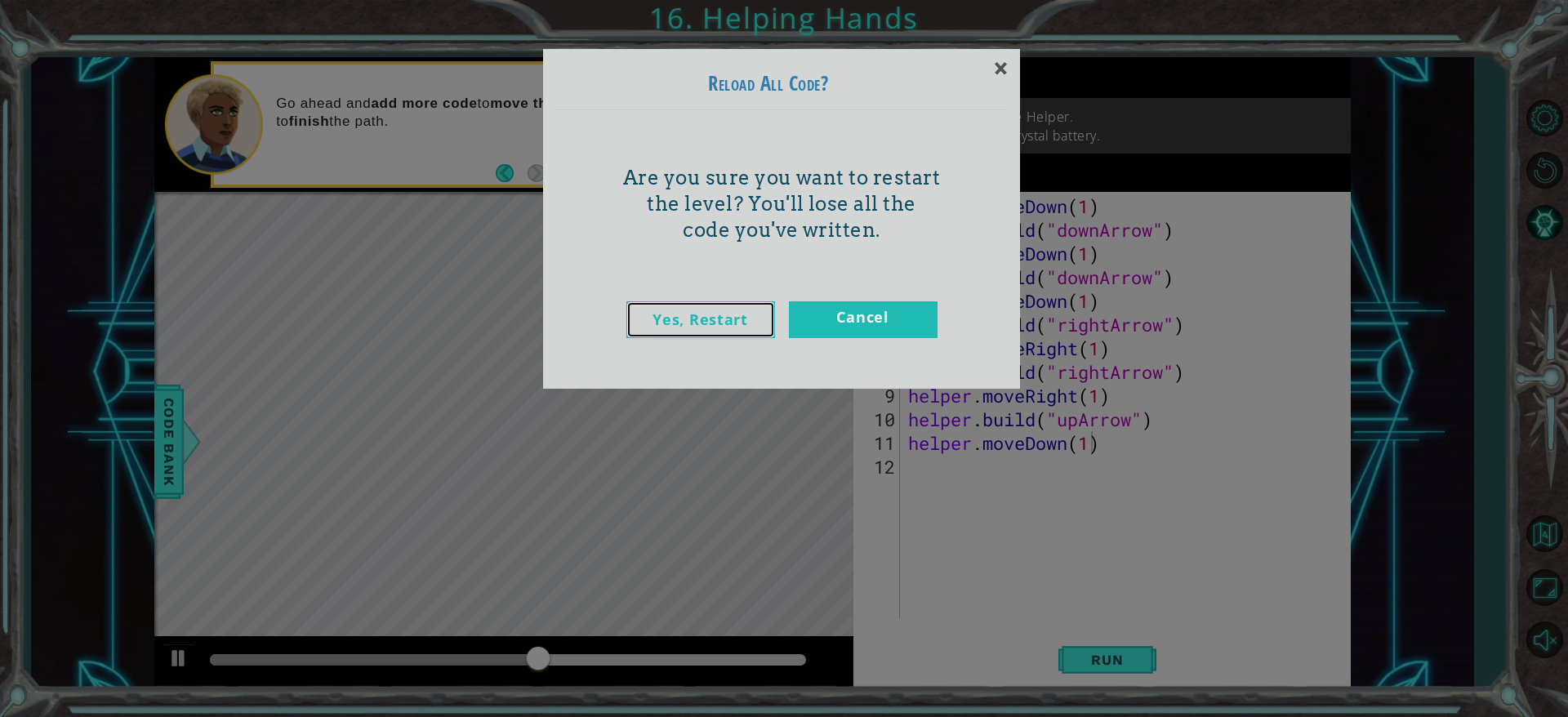
click at [738, 325] on link "Yes, Restart" at bounding box center [700, 320] width 148 height 37
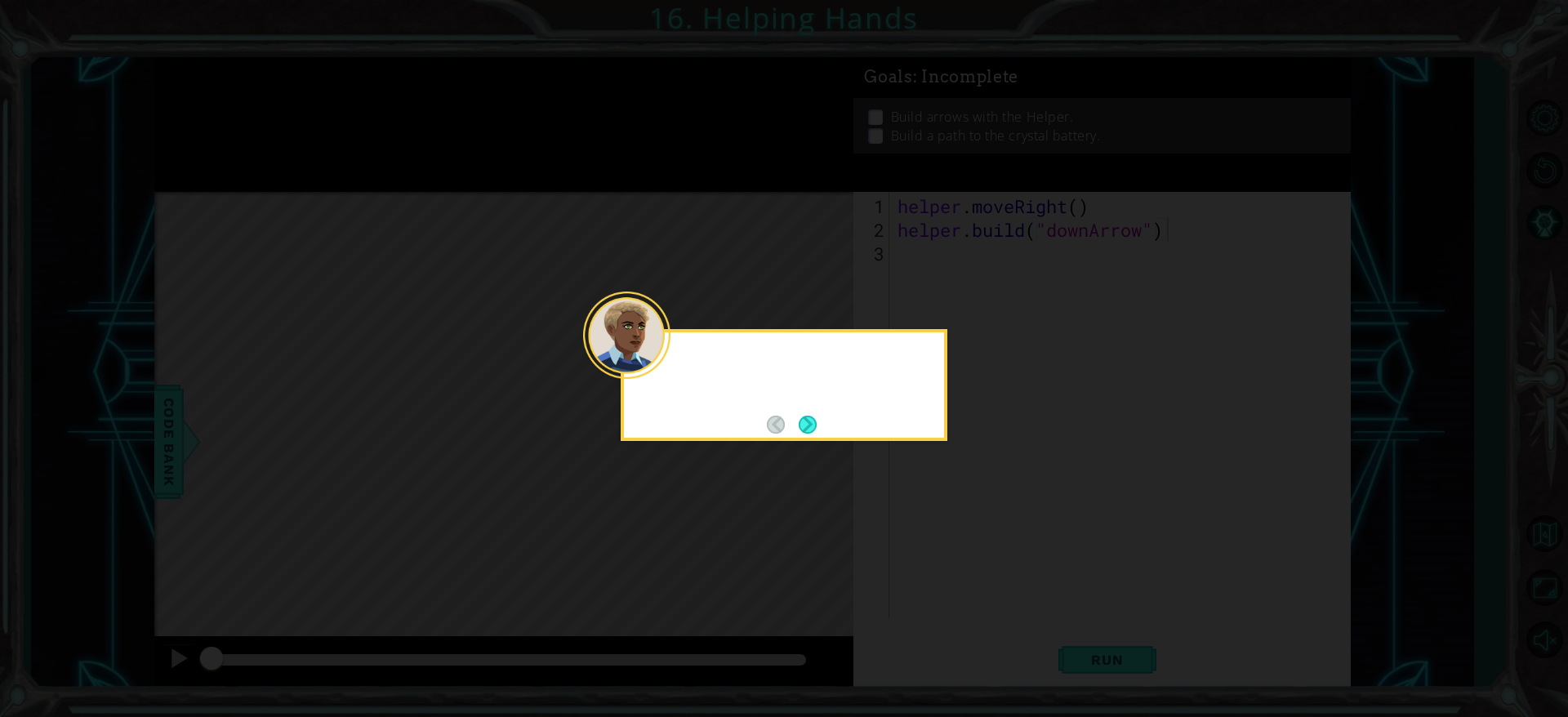
type textarea "[DOMAIN_NAME]("downArrow")"
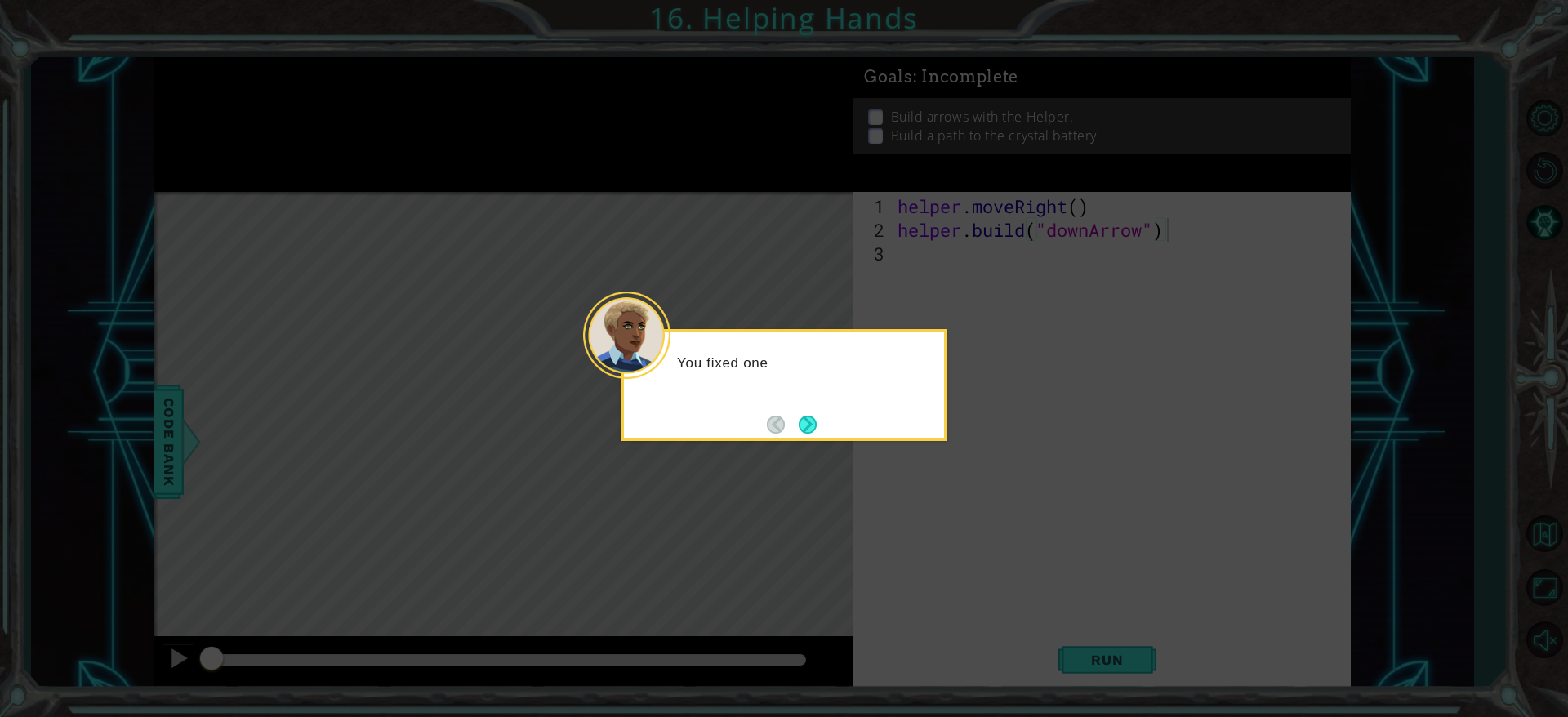
click at [1032, 448] on icon at bounding box center [784, 358] width 1568 height 717
click at [807, 425] on button "Next" at bounding box center [807, 425] width 18 height 18
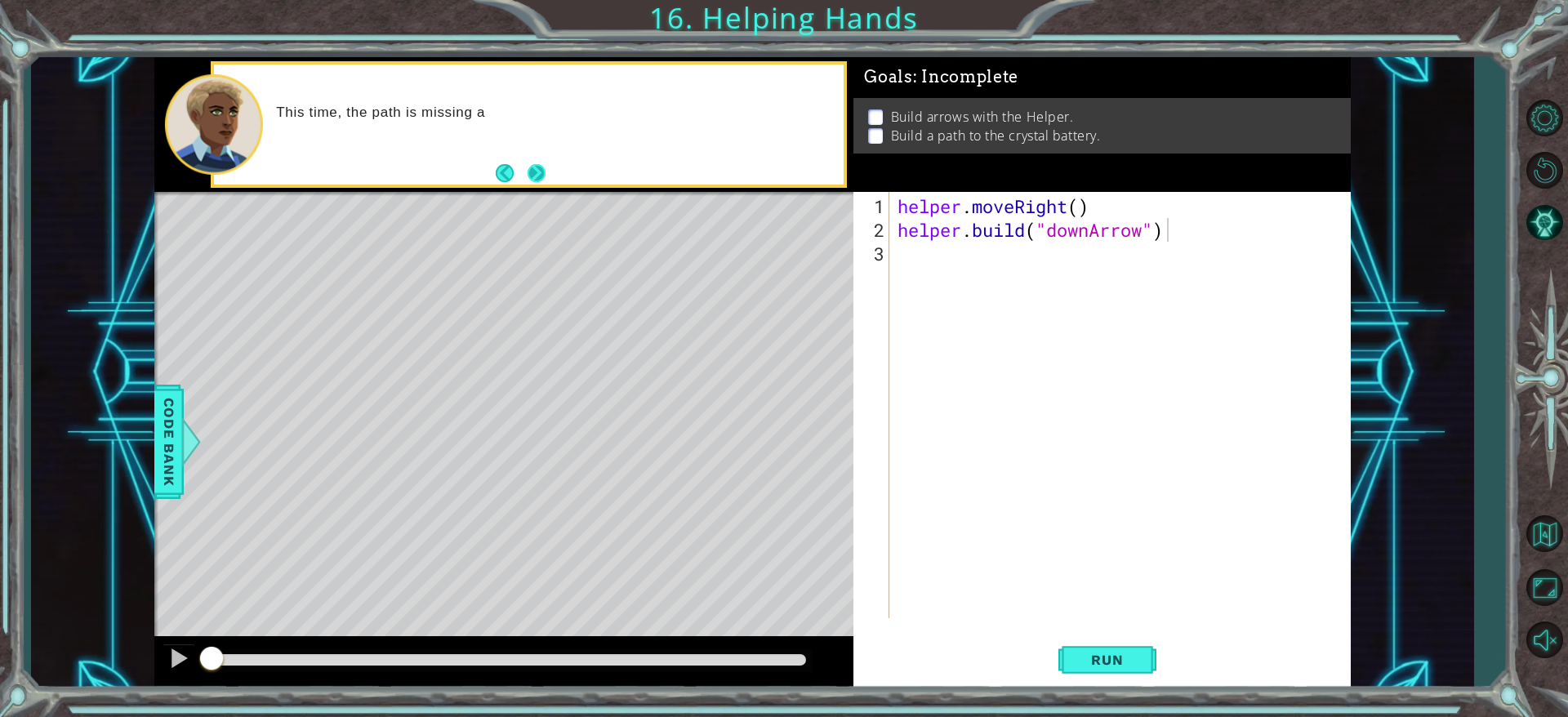
click at [546, 173] on button "Next" at bounding box center [537, 173] width 18 height 18
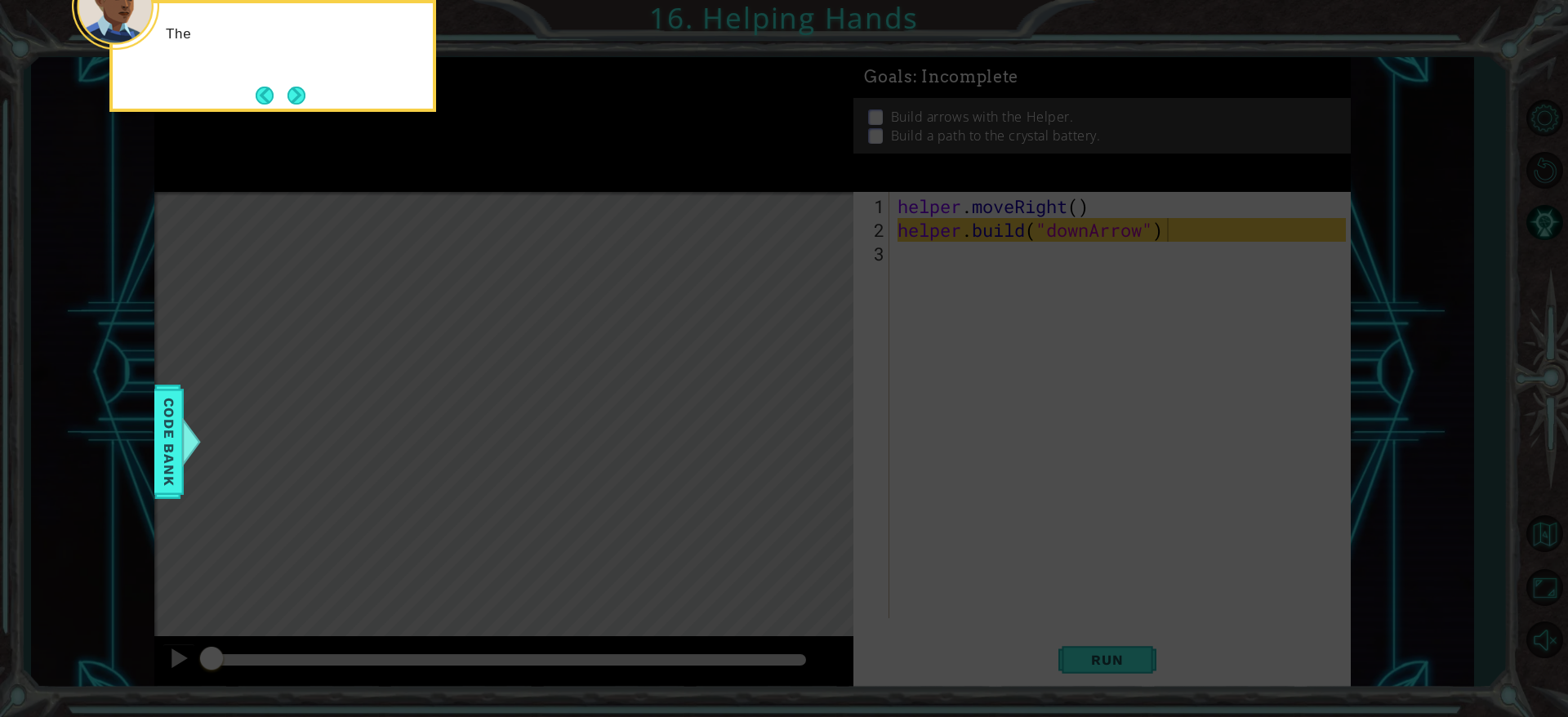
click at [550, 173] on icon at bounding box center [784, 107] width 1568 height 1220
click at [294, 96] on button "Next" at bounding box center [297, 96] width 18 height 18
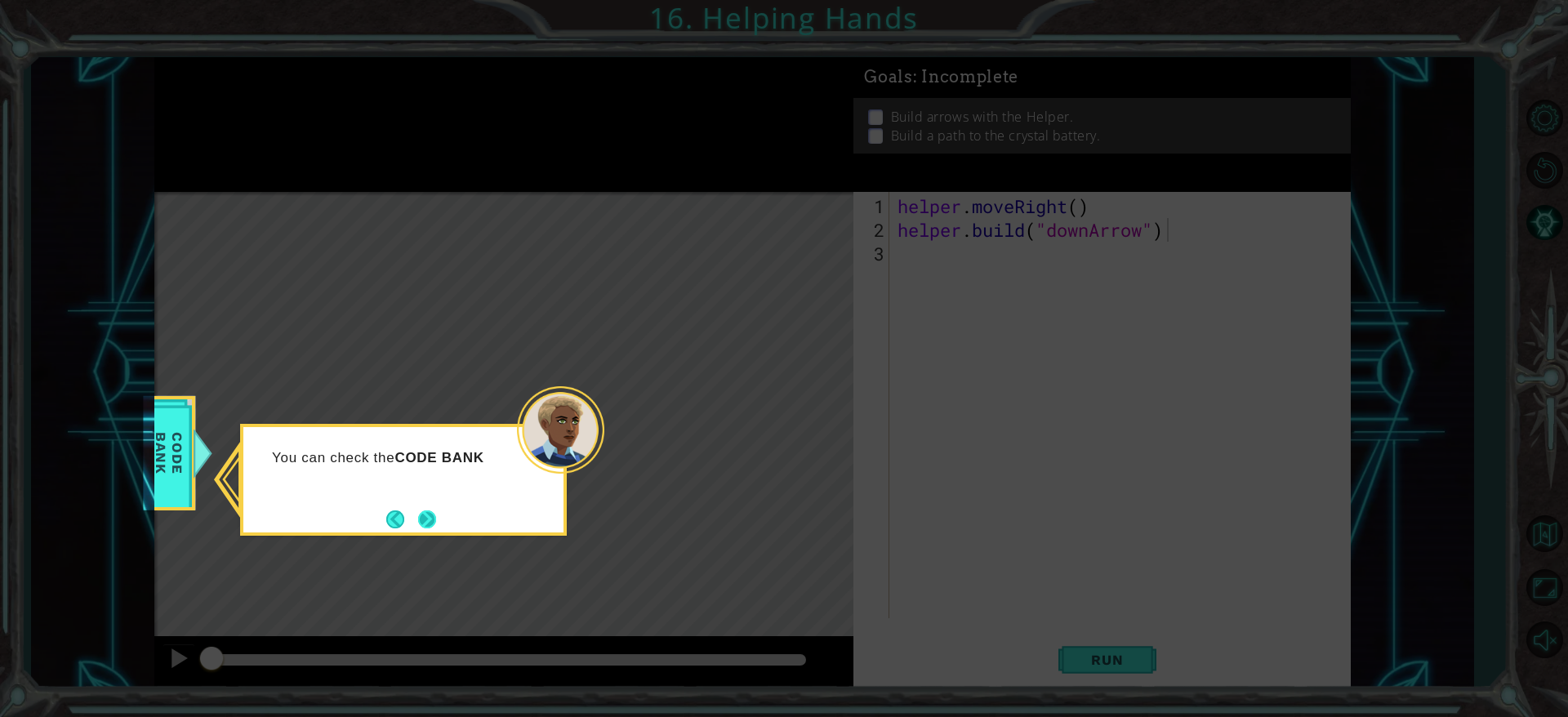
click at [436, 477] on button "Next" at bounding box center [427, 520] width 18 height 18
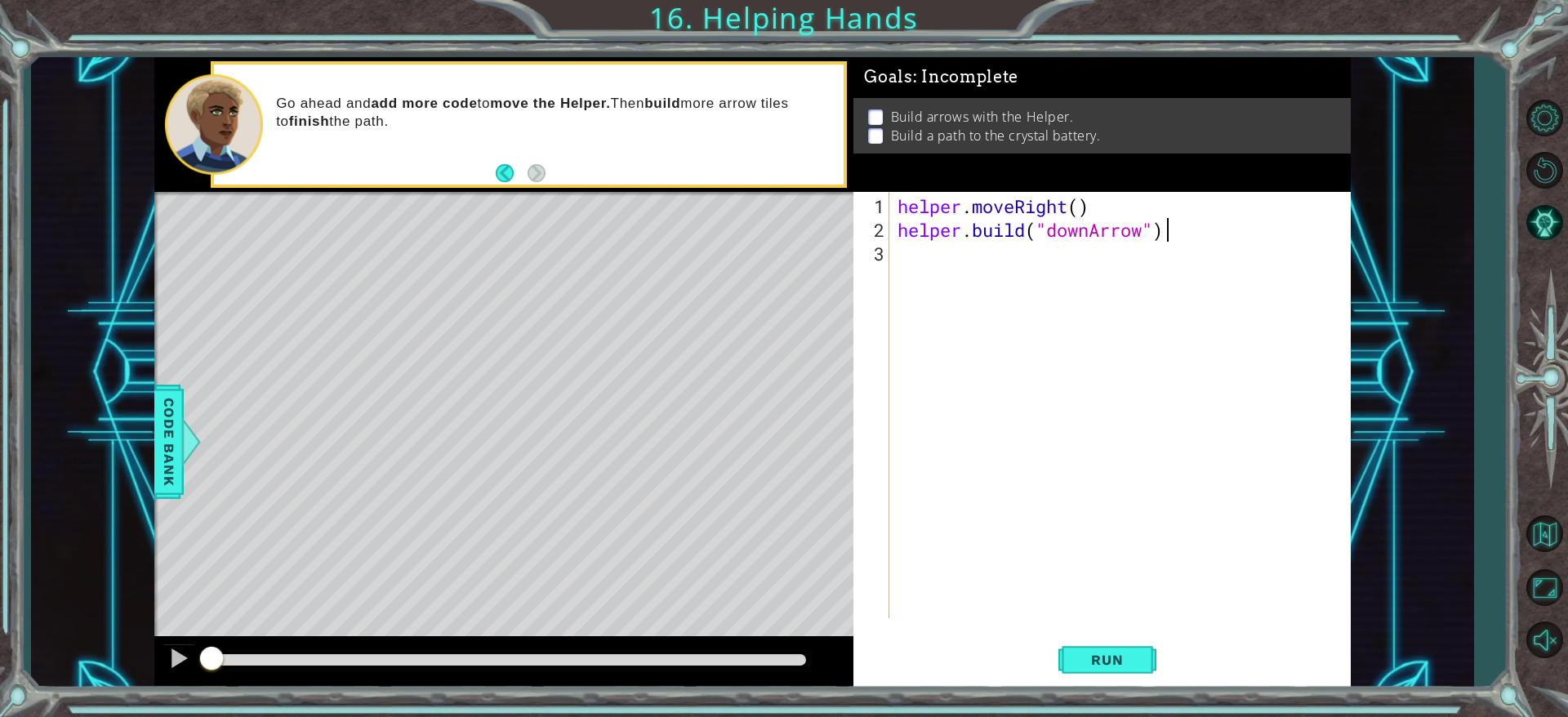
click at [919, 257] on div "helper . moveRight ( ) helper . build ( "downArrow" )" at bounding box center [1123, 431] width 459 height 474
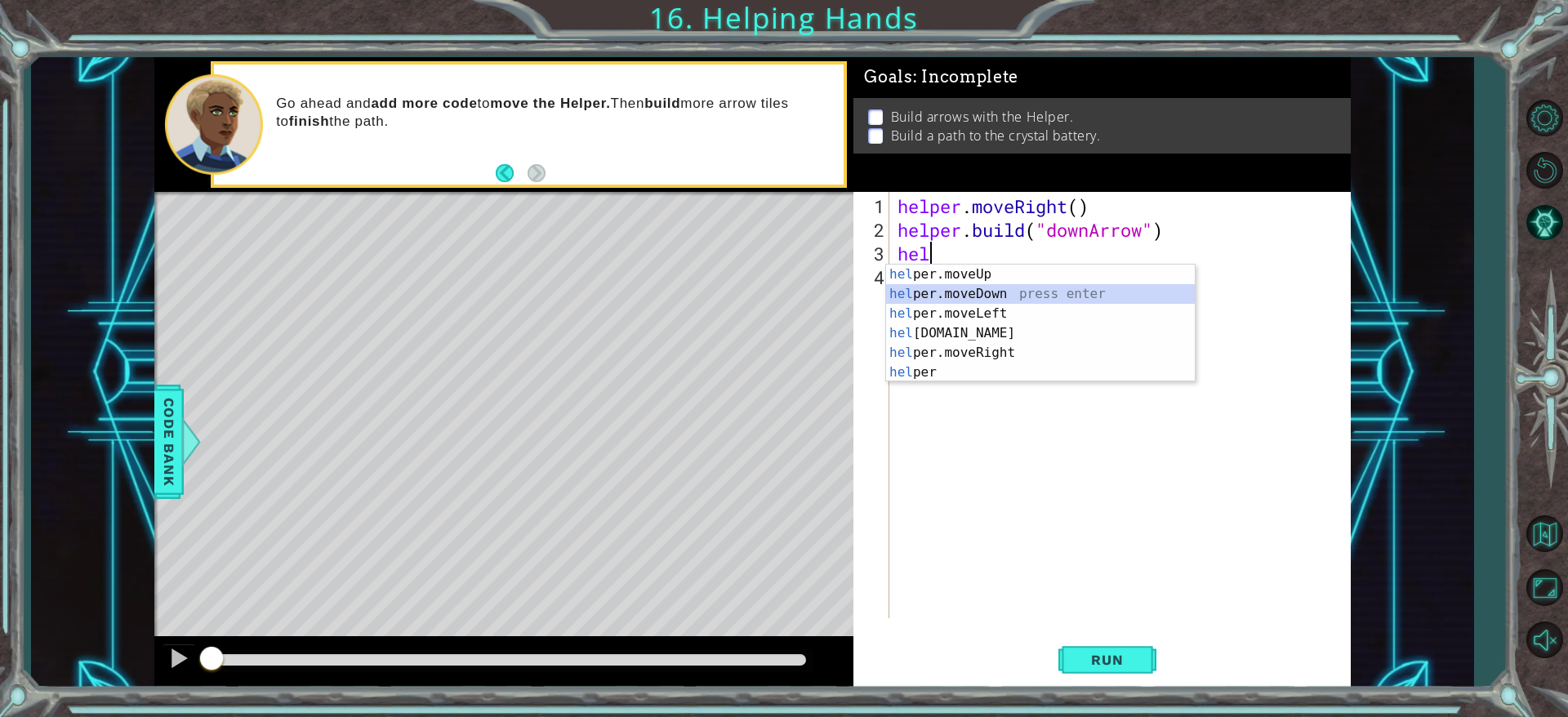
click at [1032, 296] on div "hel per.moveUp press enter hel per.moveDown press enter hel per.moveLeft press …" at bounding box center [1040, 344] width 309 height 157
type textarea "helper.moveDown(1)"
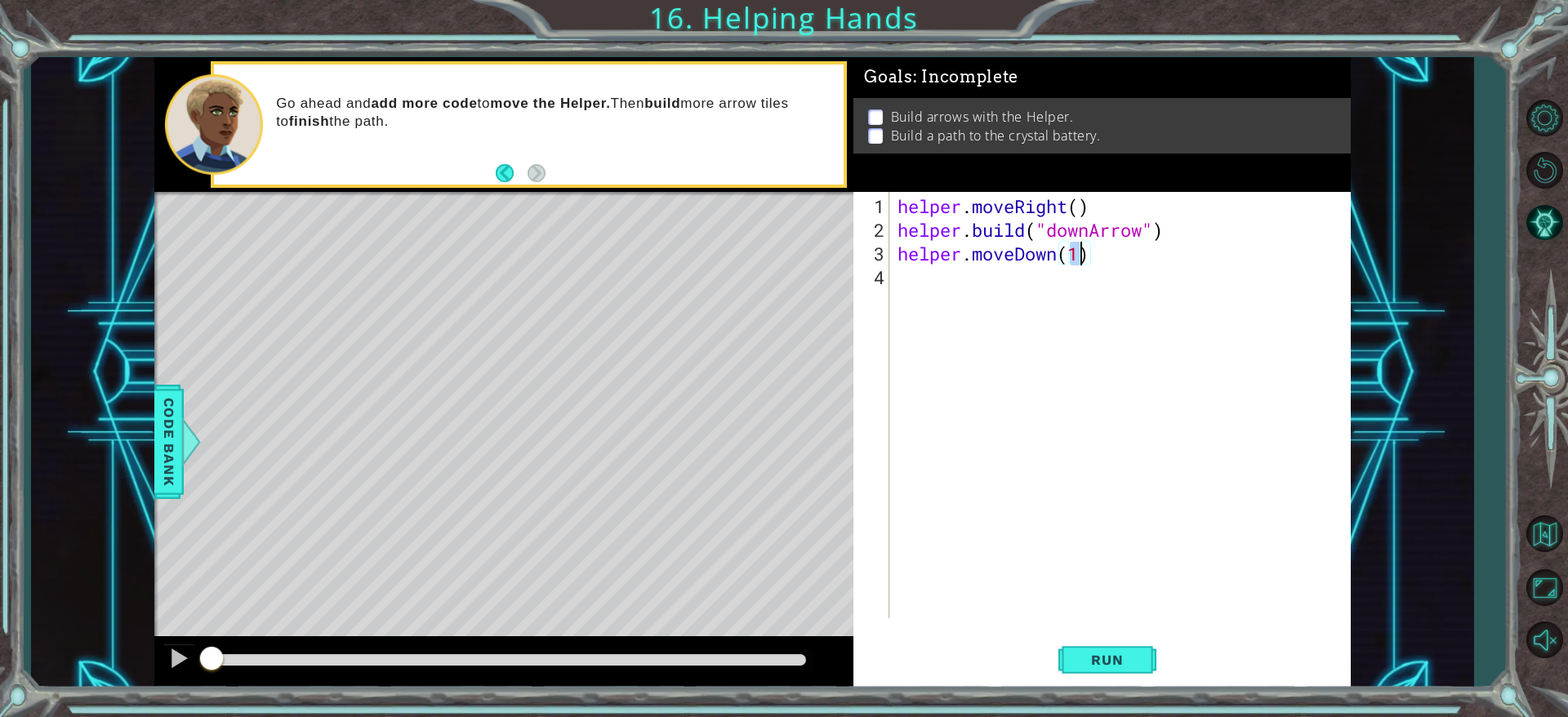
click at [999, 284] on div "helper . moveRight ( ) helper . build ( "downArrow" ) helper . moveDown ( 1 )" at bounding box center [1123, 431] width 459 height 474
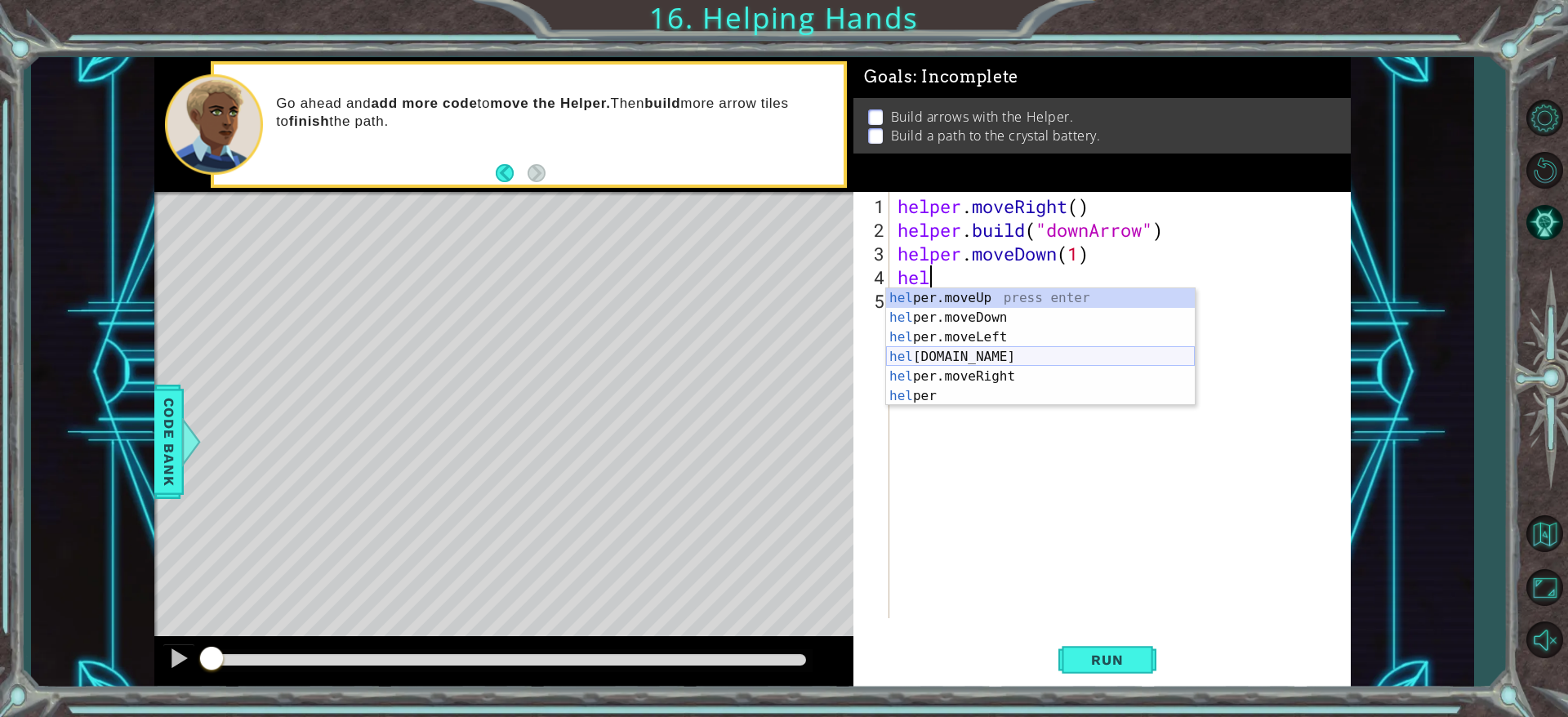
click at [953, 351] on div "hel per.moveUp press enter hel per.moveDown press enter hel per.moveLeft press …" at bounding box center [1040, 367] width 309 height 157
type textarea "[DOMAIN_NAME]("rightArrow")"
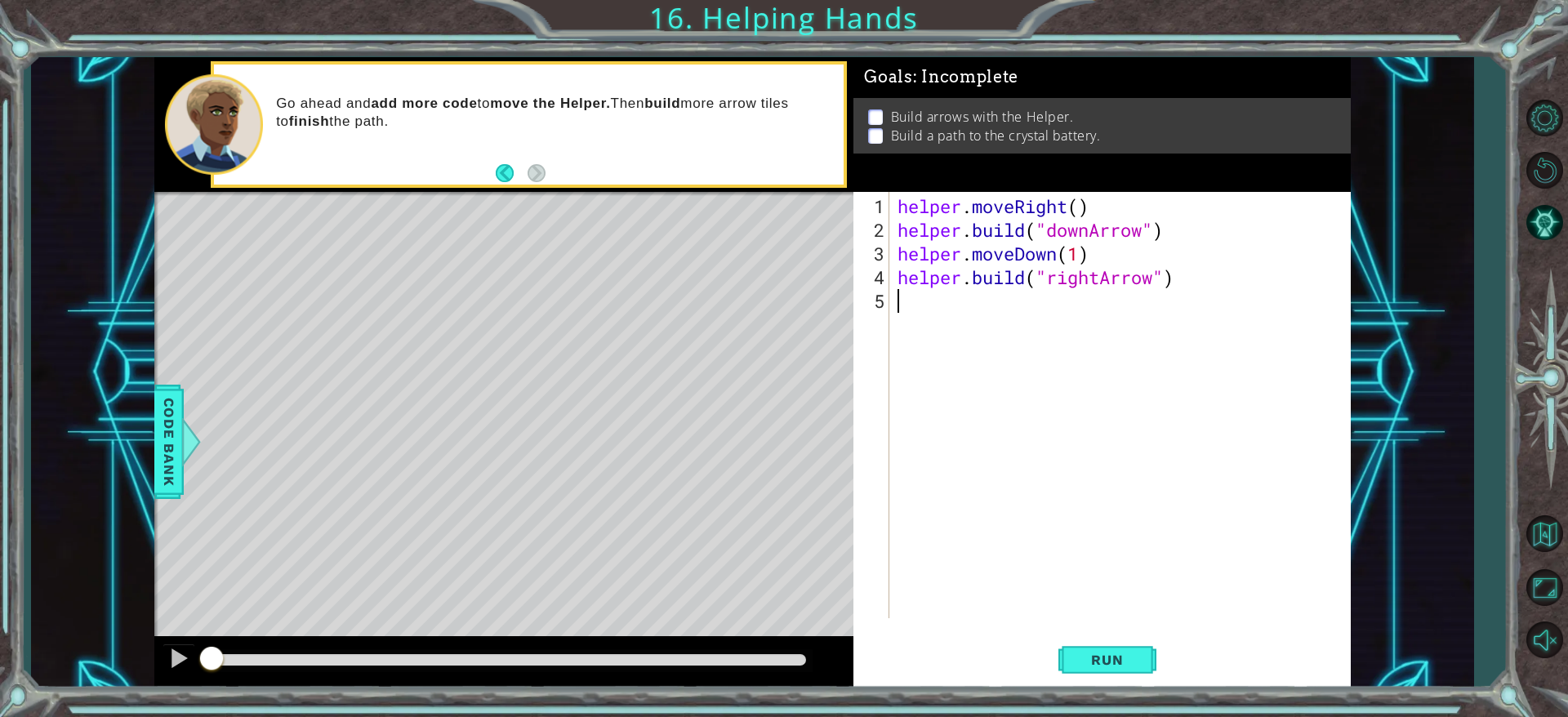
click at [943, 316] on div "helper . moveRight ( ) helper . build ( "downArrow" ) helper . moveDown ( 1 ) h…" at bounding box center [1123, 431] width 459 height 474
drag, startPoint x: 943, startPoint y: 316, endPoint x: 938, endPoint y: 439, distance: 123.1
click at [938, 439] on div "helper . moveRight ( ) helper . build ( "downArrow" ) helper . moveDown ( 1 ) h…" at bounding box center [1123, 431] width 459 height 474
drag, startPoint x: 938, startPoint y: 439, endPoint x: 890, endPoint y: 284, distance: 162.3
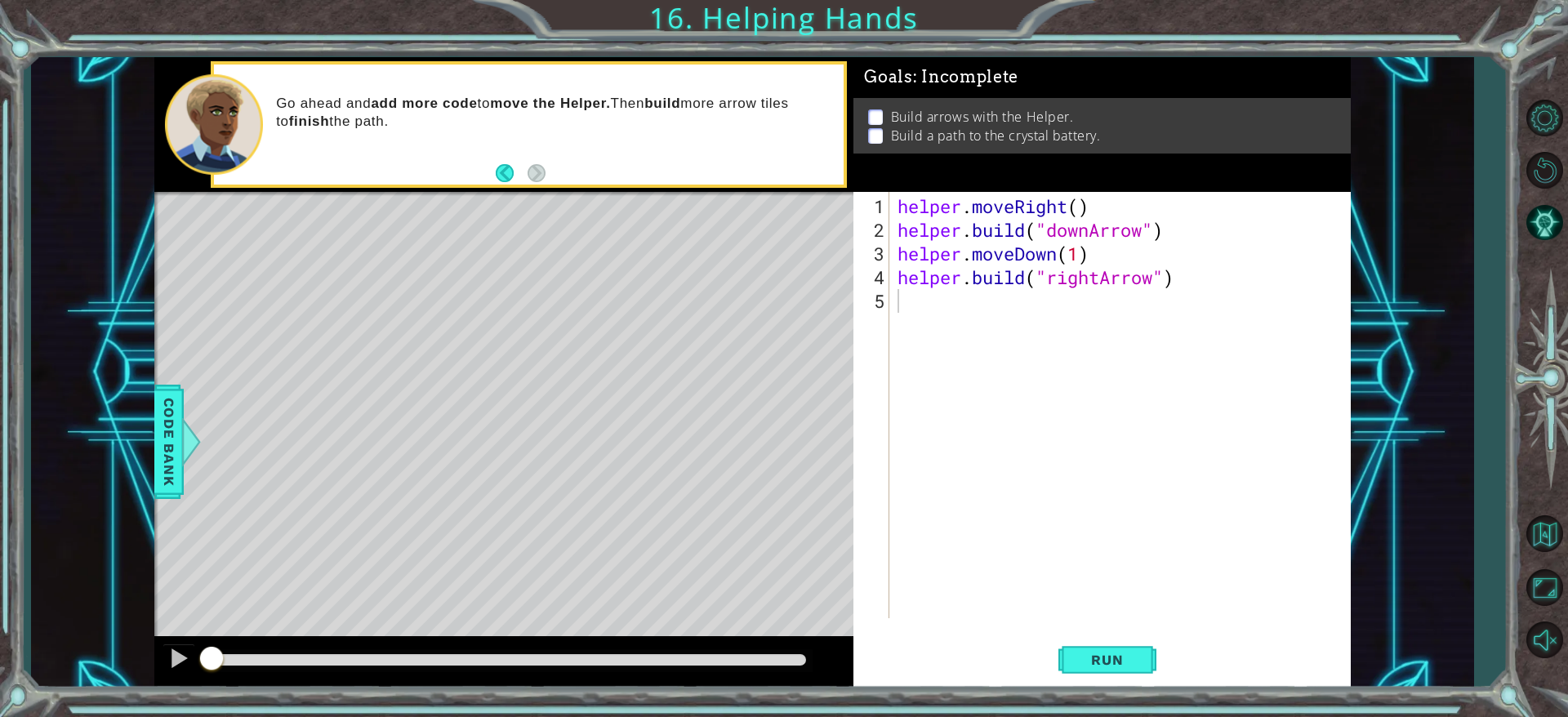
click at [890, 284] on div "1 2 3 4 5 helper . moveRight ( ) helper . build ( "downArrow" ) helper . moveDo…" at bounding box center [1099, 405] width 492 height 426
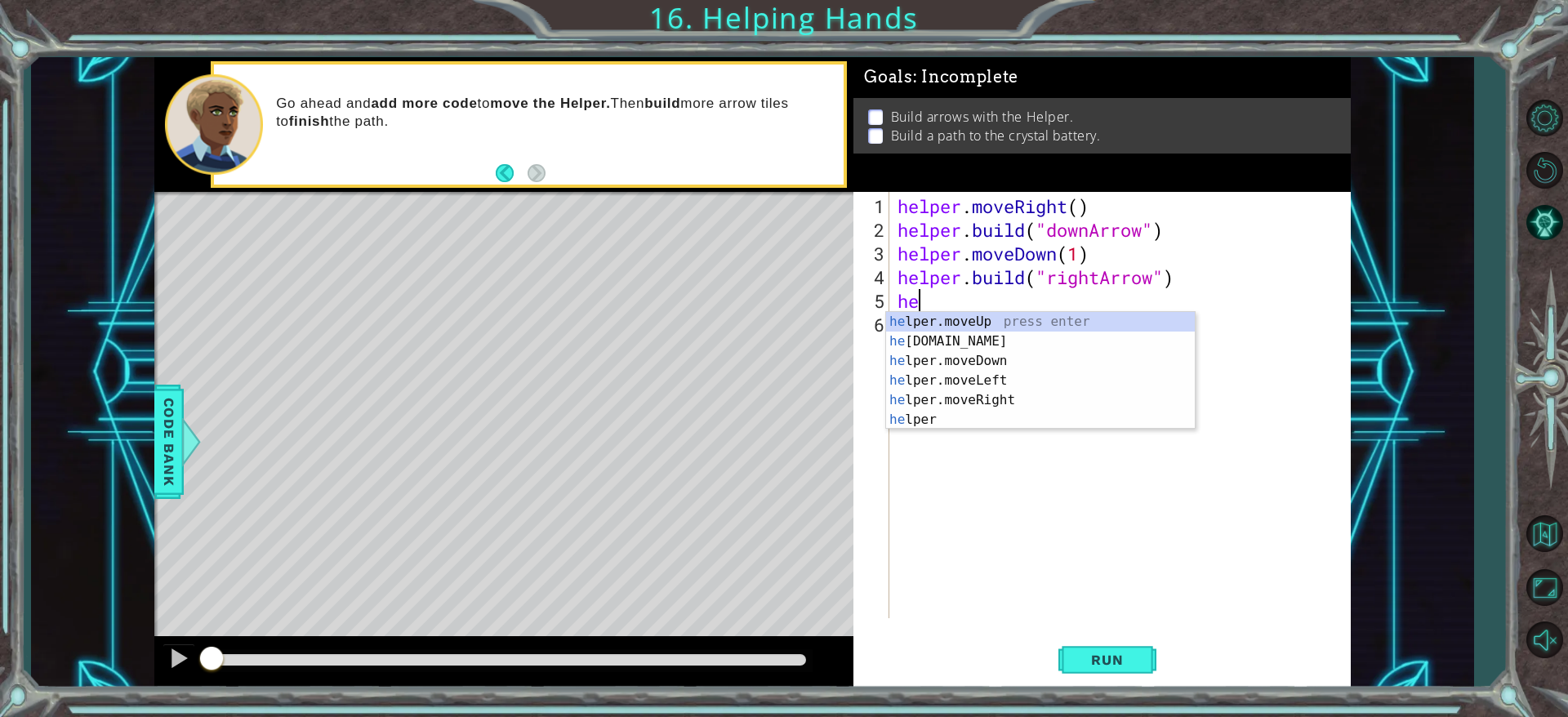
scroll to position [0, 1]
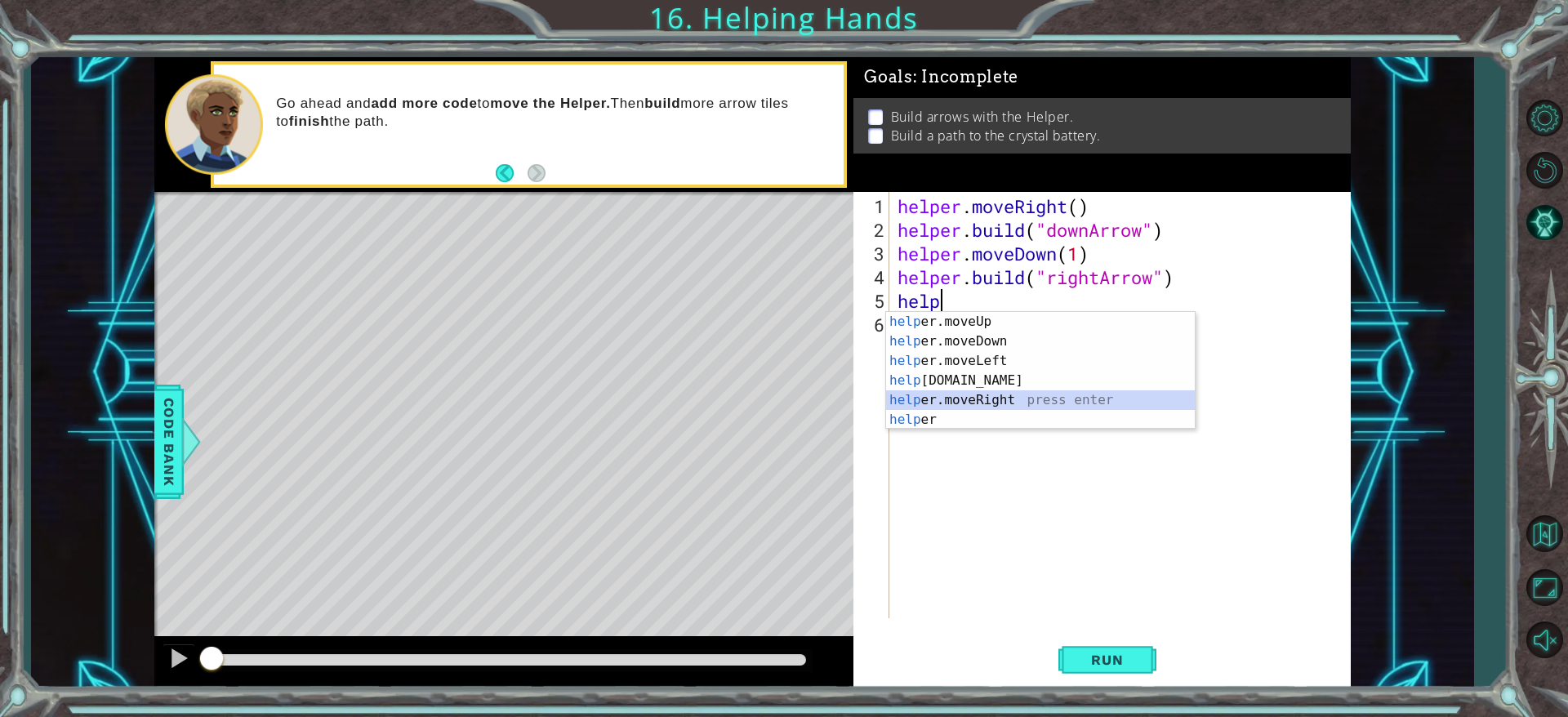
click at [1014, 397] on div "help er.moveUp press enter help er.moveDown press enter help er.moveLeft press …" at bounding box center [1040, 390] width 309 height 157
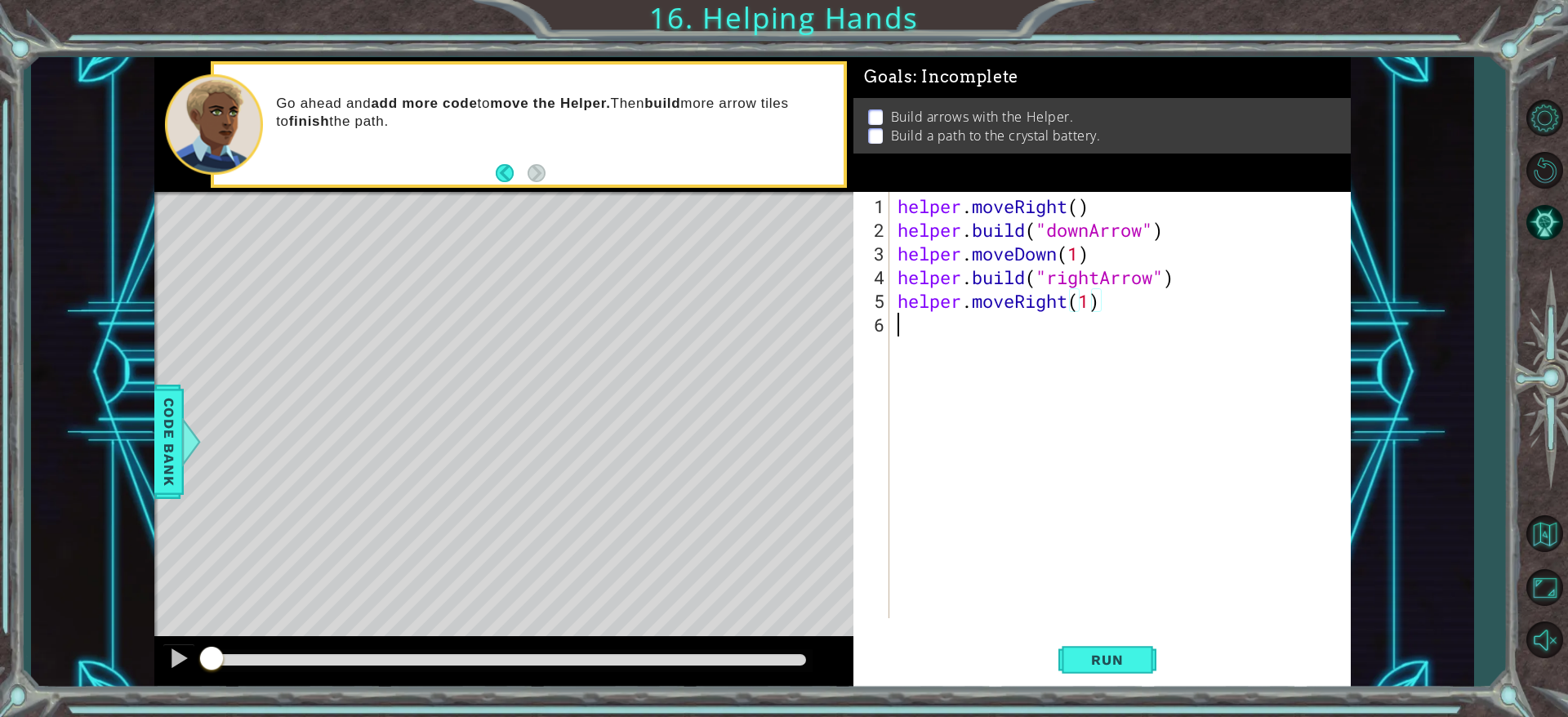
click at [978, 336] on div "helper . moveRight ( ) helper . build ( "downArrow" ) helper . moveDown ( 1 ) h…" at bounding box center [1123, 431] width 459 height 474
type textarea "helper.moveDown(1) [DOMAIN_NAME]("rightArrow")"
drag, startPoint x: 957, startPoint y: 327, endPoint x: 878, endPoint y: 354, distance: 83.5
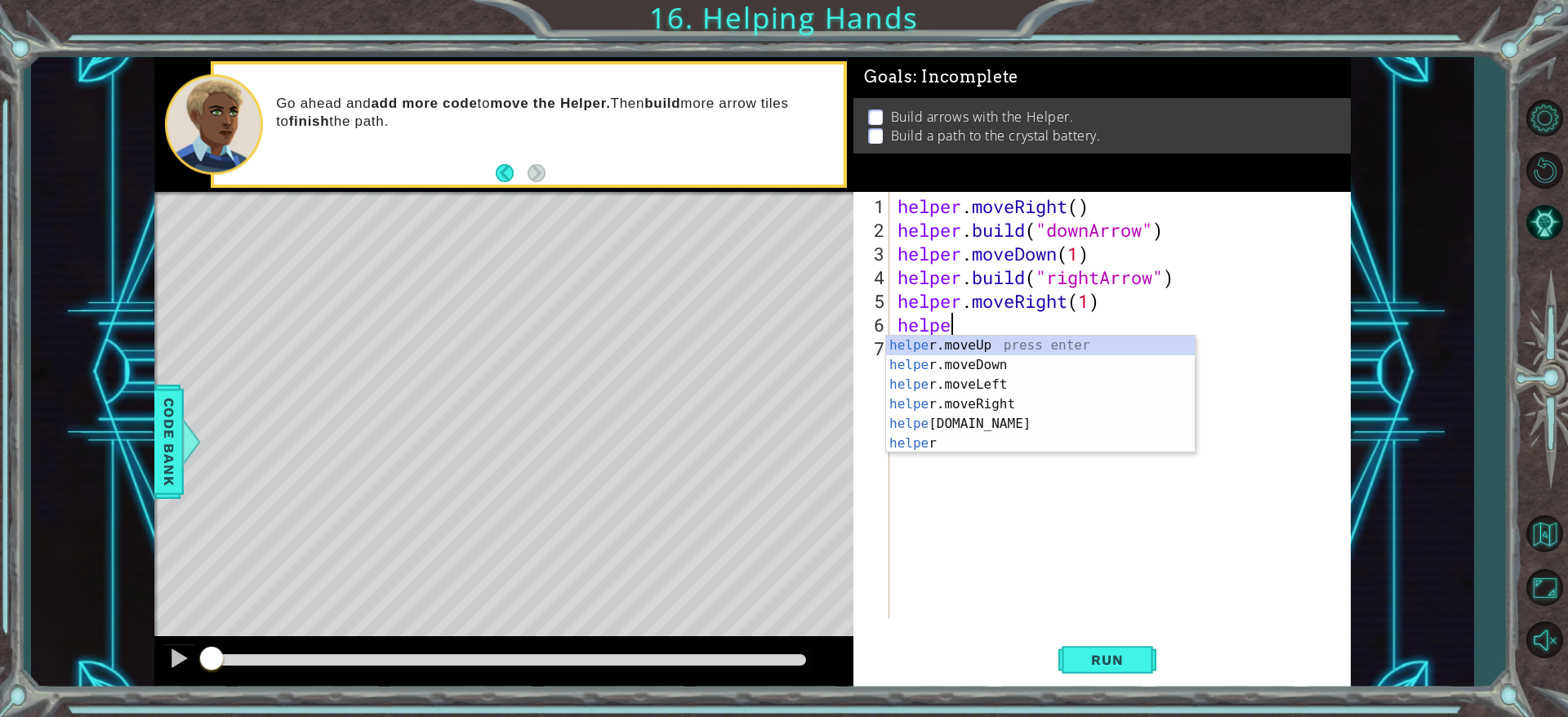
scroll to position [0, 2]
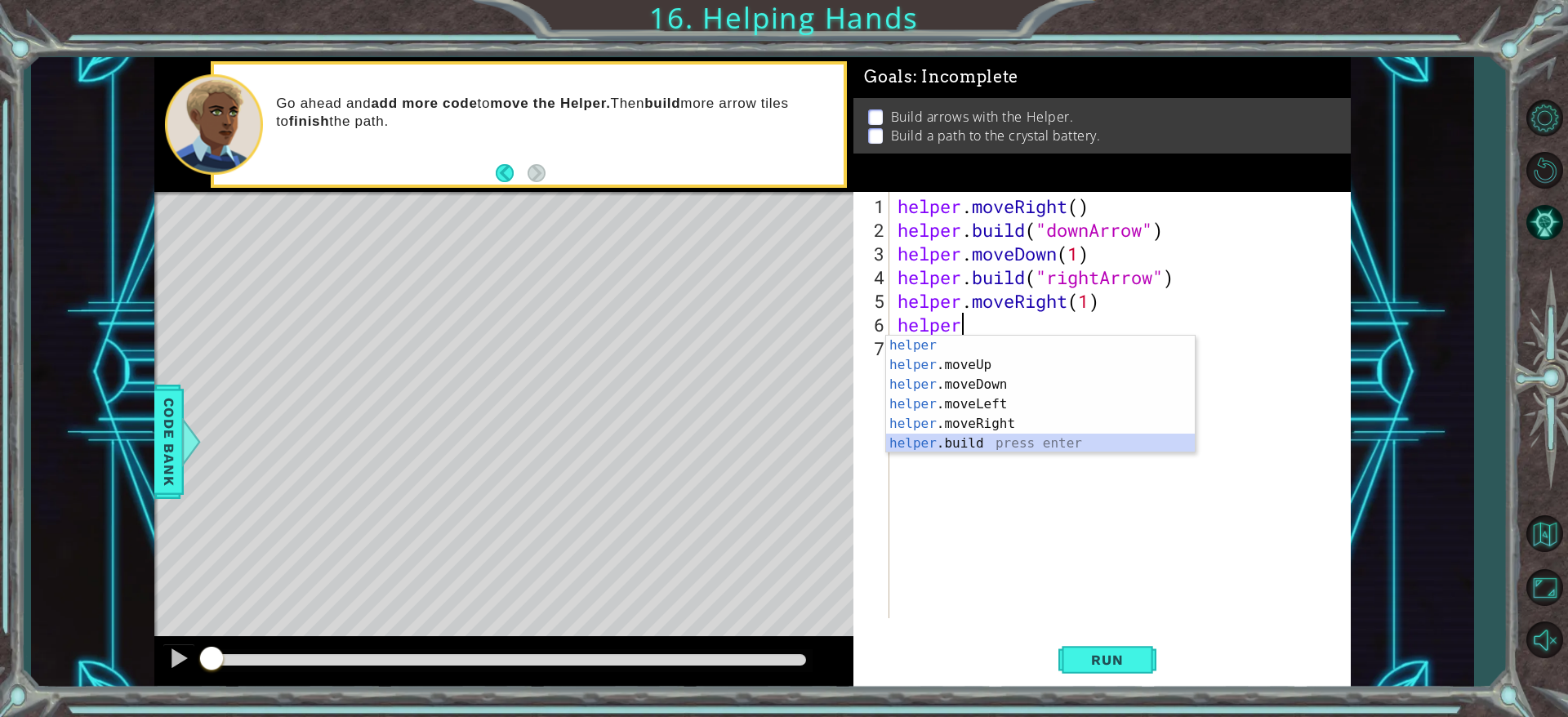
click at [938, 439] on div "helper press enter helper .moveUp press enter helper .moveDown press enter help…" at bounding box center [1040, 414] width 309 height 157
type textarea "[DOMAIN_NAME]("rightArrow")"
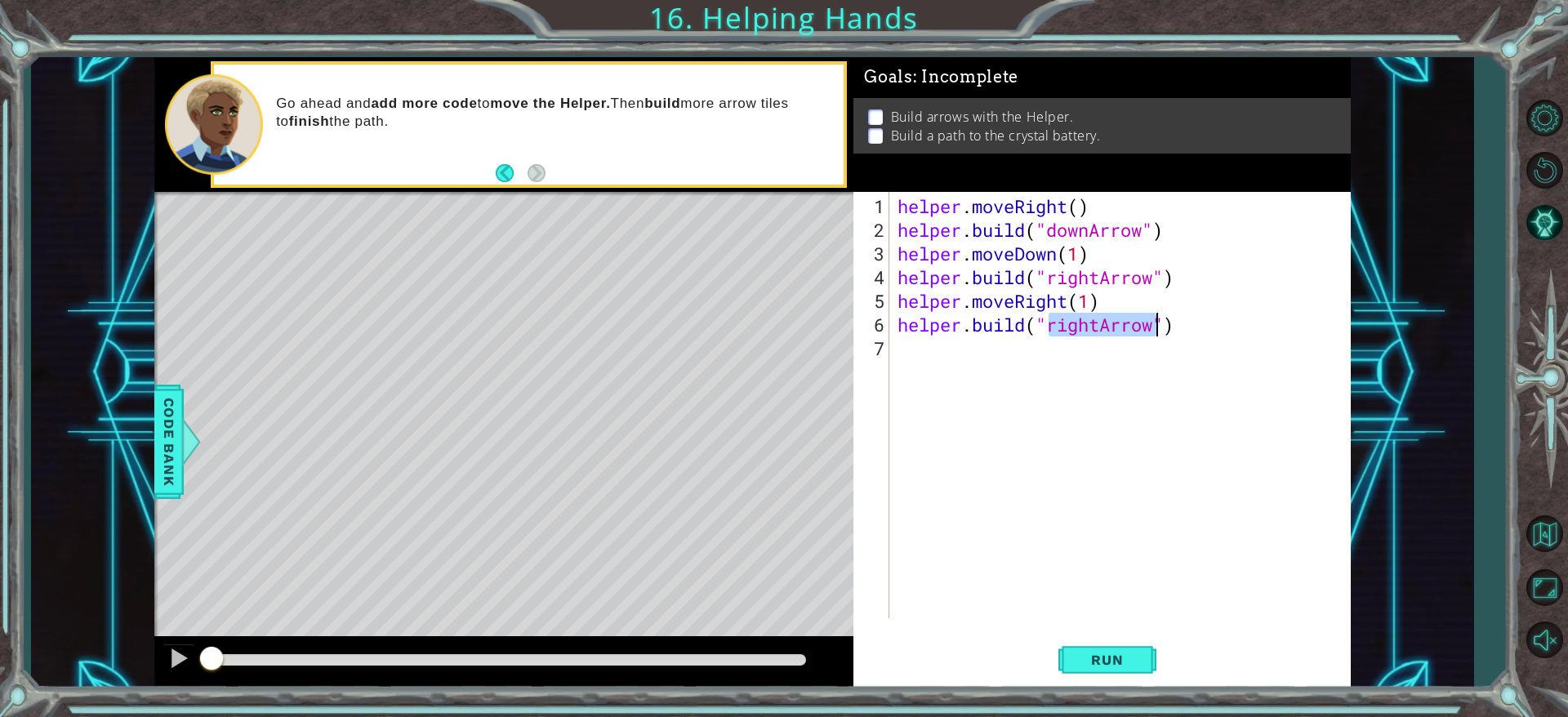
click at [931, 384] on div "helper . moveRight ( ) helper . build ( "downArrow" ) helper . moveDown ( 1 ) h…" at bounding box center [1123, 431] width 459 height 474
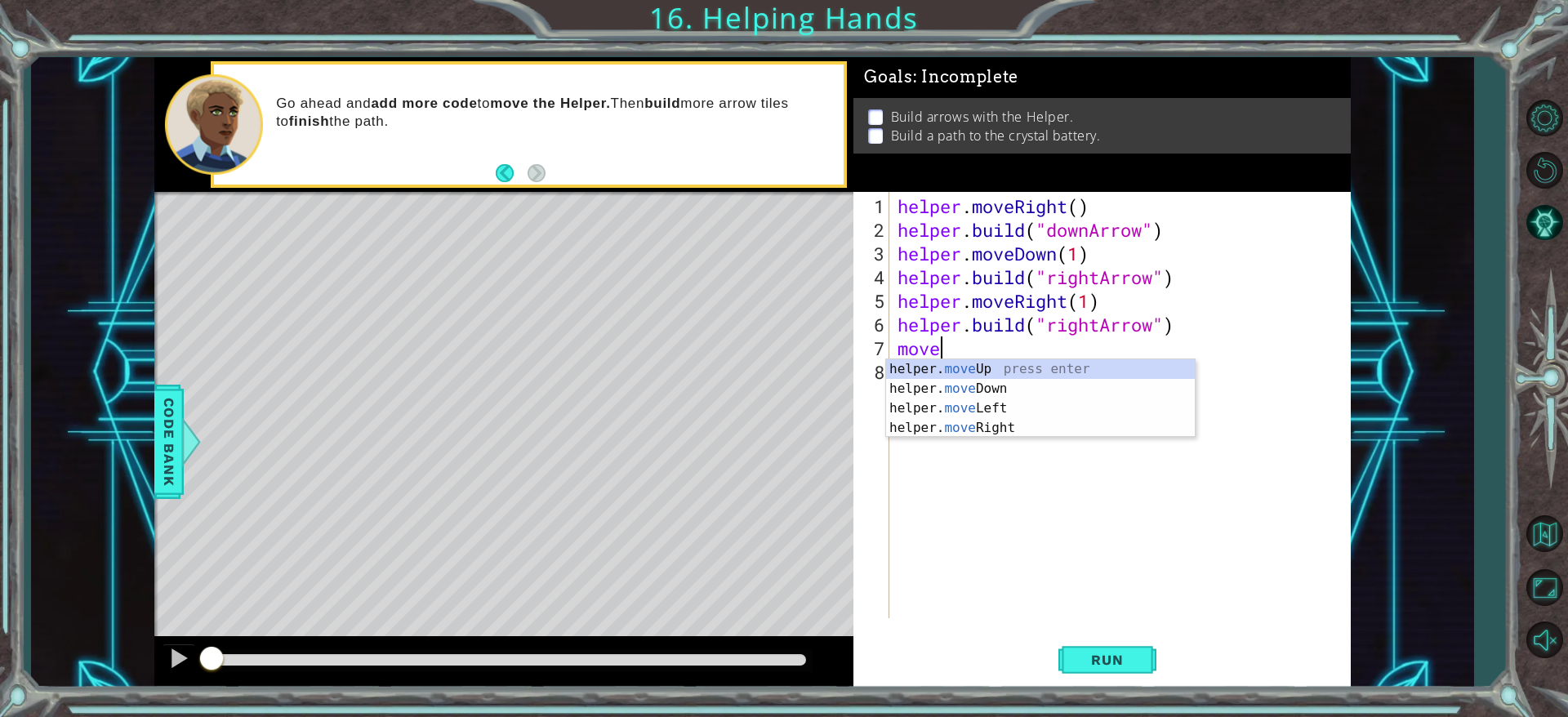
scroll to position [0, 2]
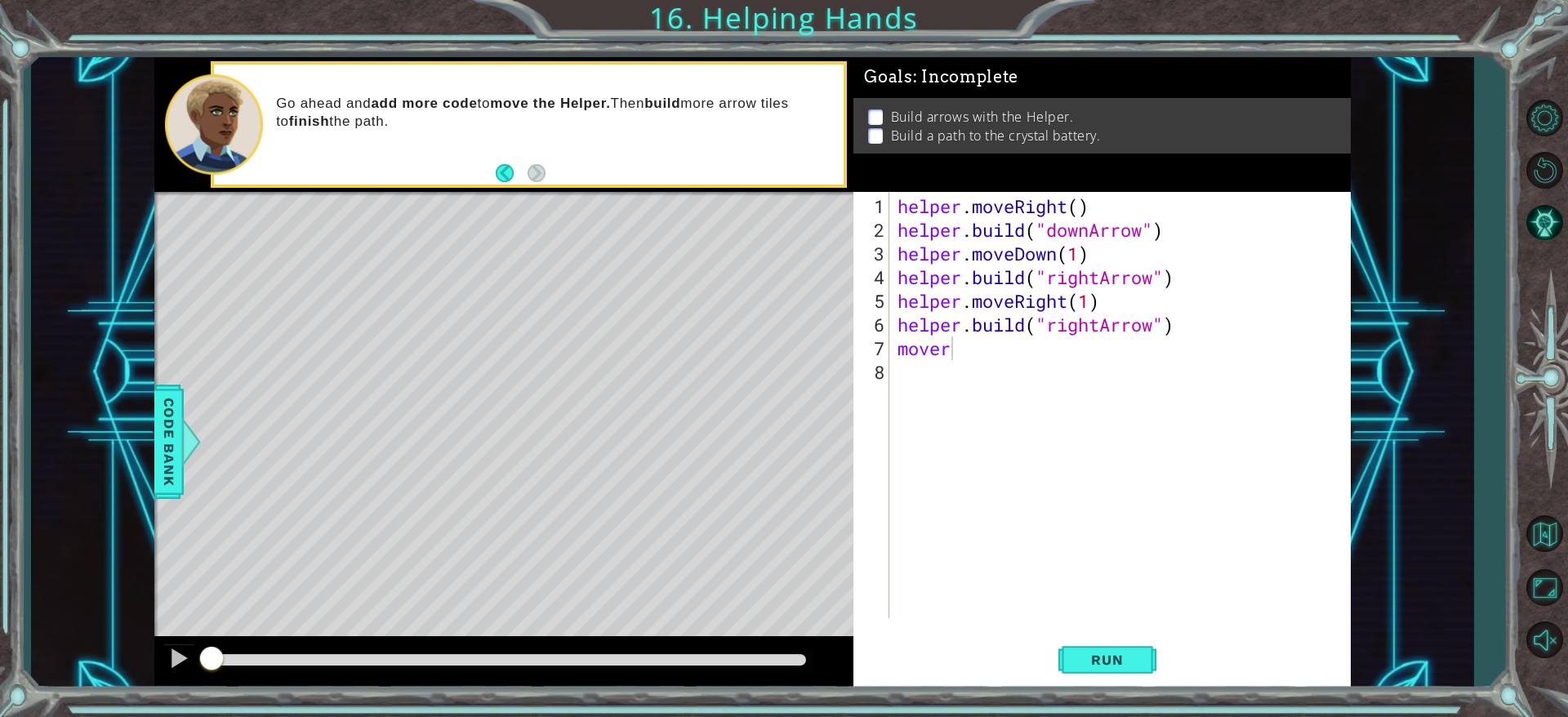
click at [980, 377] on body "1 ההההההההההההההההההההההההההההההההההההההההההההההההההההההההההההההההההההההההההההה…" at bounding box center [784, 358] width 1568 height 717
click at [969, 350] on div "helper . moveRight ( ) helper . build ( "downArrow" ) helper . moveDown ( 1 ) h…" at bounding box center [1123, 431] width 459 height 474
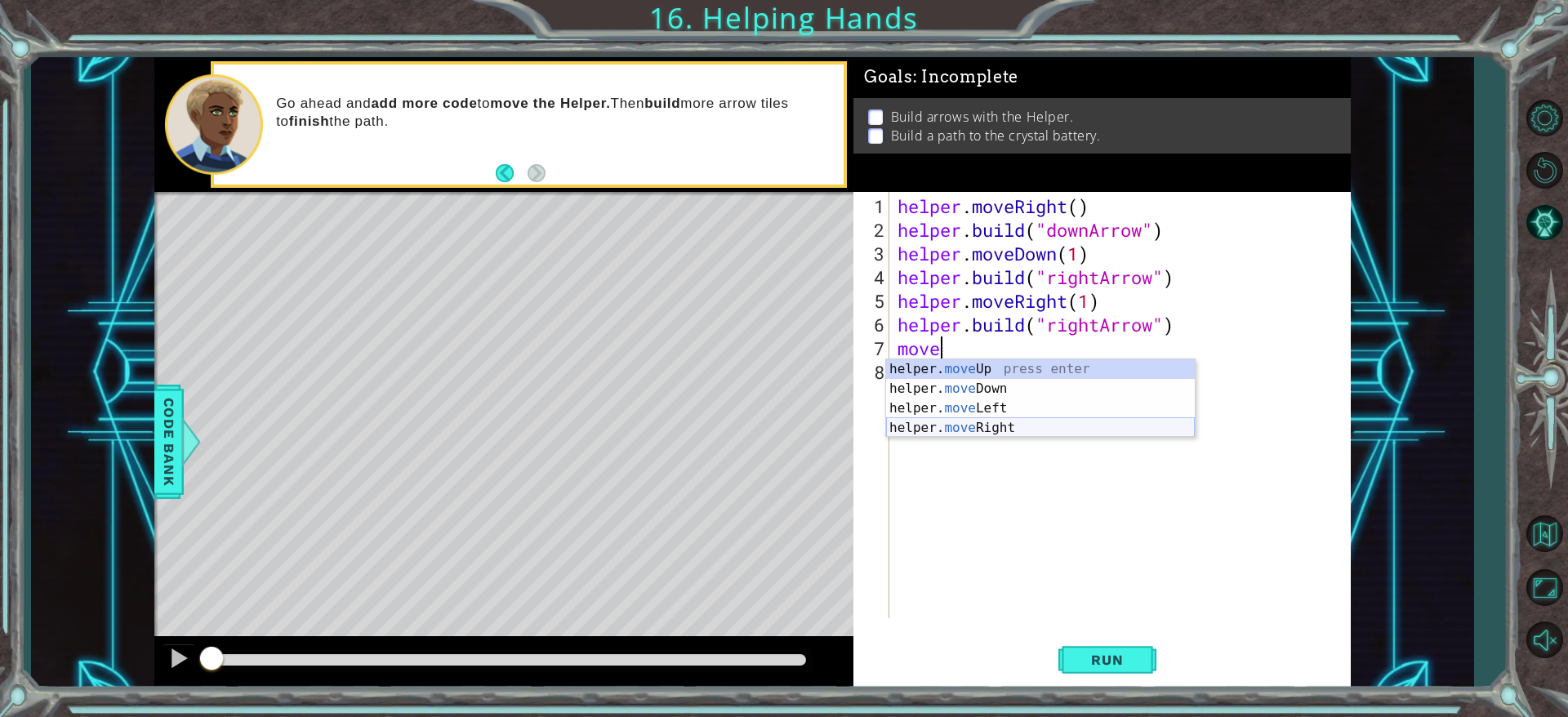
click at [1012, 432] on div "helper. move Up press enter helper. move Down press enter helper. move Left pre…" at bounding box center [1040, 418] width 309 height 118
type textarea "helper.moveRight(1)"
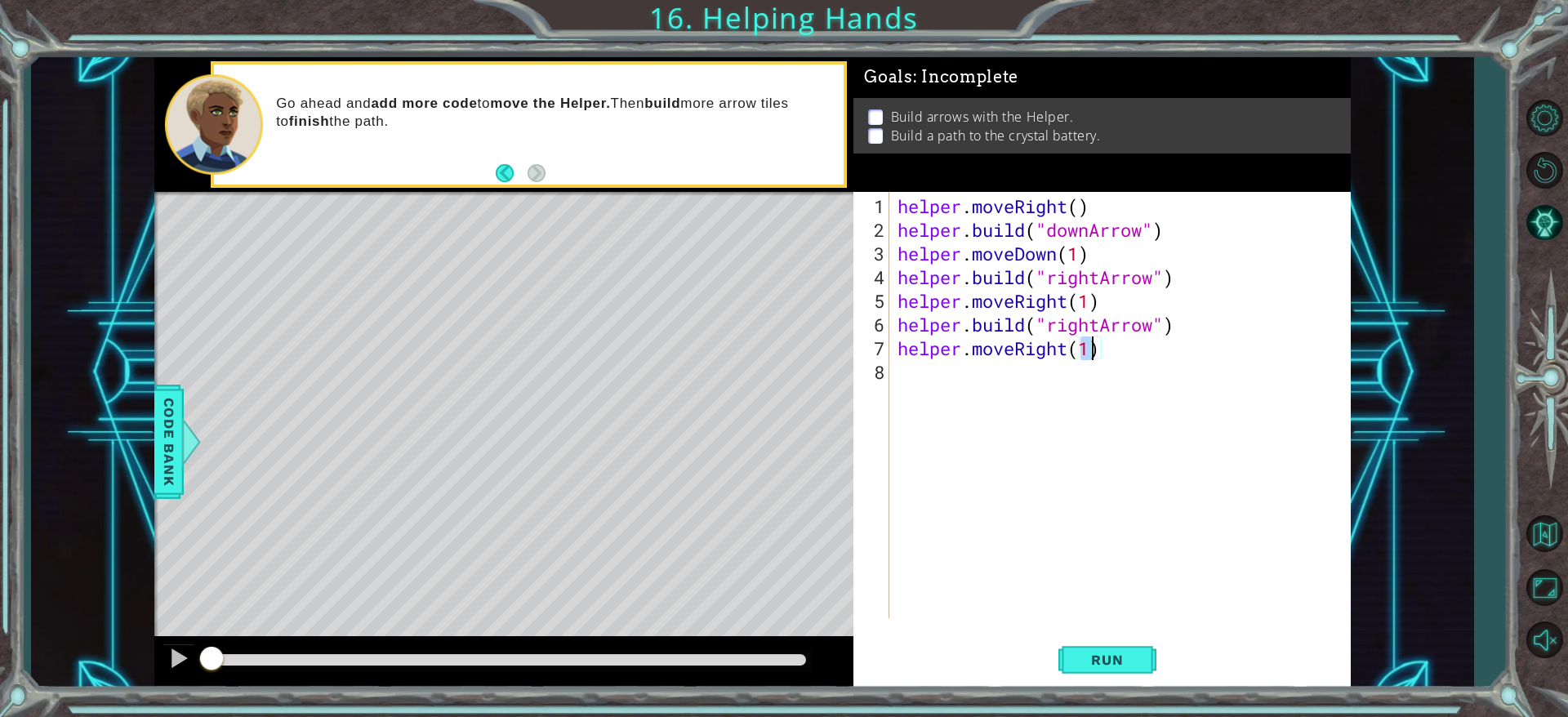
click at [914, 353] on div "helper . moveRight ( ) helper . build ( "downArrow" ) helper . moveDown ( 1 ) h…" at bounding box center [1123, 431] width 459 height 474
click at [936, 387] on div "helper . moveRight ( ) helper . build ( "downArrow" ) helper . moveDown ( 1 ) h…" at bounding box center [1123, 431] width 459 height 474
click at [1032, 299] on div "helper . moveRight ( ) helper . build ( "downArrow" ) helper . moveDown ( 1 ) h…" at bounding box center [1123, 431] width 459 height 474
type textarea "helper.moveRight()"
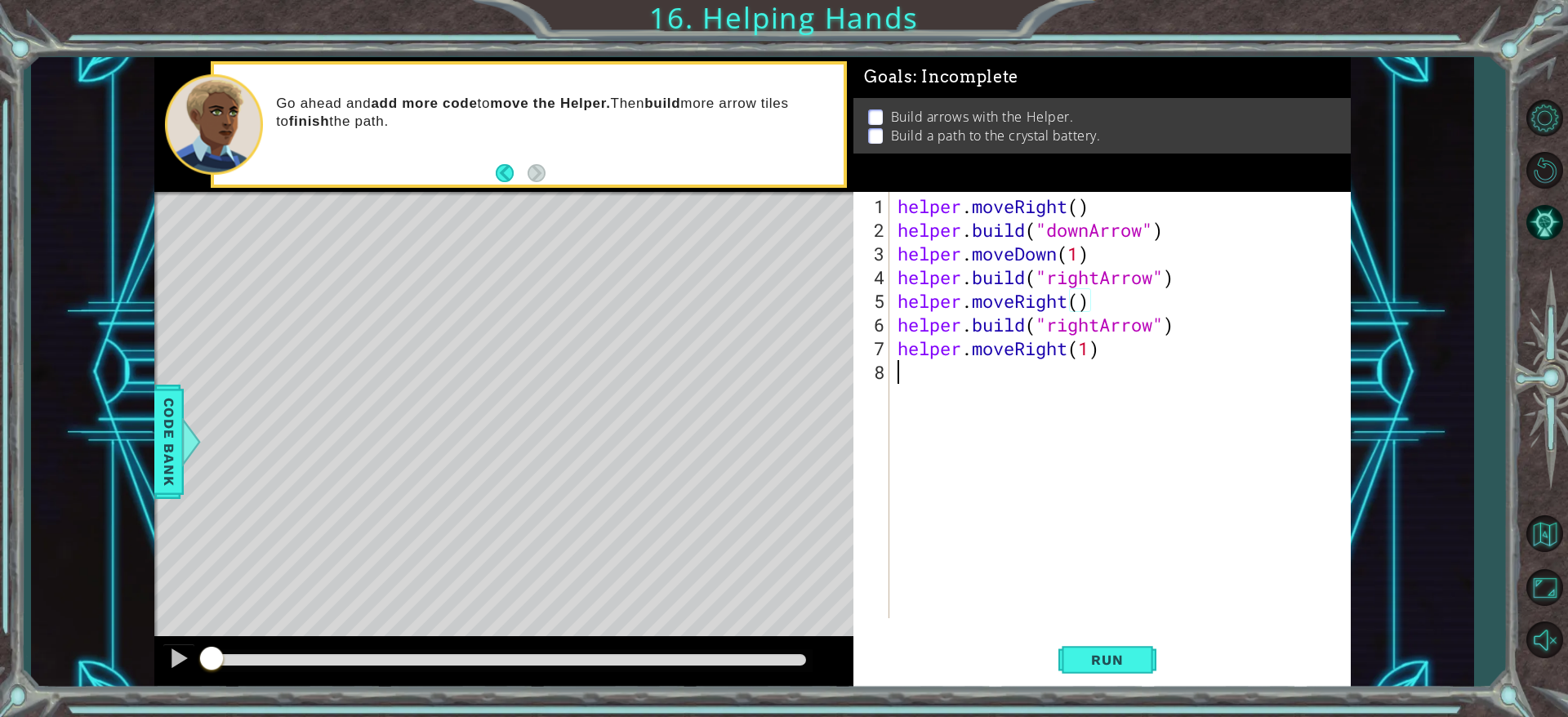
click at [980, 408] on div "helper . moveRight ( ) helper . build ( "downArrow" ) helper . moveDown ( 1 ) h…" at bounding box center [1123, 431] width 459 height 474
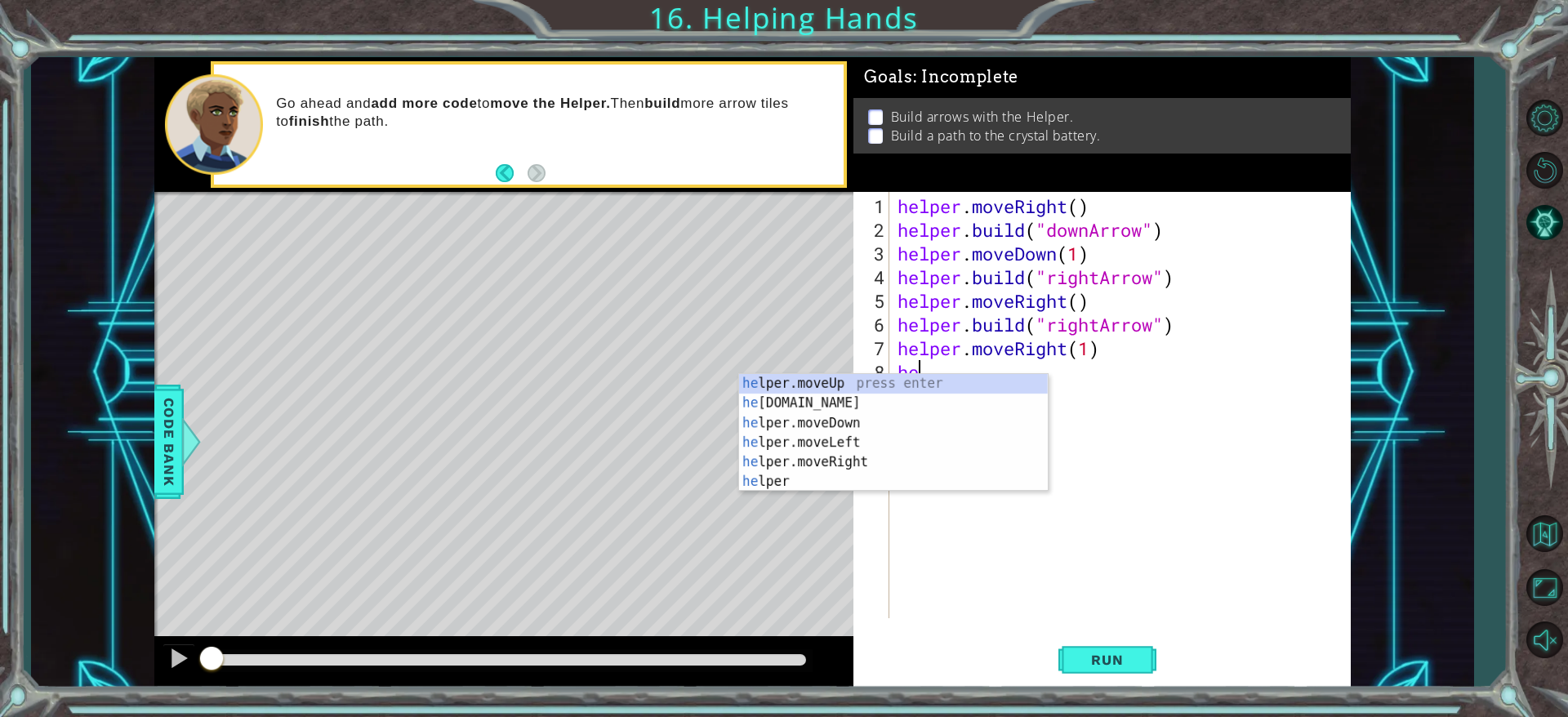
click at [829, 405] on div "he lper.moveUp press enter he [DOMAIN_NAME] press enter he lper.moveDown press …" at bounding box center [893, 453] width 309 height 157
type textarea "[DOMAIN_NAME]("rightArrow")"
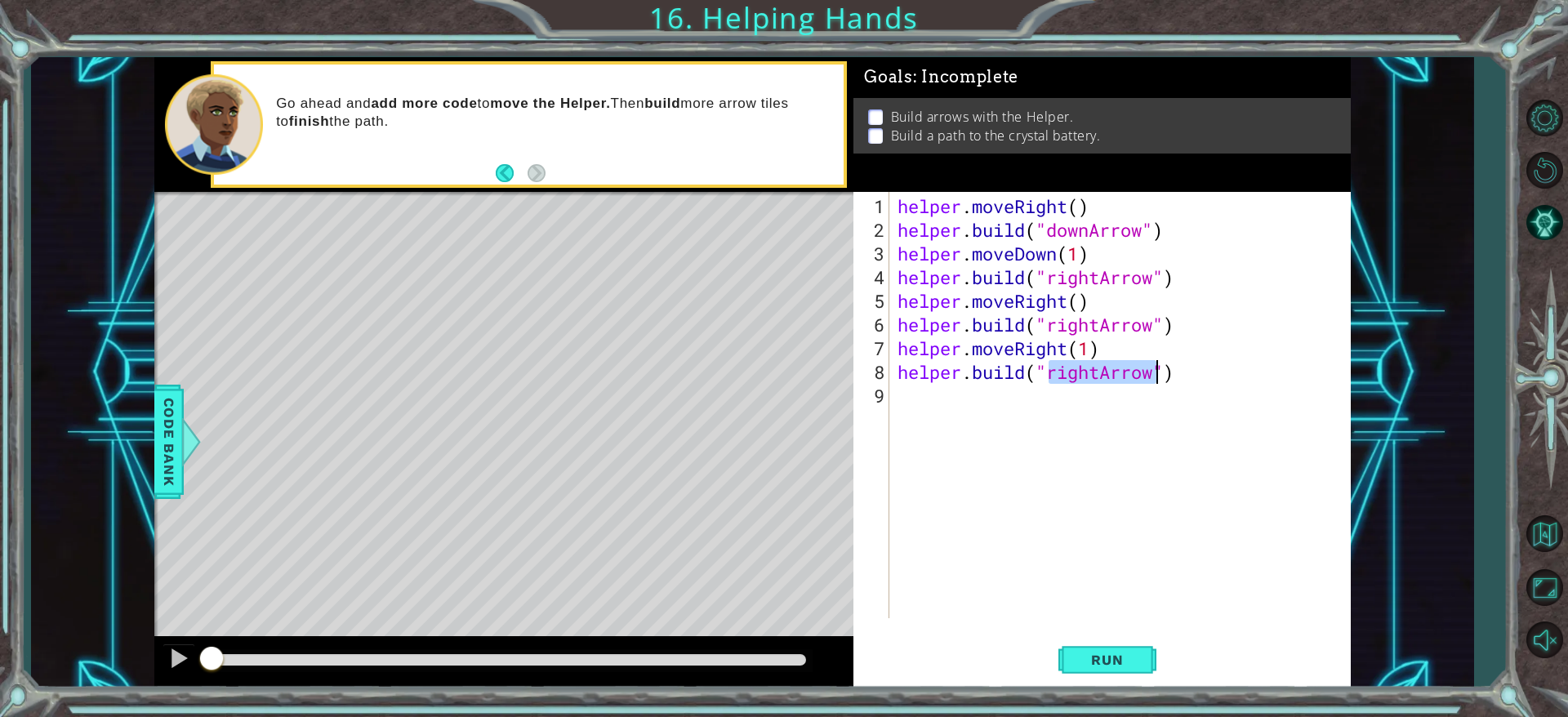
click at [1032, 384] on div "helper . moveRight ( ) helper . build ( "downArrow" ) helper . moveDown ( 1 ) h…" at bounding box center [1123, 431] width 459 height 474
click at [1032, 368] on div "helper . moveRight ( ) helper . build ( "downArrow" ) helper . moveDown ( 1 ) h…" at bounding box center [1123, 431] width 459 height 474
type textarea "[DOMAIN_NAME]("rightArrow")"
click at [1032, 390] on div "helper . moveRight ( ) helper . build ( "downArrow" ) helper . moveDown ( 1 ) h…" at bounding box center [1123, 431] width 459 height 474
click at [1032, 375] on div "helper . moveRight ( ) helper . build ( "downArrow" ) helper . moveDown ( 1 ) h…" at bounding box center [1123, 431] width 459 height 474
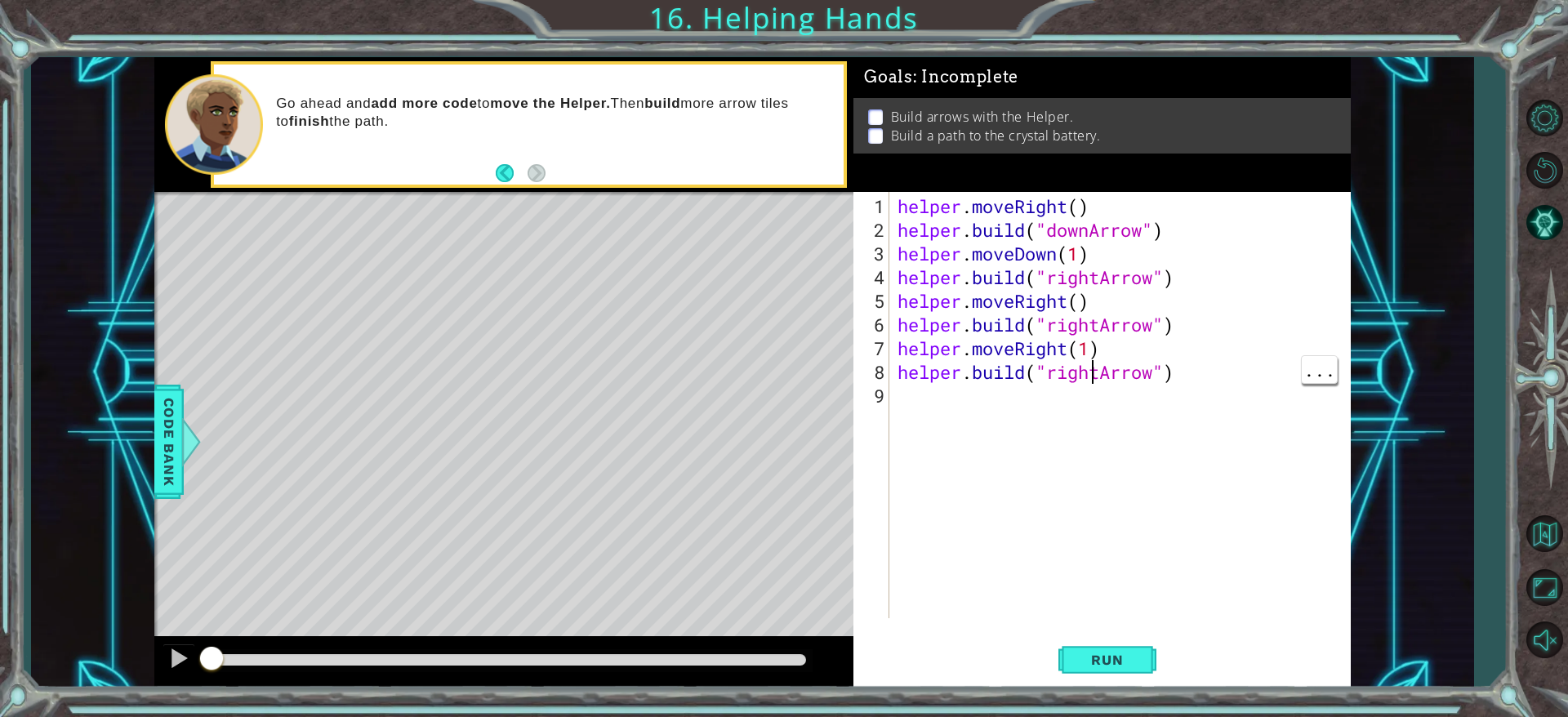
click at [1032, 375] on div "helper . moveRight ( ) helper . build ( "downArrow" ) helper . moveDown ( 1 ) h…" at bounding box center [1123, 431] width 459 height 474
type textarea "[DOMAIN_NAME]("rightArrow")"
click at [1032, 458] on div "helper . moveRight ( ) helper . build ( "downArrow" ) helper . moveDown ( 1 ) h…" at bounding box center [1123, 431] width 459 height 474
click at [1032, 381] on div "helper . moveRight ( ) helper . build ( "downArrow" ) helper . moveDown ( 1 ) h…" at bounding box center [1123, 431] width 459 height 474
click at [1032, 379] on div "helper . moveRight ( ) helper . build ( "downArrow" ) helper . moveDown ( 1 ) h…" at bounding box center [1123, 431] width 459 height 474
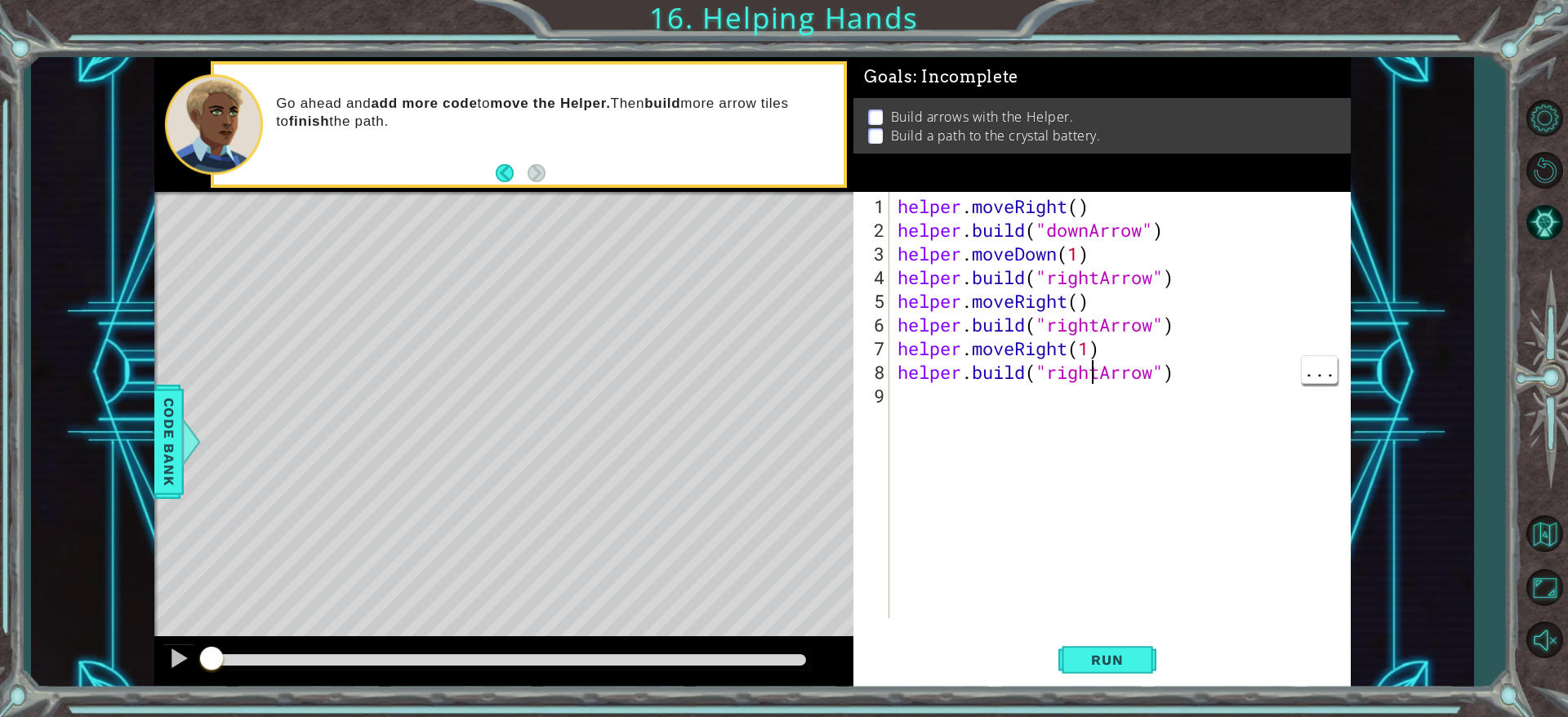
click at [1032, 379] on div "helper . moveRight ( ) helper . build ( "downArrow" ) helper . moveDown ( 1 ) h…" at bounding box center [1123, 431] width 459 height 474
click at [1032, 477] on button "Run" at bounding box center [1107, 660] width 98 height 50
type textarea "[DOMAIN_NAME]("upArrow")"
click at [1032, 477] on button "Run" at bounding box center [1107, 660] width 98 height 50
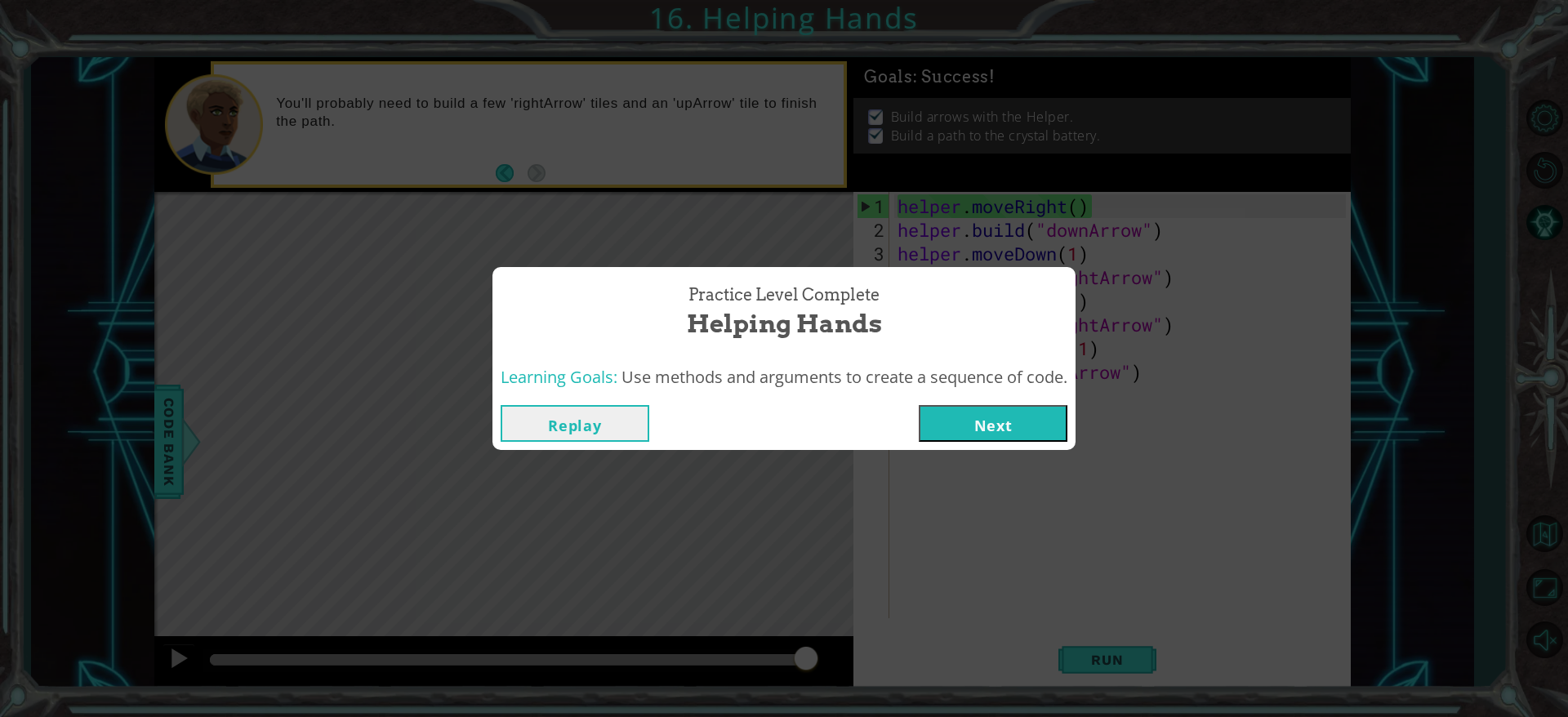
click at [1023, 405] on button "Next" at bounding box center [993, 423] width 148 height 37
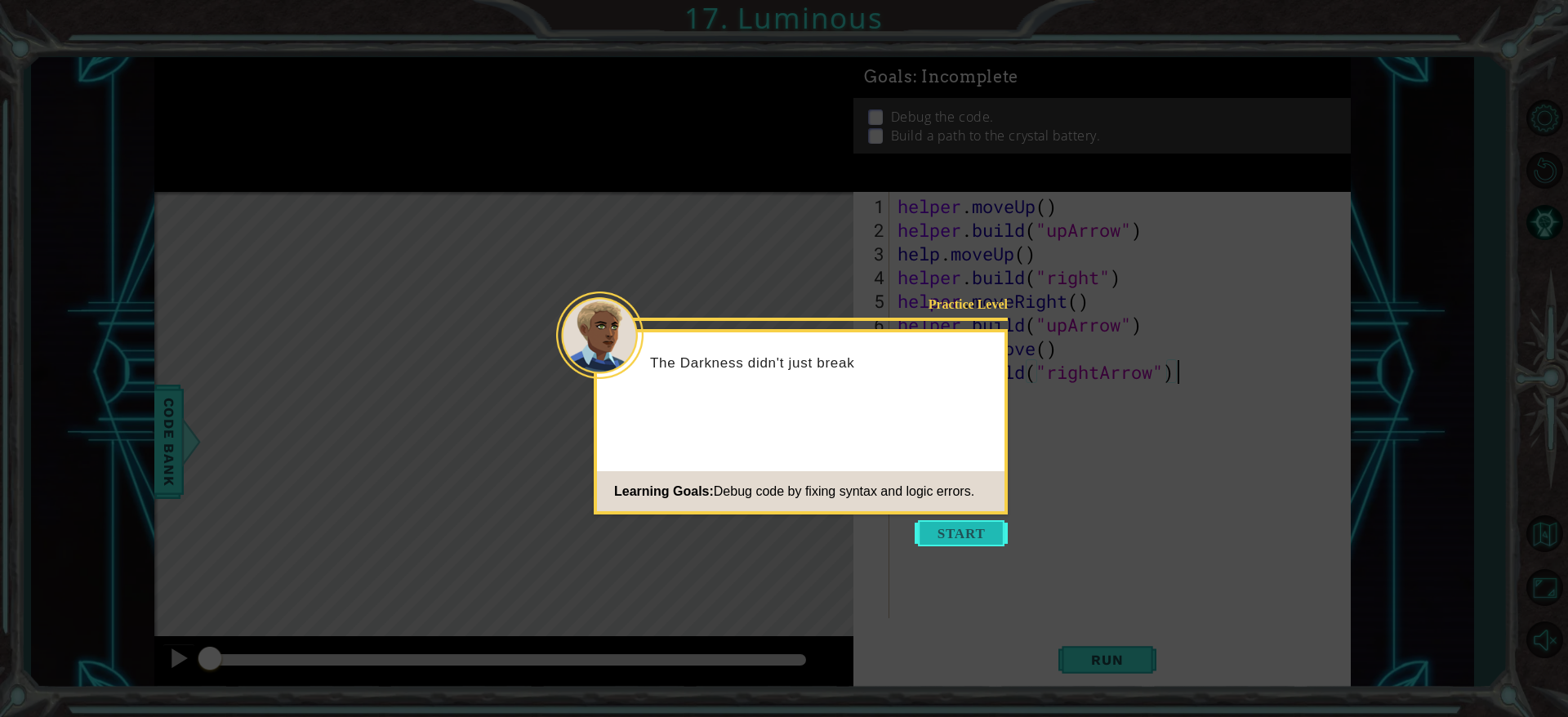
click at [1006, 477] on button "Start" at bounding box center [962, 534] width 94 height 26
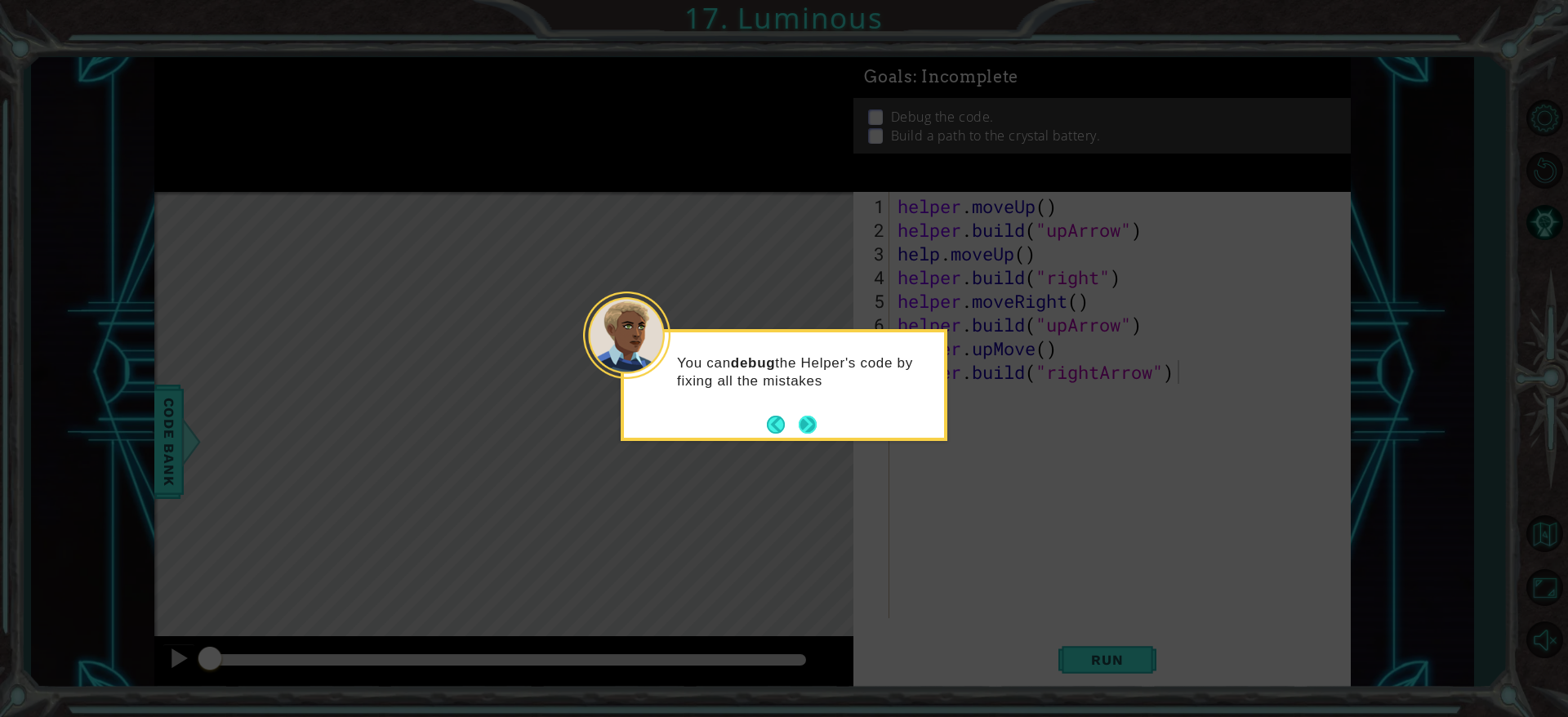
click at [814, 429] on button "Next" at bounding box center [807, 425] width 18 height 18
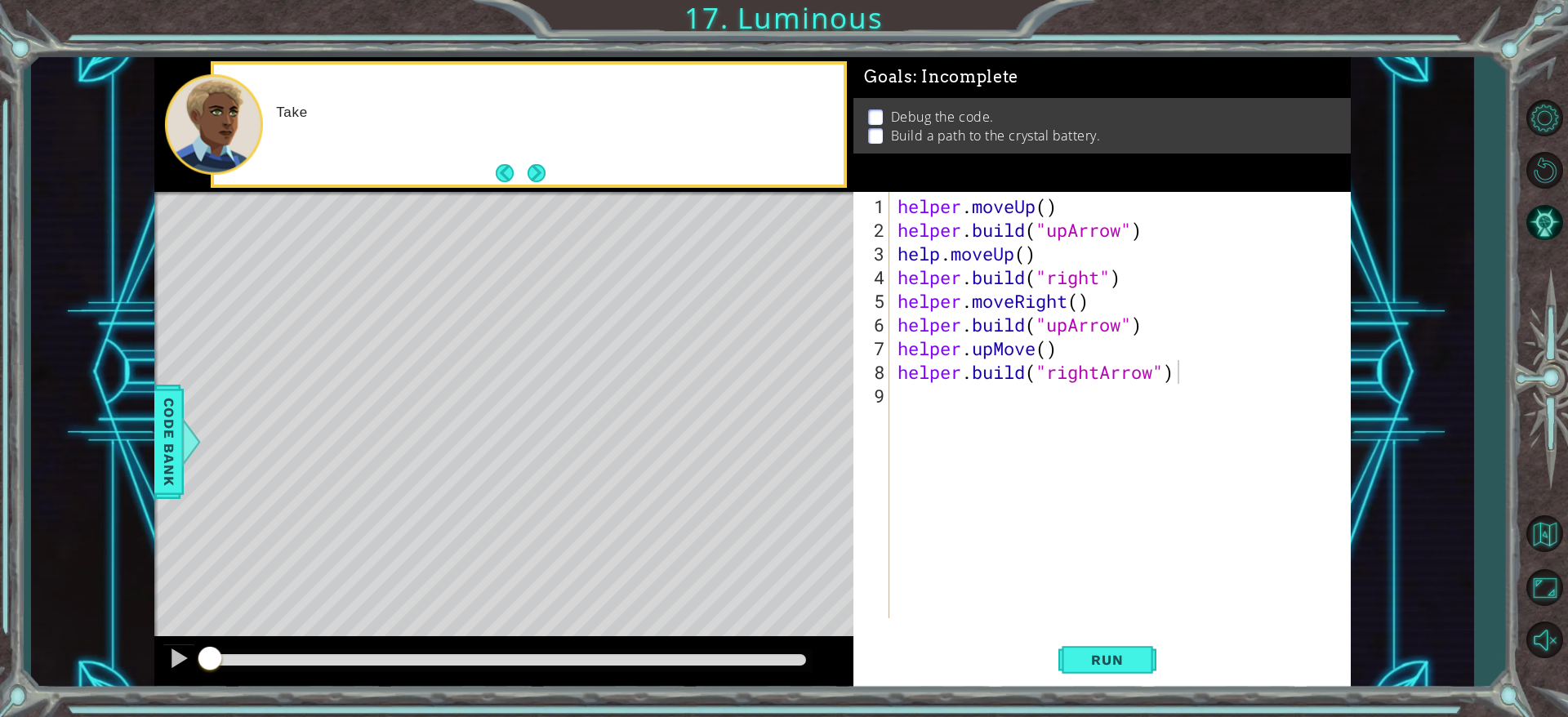
drag, startPoint x: 814, startPoint y: 429, endPoint x: 534, endPoint y: 103, distance: 429.7
click at [534, 103] on div "methods helper moveUp() moveDown() moveLeft() moveRight() build(item) tools for…" at bounding box center [752, 372] width 1196 height 631
click at [535, 181] on button "Next" at bounding box center [537, 173] width 18 height 18
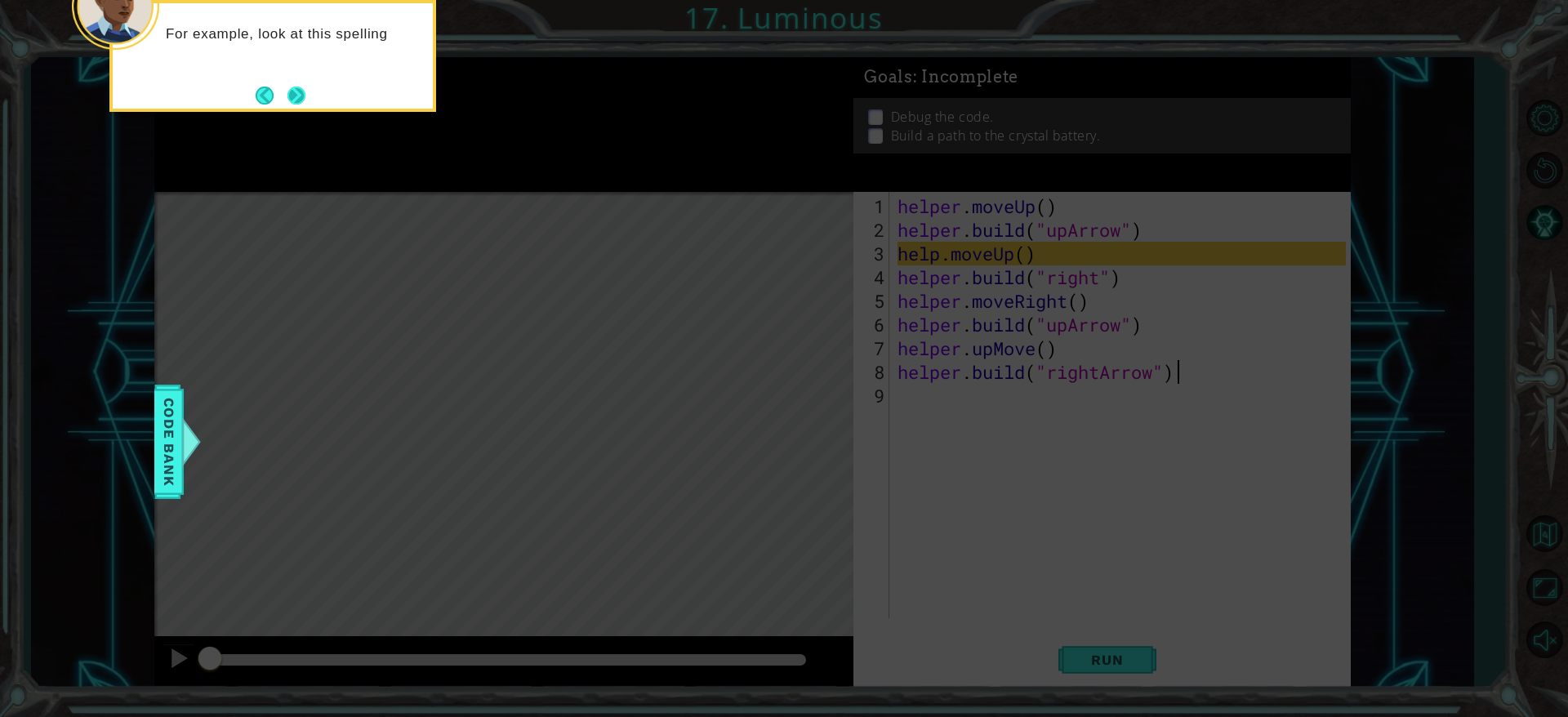
click at [306, 91] on button "Next" at bounding box center [297, 96] width 18 height 18
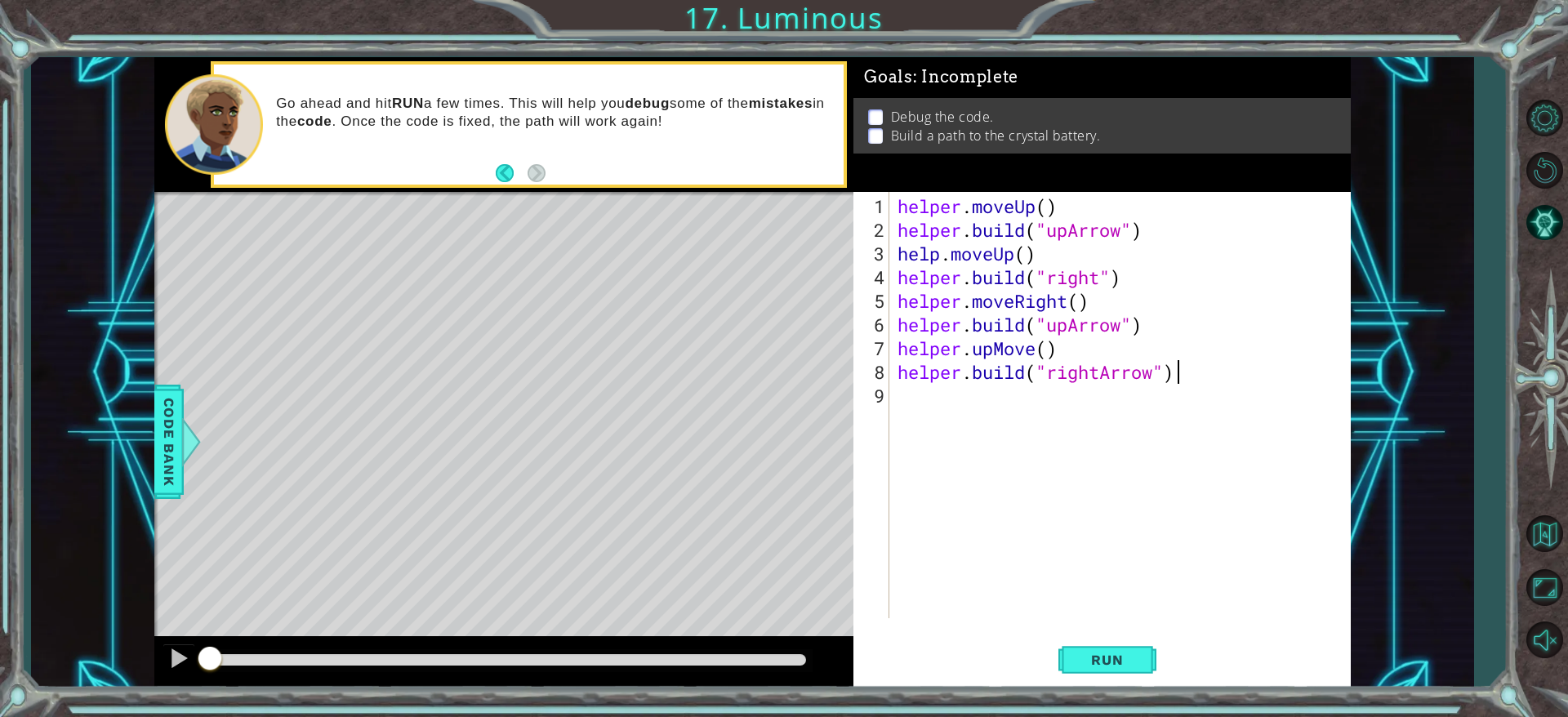
click at [1032, 280] on div "helper . moveUp ( ) helper . build ( "upArrow" ) help . moveUp ( ) helper . bui…" at bounding box center [1123, 431] width 459 height 474
type textarea "[DOMAIN_NAME]("rightArrow")"
click at [1032, 477] on div "helper . moveUp ( ) helper . build ( "upArrow" ) help . moveUp ( ) helper . bui…" at bounding box center [1123, 431] width 459 height 474
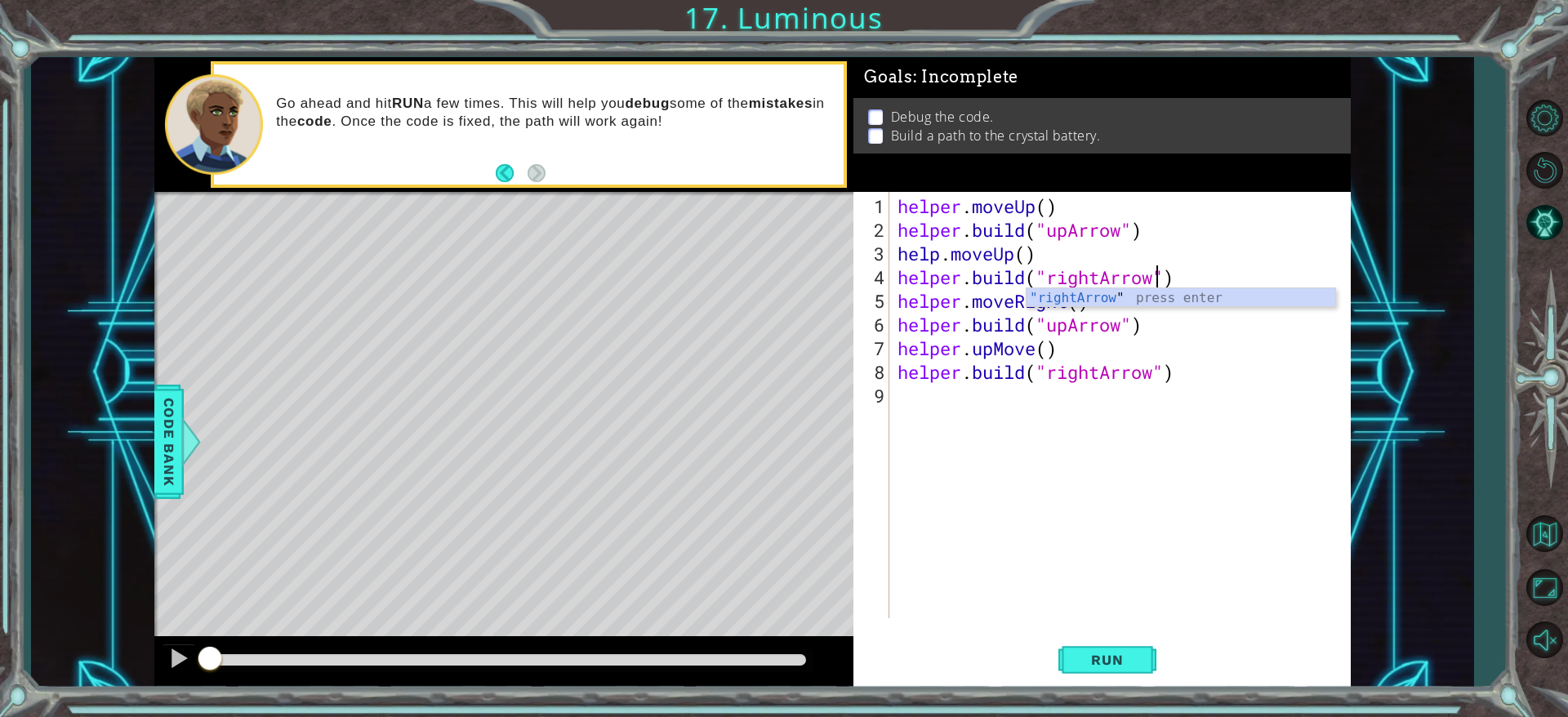
scroll to position [0, 0]
click at [1032, 477] on button "Run" at bounding box center [1107, 660] width 98 height 50
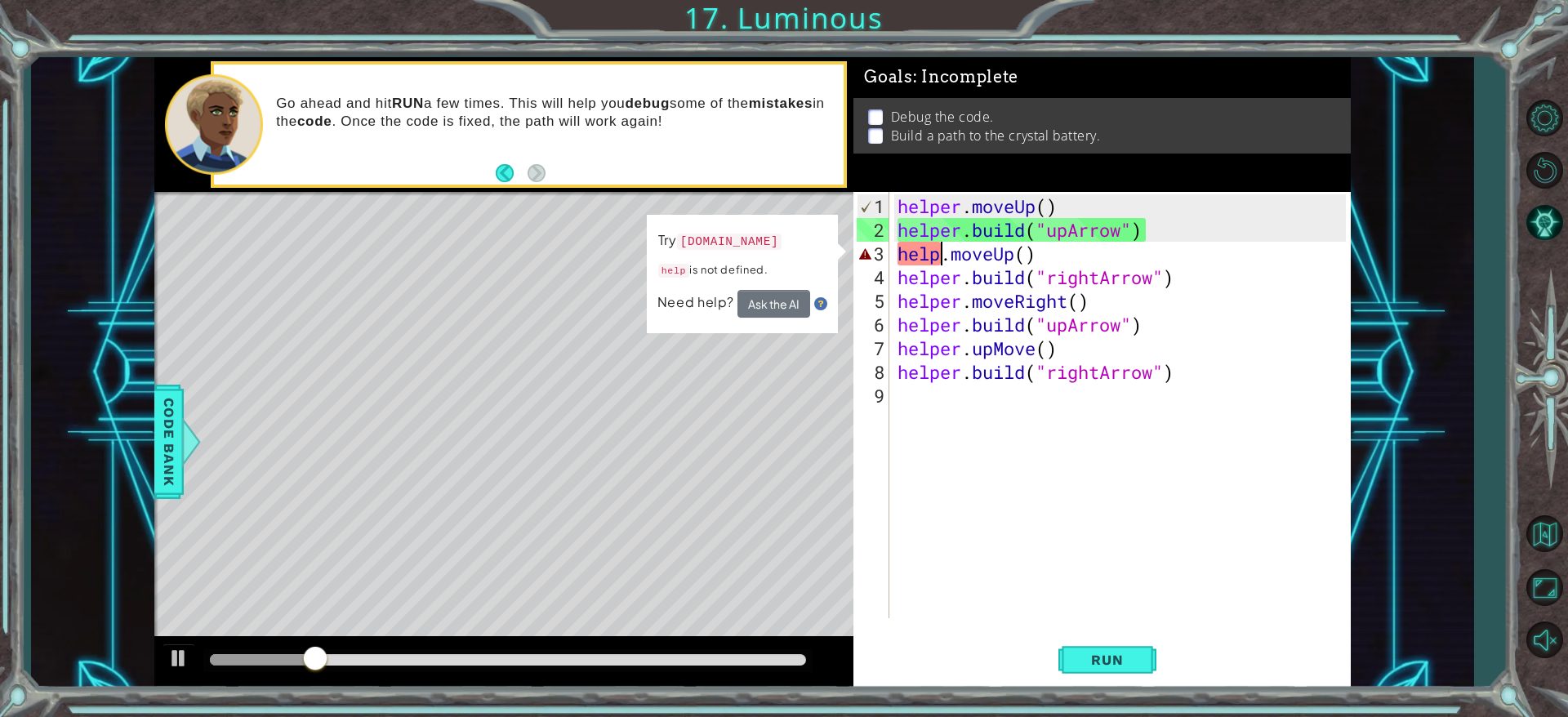
click at [946, 262] on div "helper . moveUp ( ) helper . build ( "upArrow" ) help . moveUp ( ) helper . bui…" at bounding box center [1123, 431] width 459 height 474
type textarea "helpr.moveUp()"
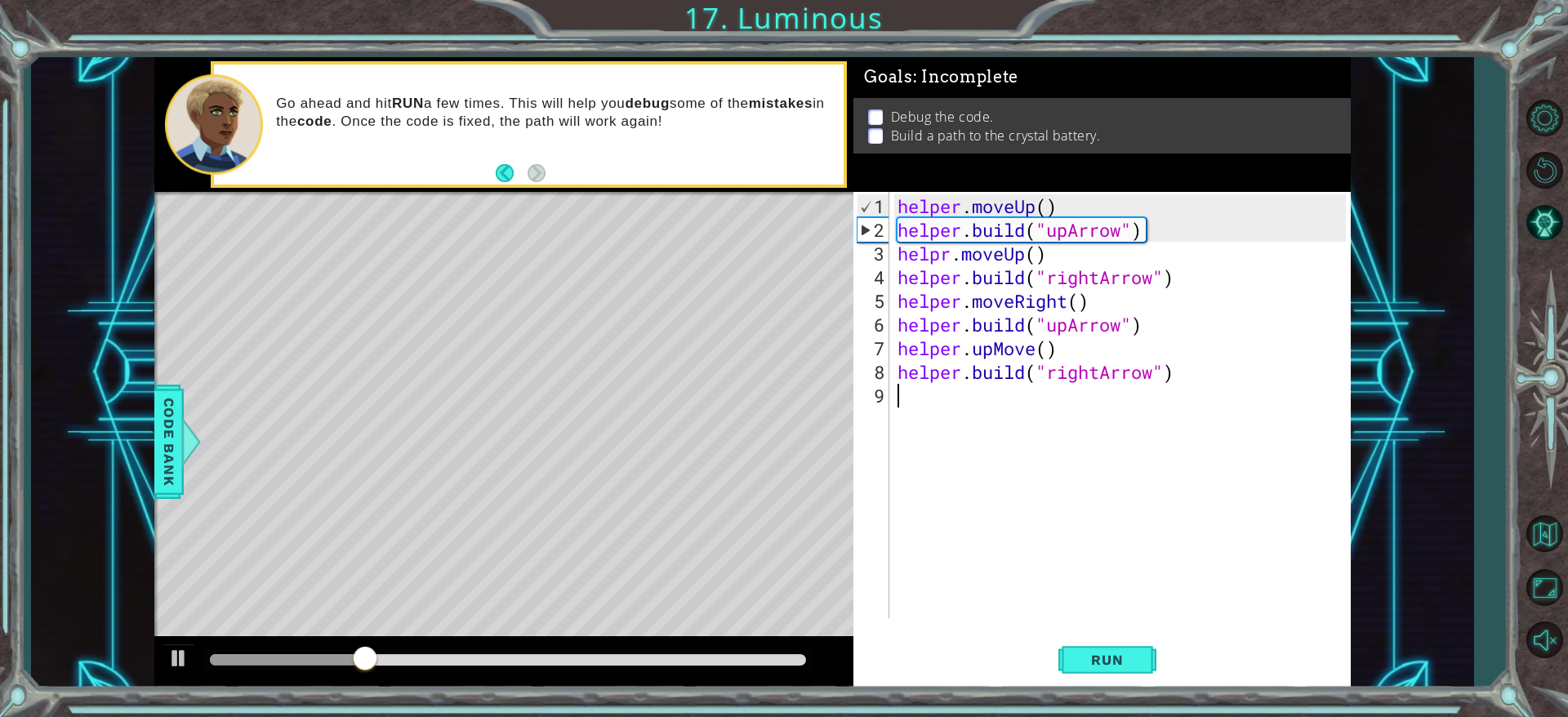
click at [960, 477] on div "helper . moveUp ( ) helper . build ( "upArrow" ) helpr . moveUp ( ) helper . bu…" at bounding box center [1123, 431] width 459 height 474
click at [1032, 477] on div "Run" at bounding box center [1106, 660] width 497 height 50
click at [1032, 477] on div "1 2 3 4 5 6 7 8 9 helper . moveUp ( ) helper . build ( "upArrow" ) helpr . move…" at bounding box center [1101, 440] width 497 height 497
click at [1032, 477] on span "Run" at bounding box center [1107, 660] width 65 height 16
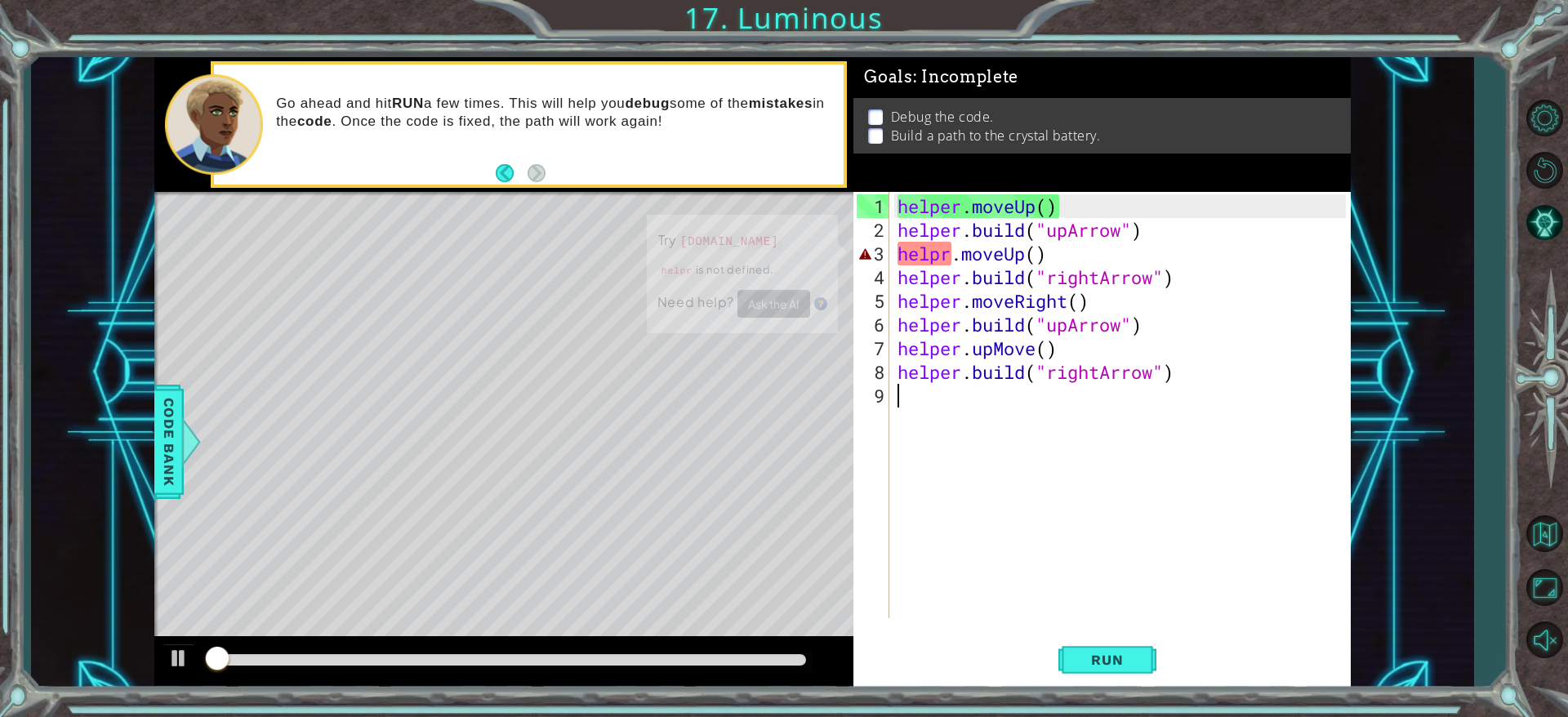
click at [1032, 477] on div "helper . moveUp ( ) helper . build ( "upArrow" ) helpr . moveUp ( ) helper . bu…" at bounding box center [1123, 431] width 459 height 474
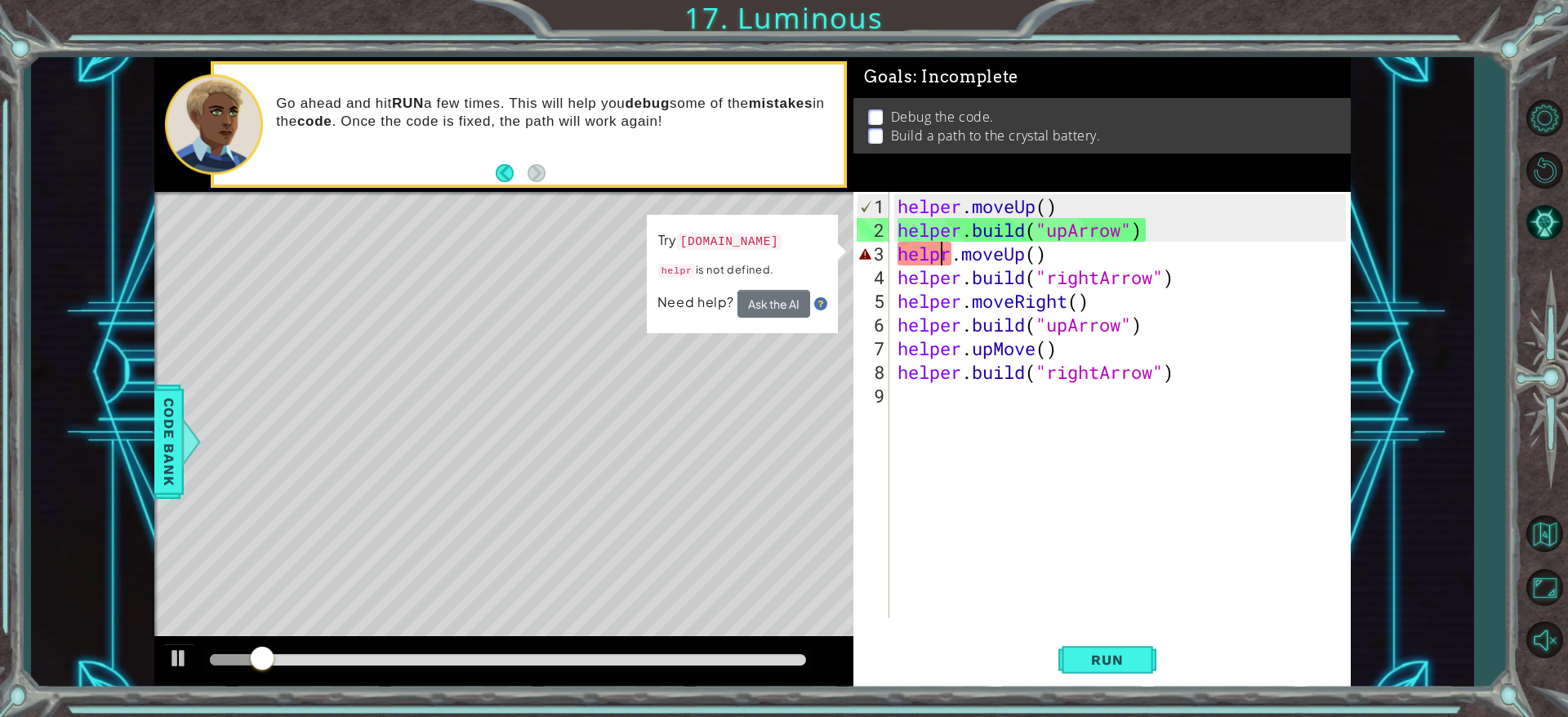
click at [946, 250] on div "helper . moveUp ( ) helper . build ( "upArrow" ) helpr . moveUp ( ) helper . bu…" at bounding box center [1123, 431] width 459 height 474
click at [951, 250] on div "helper . moveUp ( ) helper . build ( "upArrow" ) helpr . moveUp ( ) helper . bu…" at bounding box center [1123, 431] width 459 height 474
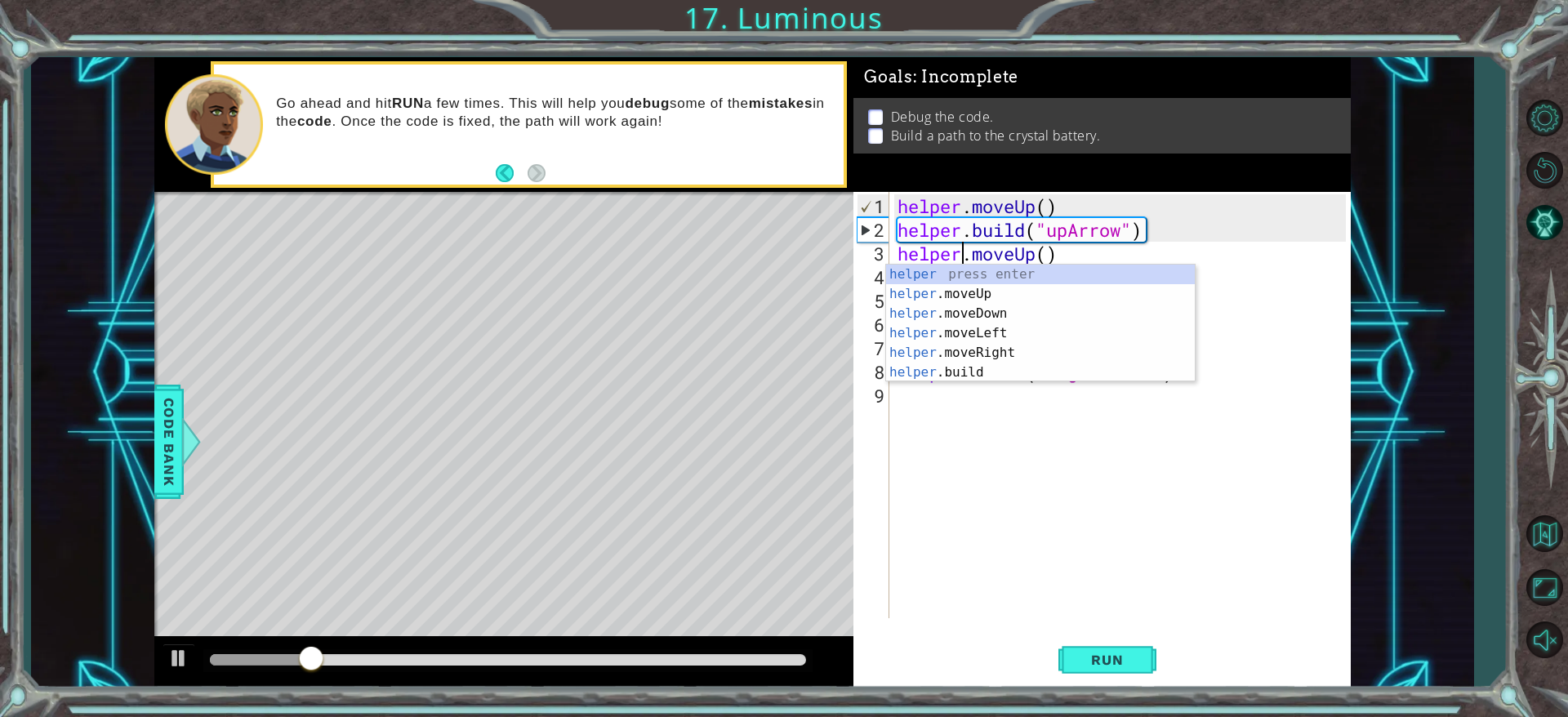
scroll to position [0, 3]
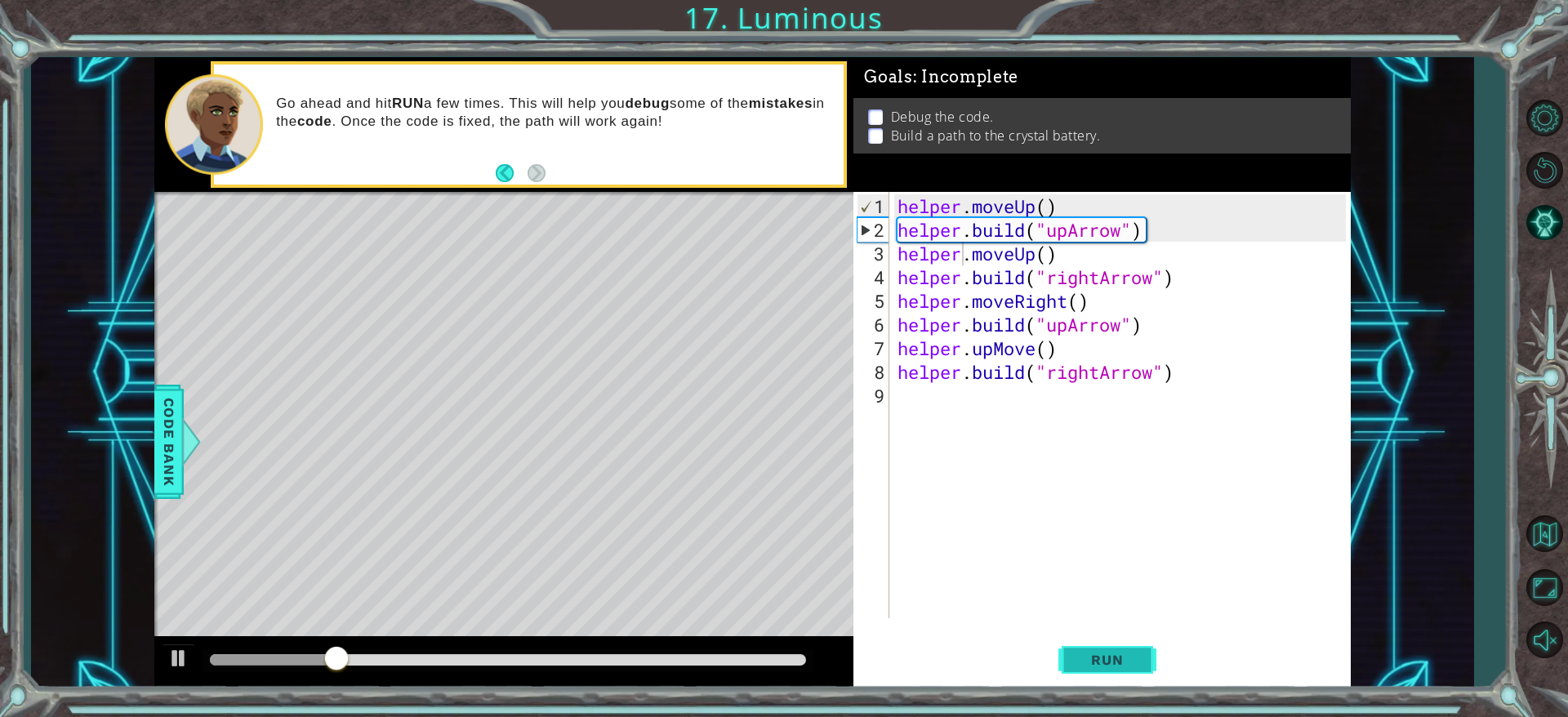
click at [1032, 477] on button "Run" at bounding box center [1107, 660] width 98 height 50
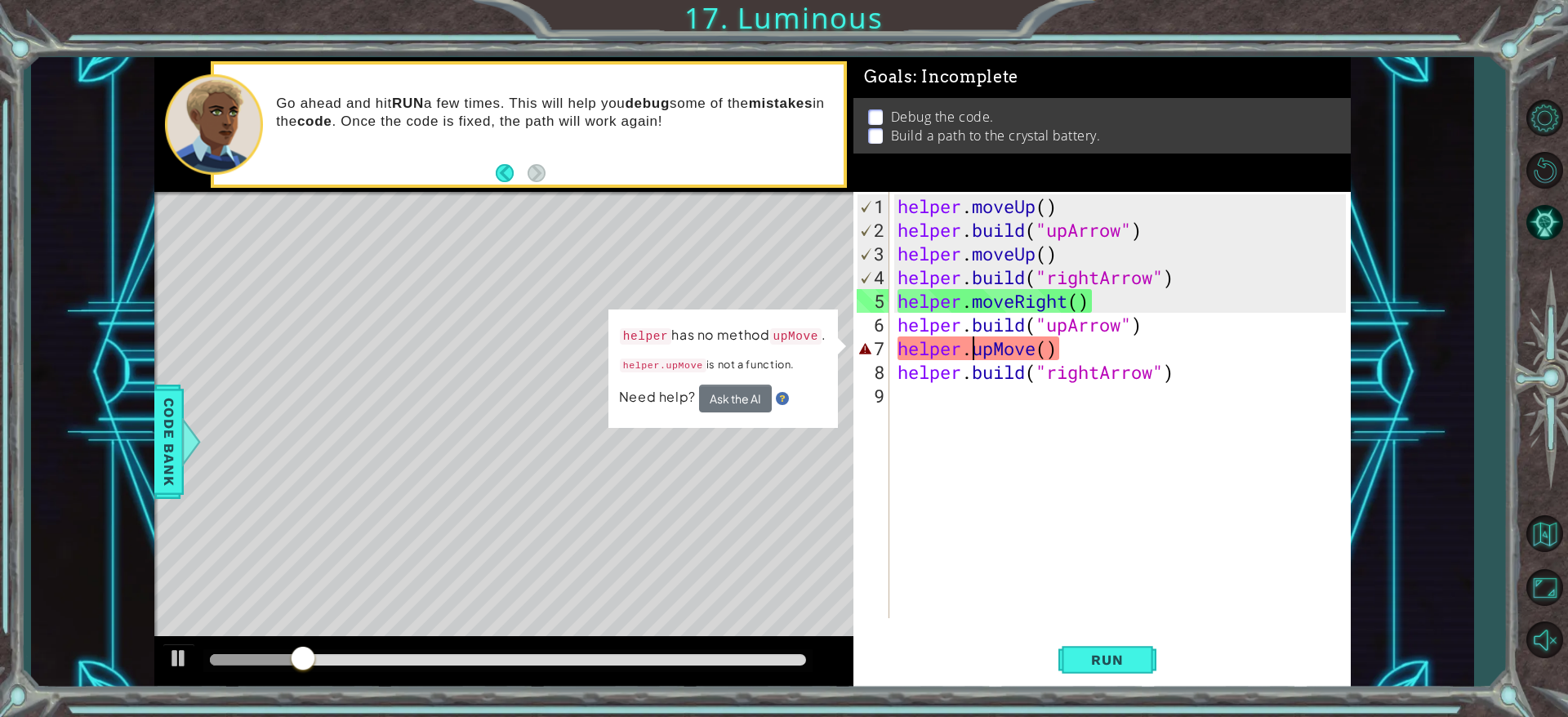
click at [974, 353] on div "helper . moveUp ( ) helper . build ( "upArrow" ) helper . moveUp ( ) helper . b…" at bounding box center [1123, 431] width 459 height 474
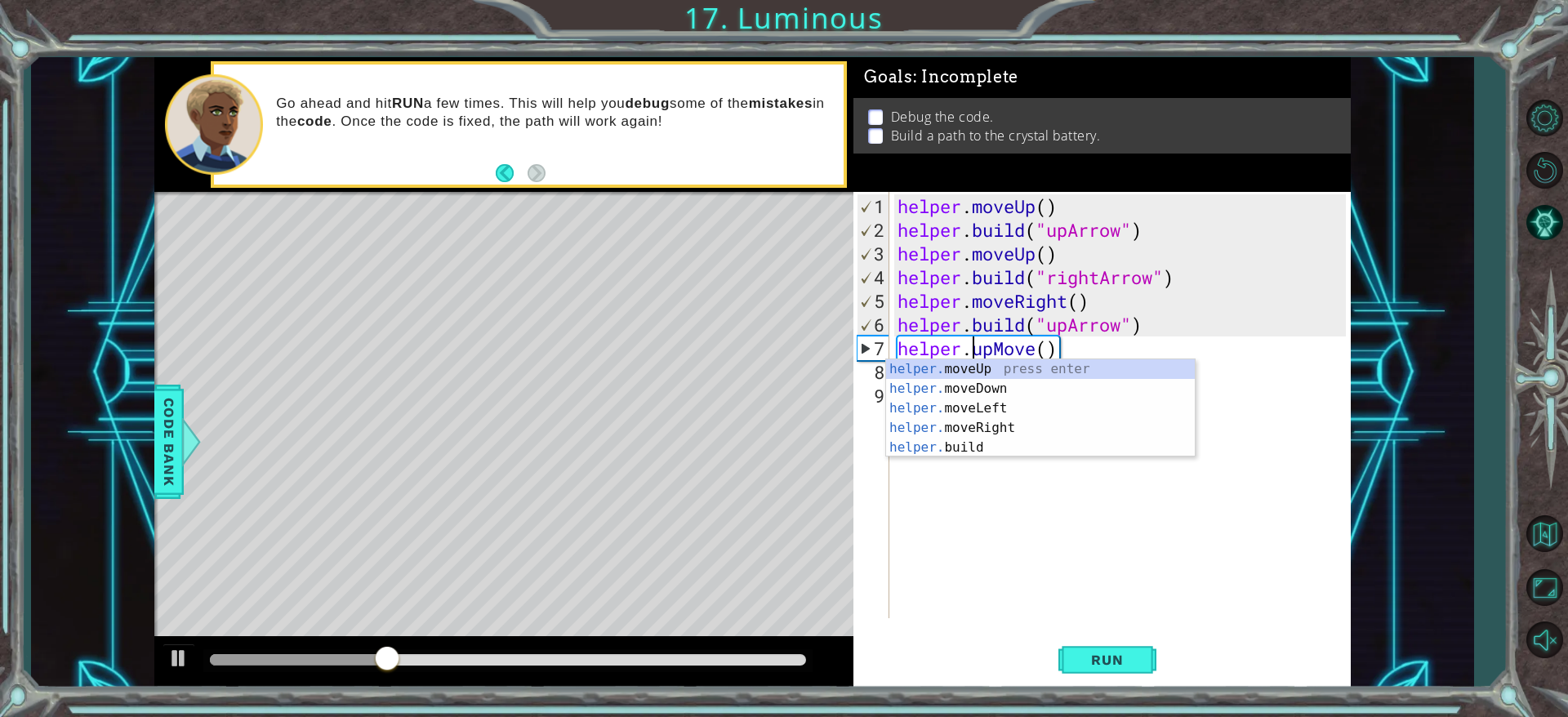
click at [1011, 477] on div "Run" at bounding box center [1106, 660] width 497 height 50
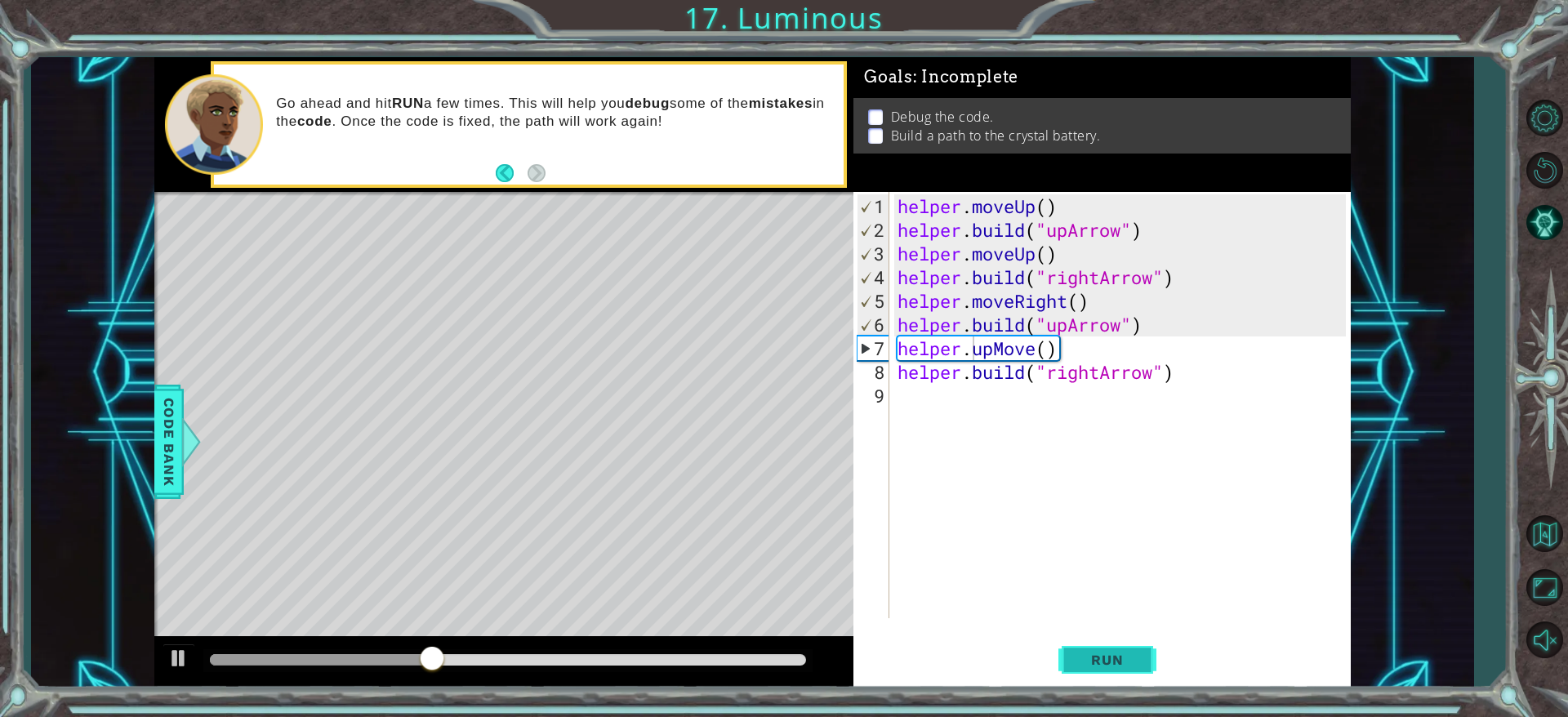
click at [1032, 477] on button "Run" at bounding box center [1107, 660] width 98 height 50
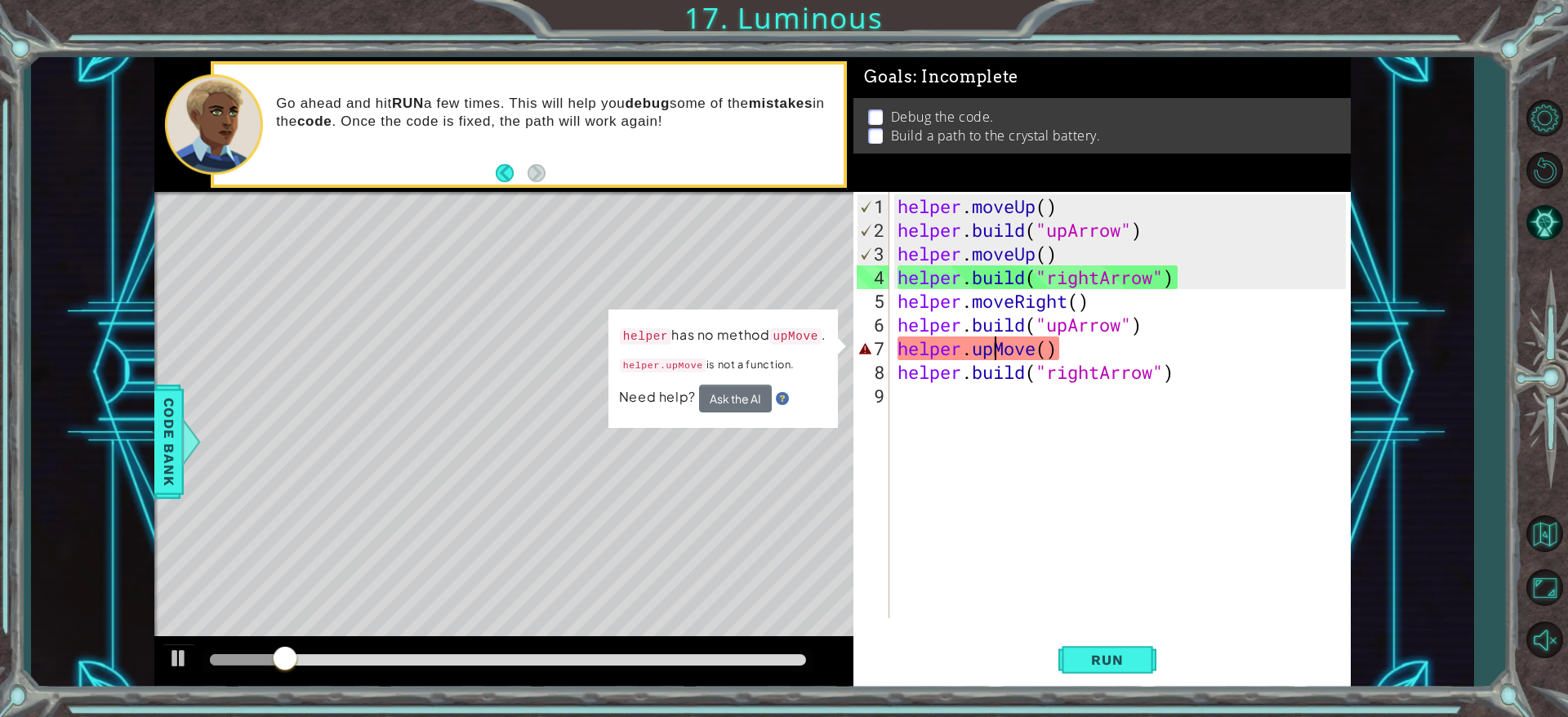
click at [993, 353] on div "helper . moveUp ( ) helper . build ( "upArrow" ) helper . moveUp ( ) helper . b…" at bounding box center [1123, 431] width 459 height 474
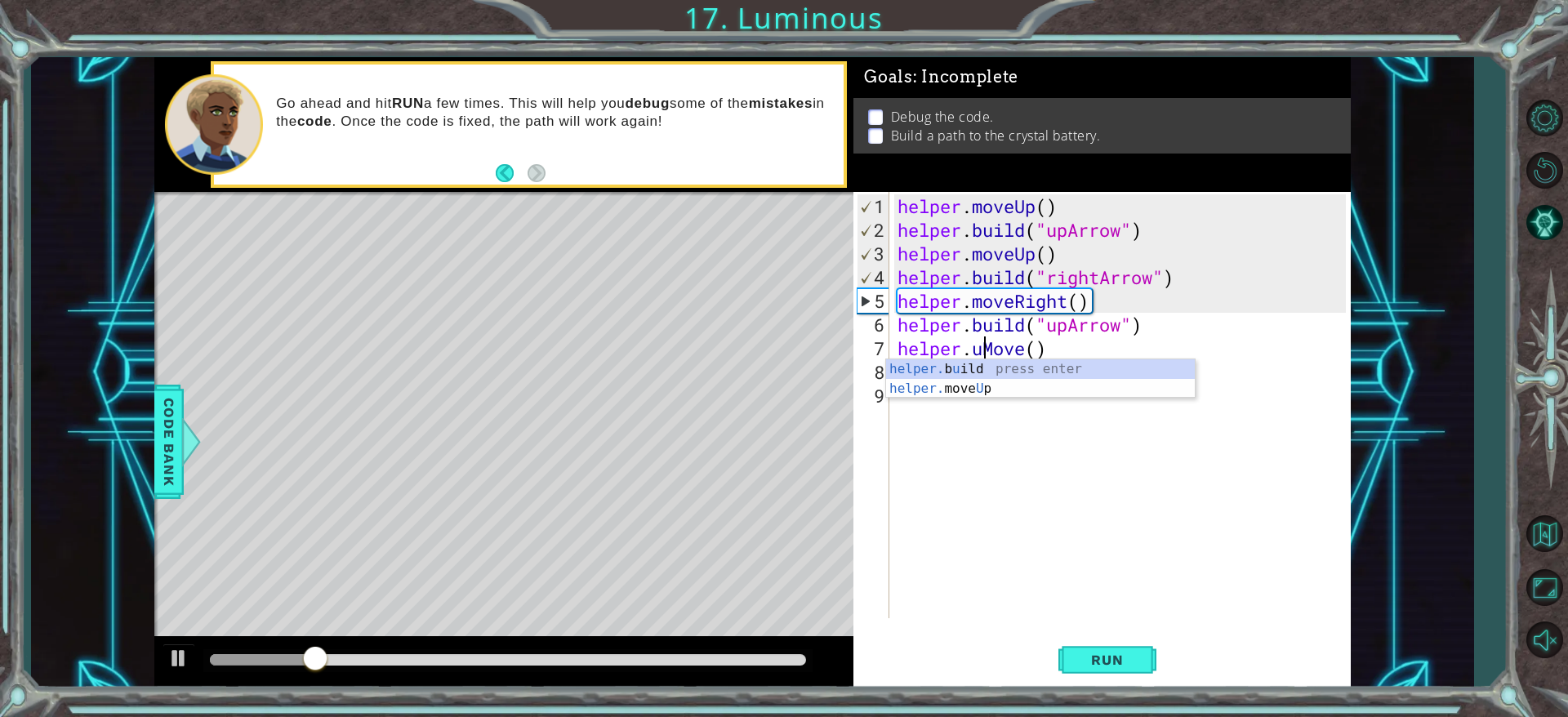
type textarea "helper.Move()"
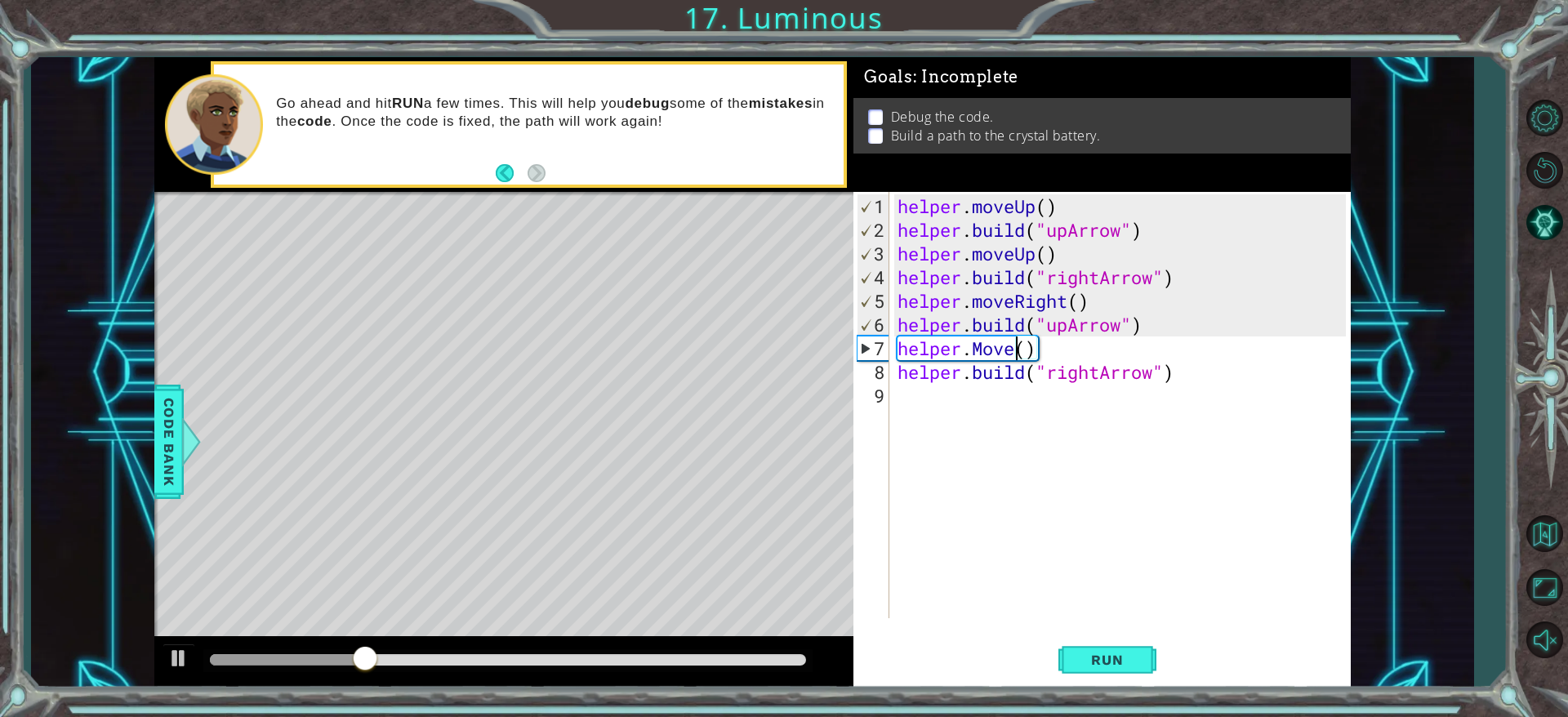
drag, startPoint x: 1020, startPoint y: 351, endPoint x: 973, endPoint y: 407, distance: 73.1
click at [973, 407] on div "helper . moveUp ( ) helper . build ( "upArrow" ) helper . moveUp ( ) helper . b…" at bounding box center [1123, 431] width 459 height 474
click at [1017, 353] on div "helper . moveUp ( ) helper . build ( "upArrow" ) helper . moveUp ( ) helper . b…" at bounding box center [1123, 431] width 459 height 474
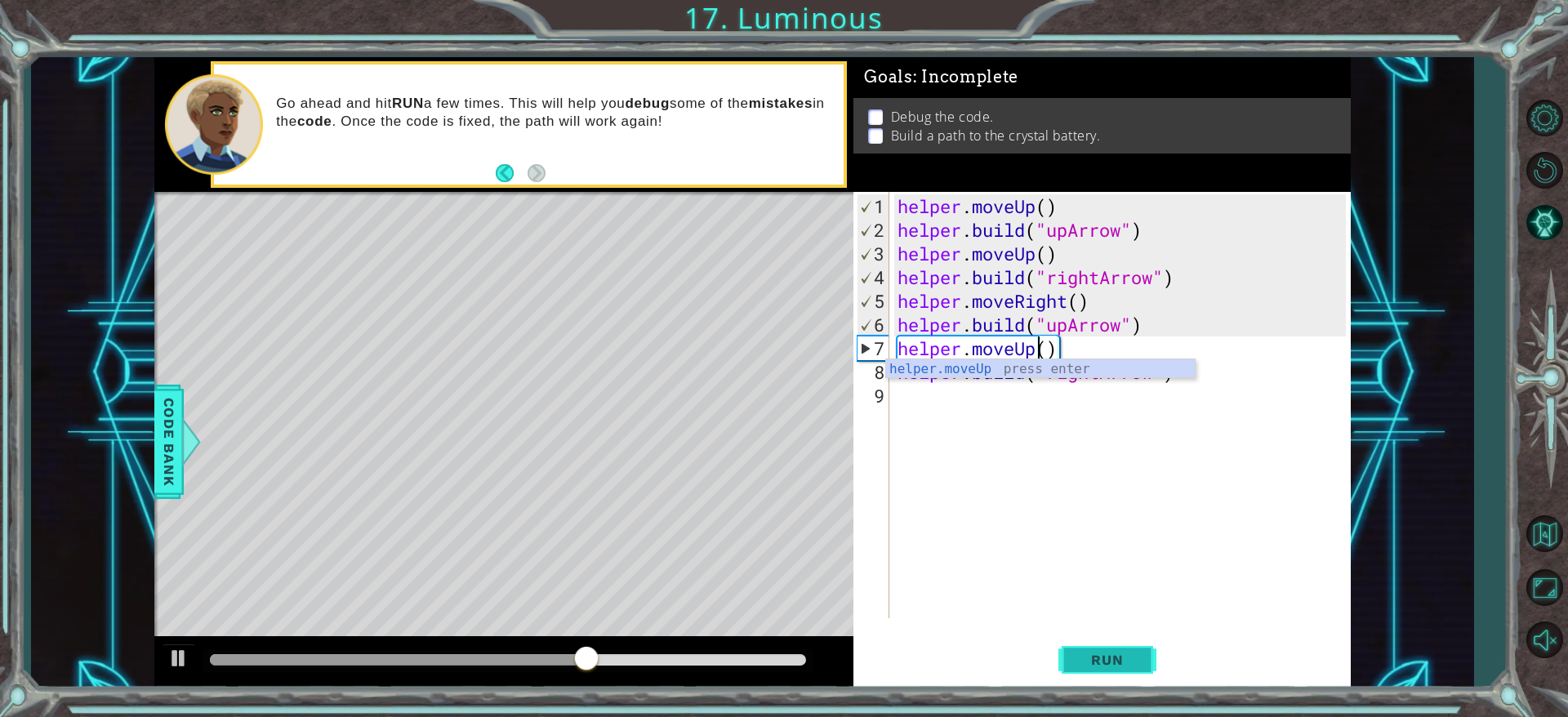
type textarea "helper.moveUp()"
click at [1032, 477] on button "Run" at bounding box center [1107, 660] width 98 height 50
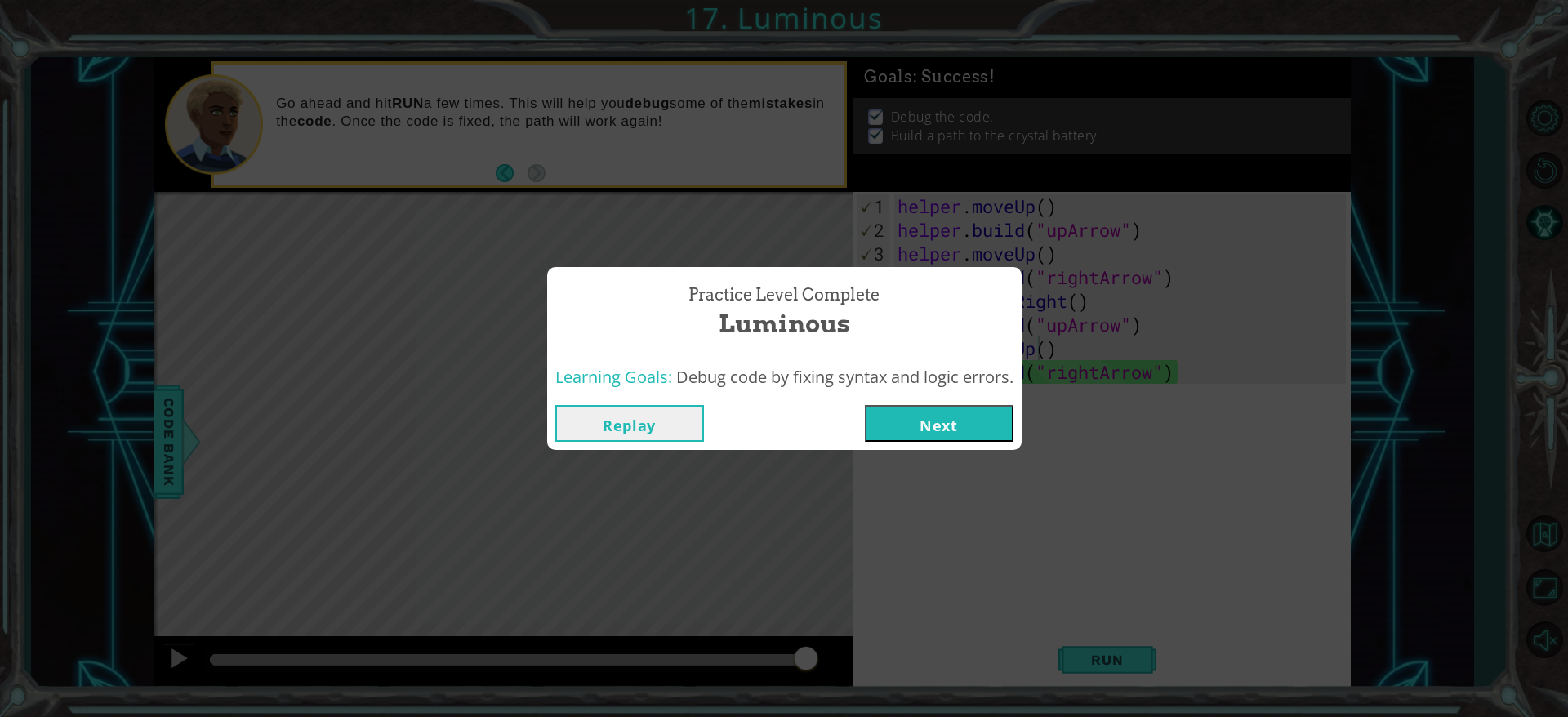
drag, startPoint x: 1089, startPoint y: 645, endPoint x: 968, endPoint y: 432, distance: 245.0
click at [968, 432] on body "1 ההההההההההההההההההההההההההההההההההההההההההההההההההההההההההההההההההההההההההההה…" at bounding box center [784, 358] width 1568 height 717
click at [968, 432] on button "Next" at bounding box center [939, 423] width 148 height 37
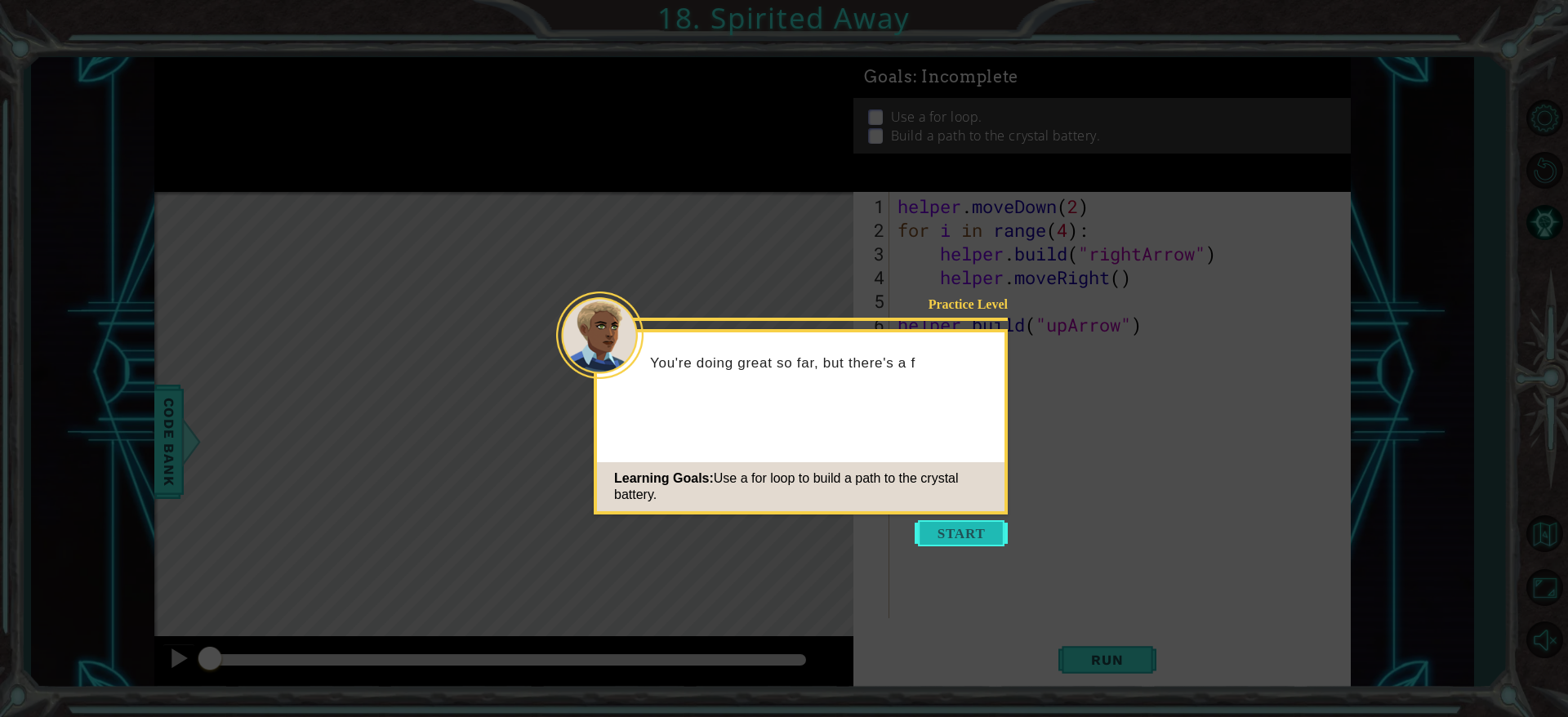
click at [976, 477] on button "Start" at bounding box center [962, 534] width 94 height 26
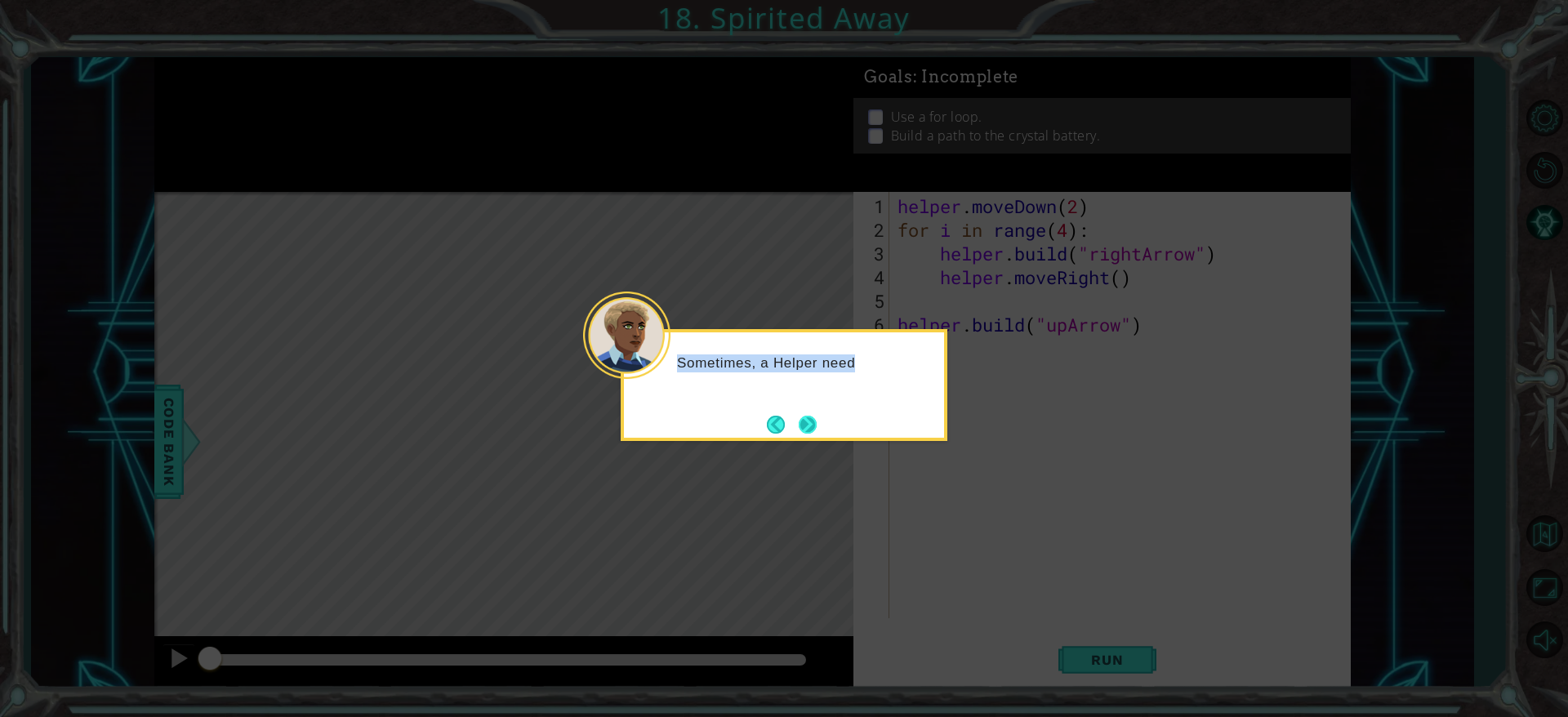
drag, startPoint x: 976, startPoint y: 535, endPoint x: 798, endPoint y: 424, distance: 209.8
click at [798, 424] on body "1 ההההההההההההההההההההההההההההההההההההההההההההההההההההההההההההההההההההההההההההה…" at bounding box center [784, 358] width 1568 height 717
click at [798, 424] on button "Next" at bounding box center [807, 425] width 18 height 18
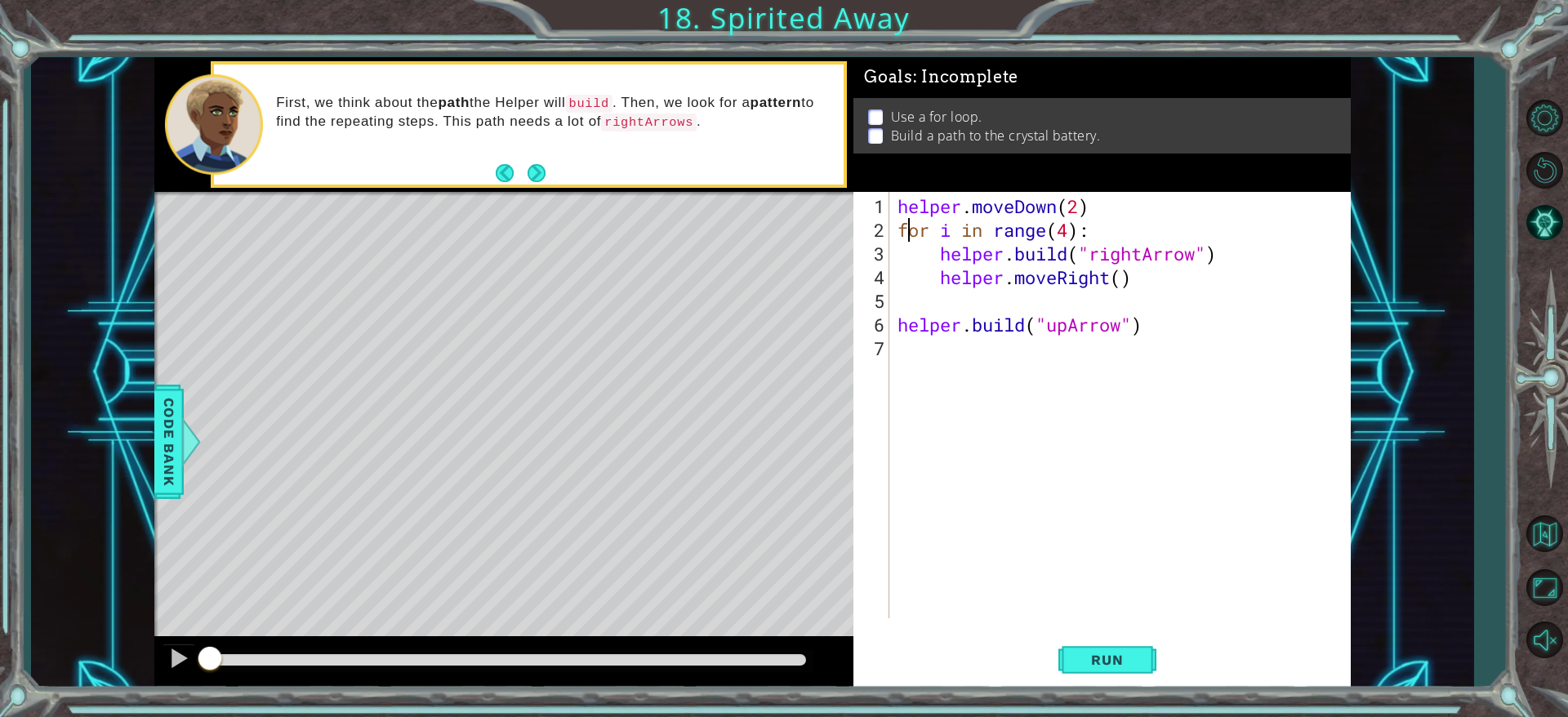
click at [907, 228] on div "helper . moveDown ( 2 ) for i in range ( 4 ) : helper . build ( "rightArrow" ) …" at bounding box center [1123, 431] width 459 height 474
click at [898, 228] on div "helper . moveDown ( 2 ) for i in range ( 4 ) : helper . build ( "rightArrow" ) …" at bounding box center [1123, 431] width 459 height 474
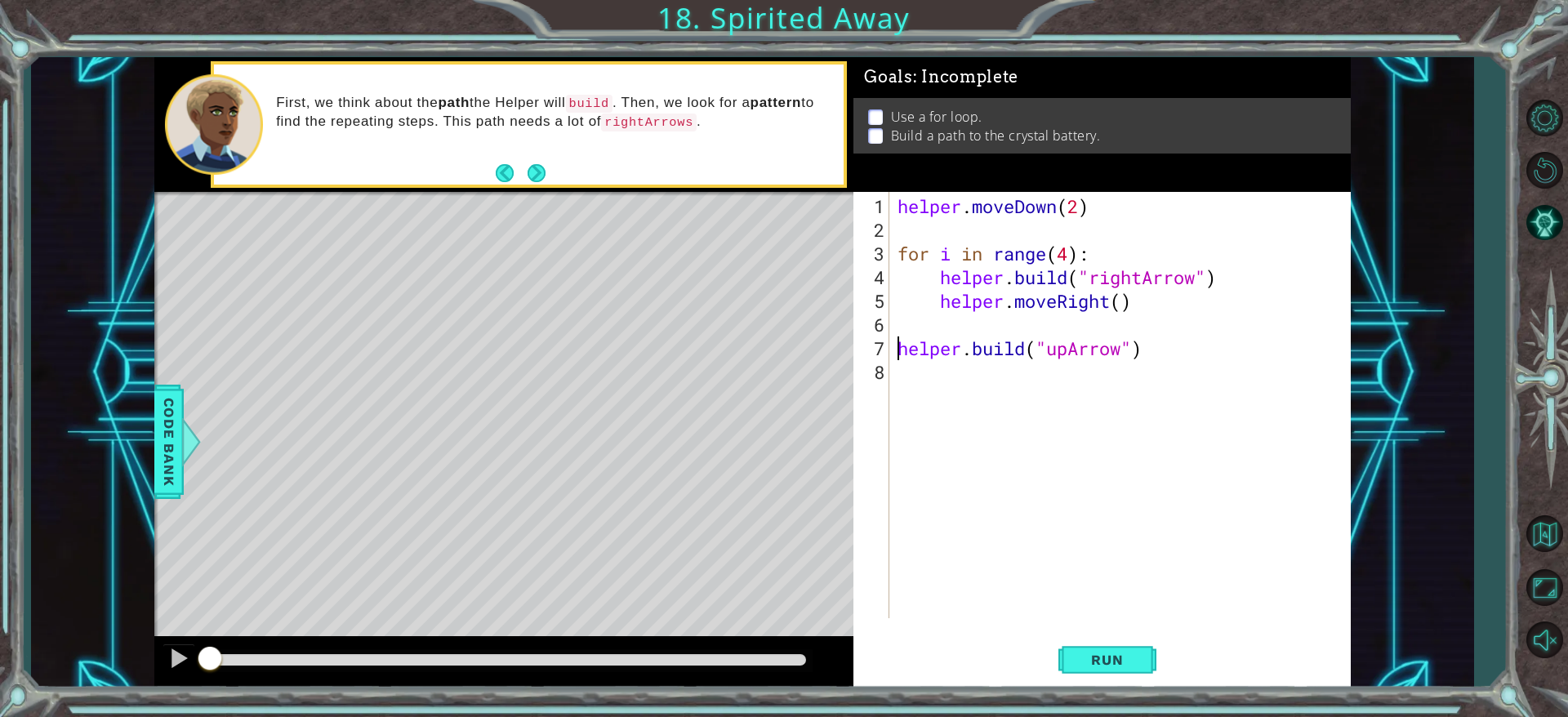
click at [896, 346] on div "helper . moveDown ( 2 ) for i in range ( 4 ) : helper . build ( "rightArrow" ) …" at bounding box center [1123, 431] width 459 height 474
type textarea "[DOMAIN_NAME]("upArrow")"
click at [1008, 440] on div "helper . moveDown ( 2 ) for i in range ( 4 ) : helper . build ( "rightArrow" ) …" at bounding box center [1123, 431] width 459 height 474
click at [1032, 477] on span "Run" at bounding box center [1107, 660] width 65 height 16
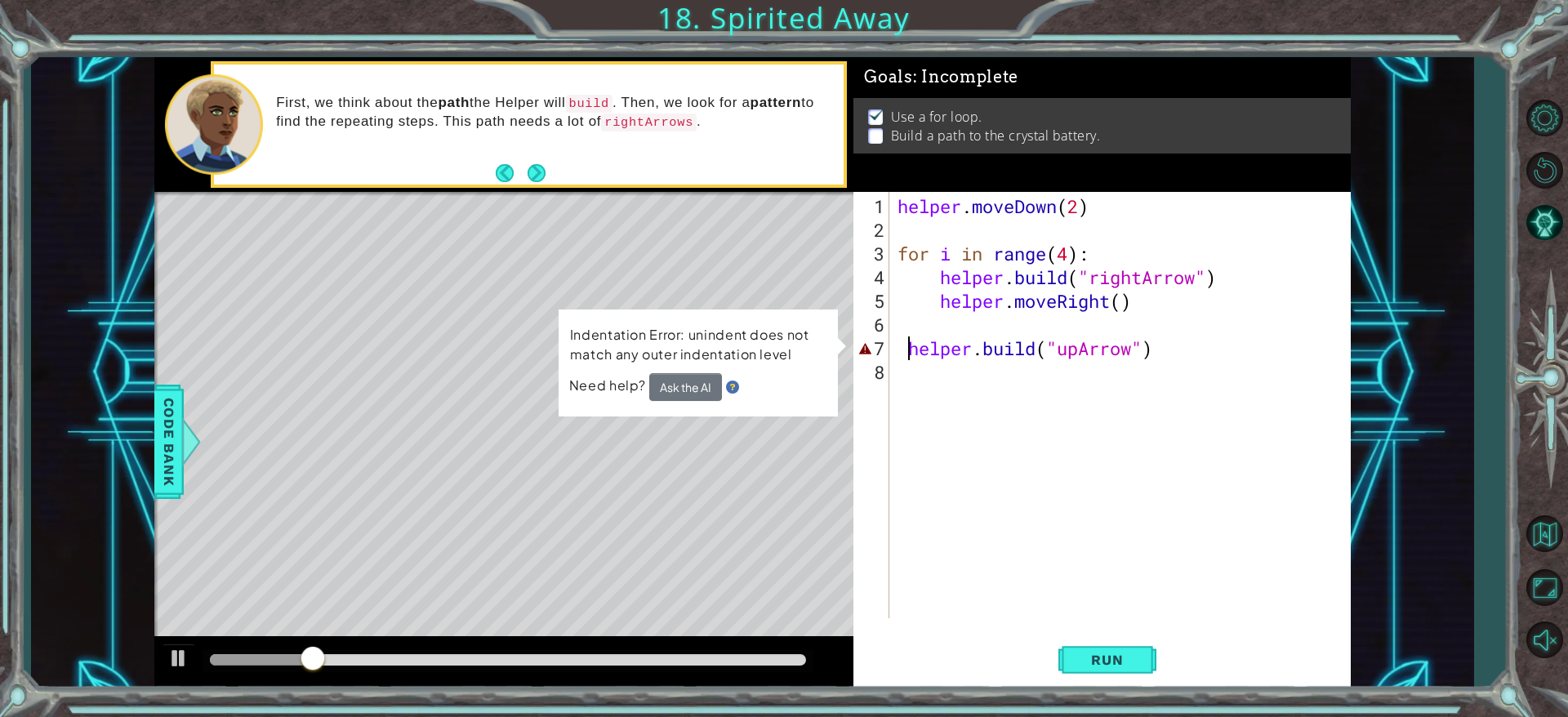
click at [911, 349] on div "helper . moveDown ( 2 ) for i in range ( 4 ) : helper . build ( "rightArrow" ) …" at bounding box center [1123, 431] width 459 height 474
type textarea "[DOMAIN_NAME]("upArrow")"
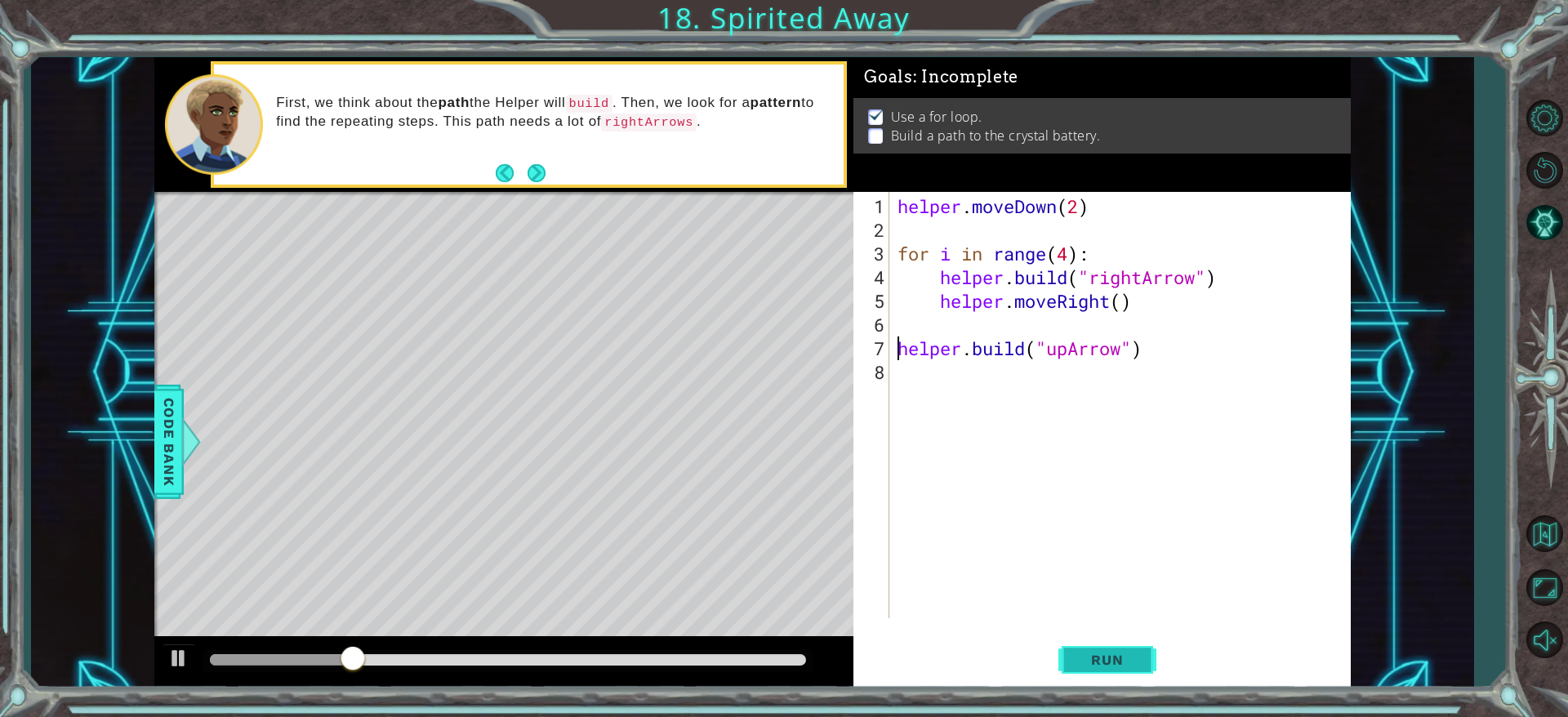
click at [1032, 477] on button "Run" at bounding box center [1107, 660] width 98 height 50
